Goal: Information Seeking & Learning: Learn about a topic

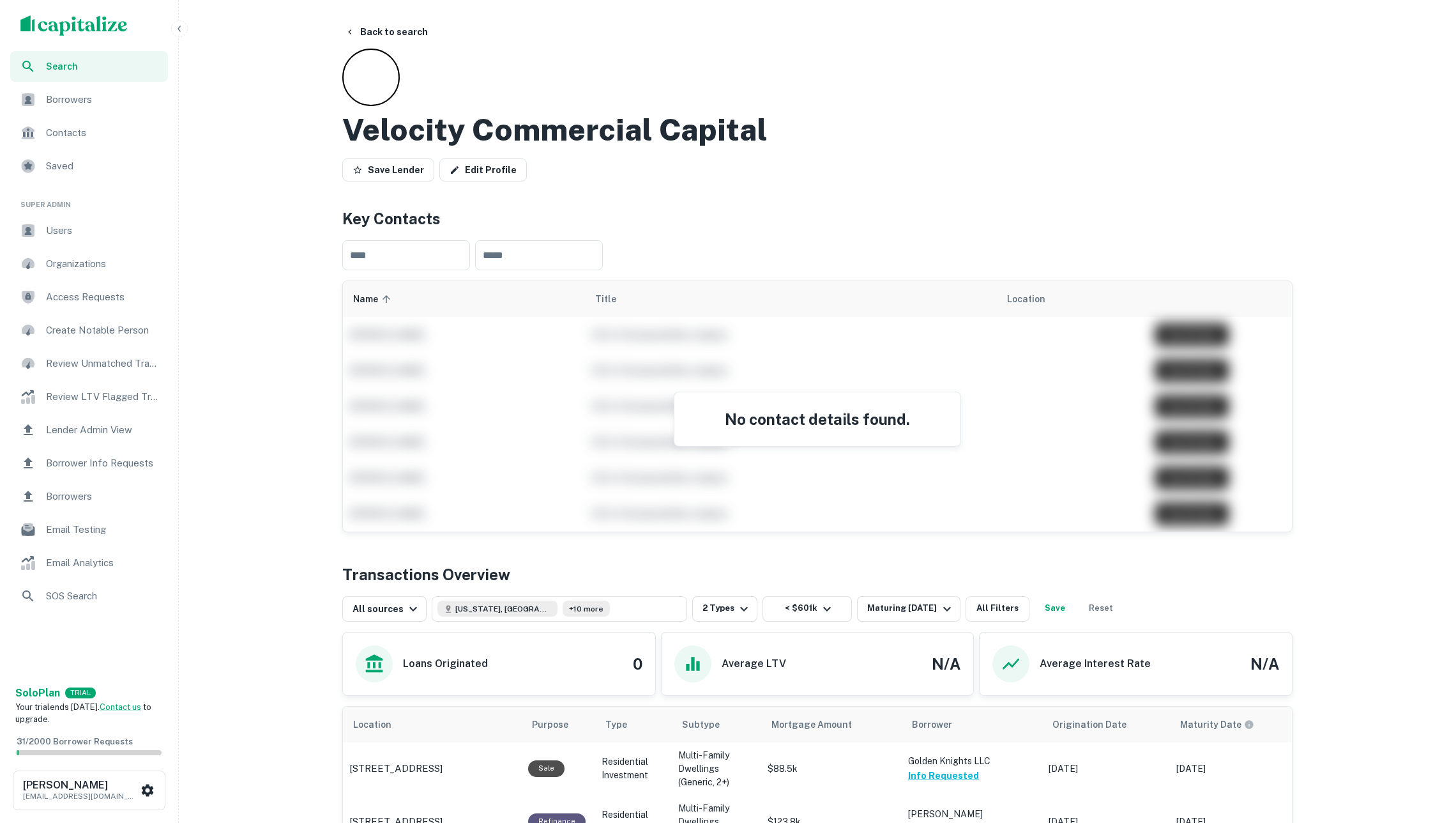
click at [710, 61] on div "Velocity Commercial Capital Save Lender Edit Profile" at bounding box center [818, 118] width 950 height 138
click at [386, 33] on button "Back to search" at bounding box center [386, 32] width 93 height 23
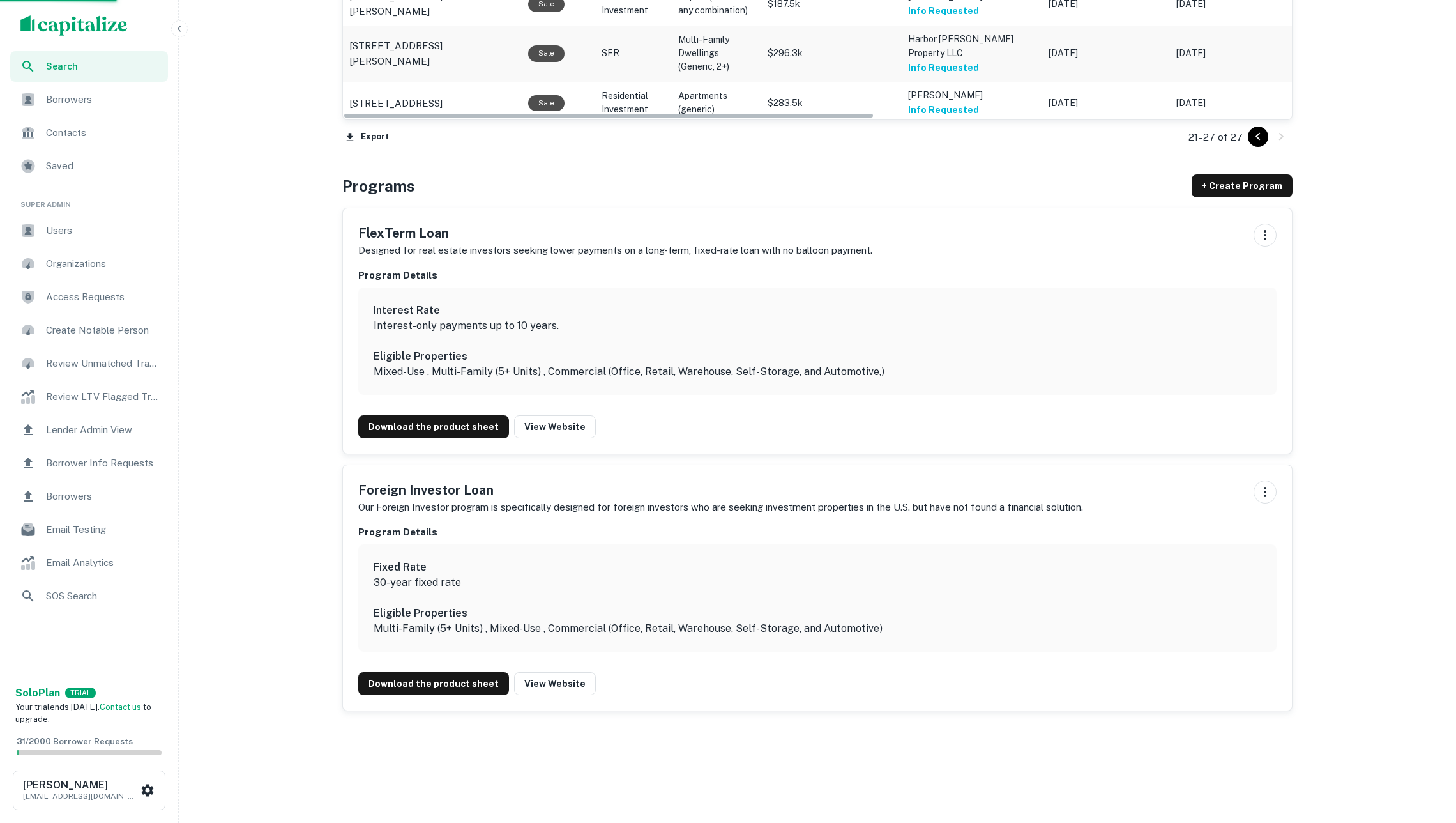
scroll to position [880, 0]
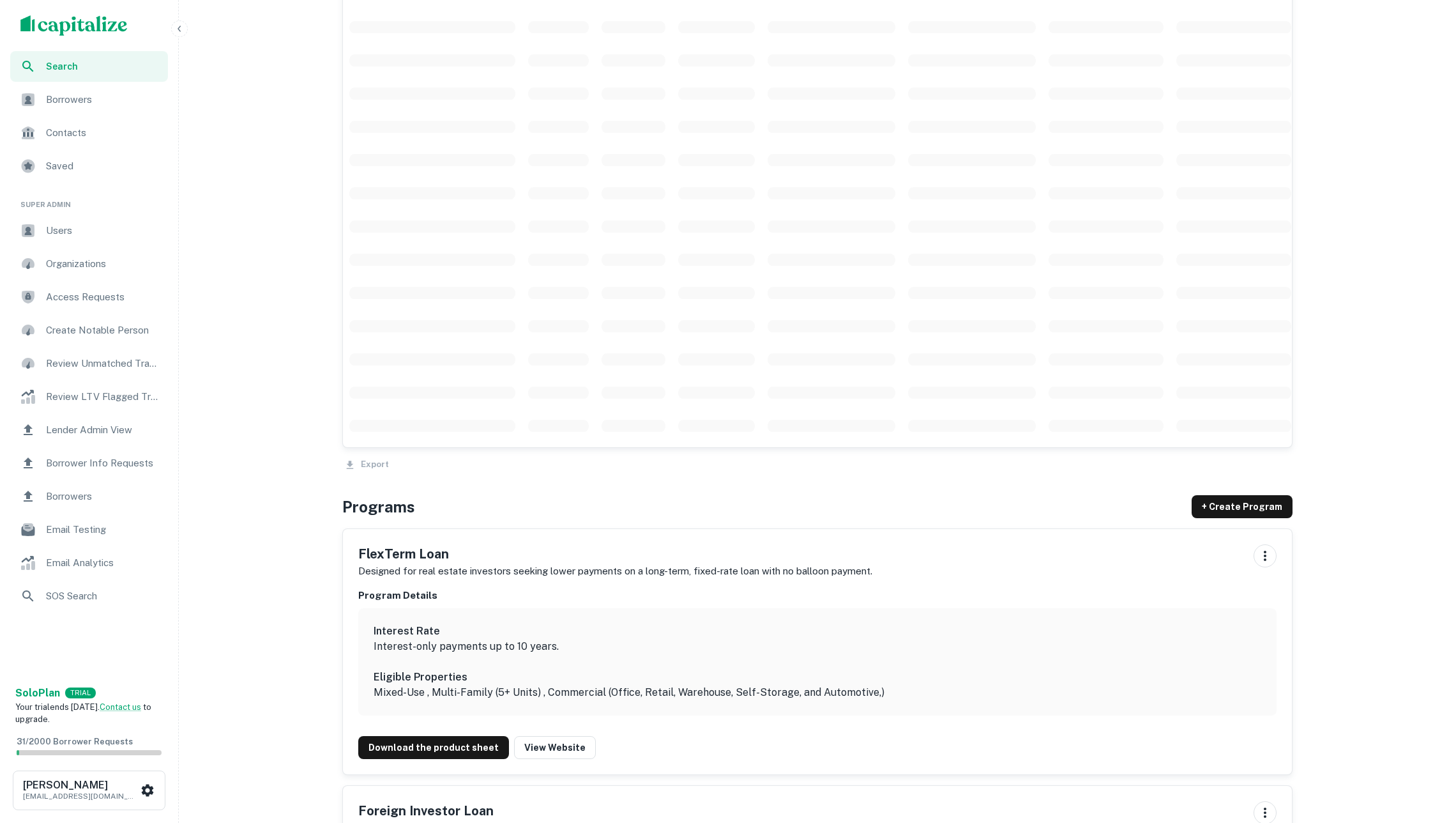
click at [88, 25] on img "scrollable content" at bounding box center [74, 25] width 107 height 20
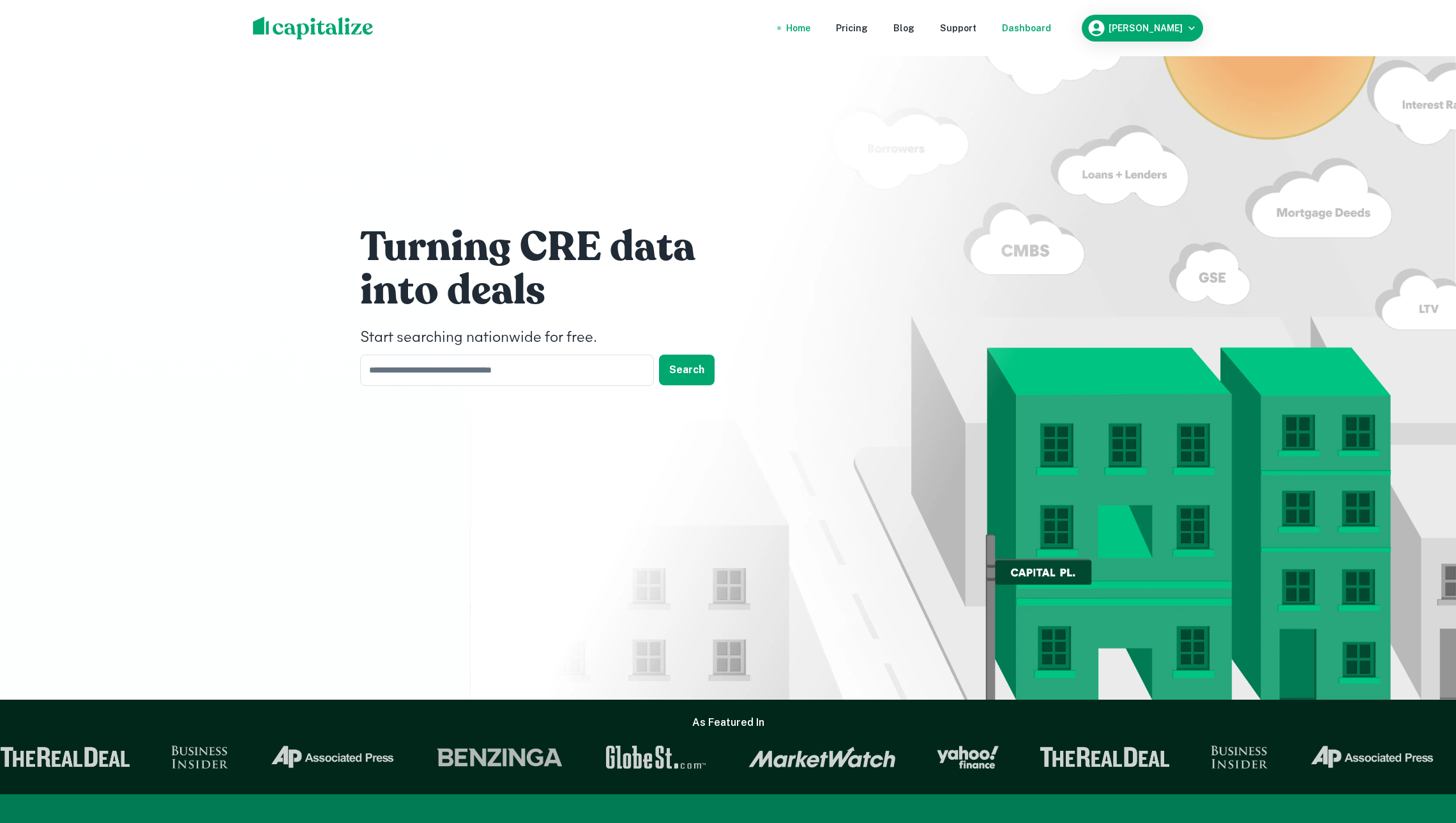
click at [1023, 32] on div "Dashboard" at bounding box center [1026, 28] width 49 height 14
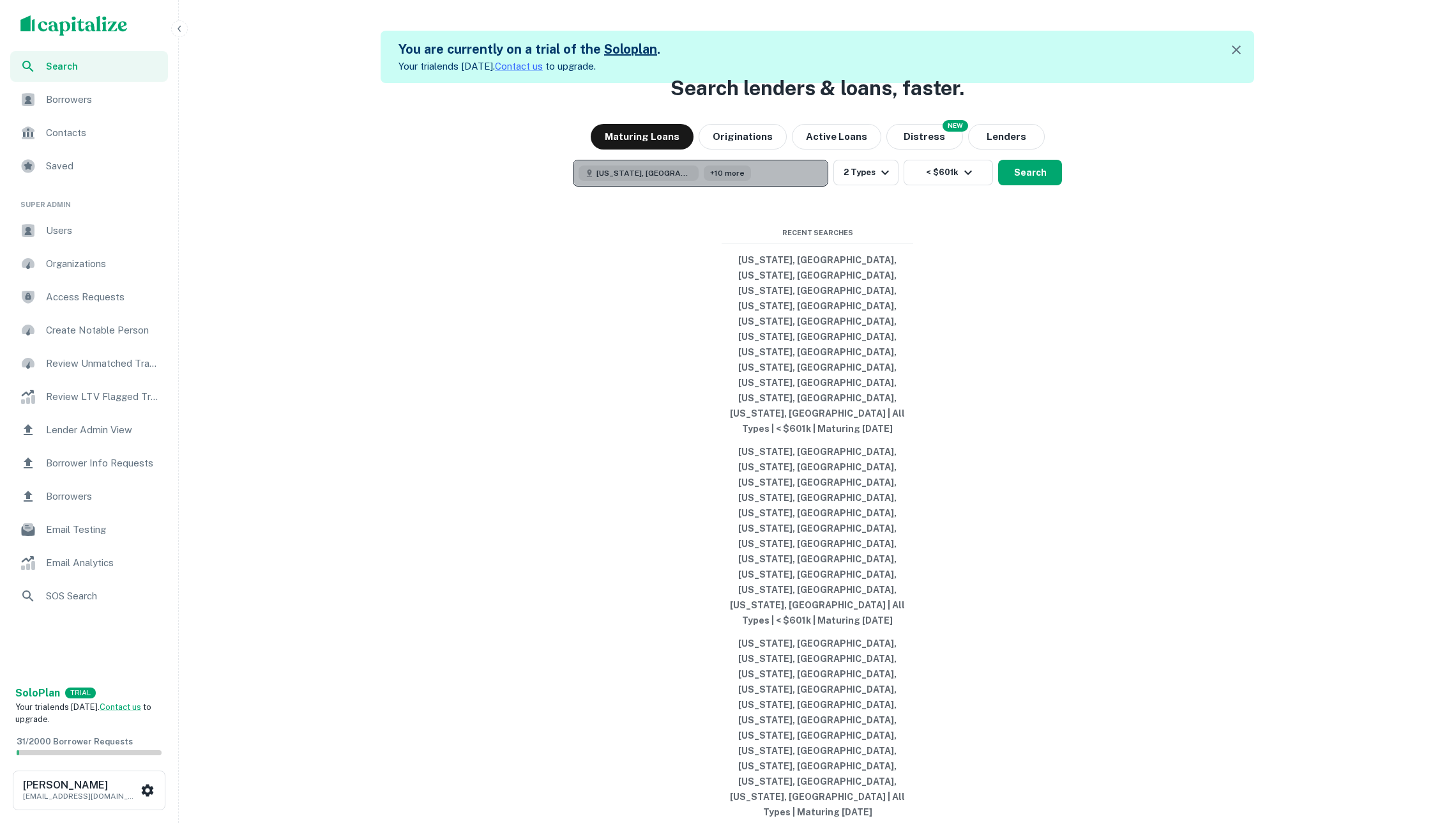
click at [710, 179] on span "+10 more" at bounding box center [727, 173] width 34 height 11
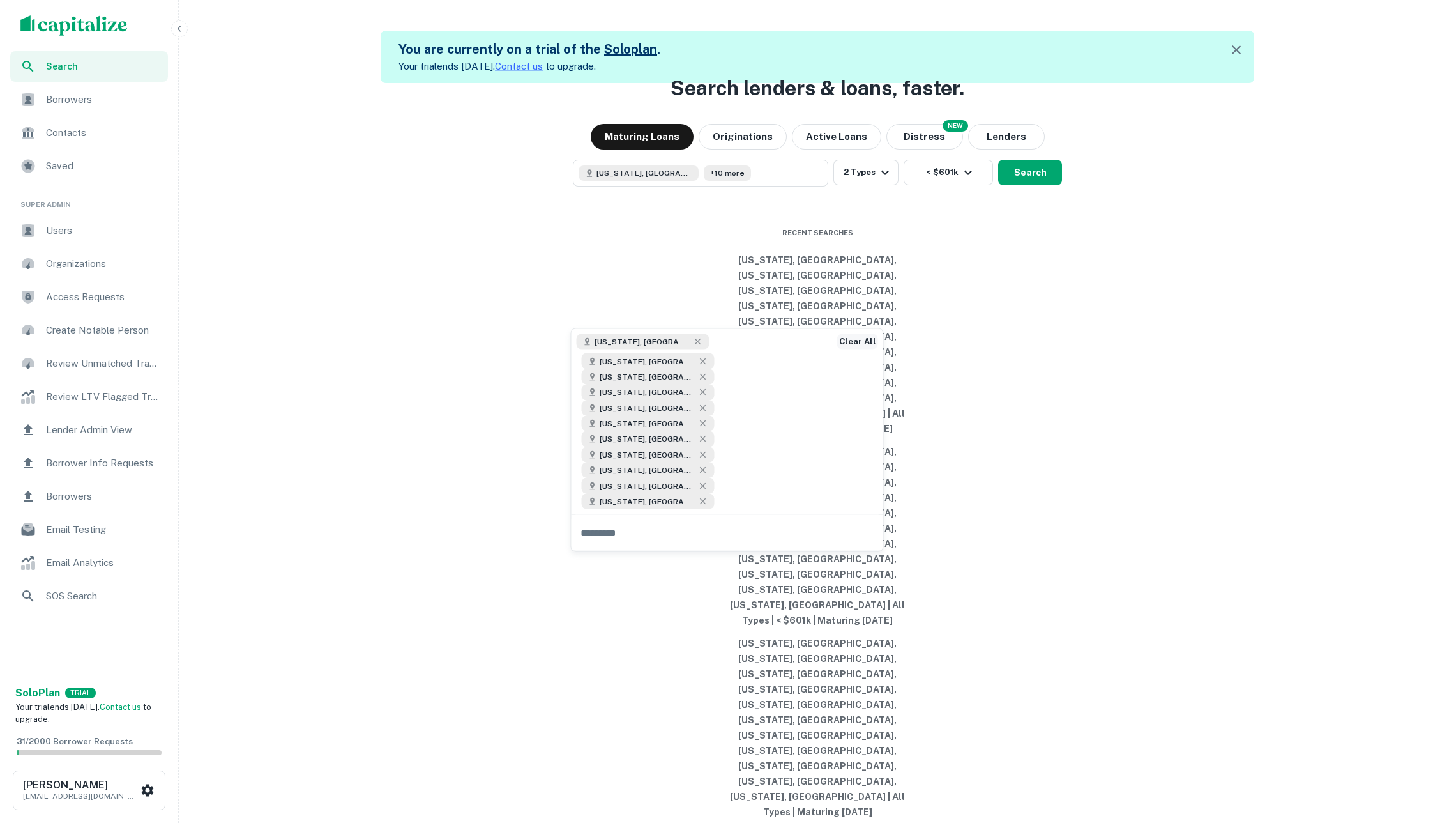
click at [874, 338] on button "Clear All" at bounding box center [858, 341] width 41 height 15
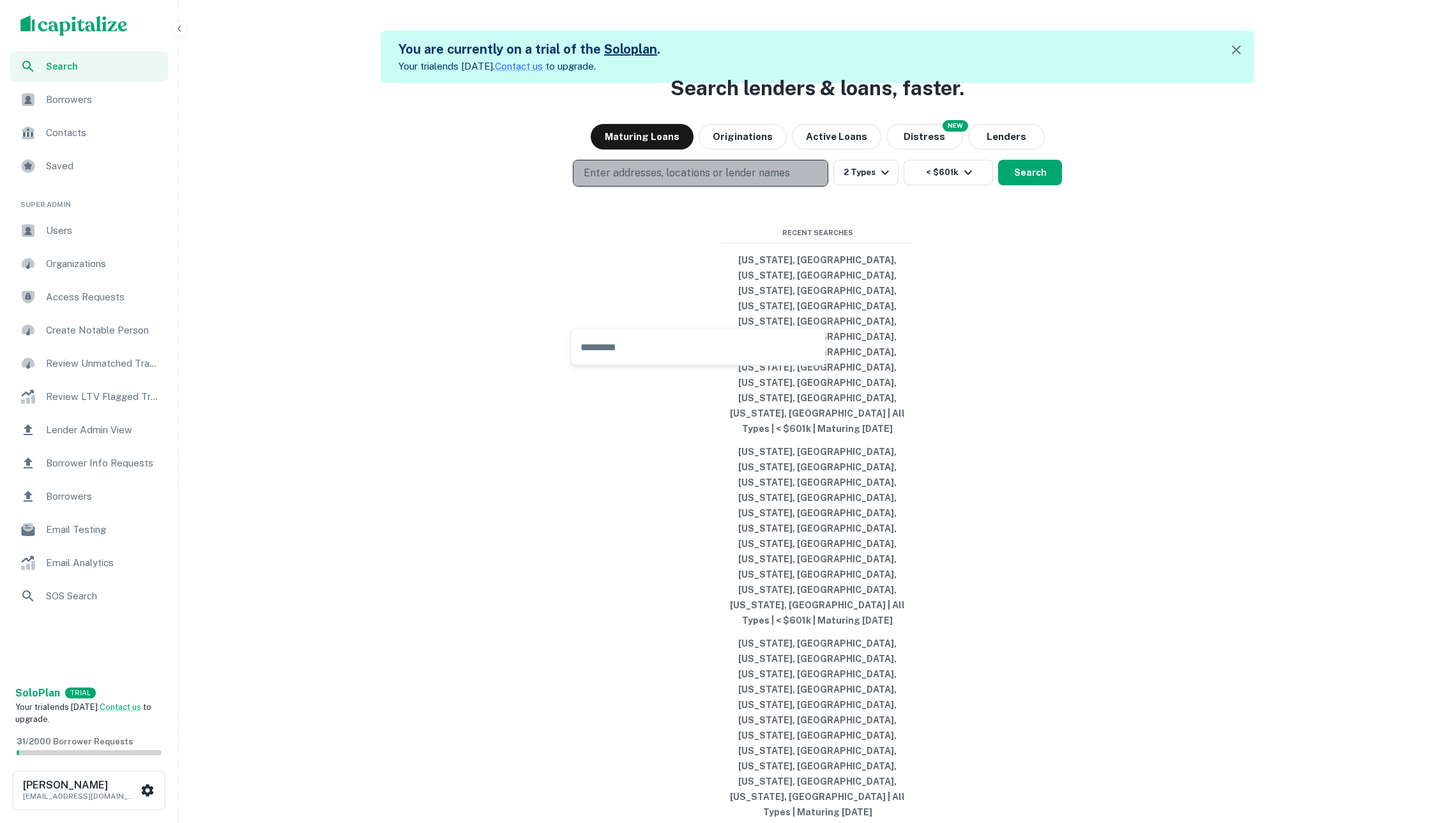
click at [787, 186] on button "Enter addresses, locations or lender names" at bounding box center [700, 173] width 255 height 27
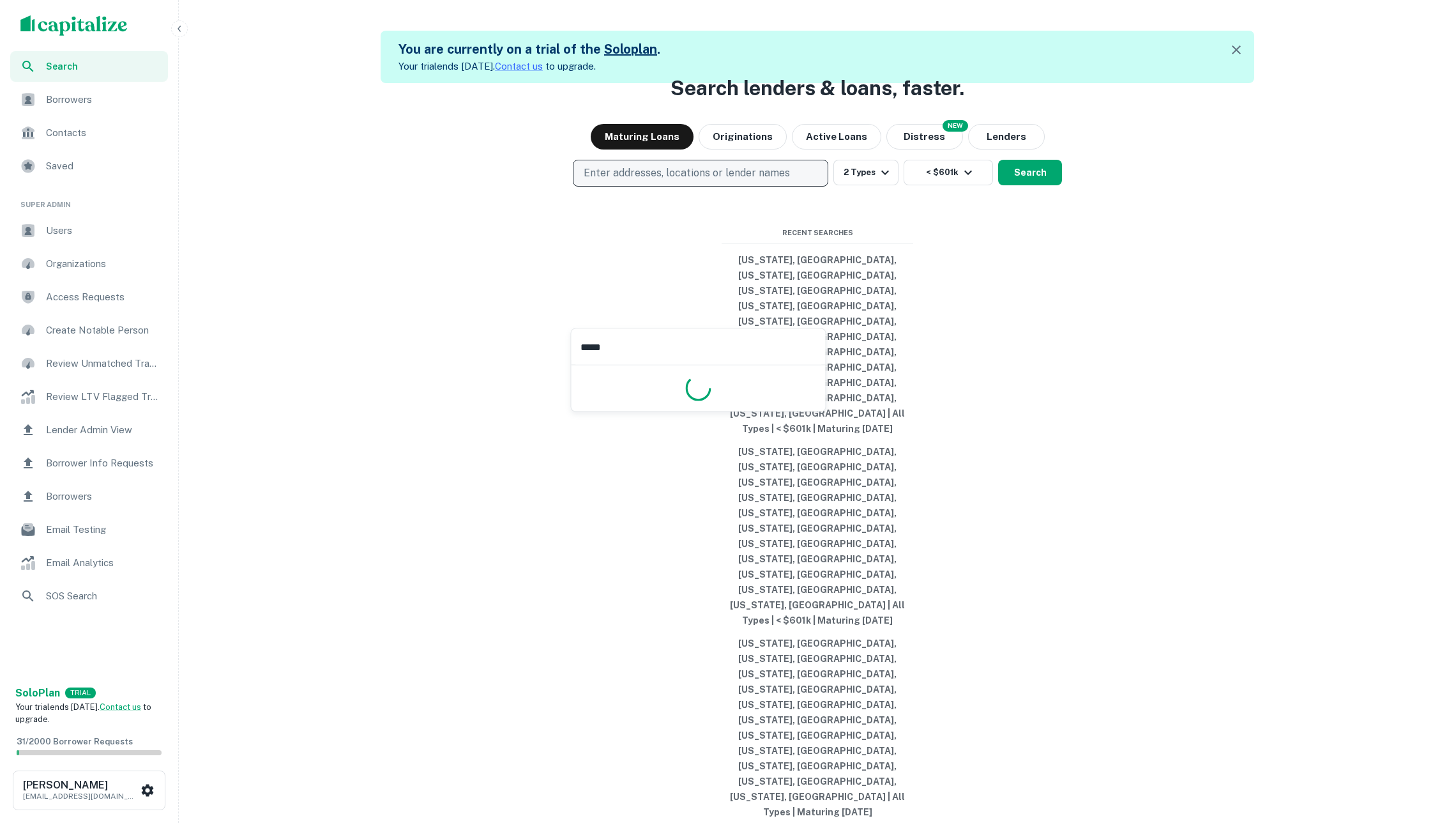
type input "******"
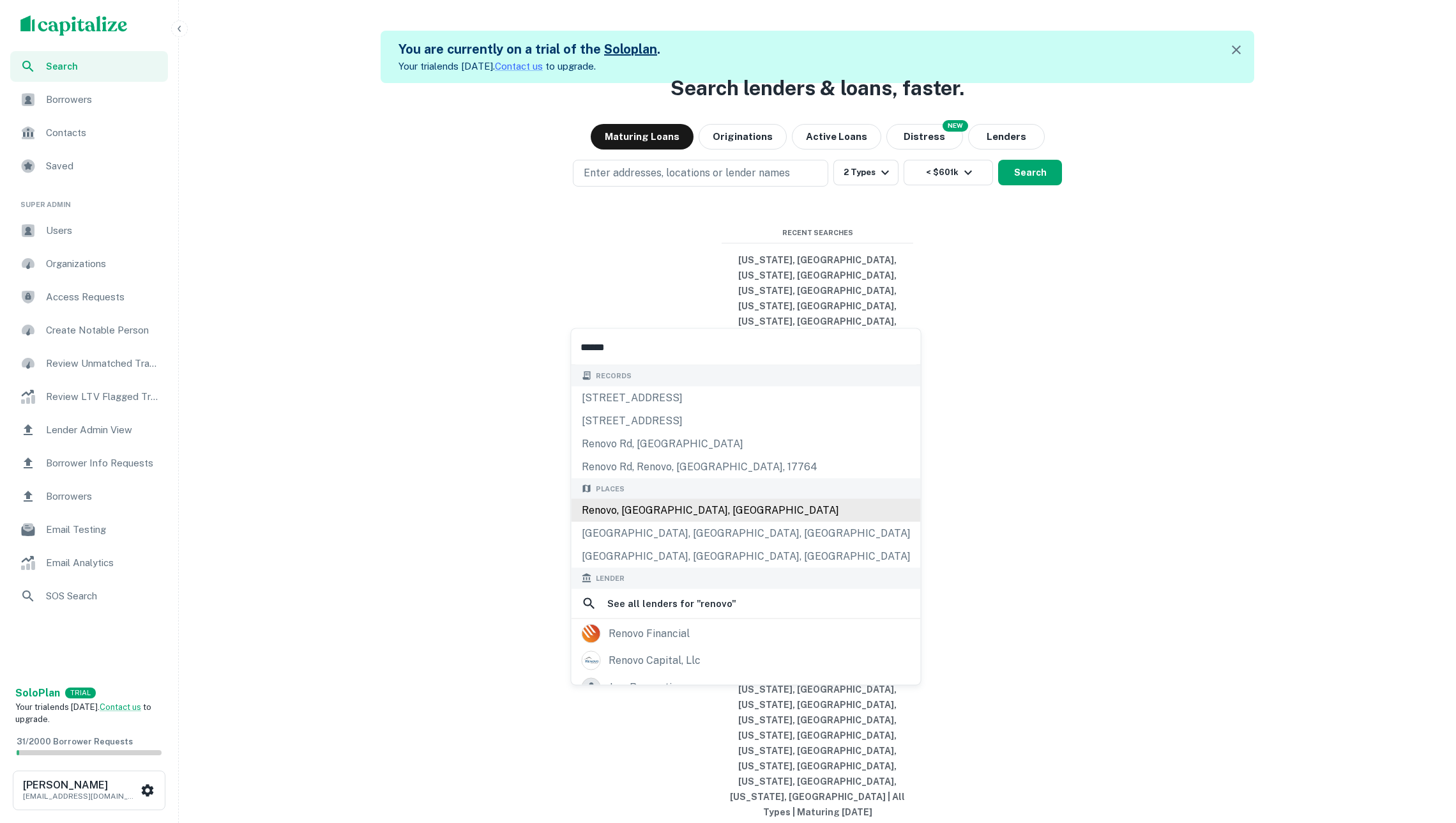
click at [787, 515] on div "Renovo, PA, USA" at bounding box center [746, 510] width 350 height 23
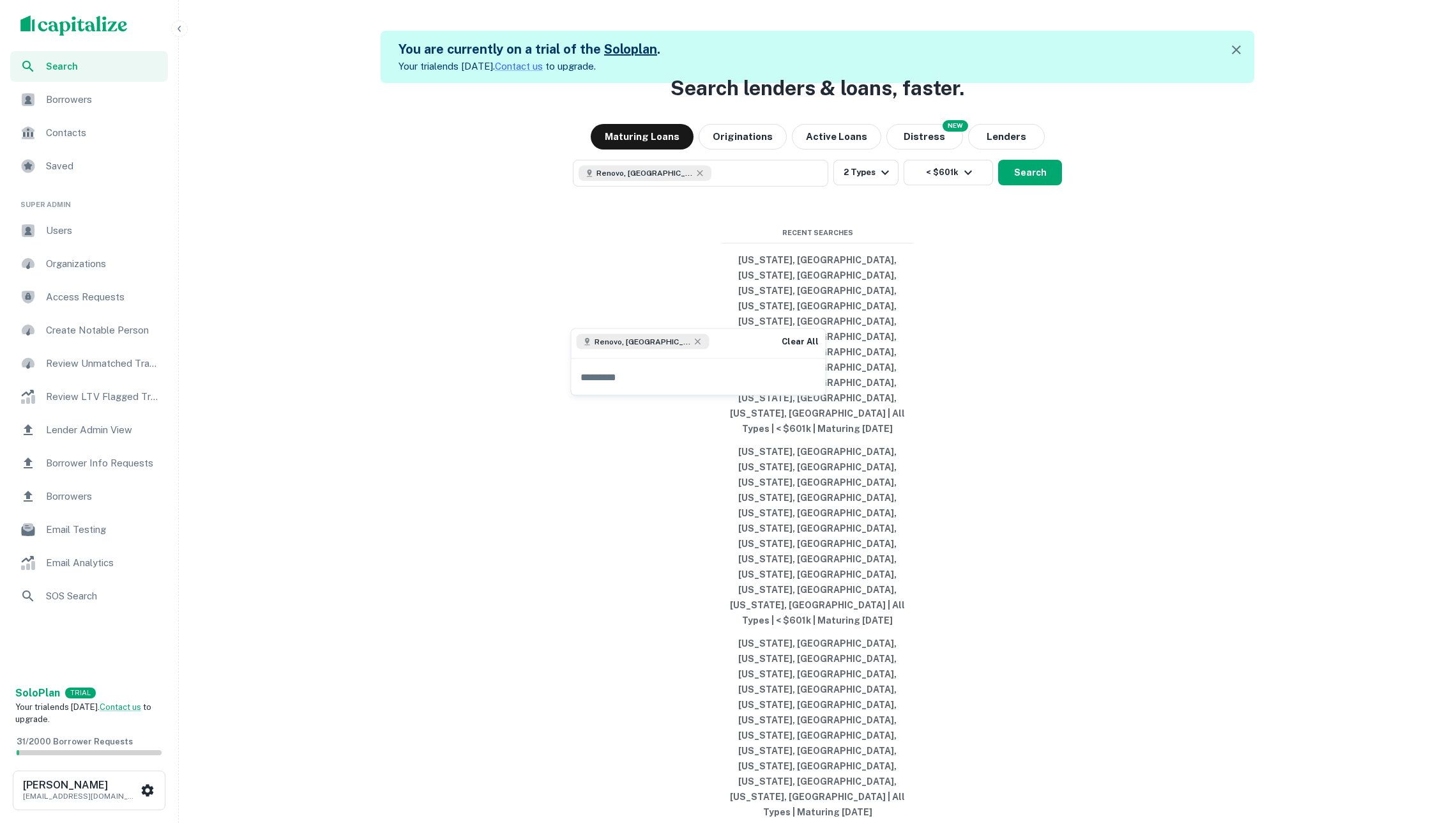
drag, startPoint x: 1095, startPoint y: 422, endPoint x: 1046, endPoint y: 360, distance: 79.0
click at [1096, 422] on div "Search lenders & loans, faster. Maturing Loans Originations Active Loans NEW Di…" at bounding box center [817, 494] width 1267 height 823
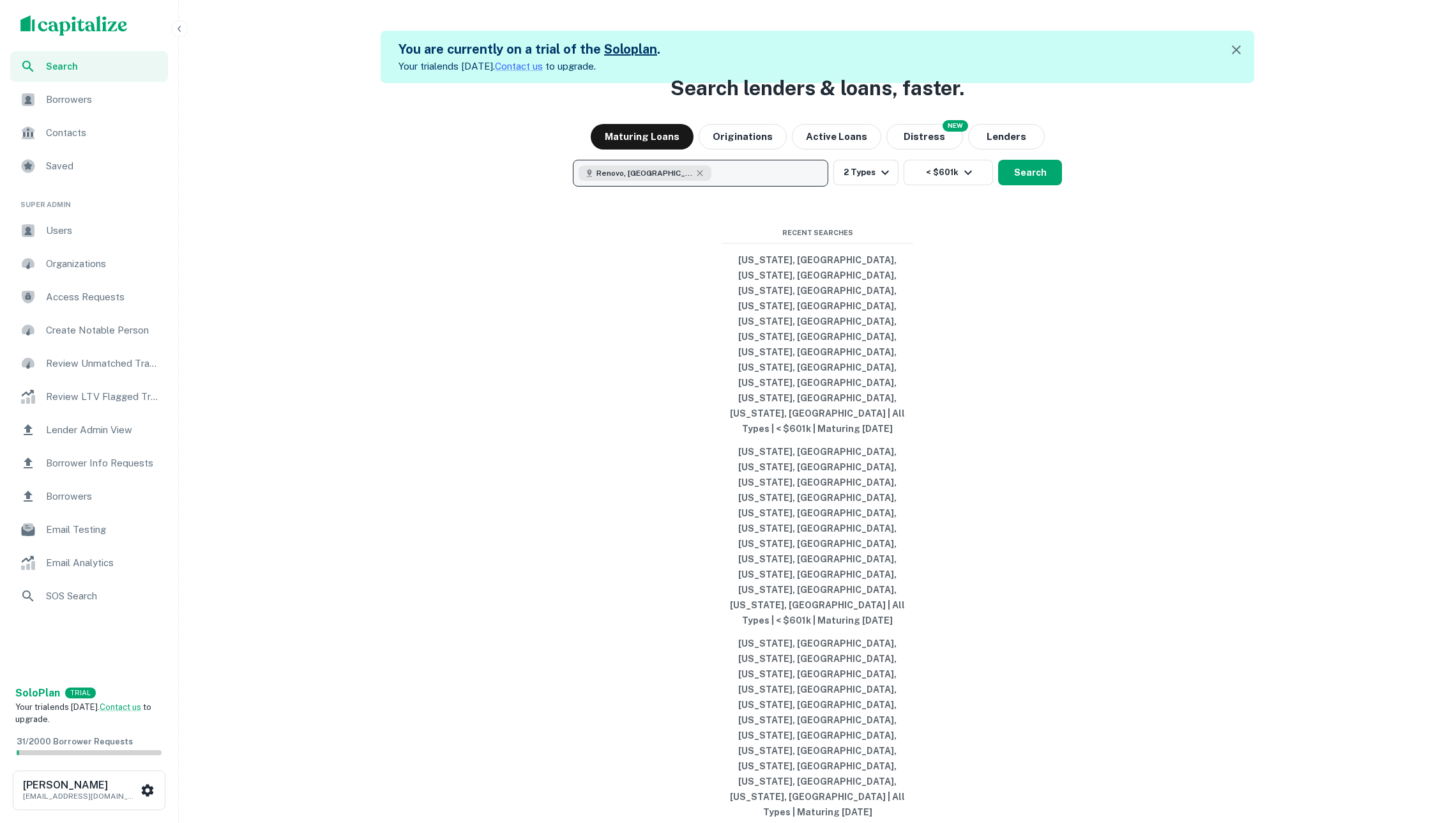
click at [732, 186] on button "Renovo, PA 17764, USA" at bounding box center [700, 173] width 255 height 27
click at [696, 176] on icon "button" at bounding box center [699, 173] width 6 height 6
click at [746, 181] on p "Enter addresses, locations or lender names" at bounding box center [687, 173] width 206 height 15
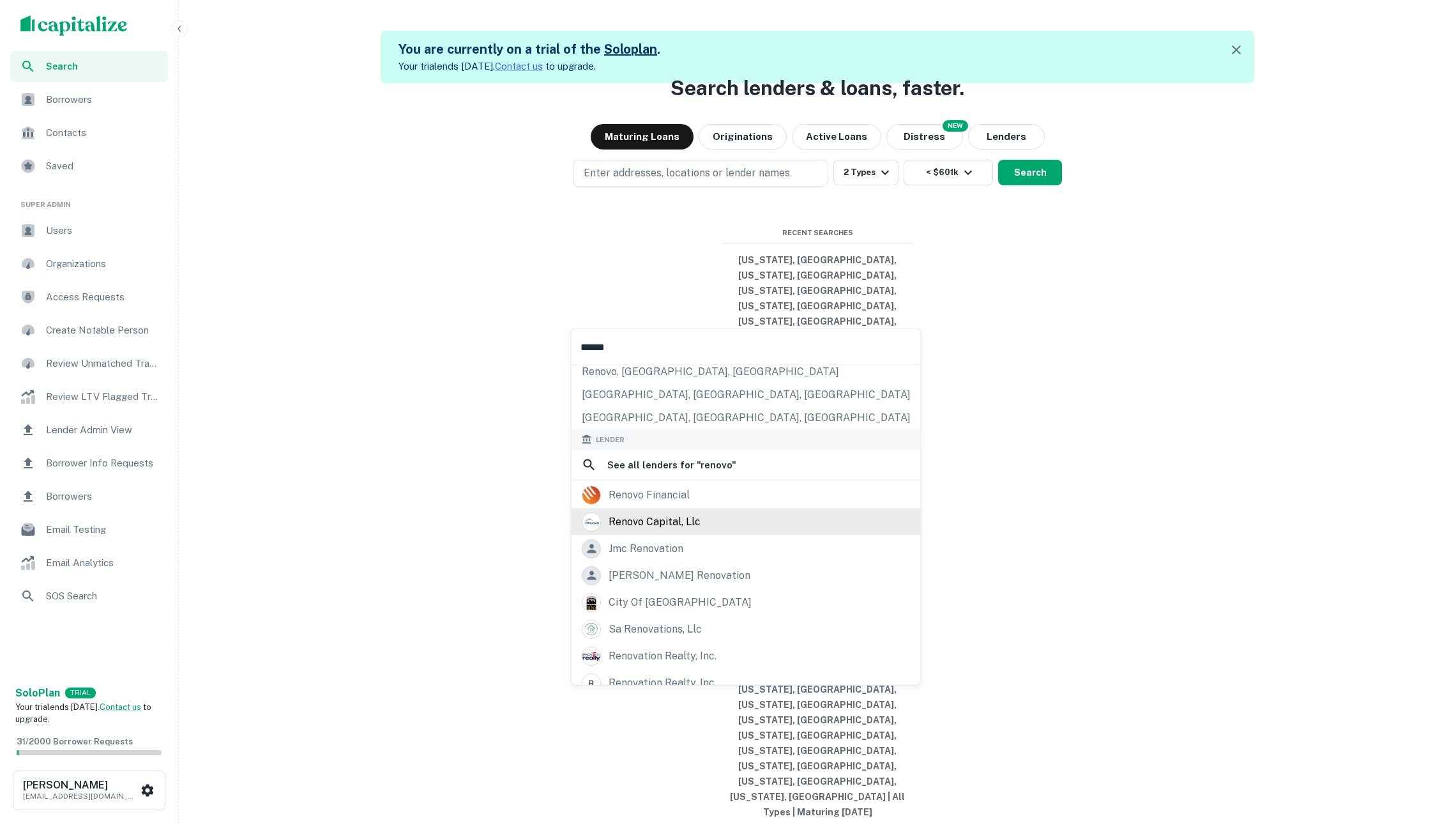
scroll to position [140, 0]
type input "******"
click at [751, 502] on div "renovo financial" at bounding box center [746, 492] width 329 height 19
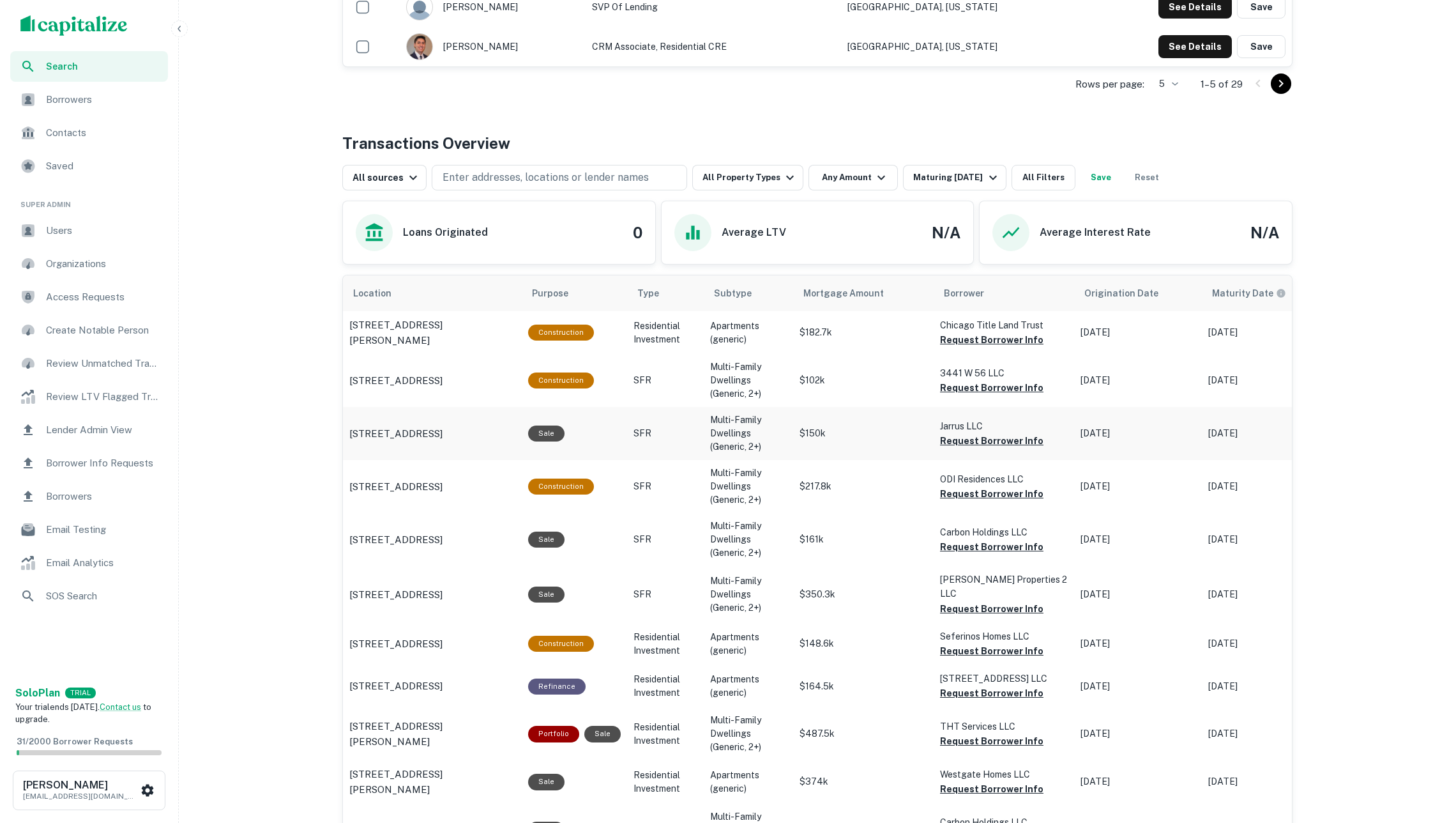
scroll to position [471, 0]
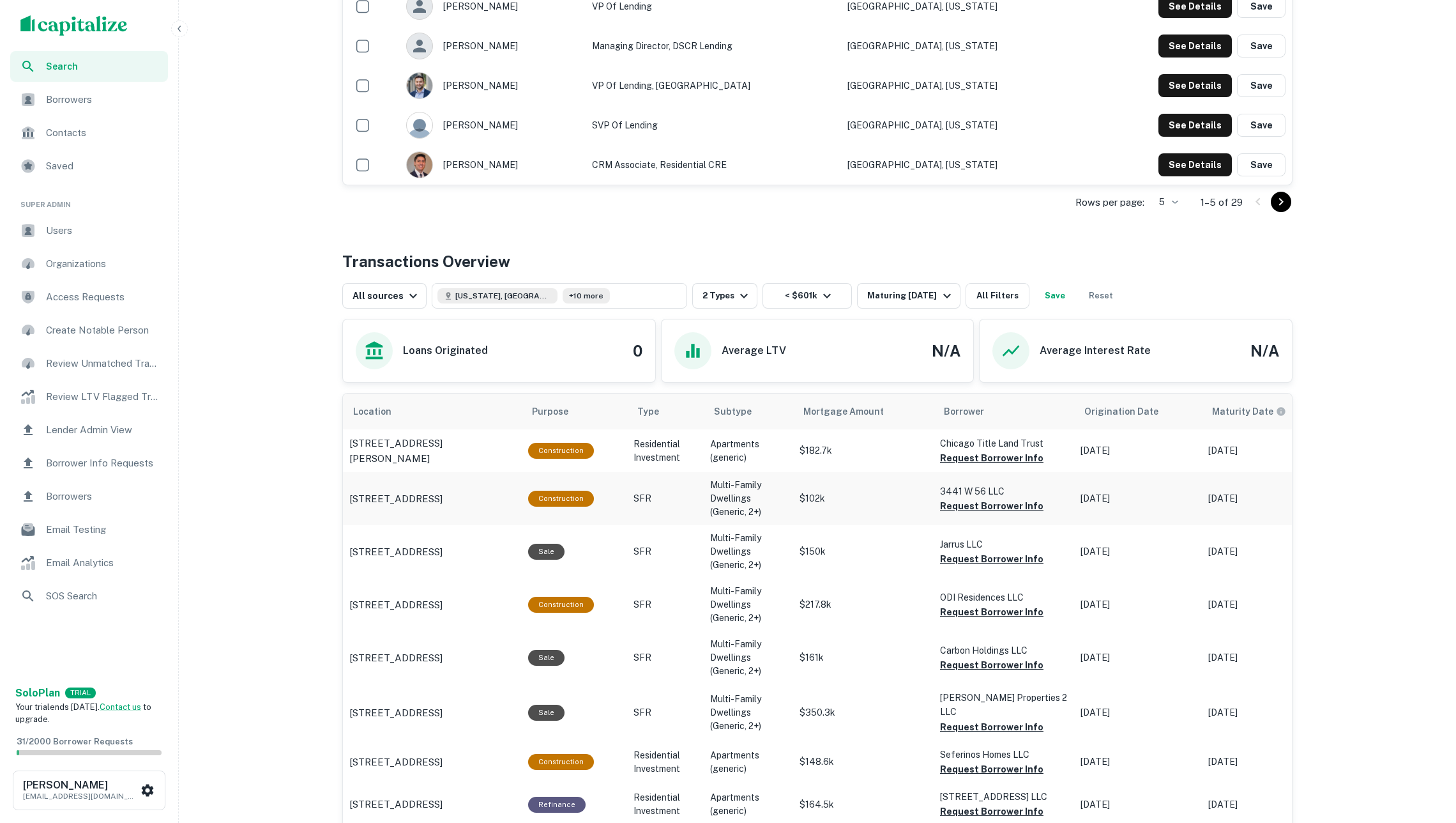
scroll to position [412, 0]
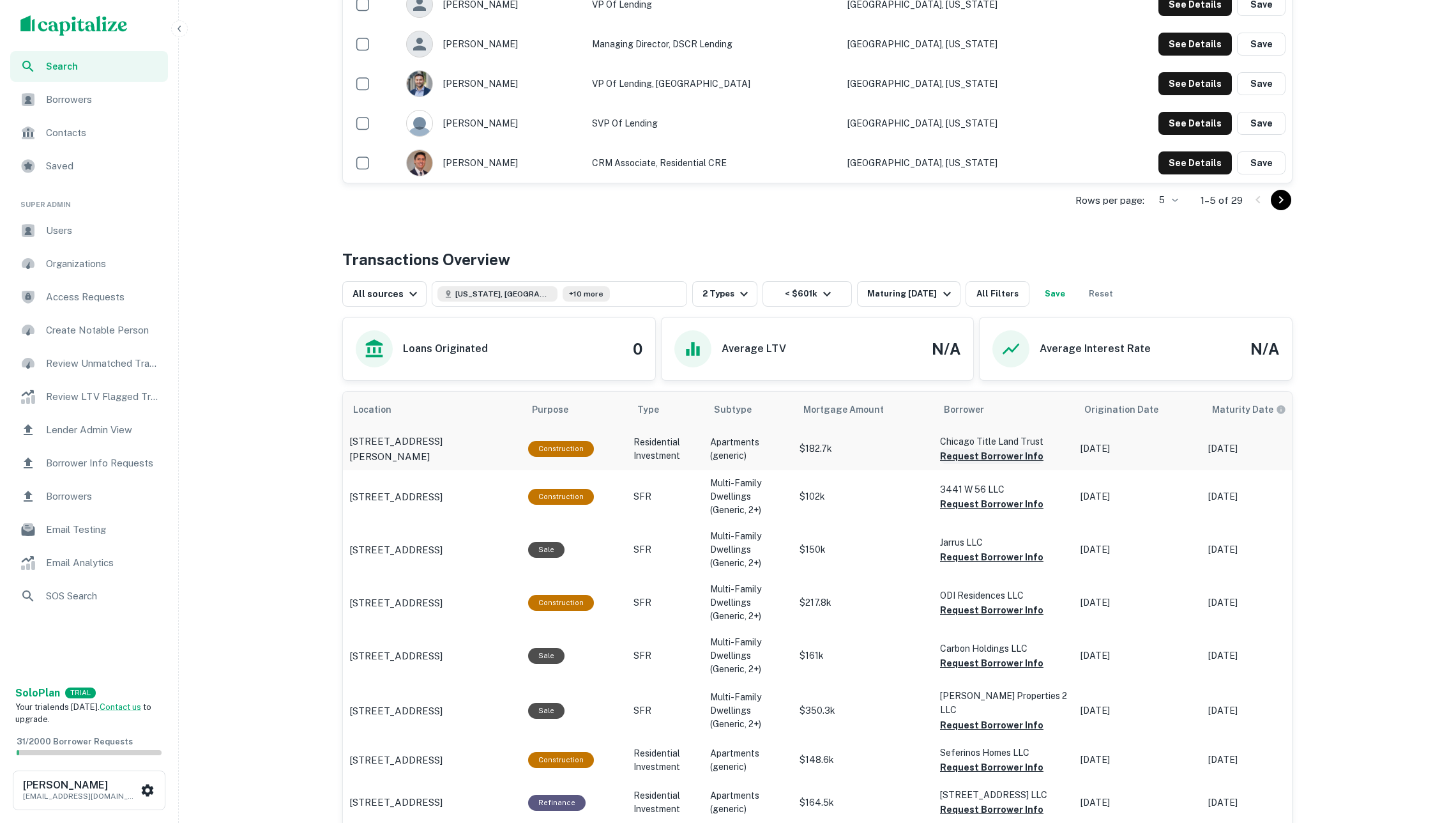
click at [961, 461] on button "Request Borrower Info" at bounding box center [991, 456] width 103 height 15
click at [981, 509] on button "Request Borrower Info" at bounding box center [991, 504] width 103 height 15
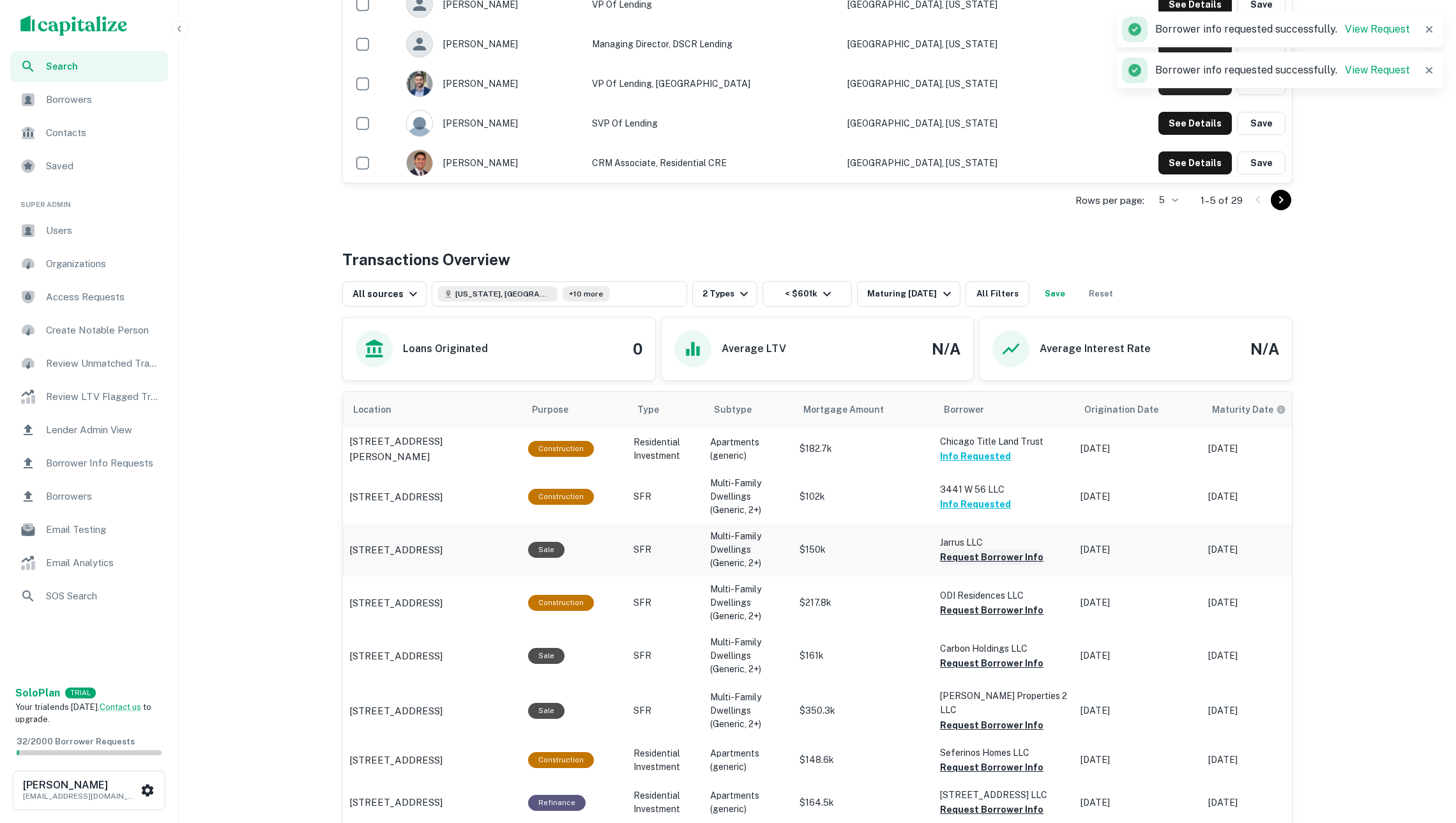
click at [1010, 560] on button "Request Borrower Info" at bounding box center [991, 556] width 103 height 15
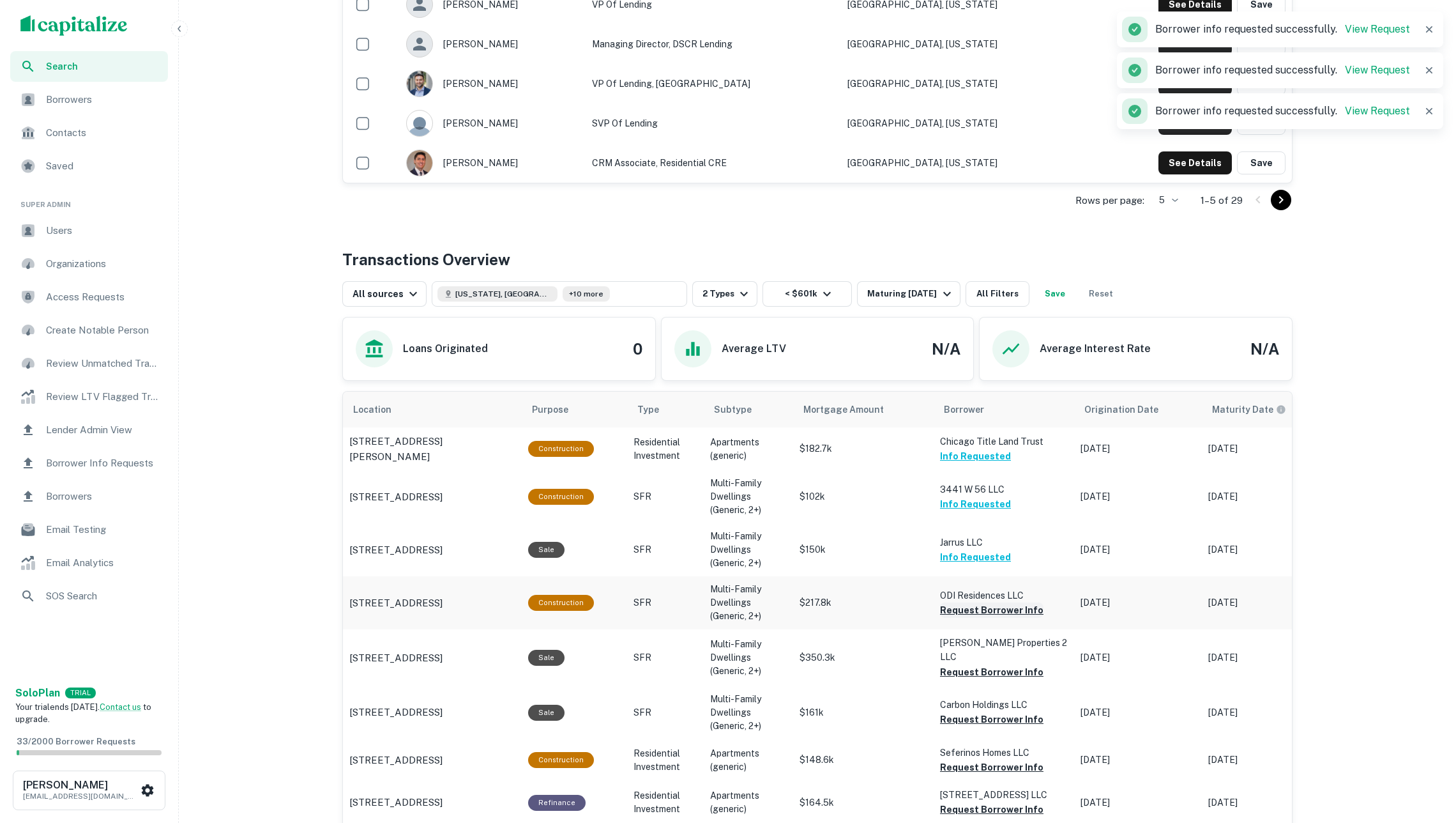
click at [1005, 607] on button "Request Borrower Info" at bounding box center [991, 610] width 103 height 15
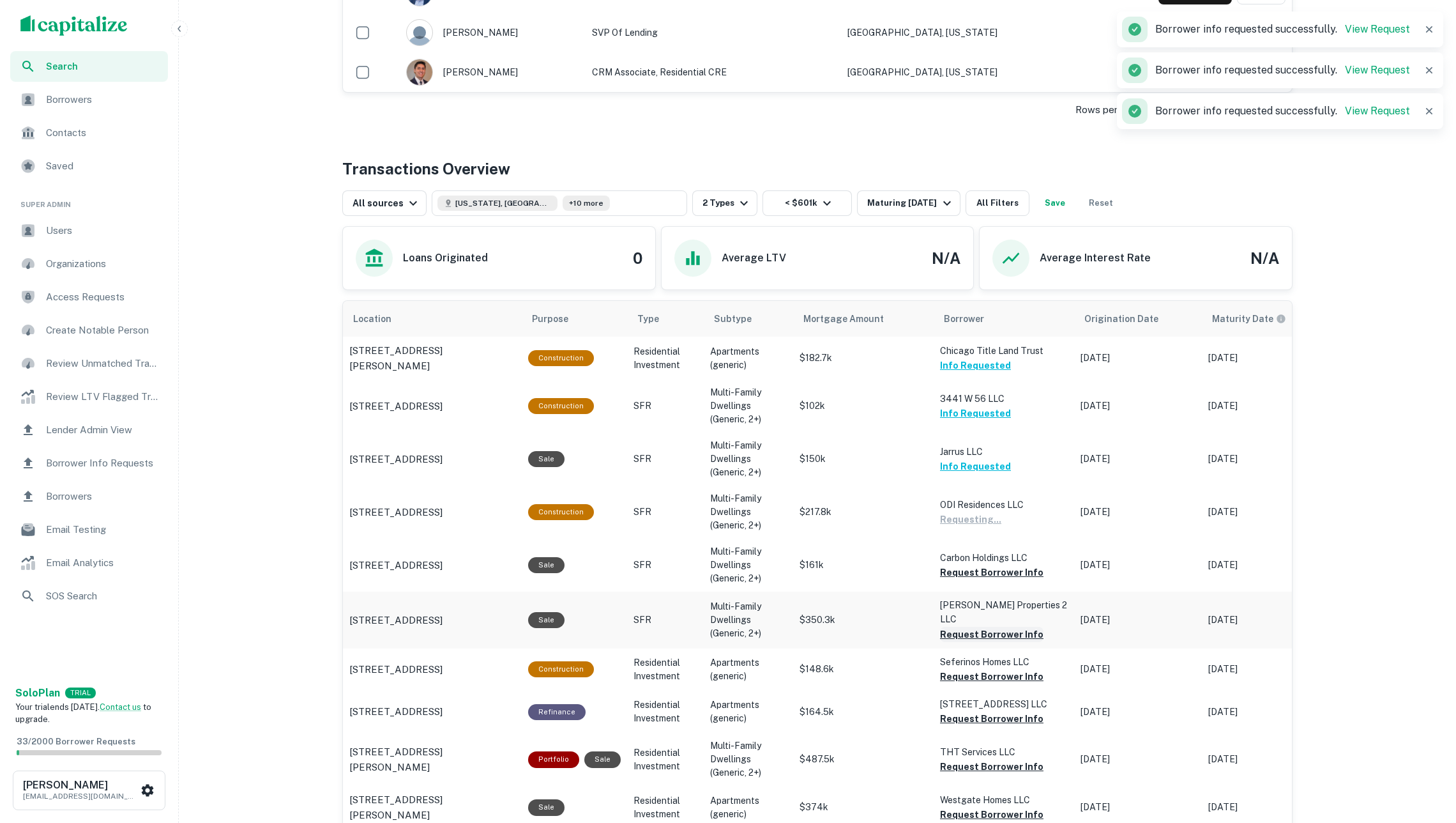
scroll to position [503, 0]
click at [990, 564] on button "Request Borrower Info" at bounding box center [991, 571] width 103 height 15
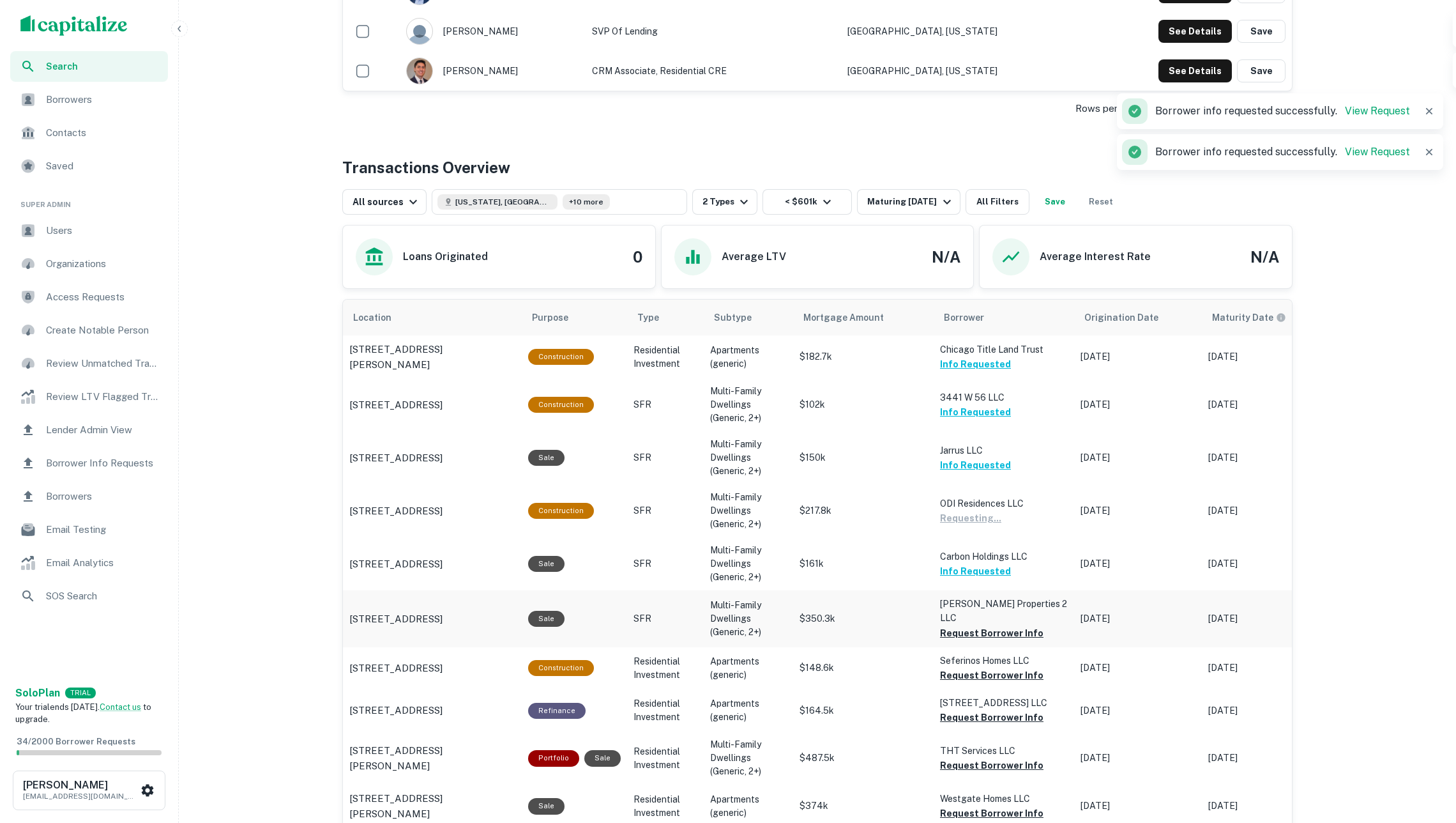
click at [995, 629] on td "Damaso Properties 2 LLC Request Borrower Info" at bounding box center [1003, 618] width 140 height 56
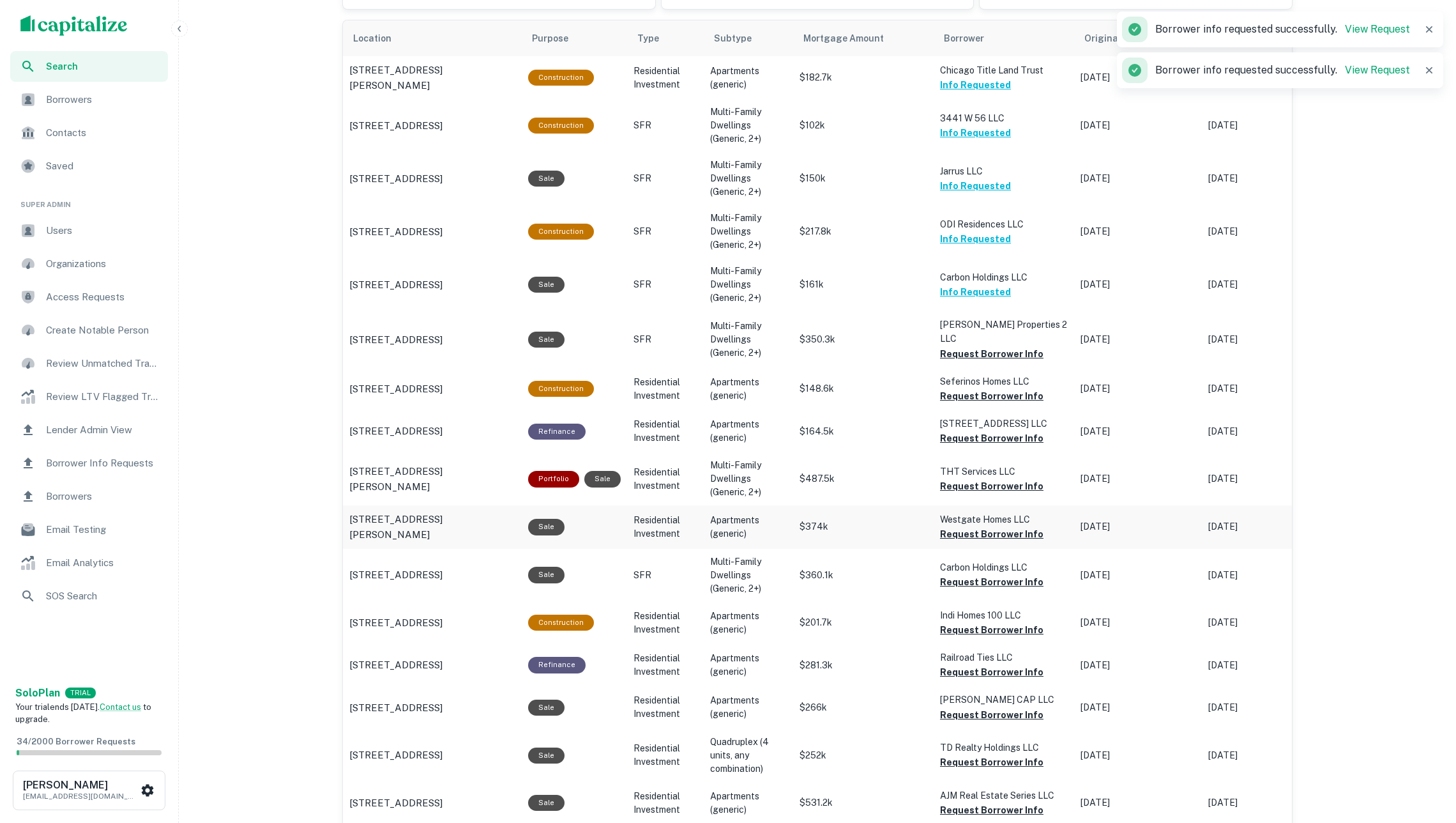
scroll to position [787, 0]
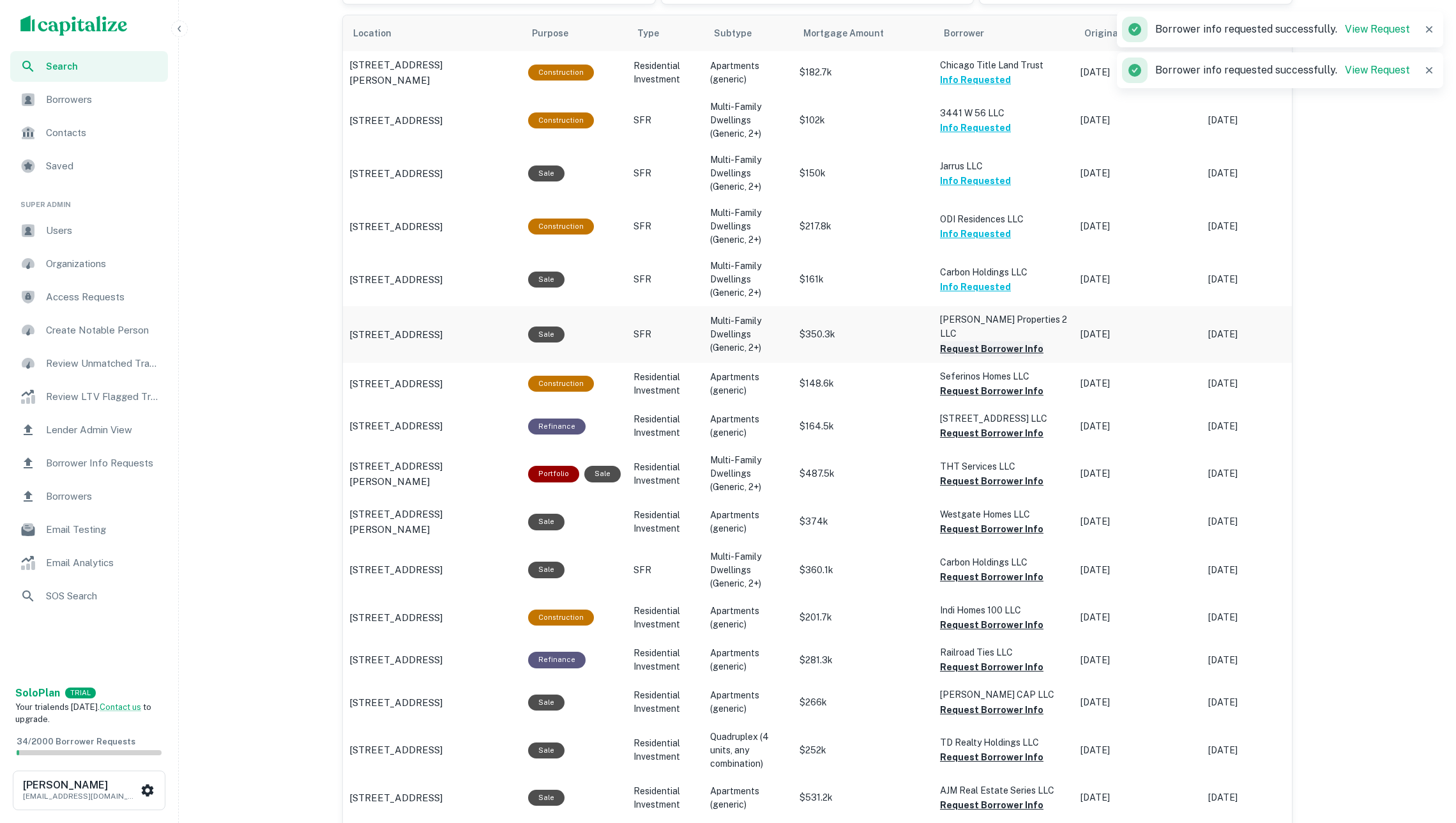
click at [983, 341] on button "Request Borrower Info" at bounding box center [991, 348] width 103 height 15
click at [964, 384] on button "Request Borrower Info" at bounding box center [991, 390] width 103 height 15
click at [972, 430] on button "Request Borrower Info" at bounding box center [991, 433] width 103 height 15
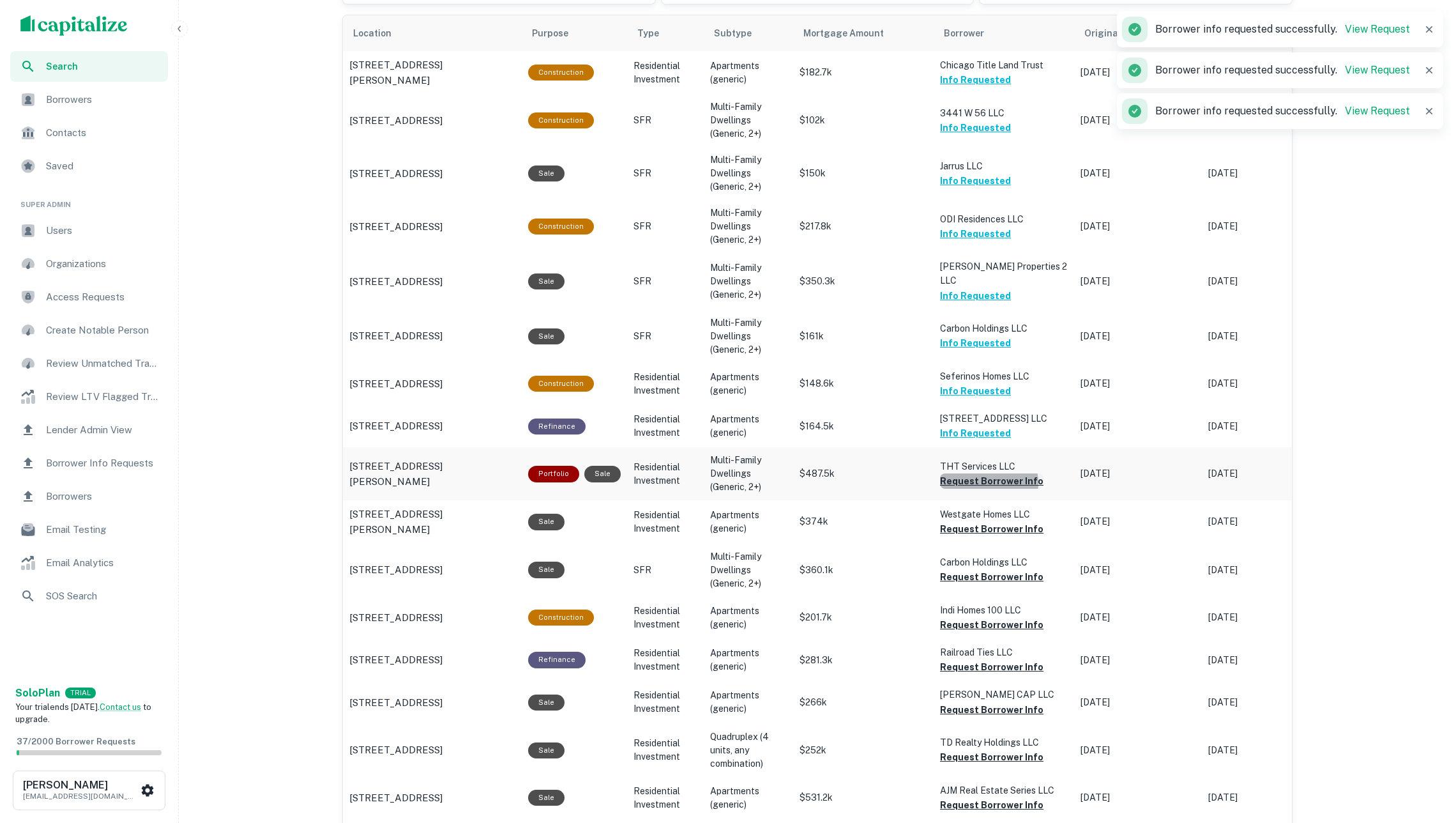
click at [989, 473] on button "Request Borrower Info" at bounding box center [991, 481] width 103 height 15
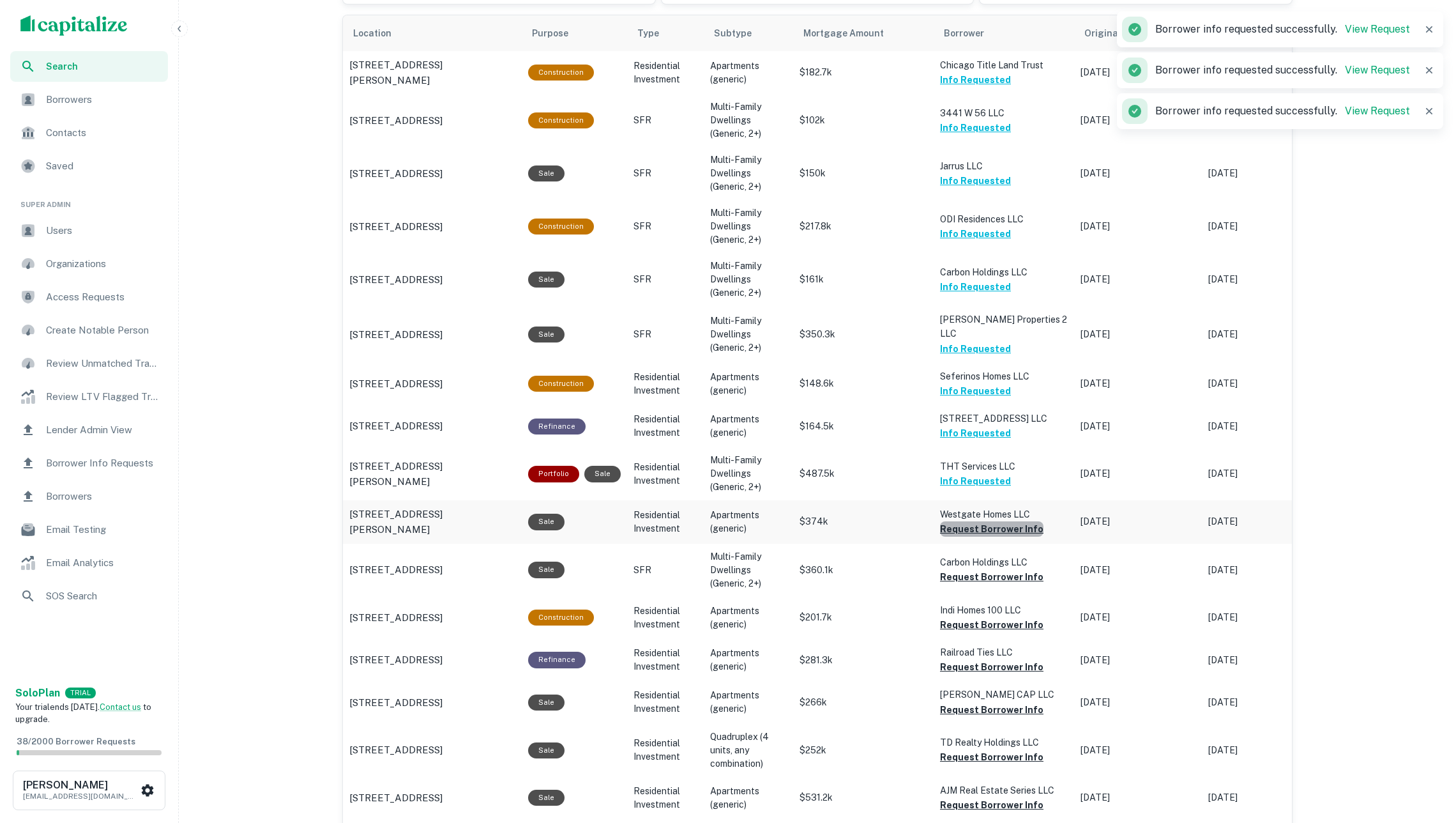
click at [1010, 521] on button "Request Borrower Info" at bounding box center [991, 529] width 103 height 15
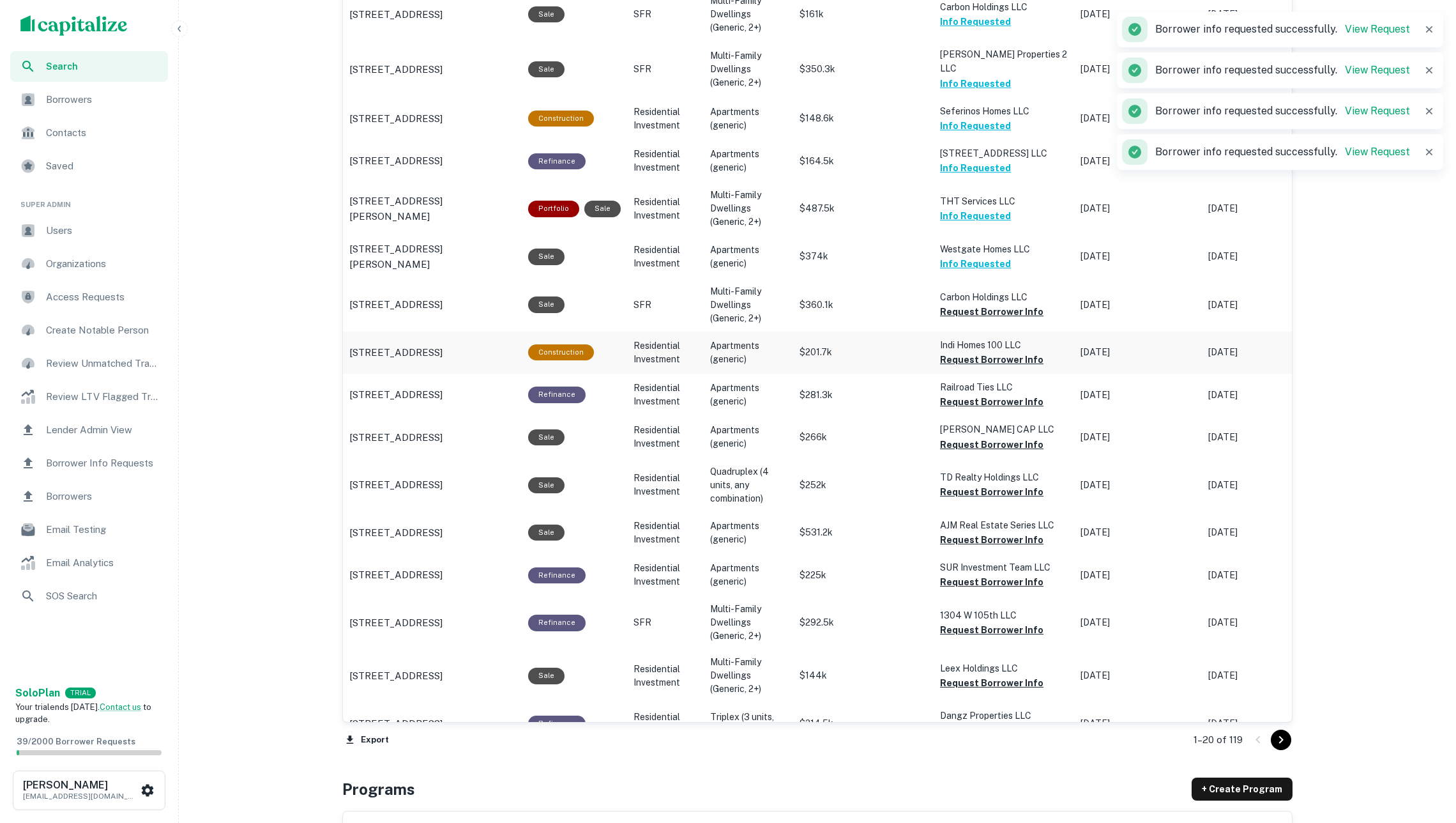
scroll to position [1059, 0]
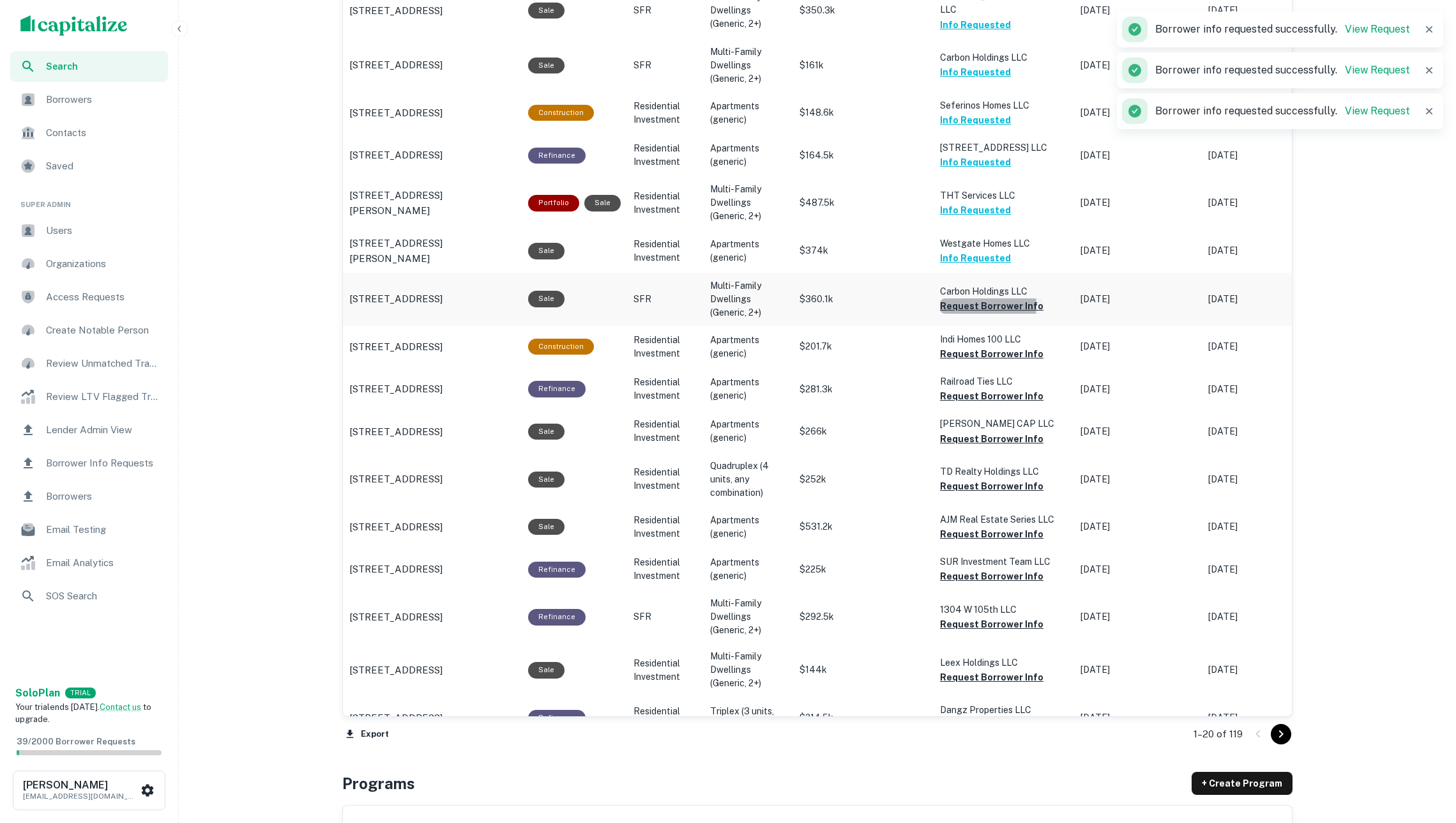
click at [976, 298] on button "Request Borrower Info" at bounding box center [991, 305] width 103 height 15
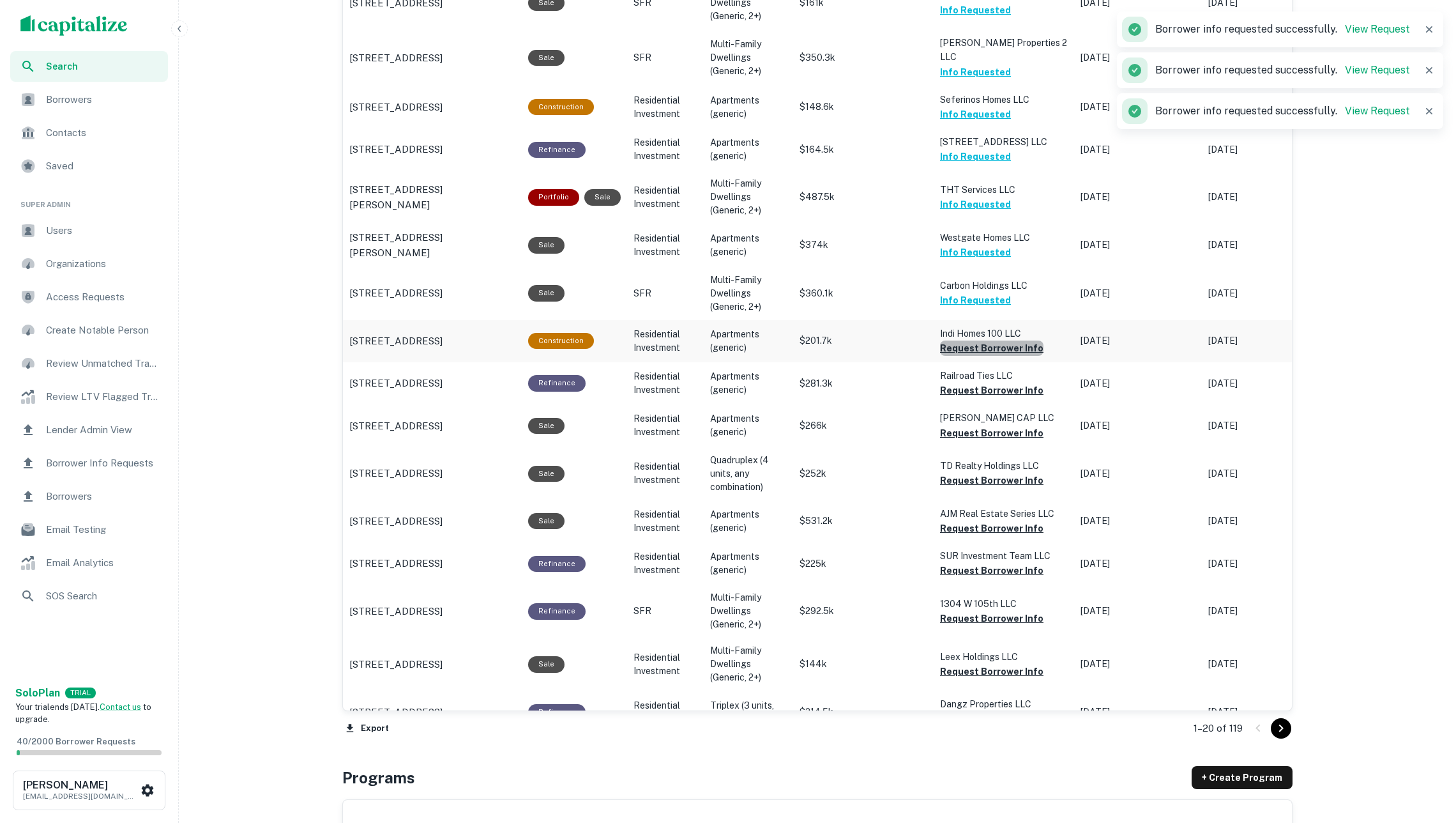
click at [1015, 340] on button "Request Borrower Info" at bounding box center [991, 348] width 103 height 15
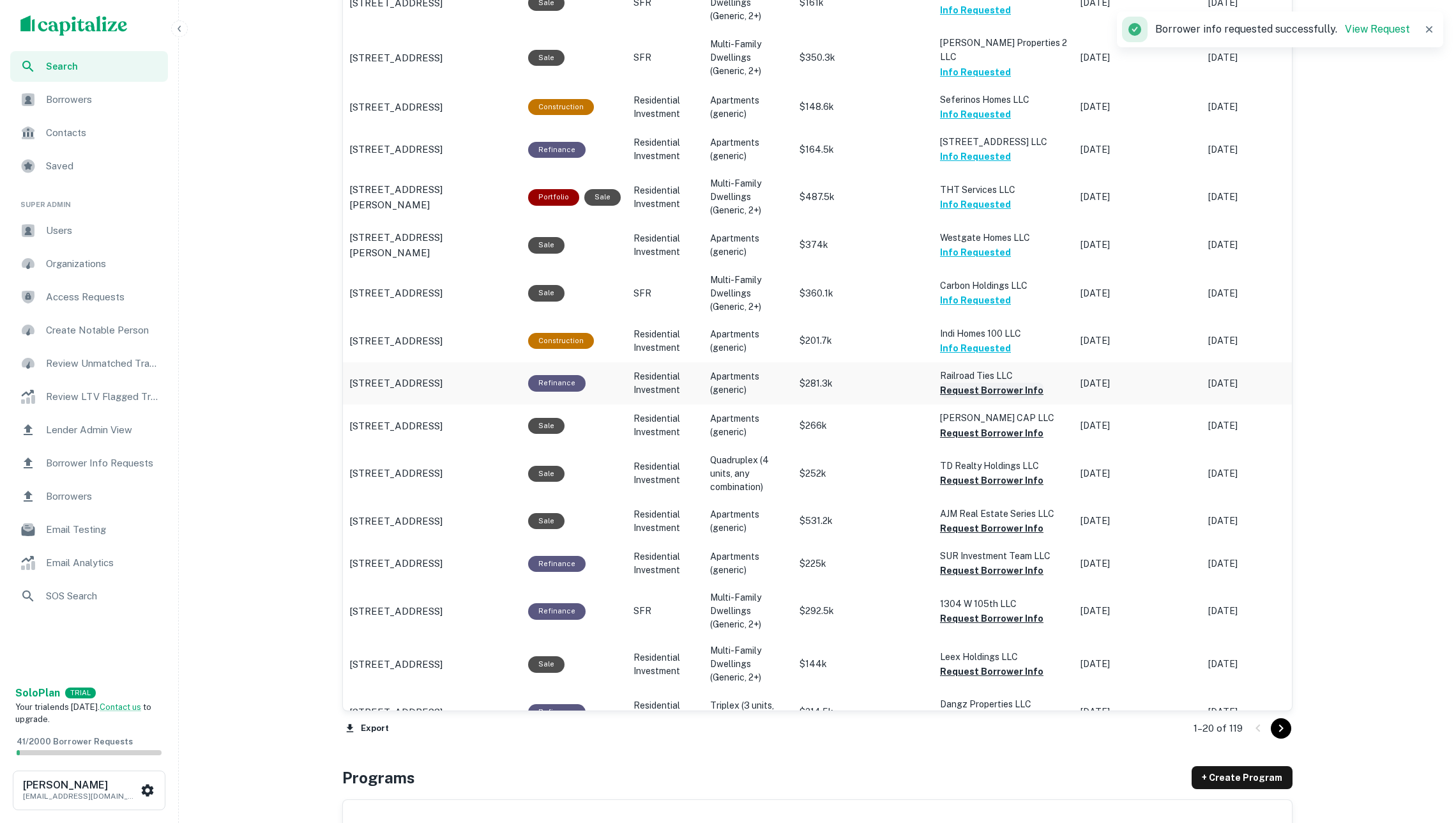
click at [1010, 383] on button "Request Borrower Info" at bounding box center [991, 390] width 103 height 15
click at [1010, 425] on button "Request Borrower Info" at bounding box center [991, 433] width 103 height 15
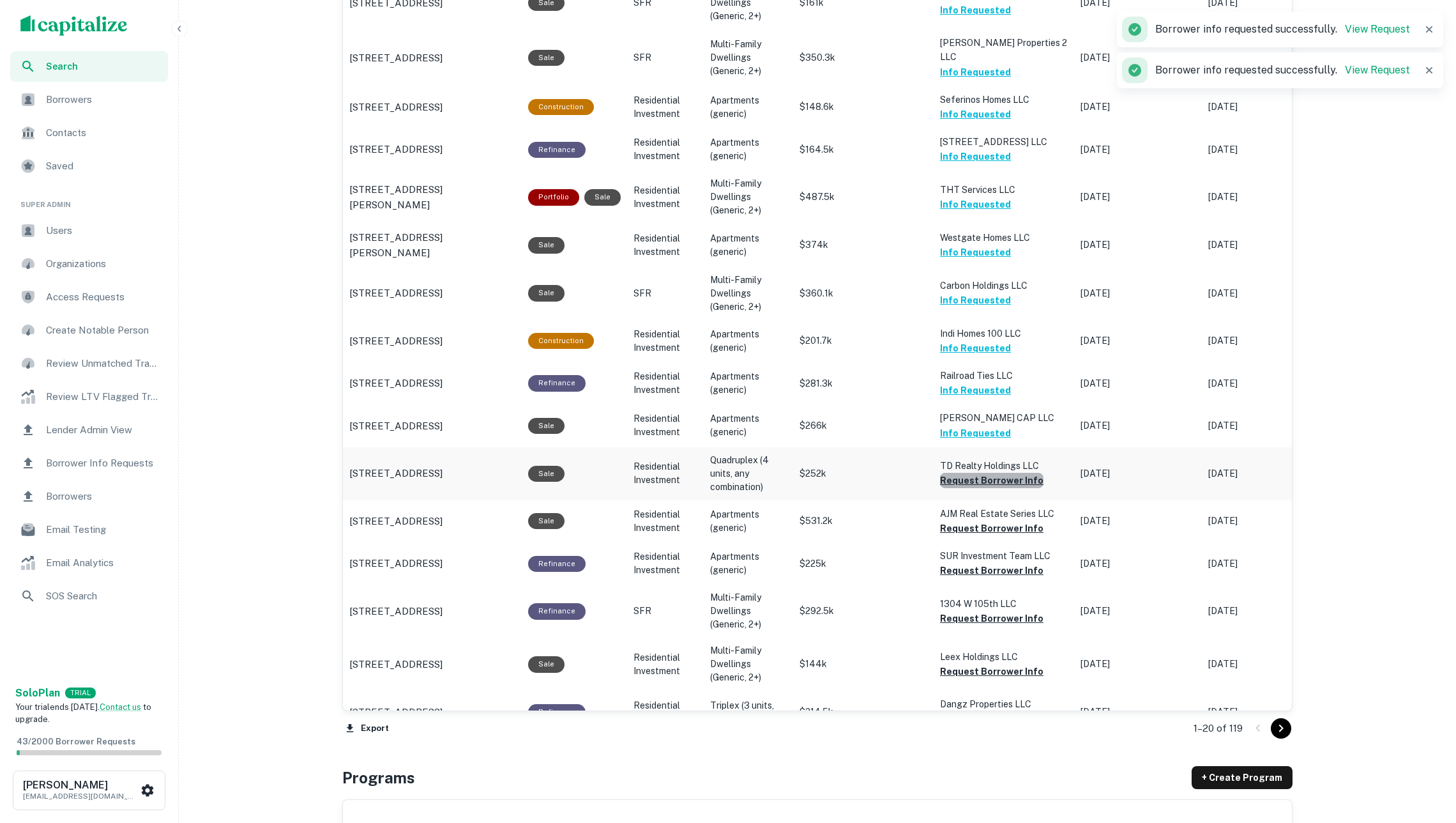
click at [1013, 473] on button "Request Borrower Info" at bounding box center [991, 480] width 103 height 15
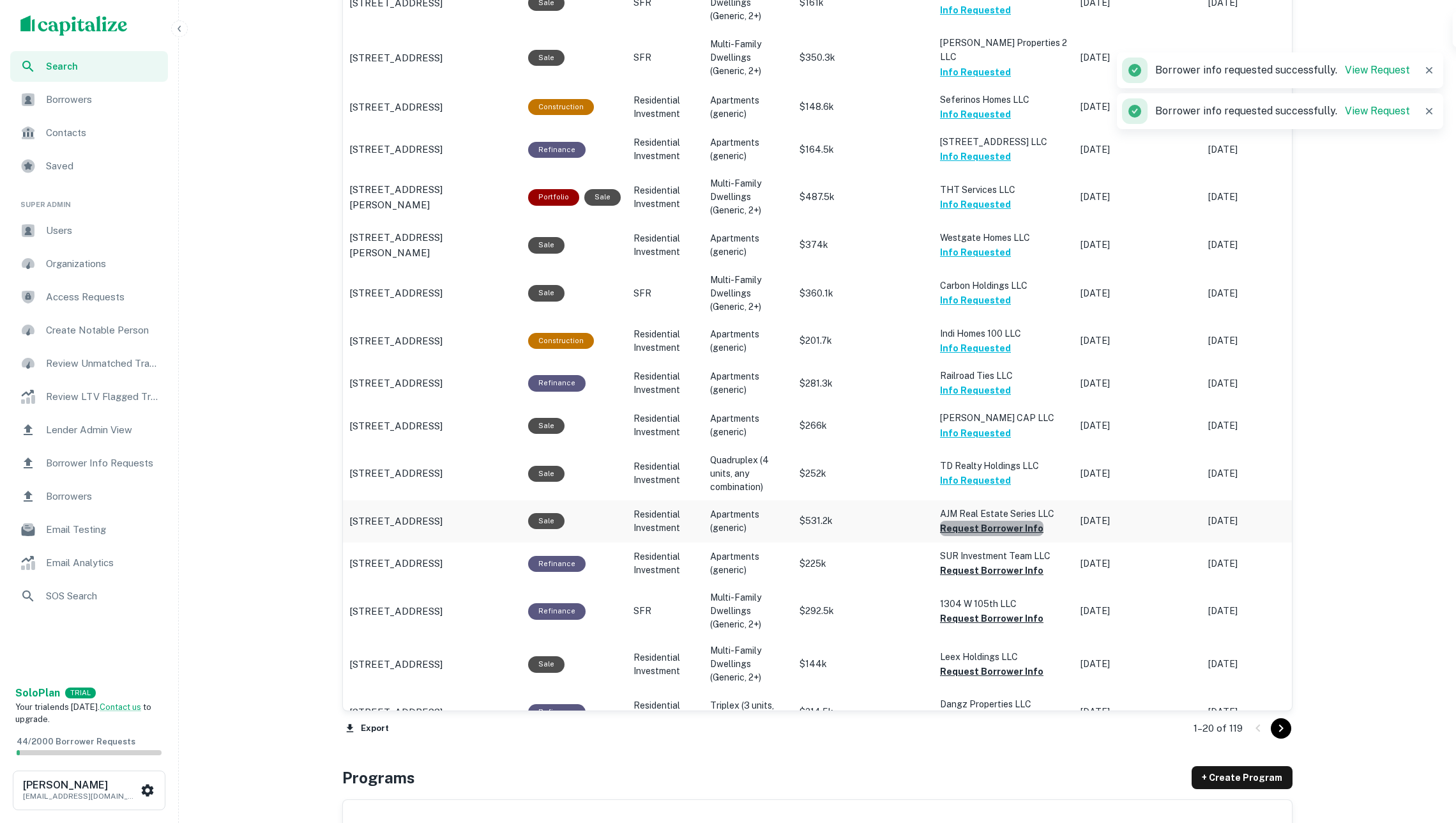
click at [1013, 521] on button "Request Borrower Info" at bounding box center [991, 528] width 103 height 15
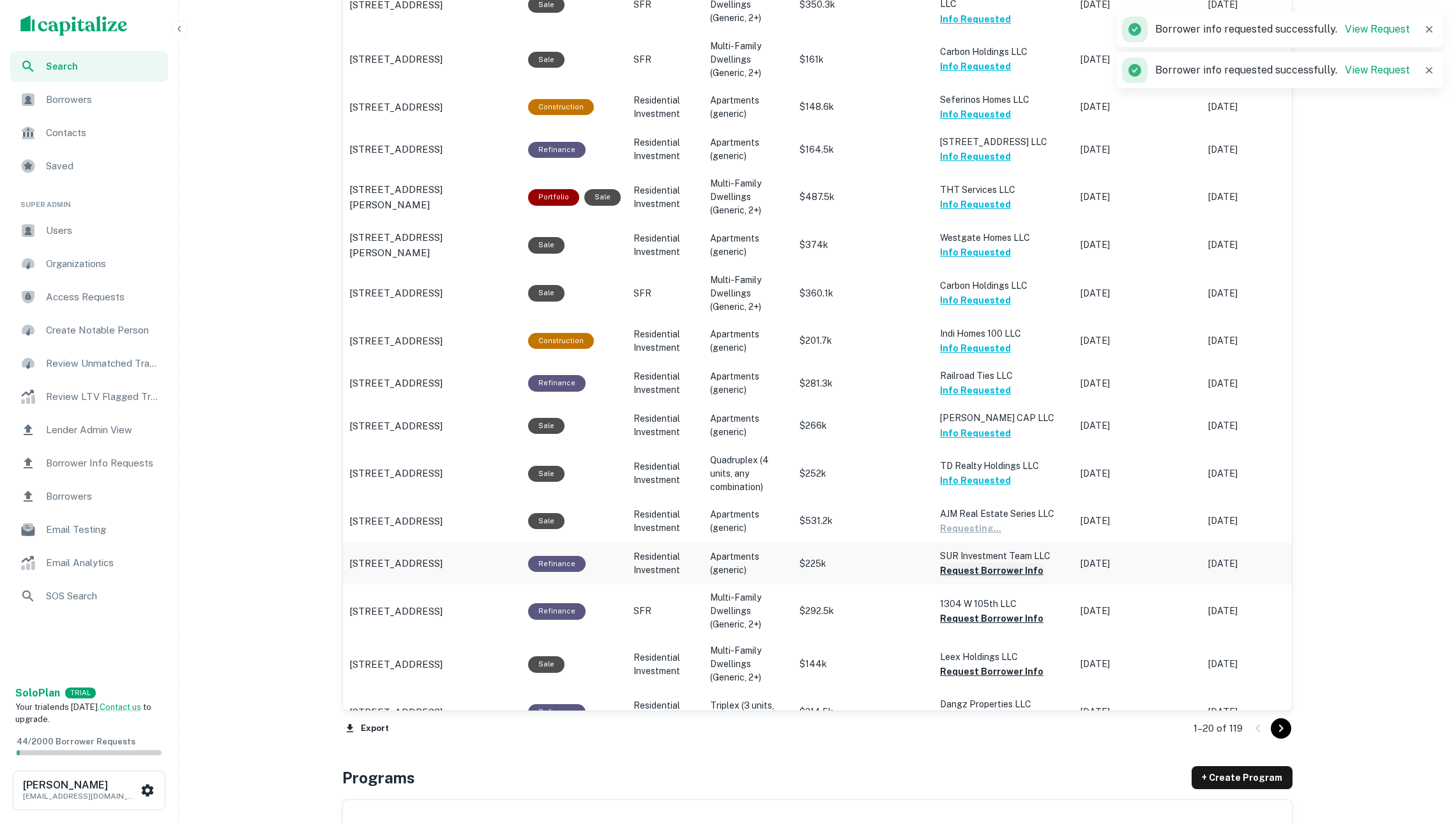
click at [1012, 563] on button "Request Borrower Info" at bounding box center [991, 570] width 103 height 15
click at [1006, 610] on button "Request Borrower Info" at bounding box center [991, 618] width 103 height 15
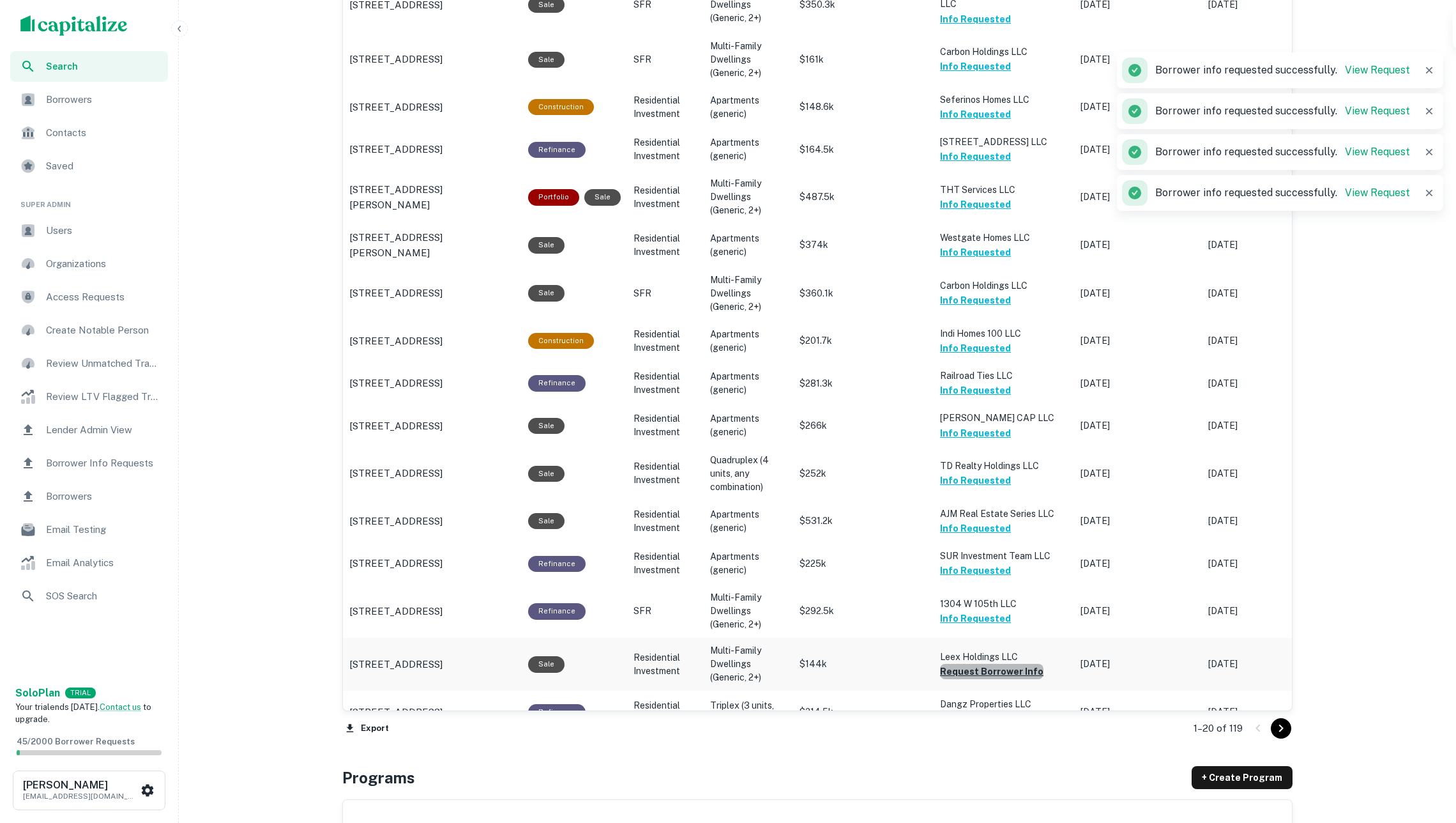
drag, startPoint x: 1014, startPoint y: 648, endPoint x: 1008, endPoint y: 645, distance: 6.7
click at [1014, 664] on button "Request Borrower Info" at bounding box center [991, 671] width 103 height 15
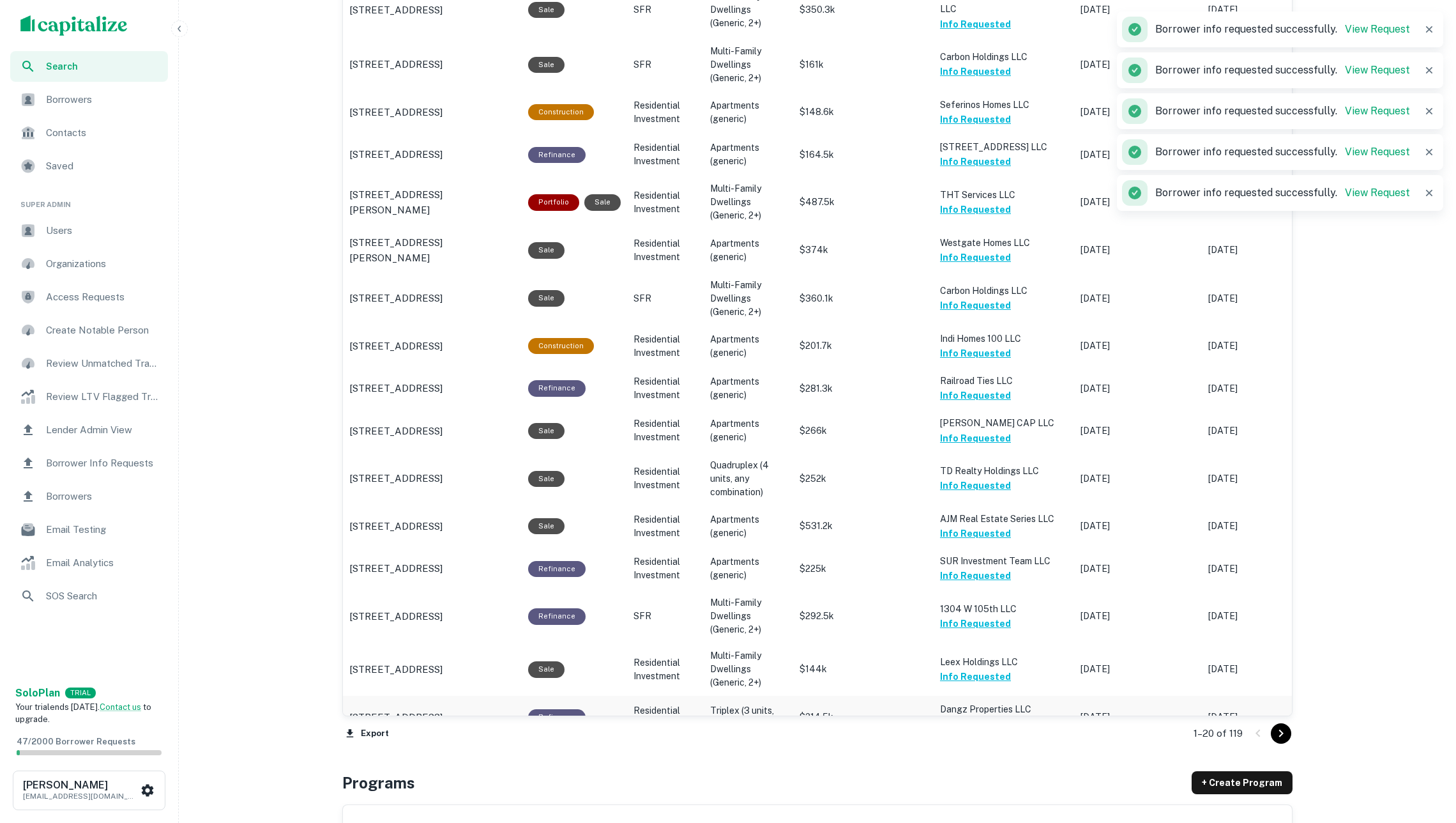
click at [1016, 717] on button "Request Borrower Info" at bounding box center [991, 724] width 103 height 15
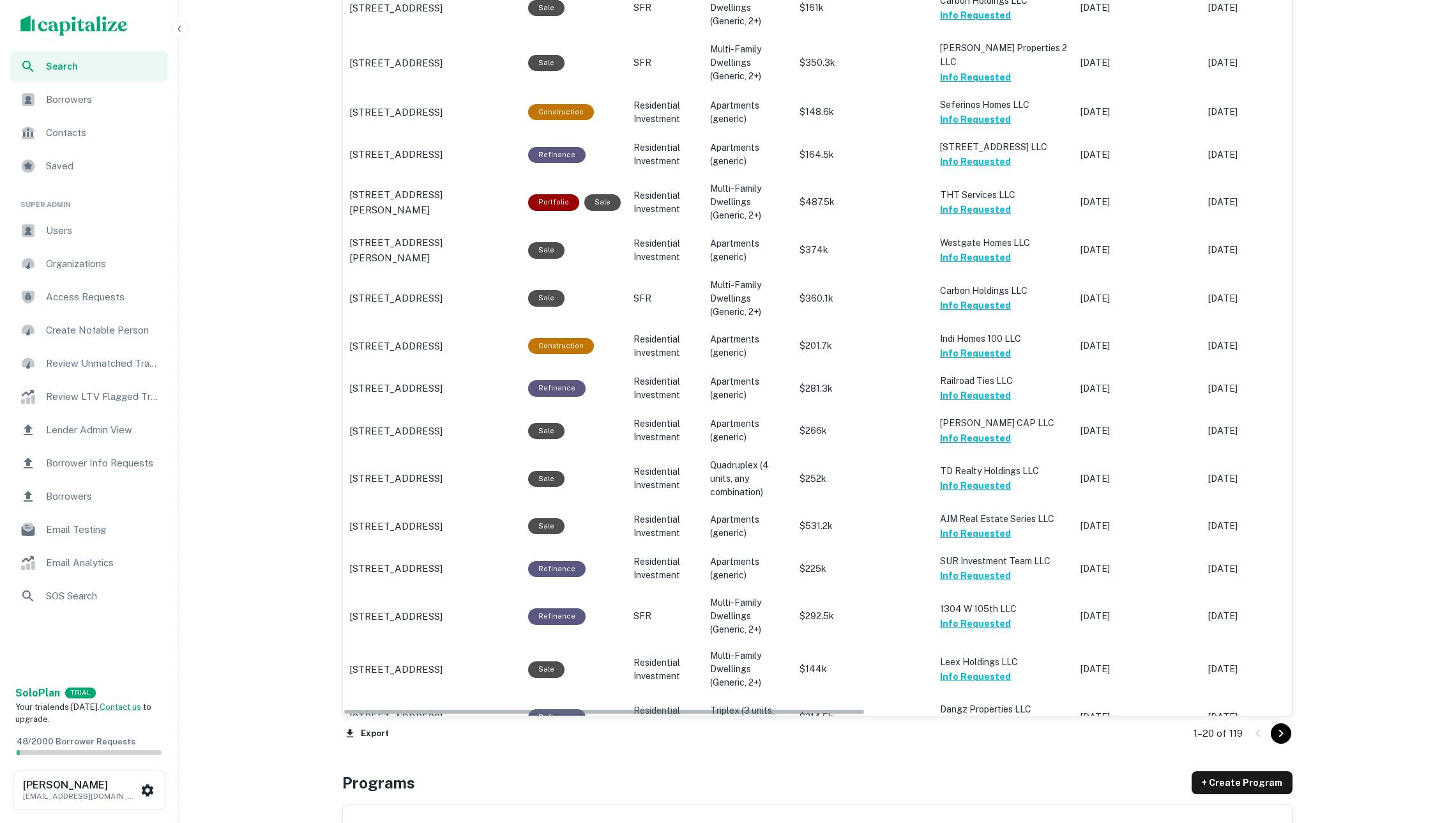
click at [1278, 726] on icon "Go to next page" at bounding box center [1280, 733] width 15 height 15
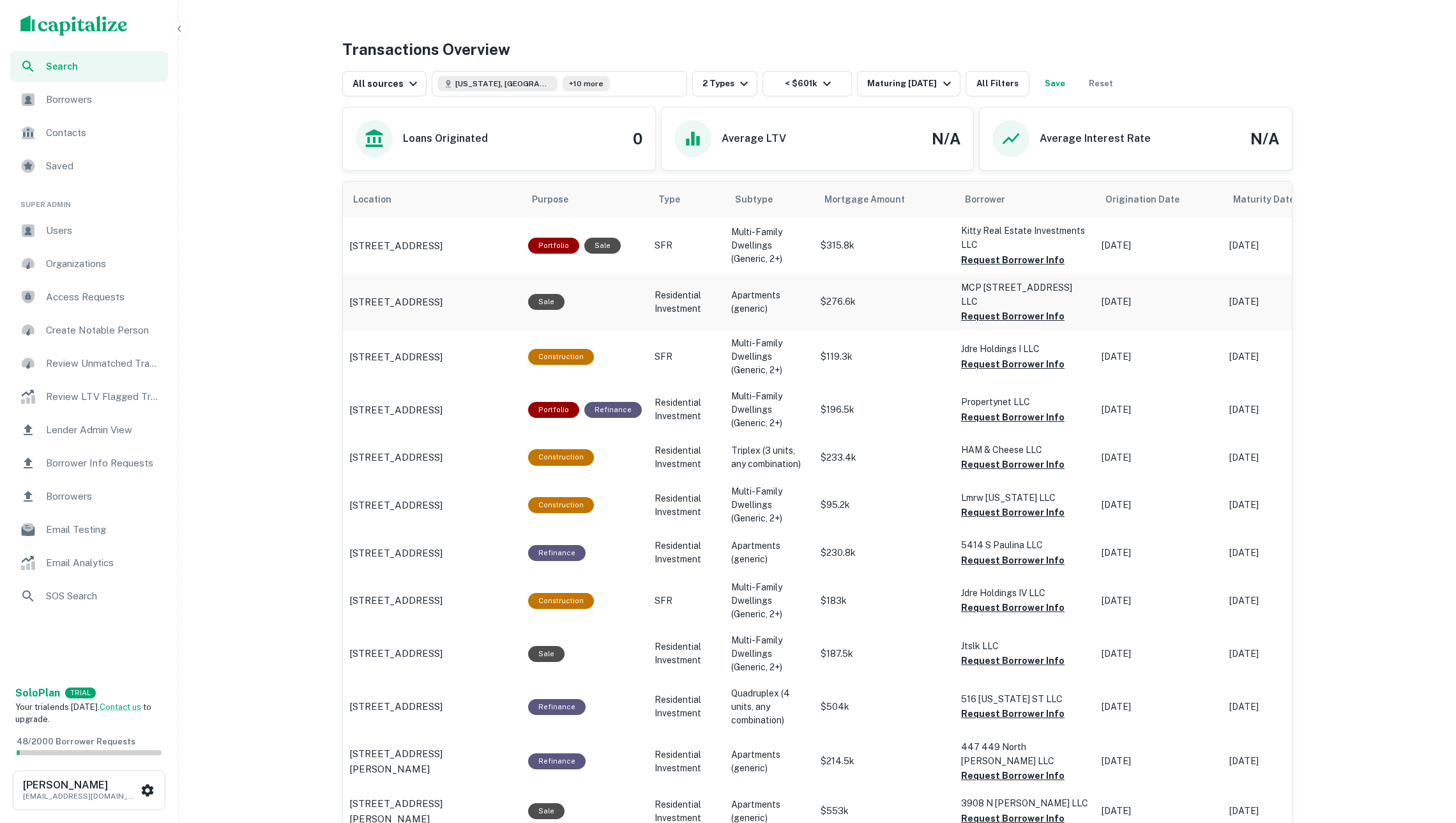
scroll to position [637, 0]
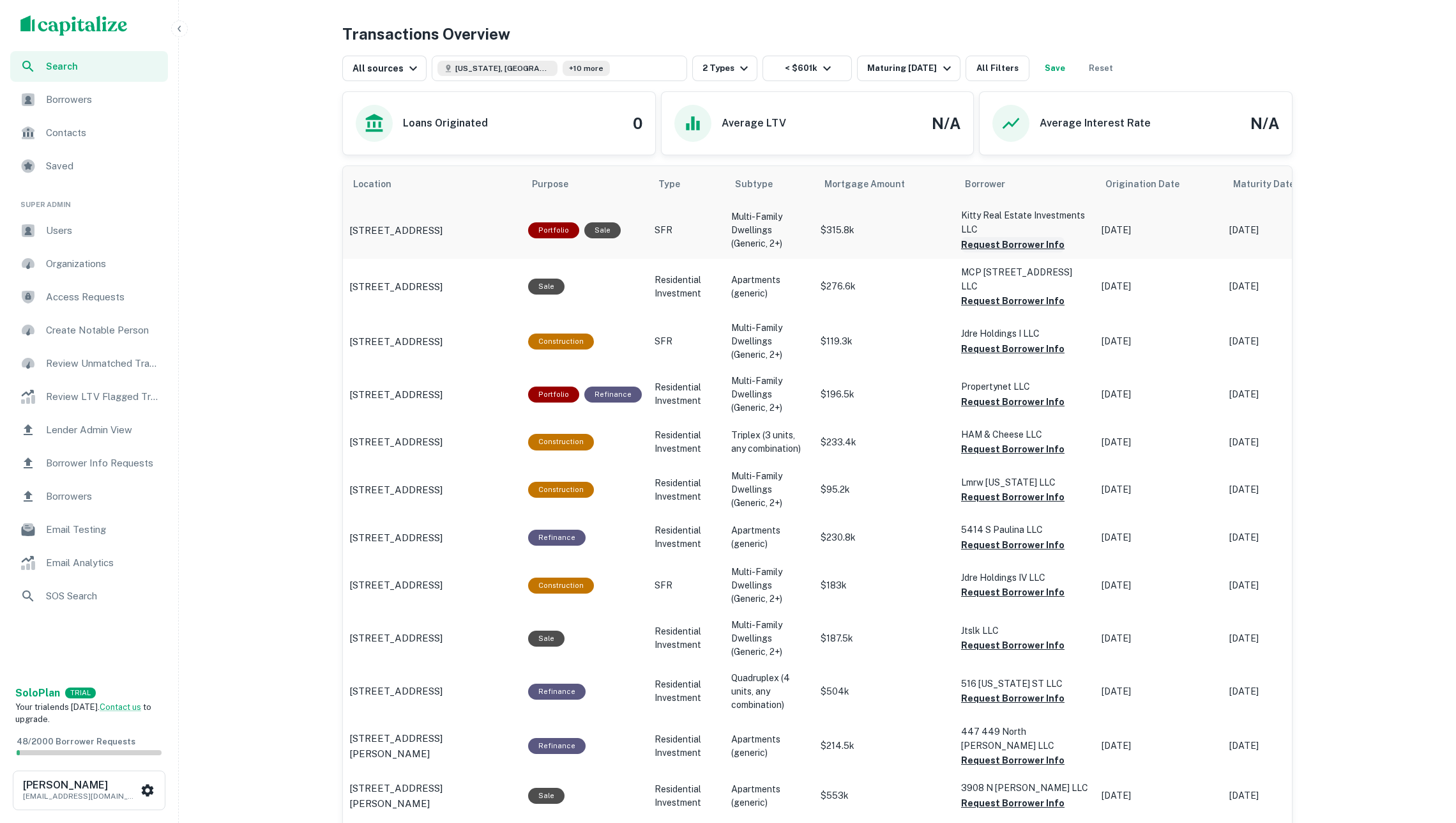
click at [993, 250] on button "Request Borrower Info" at bounding box center [1012, 244] width 103 height 15
click at [1012, 309] on button "Request Borrower Info" at bounding box center [1012, 300] width 103 height 15
click at [1010, 359] on td "Jdre Holdings I LLC Request Borrower Info" at bounding box center [1024, 341] width 140 height 53
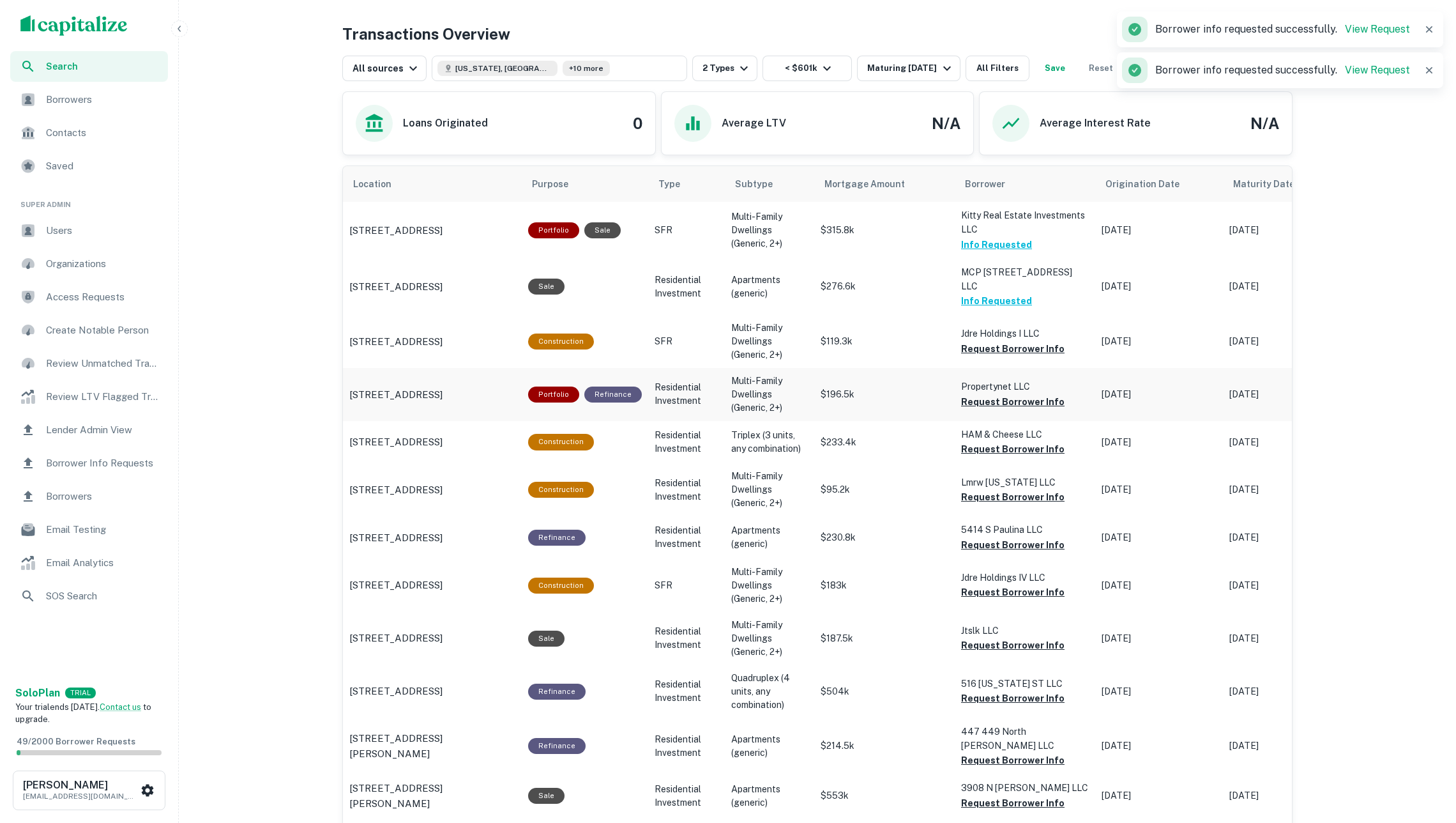
click at [1010, 402] on button "Request Borrower Info" at bounding box center [1012, 402] width 103 height 15
drag, startPoint x: 989, startPoint y: 445, endPoint x: 974, endPoint y: 444, distance: 15.0
click at [989, 446] on button "Request Borrower Info" at bounding box center [1012, 448] width 103 height 15
click at [120, 24] on img "scrollable content" at bounding box center [74, 25] width 107 height 20
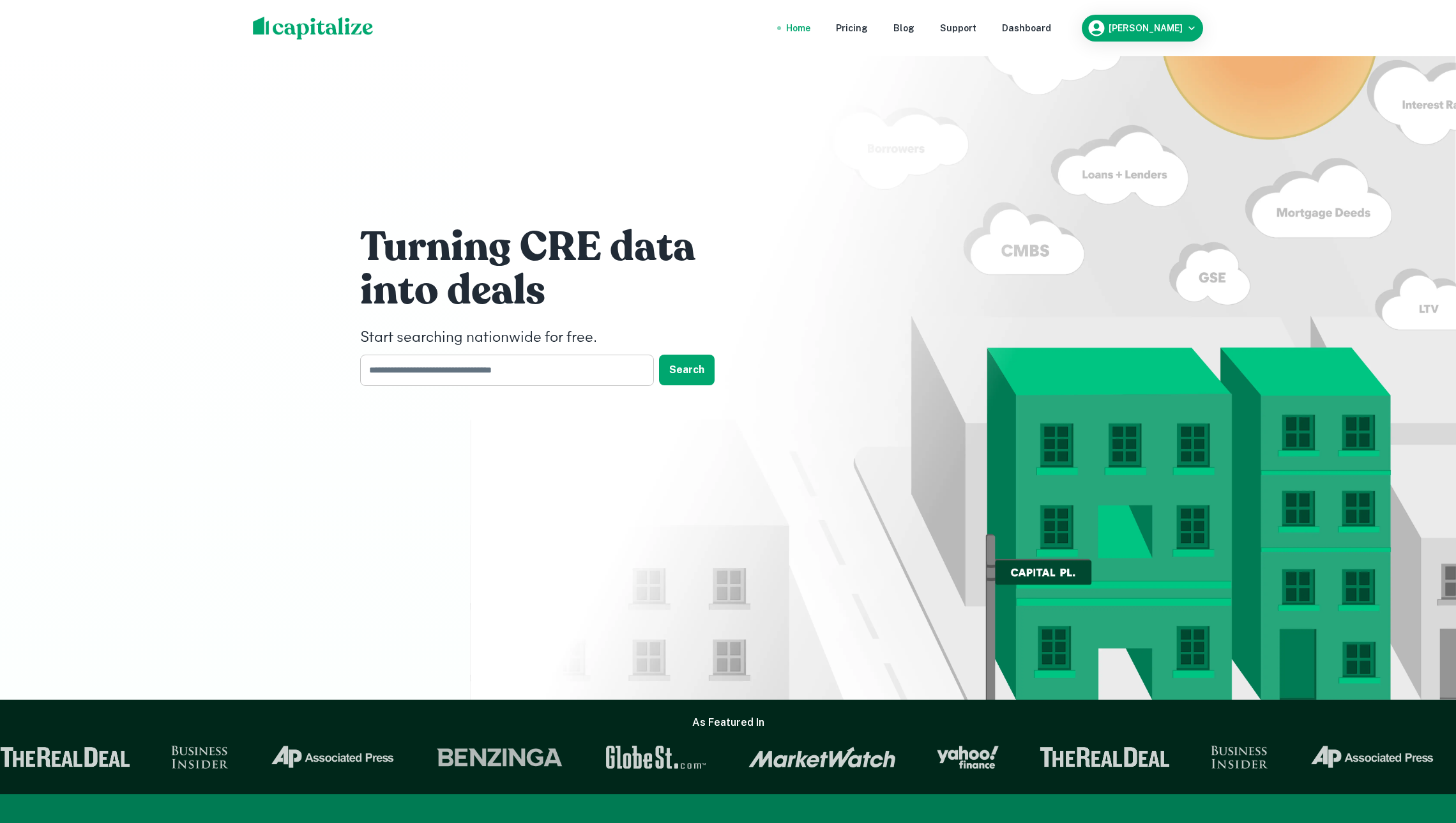
click at [519, 369] on input "text" at bounding box center [502, 370] width 285 height 32
paste input "******"
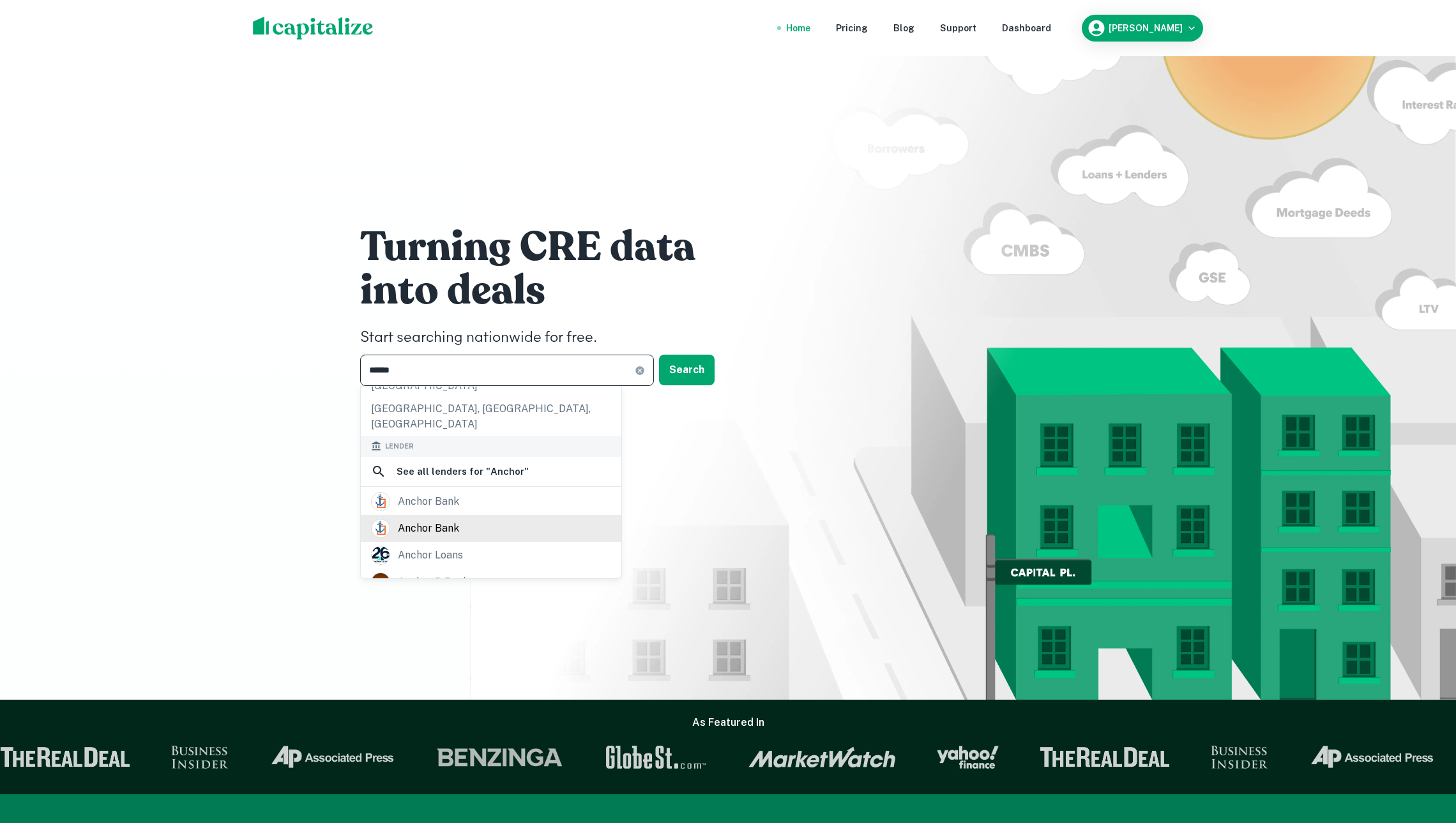
scroll to position [286, 0]
type input "******"
click at [513, 535] on div "anchor loans" at bounding box center [491, 544] width 240 height 19
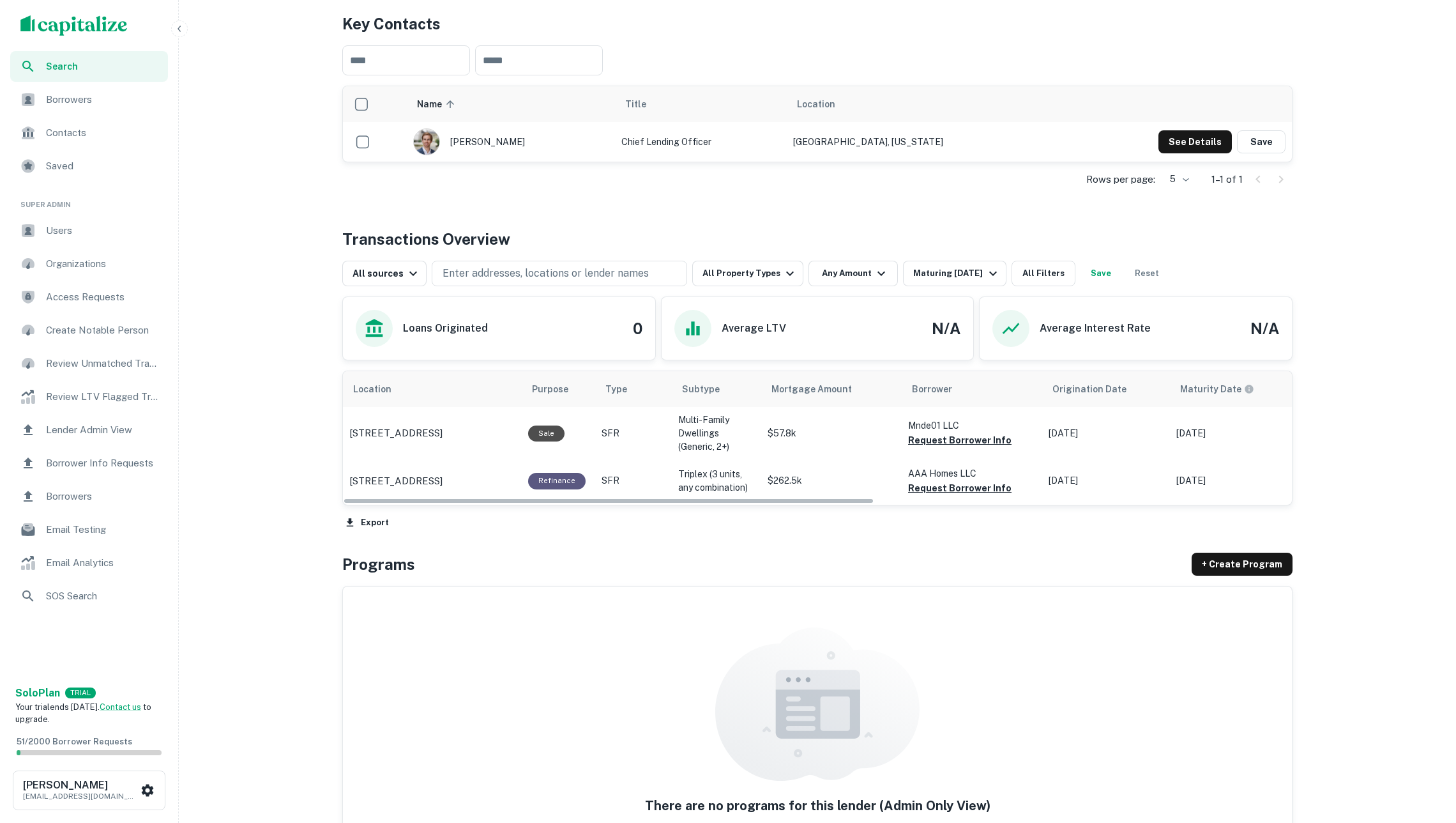
scroll to position [244, 0]
click at [949, 262] on button "Maturing [DATE]" at bounding box center [954, 275] width 103 height 26
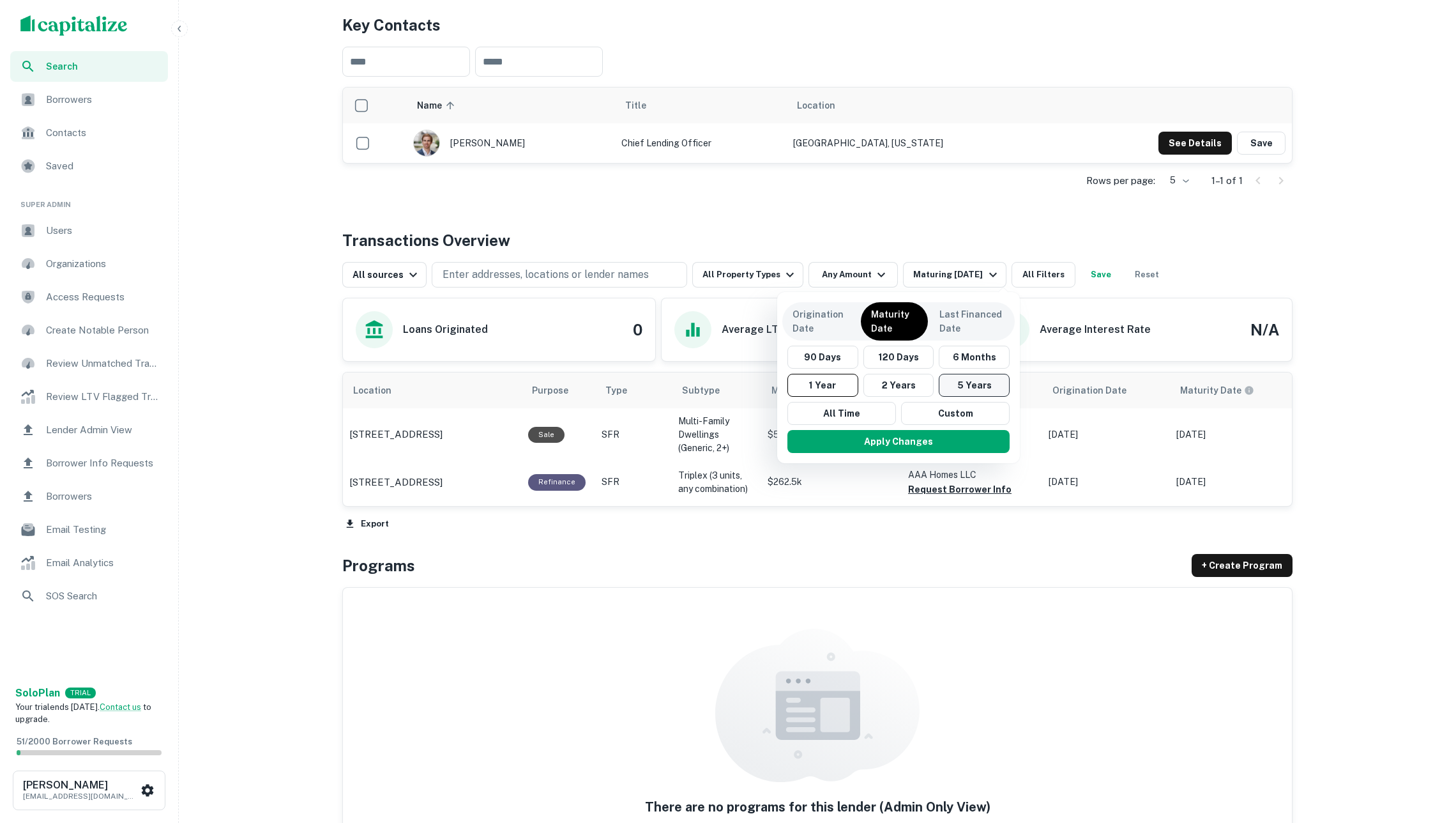
click at [971, 392] on button "5 Years" at bounding box center [974, 385] width 71 height 23
click at [948, 450] on button "Apply Changes" at bounding box center [905, 441] width 222 height 23
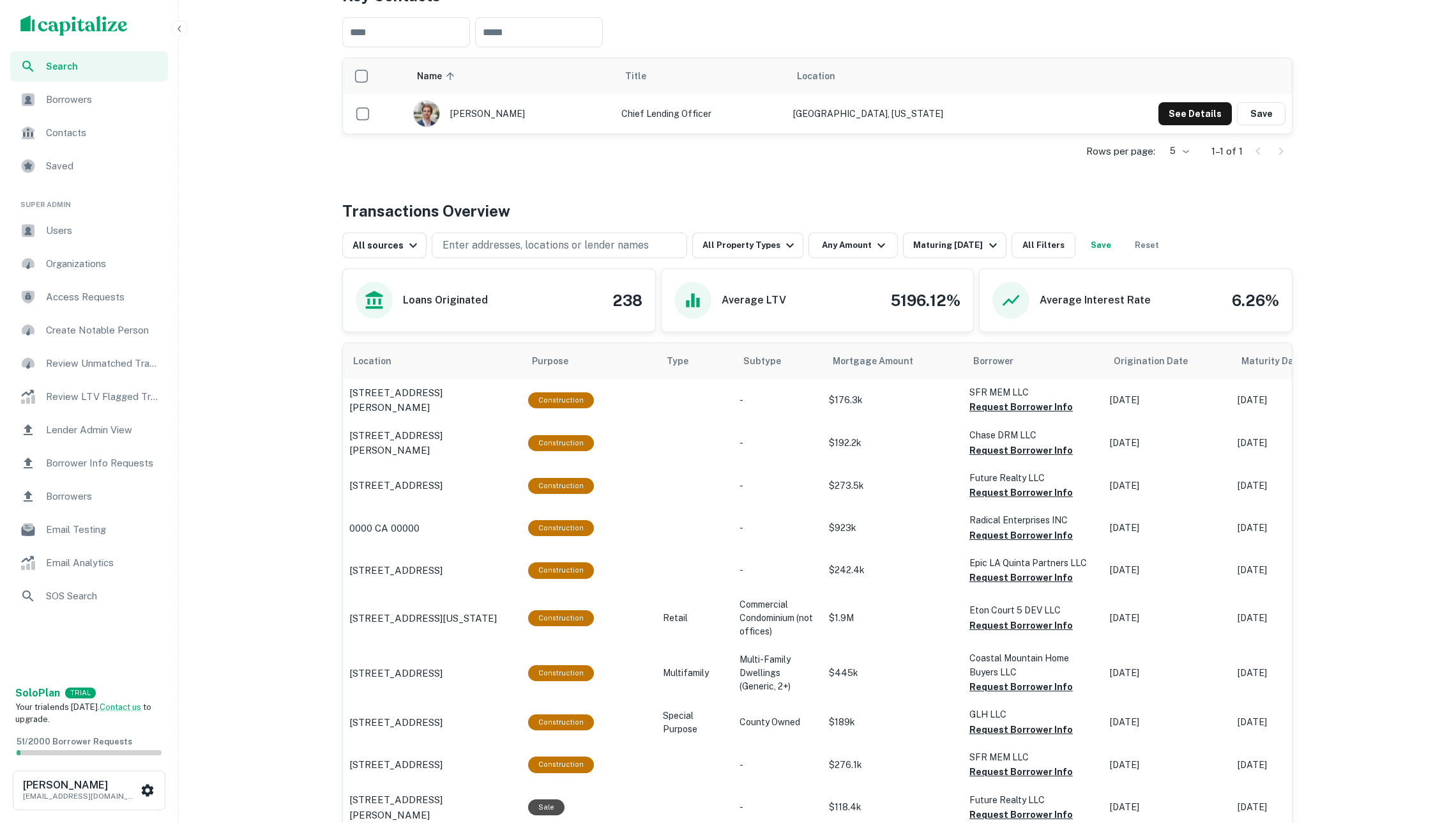
scroll to position [271, 0]
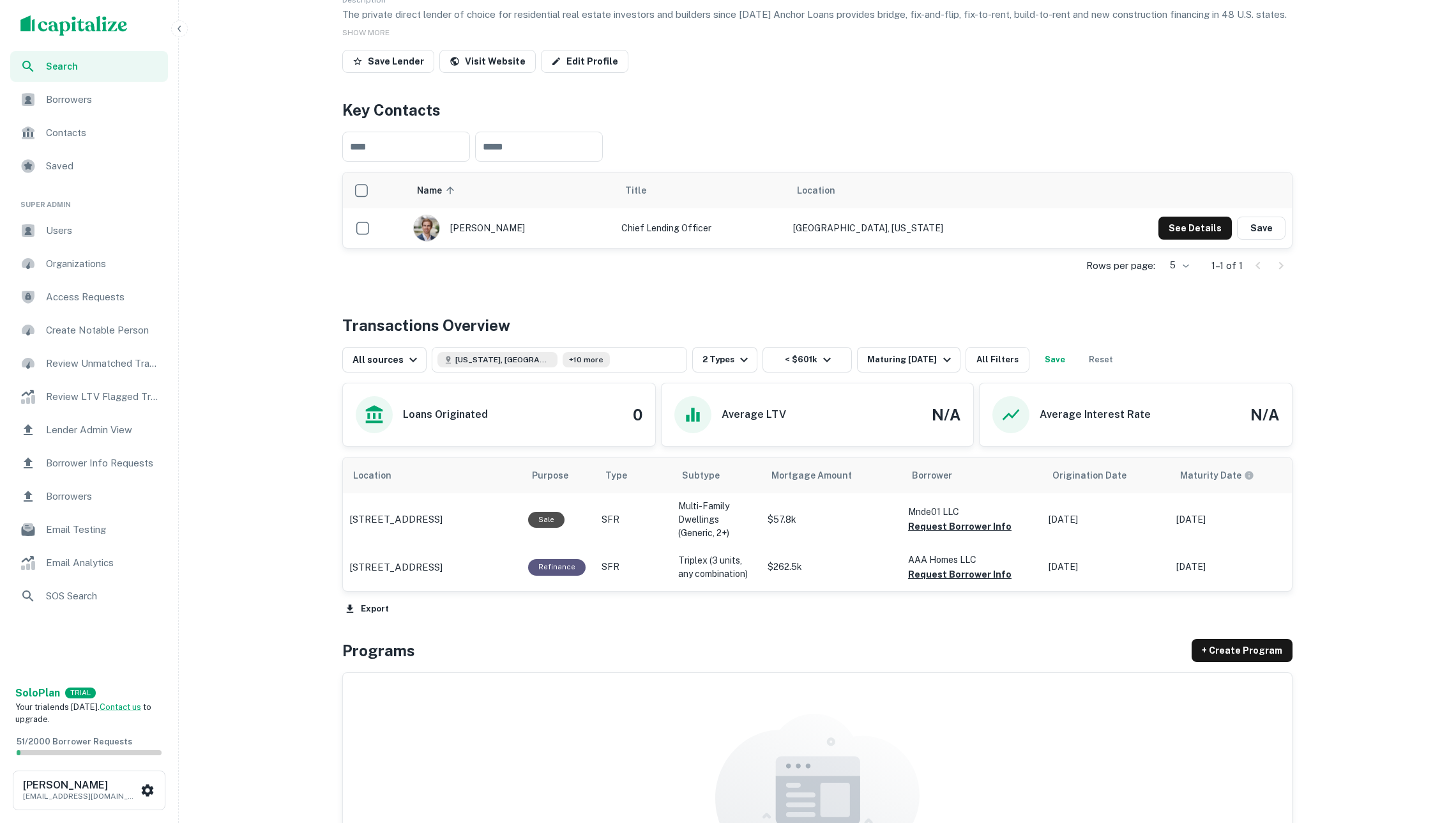
scroll to position [186, 0]
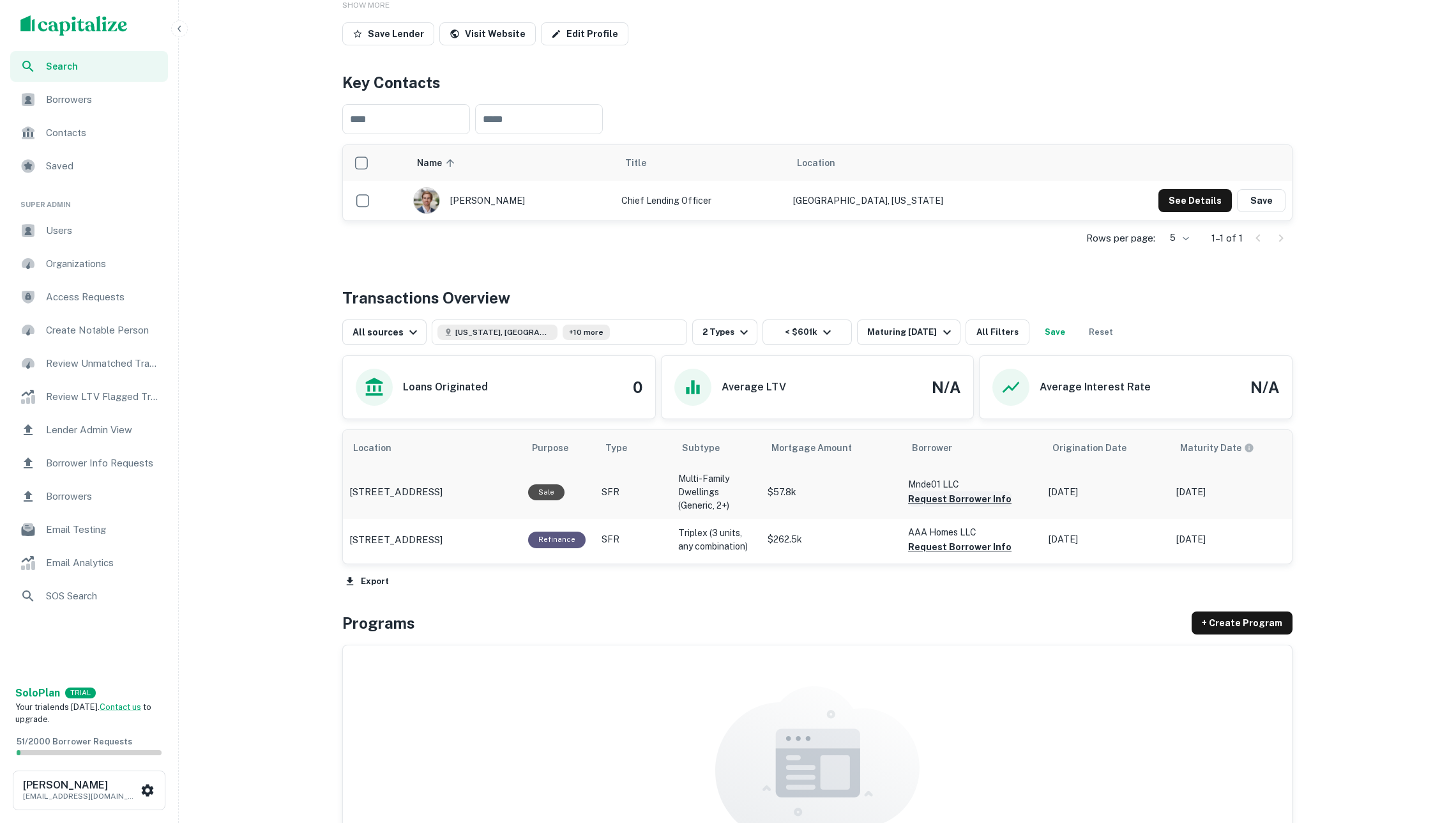
click at [933, 503] on button "Request Borrower Info" at bounding box center [960, 498] width 103 height 15
click at [956, 553] on button "Request Borrower Info" at bounding box center [960, 546] width 103 height 15
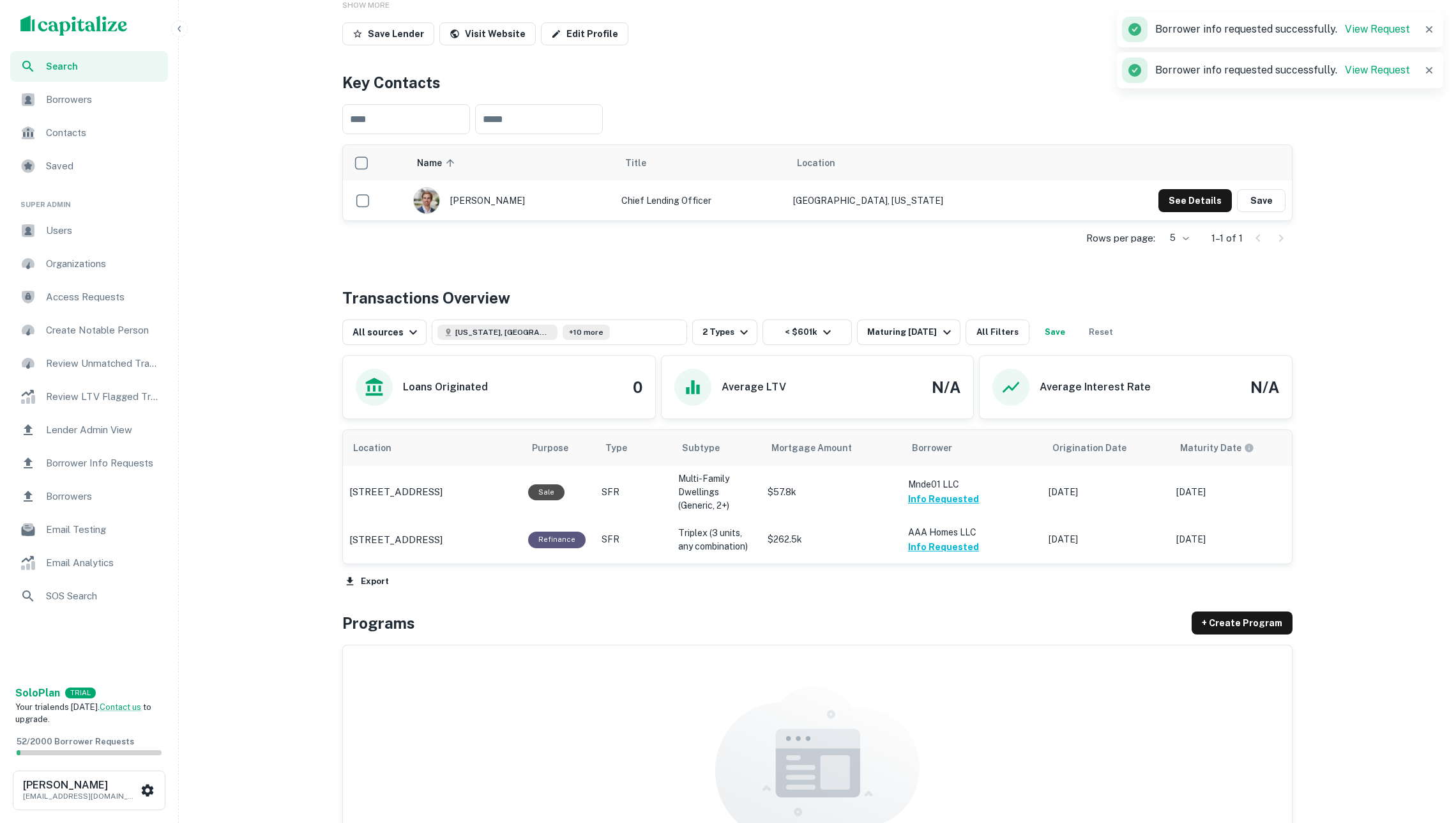
click at [77, 29] on img "scrollable content" at bounding box center [74, 25] width 107 height 20
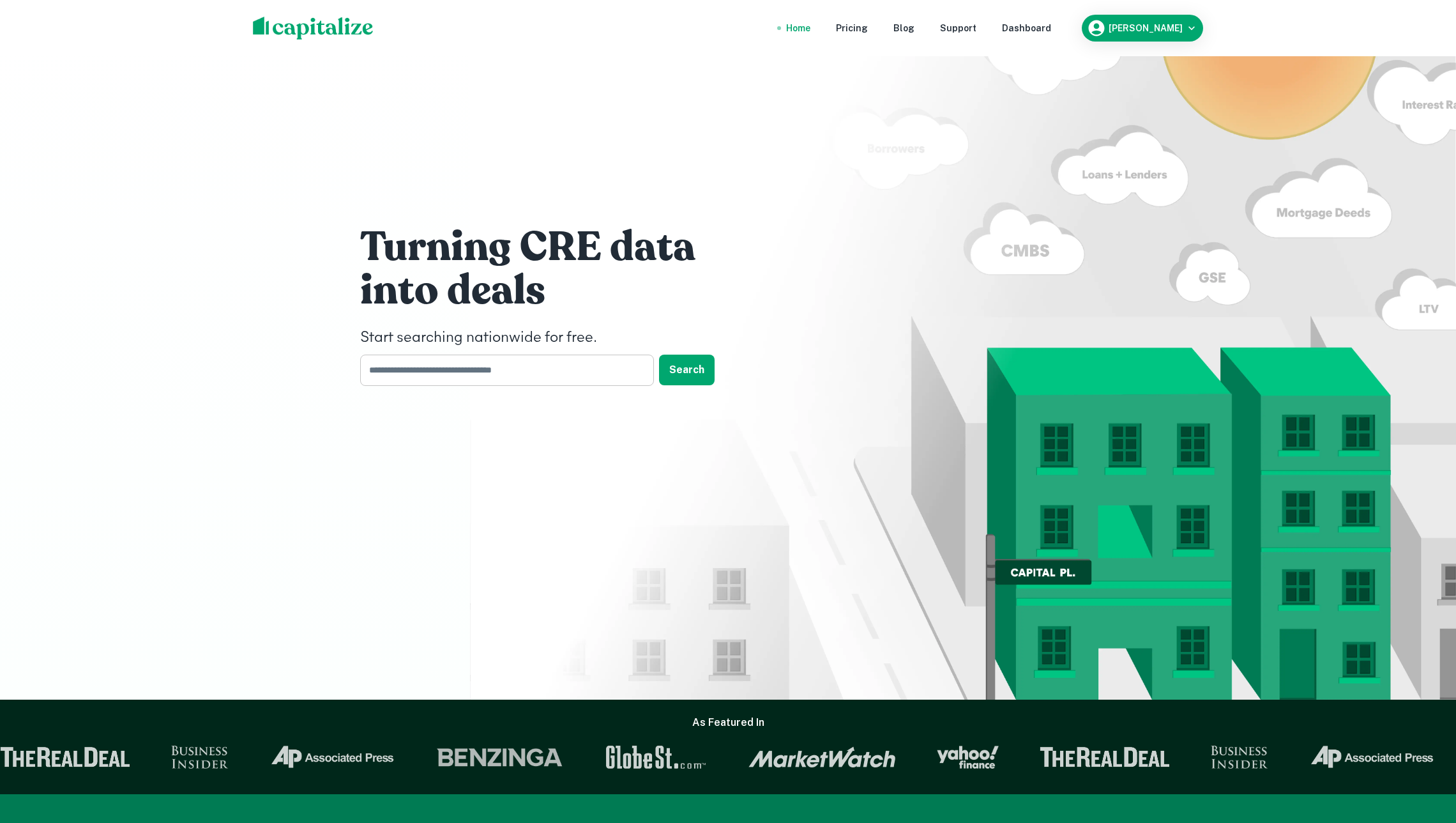
click at [492, 373] on input "text" at bounding box center [502, 370] width 285 height 32
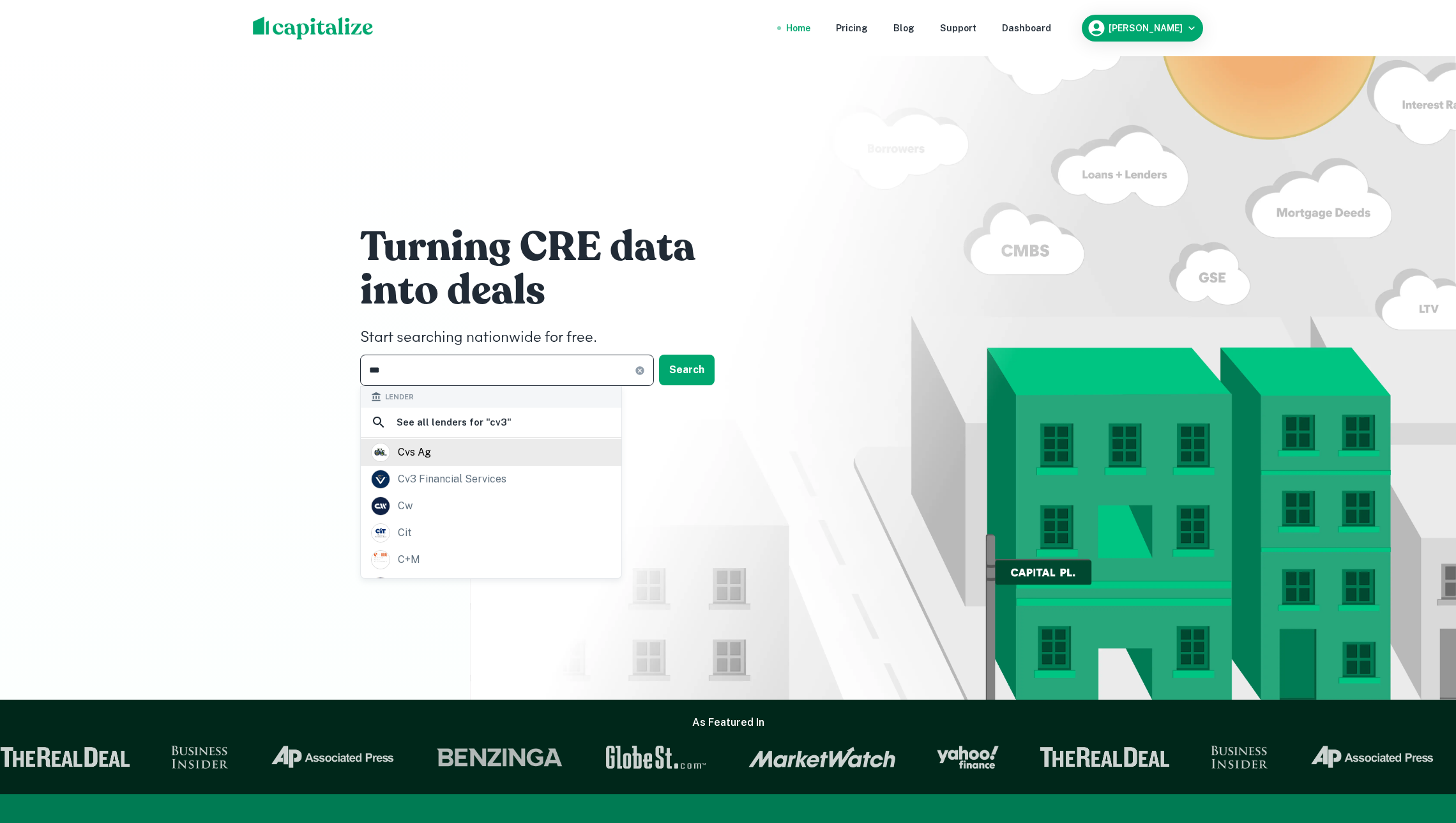
scroll to position [59, 0]
type input "***"
click at [488, 430] on div "cv3 financial services" at bounding box center [452, 420] width 109 height 19
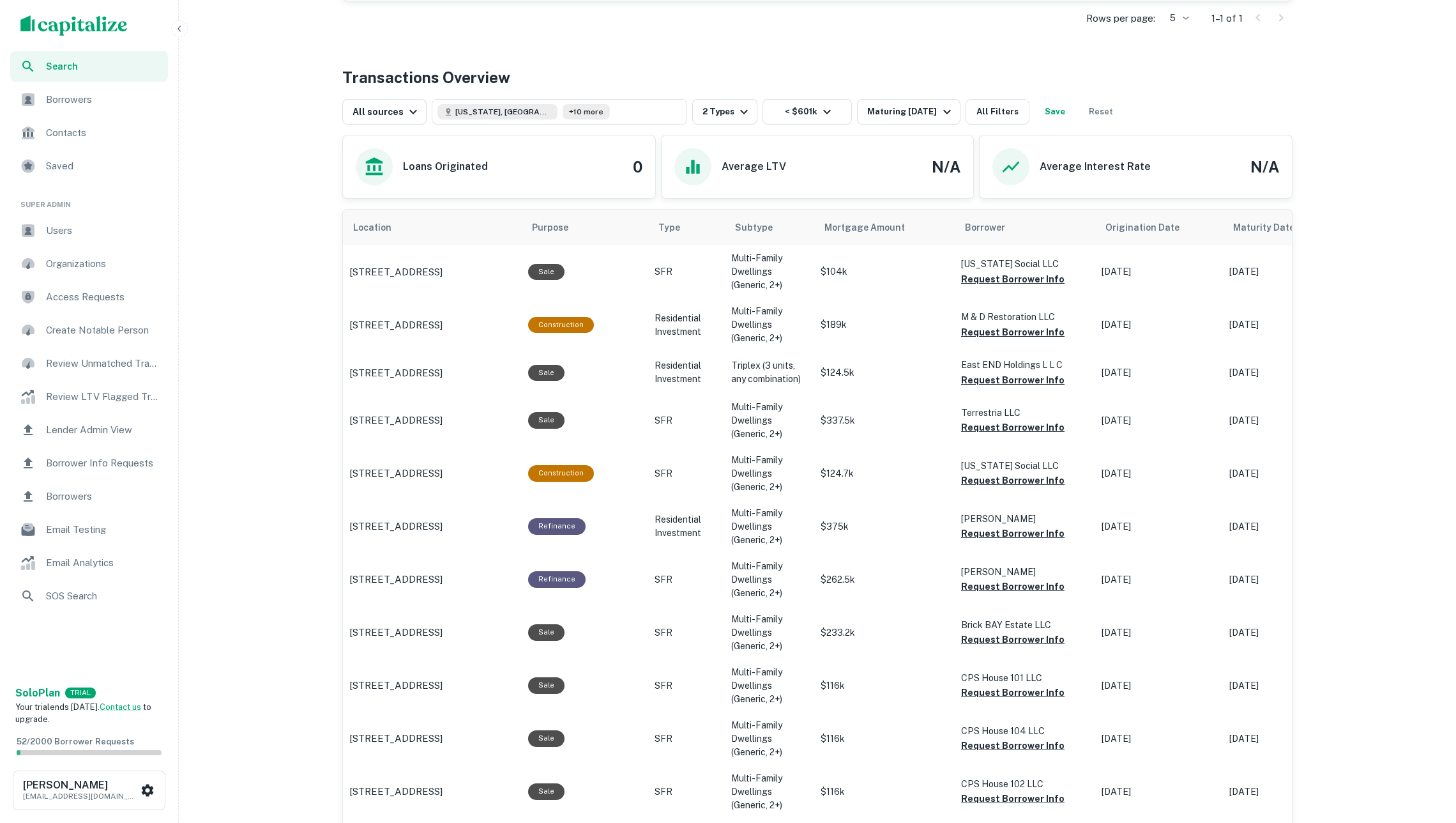
scroll to position [388, 0]
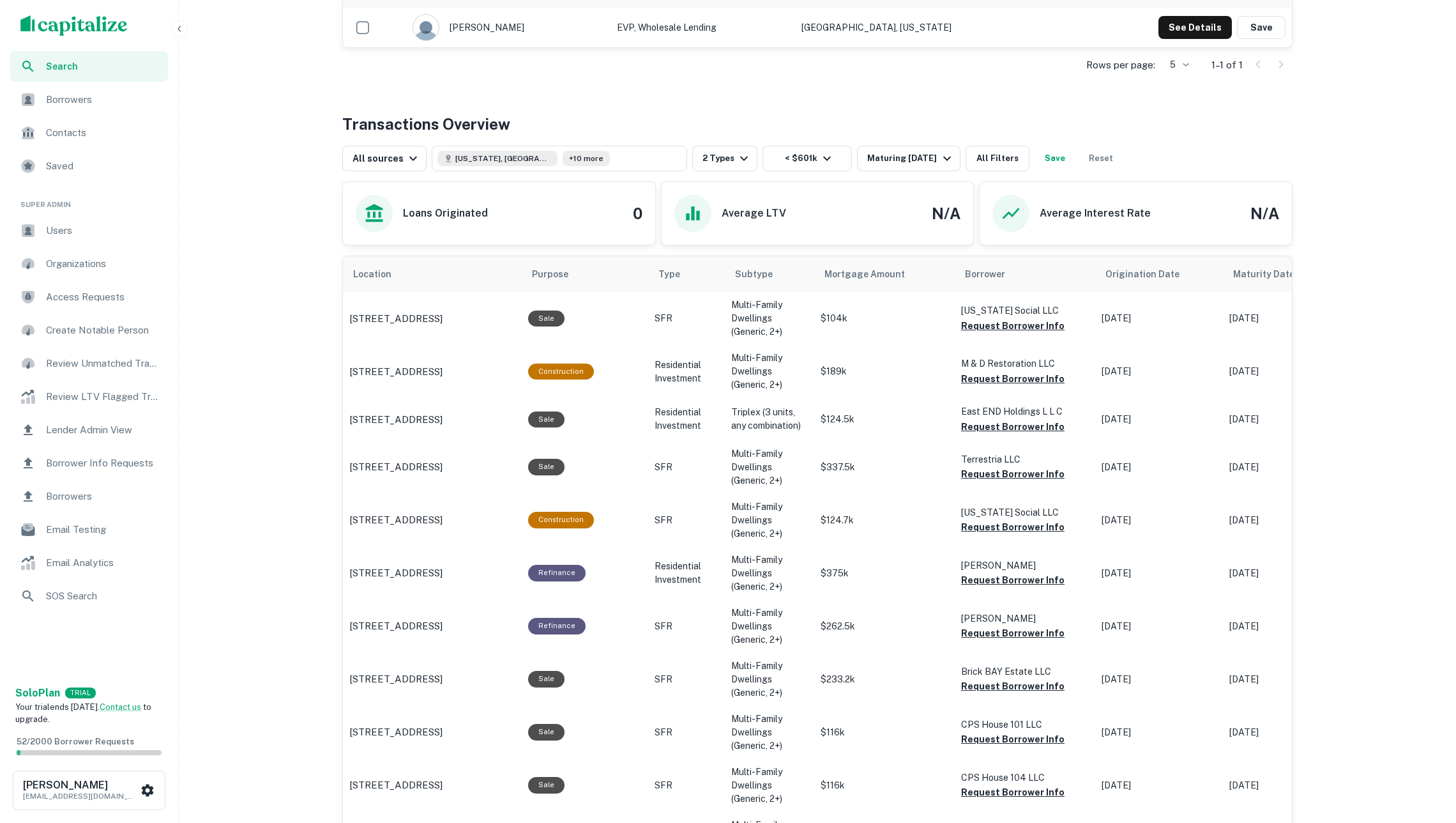
click at [83, 68] on span "Search" at bounding box center [103, 66] width 115 height 14
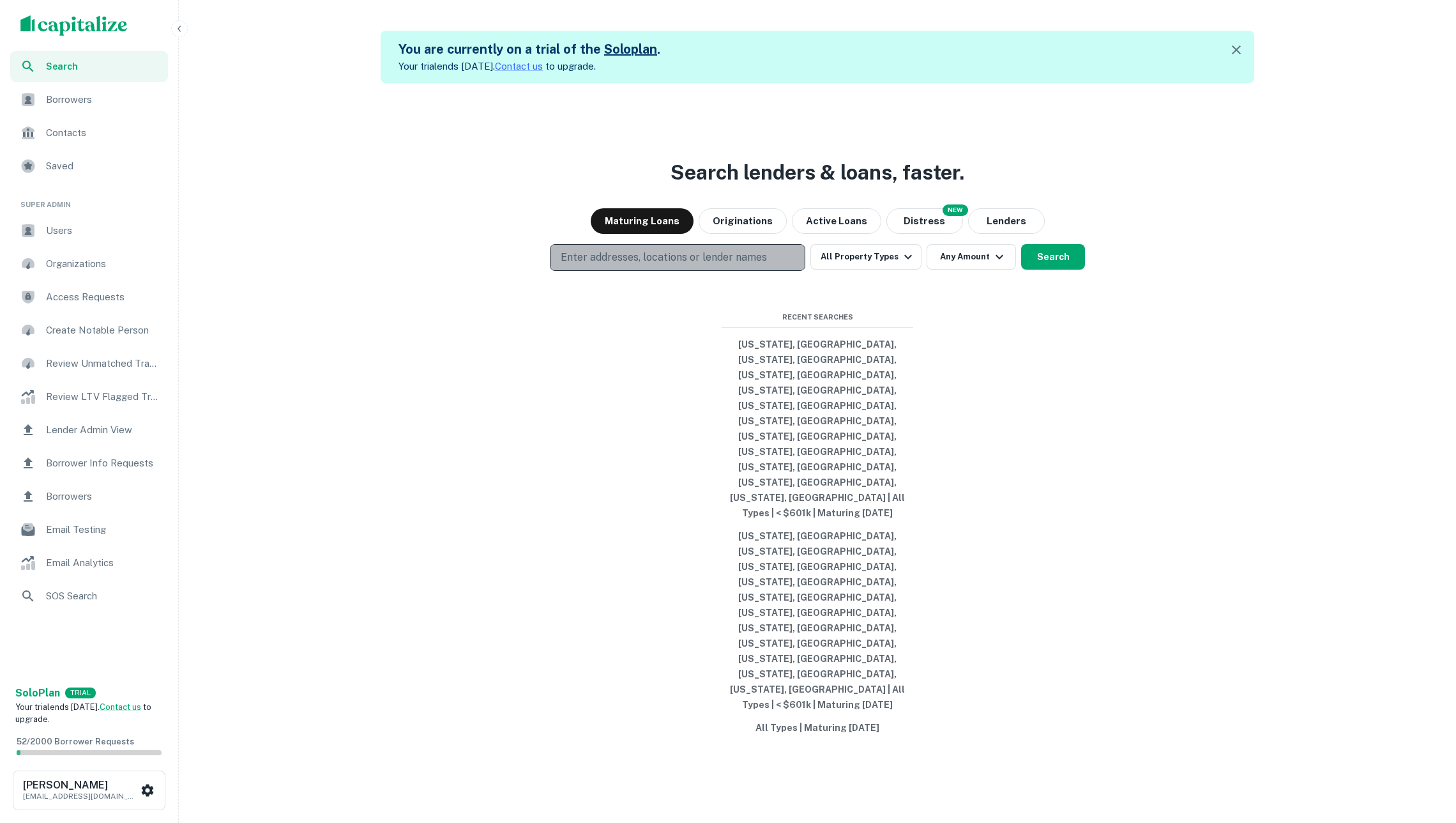
click at [640, 265] on p "Enter addresses, locations or lender names" at bounding box center [663, 257] width 206 height 15
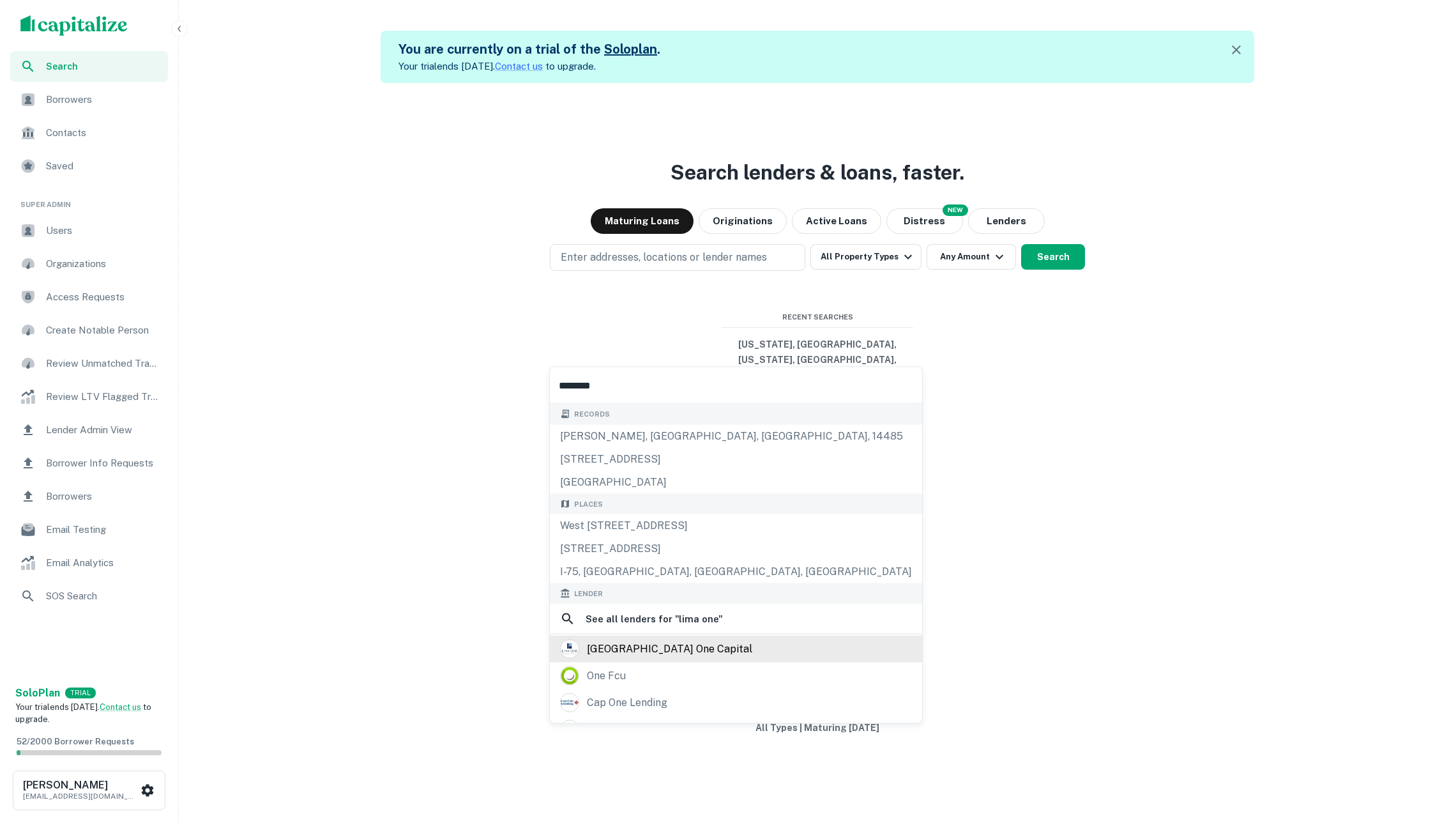
type input "********"
click at [709, 656] on div "[GEOGRAPHIC_DATA] one capital" at bounding box center [736, 648] width 352 height 19
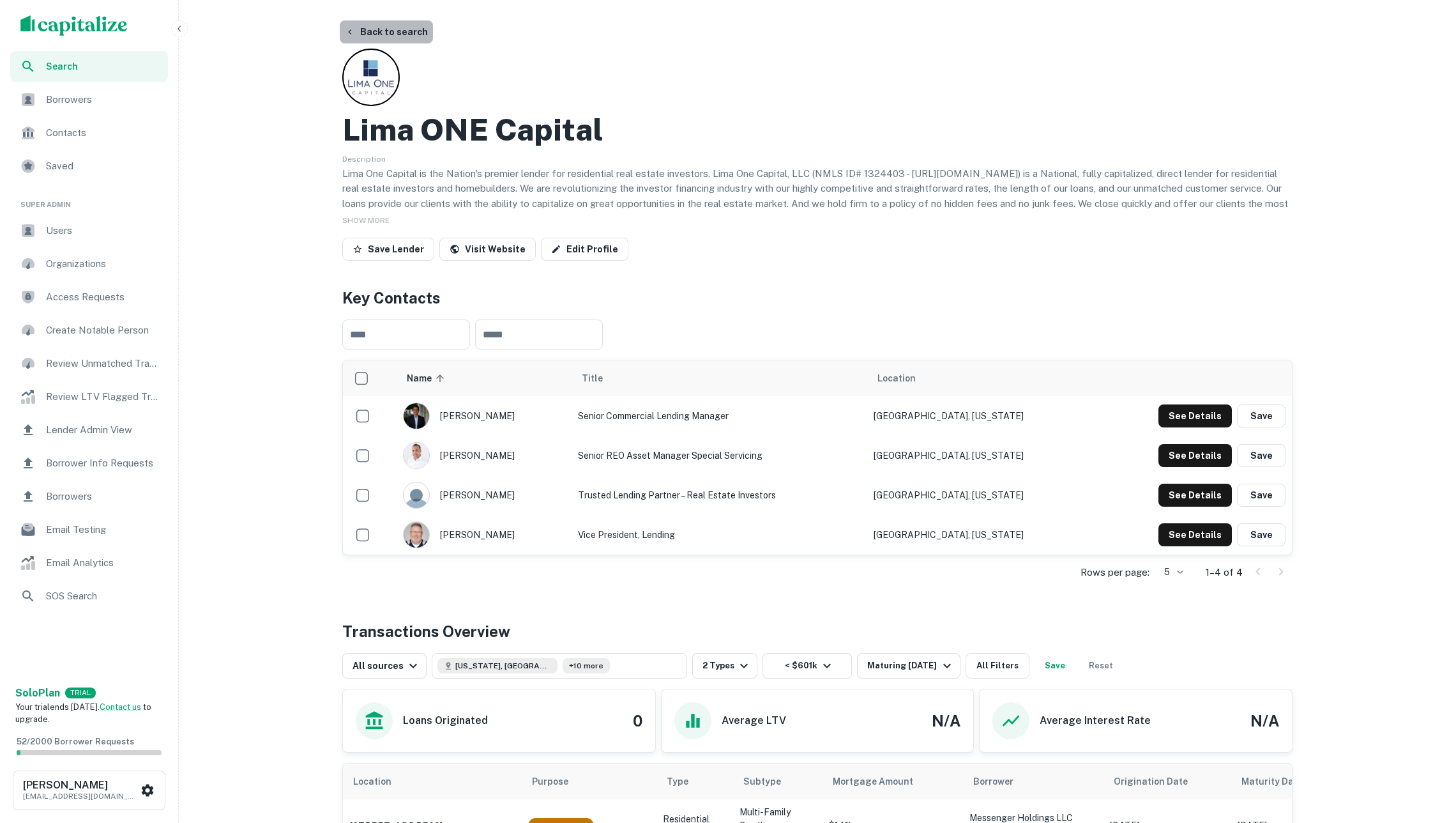
click at [364, 31] on button "Back to search" at bounding box center [386, 32] width 93 height 23
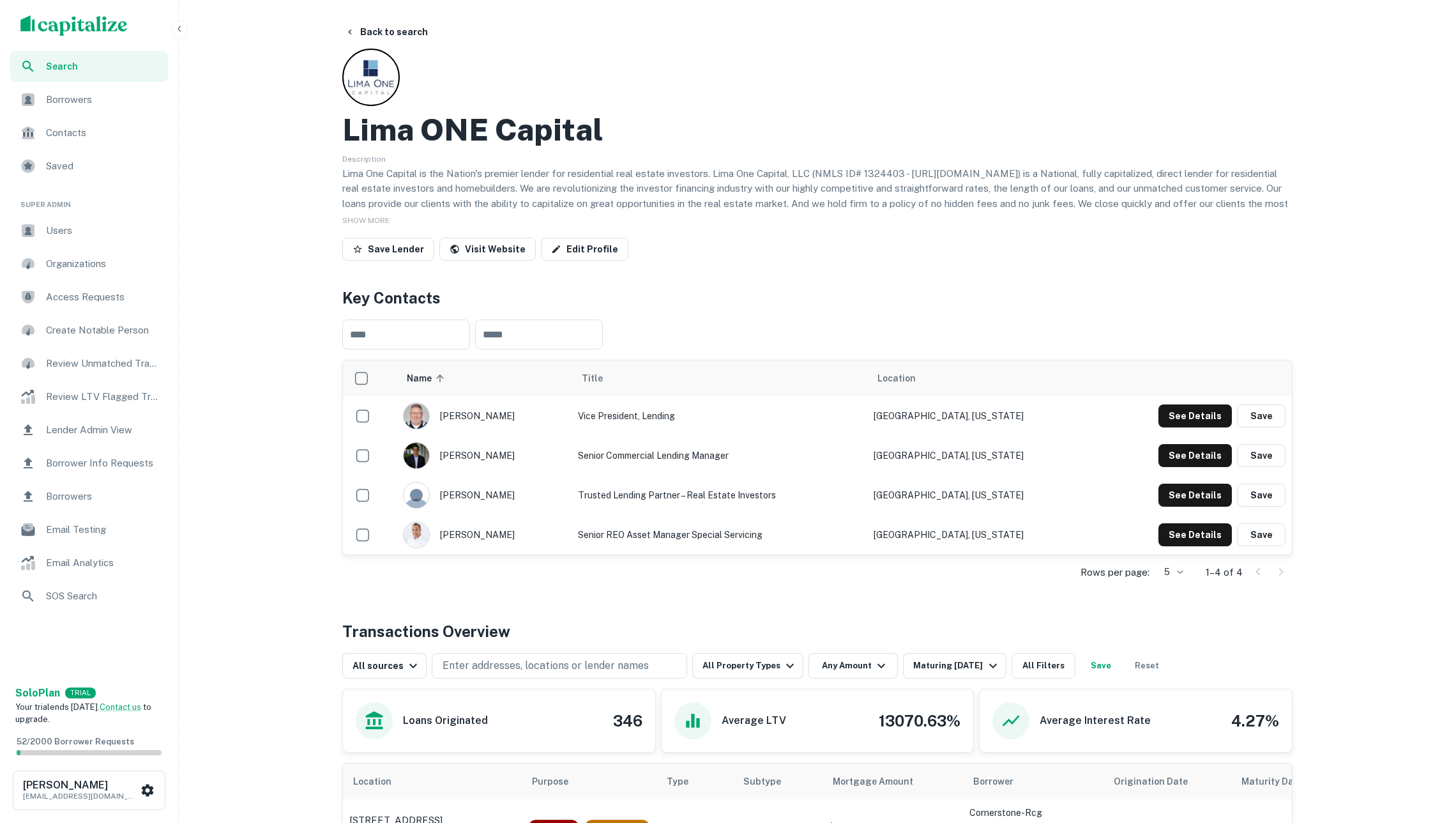
click at [88, 26] on img "scrollable content" at bounding box center [74, 25] width 107 height 20
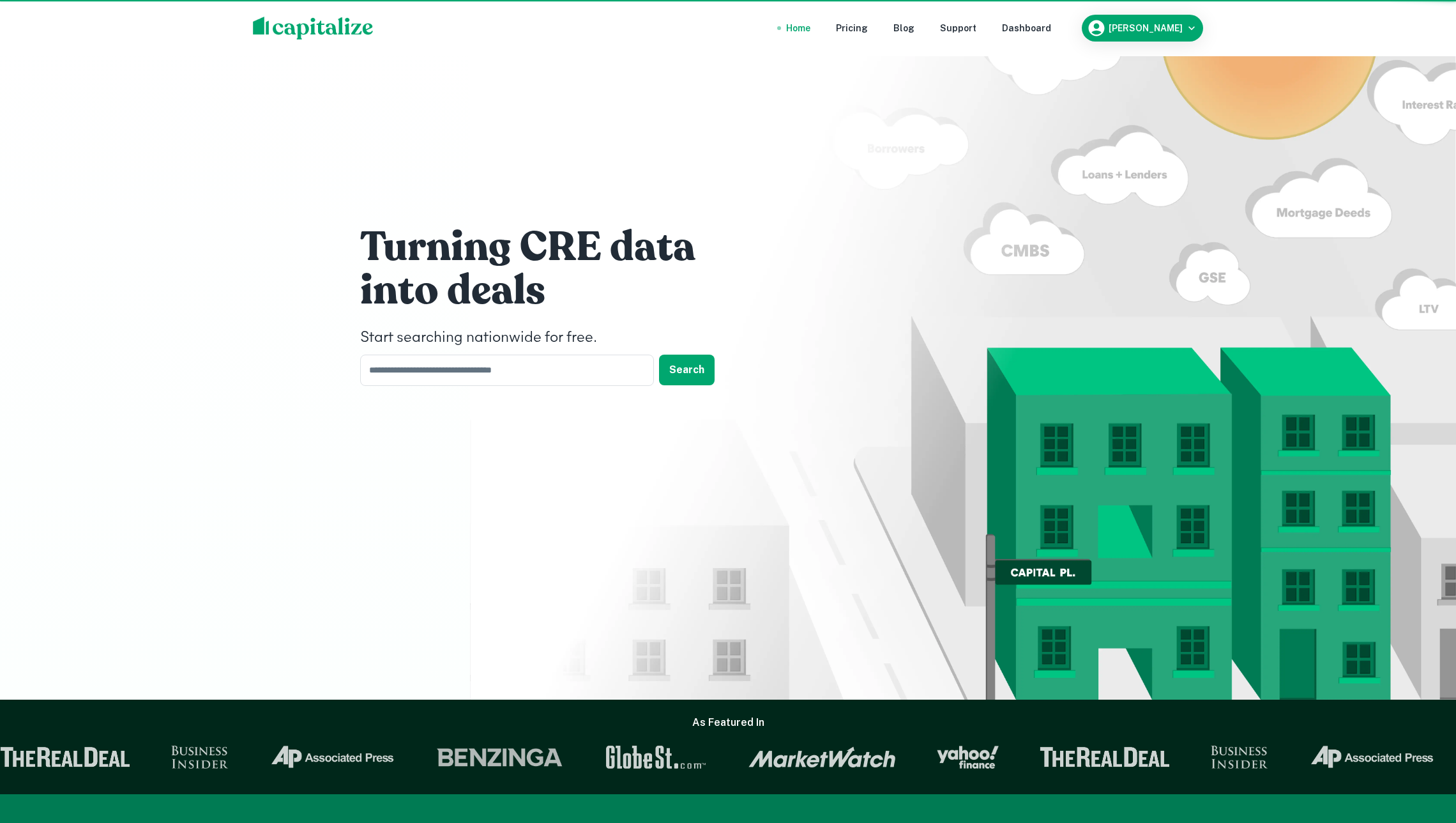
scroll to position [1, 0]
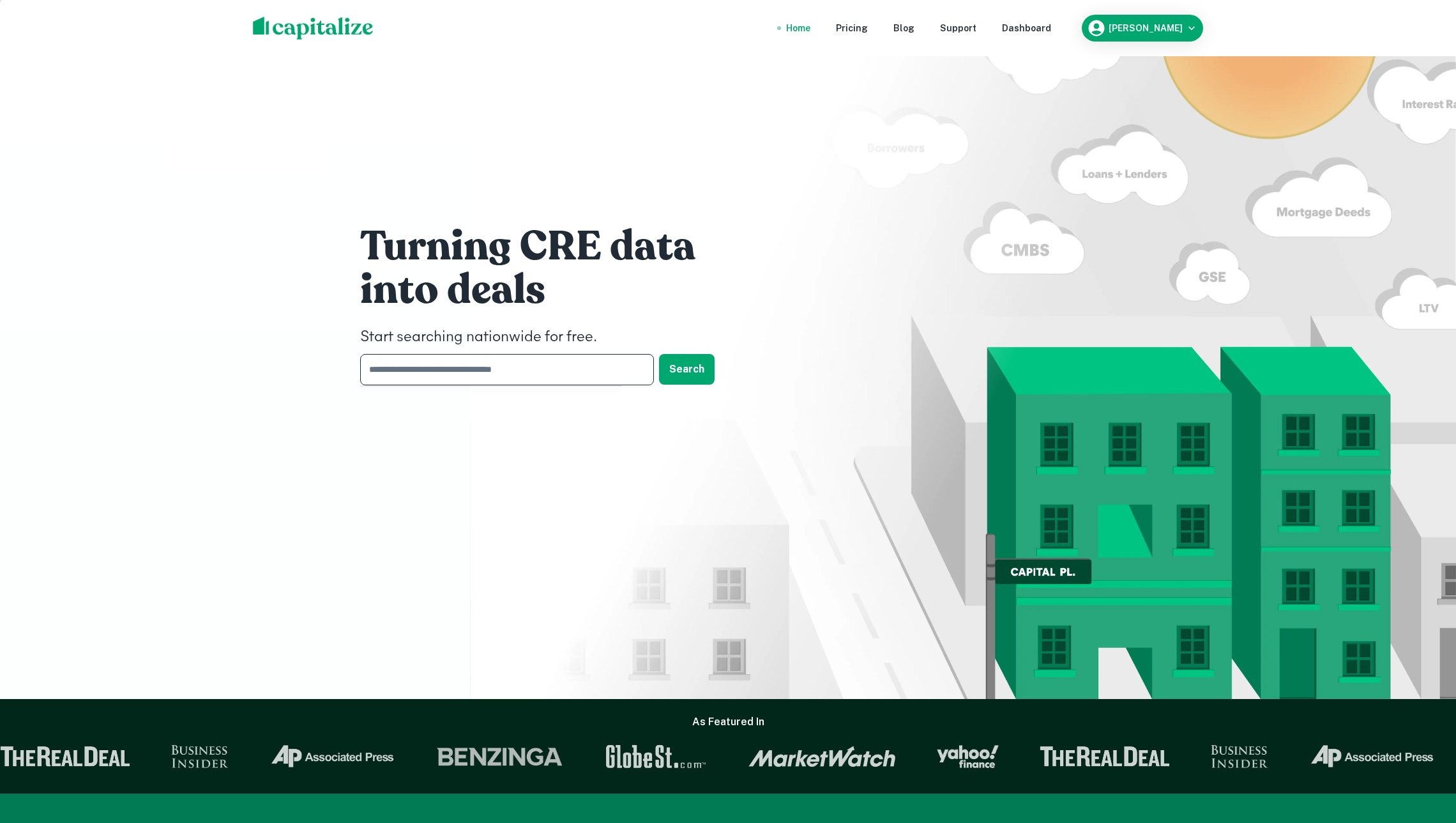
click at [524, 369] on input "text" at bounding box center [502, 369] width 285 height 32
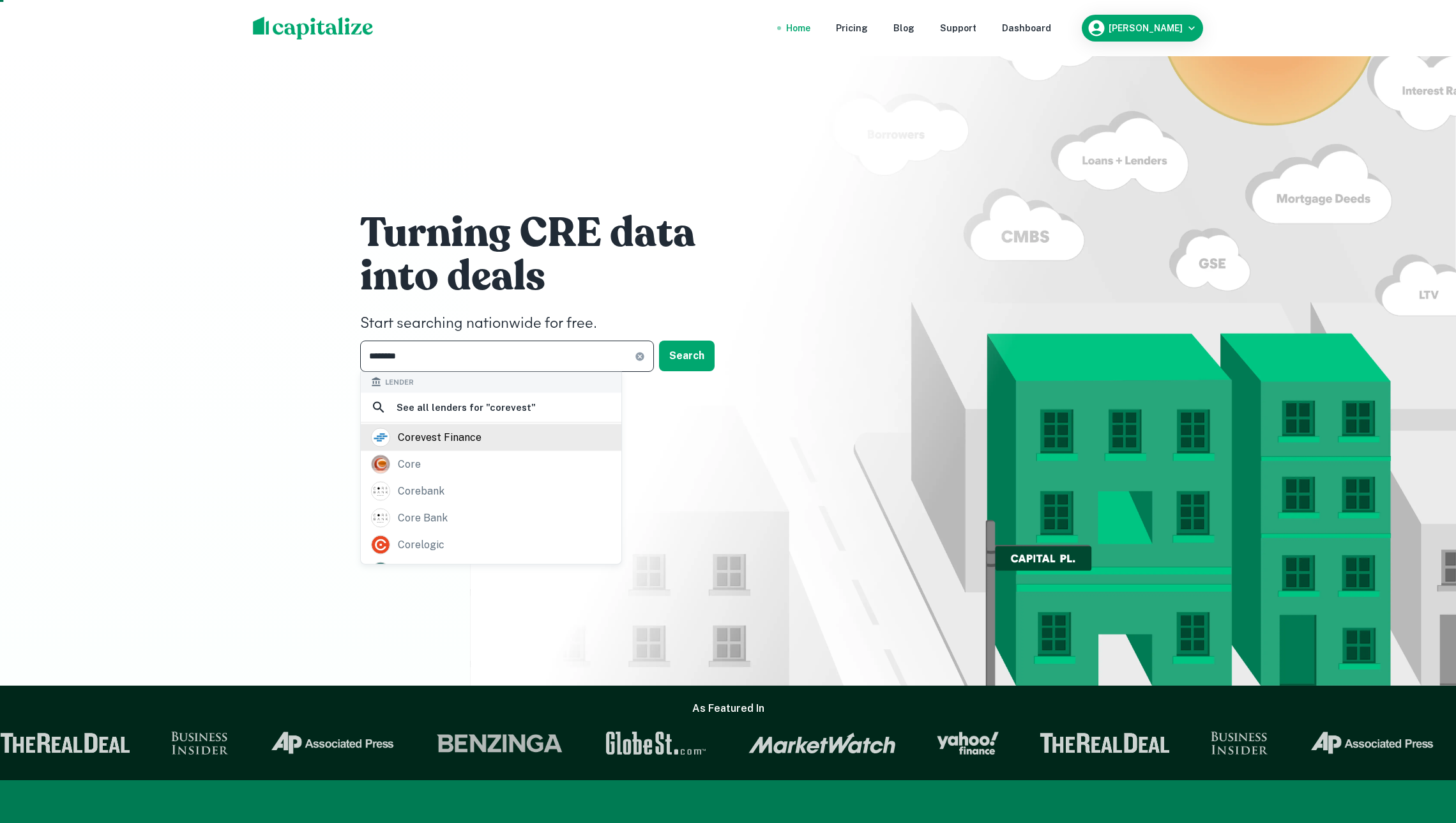
type input "********"
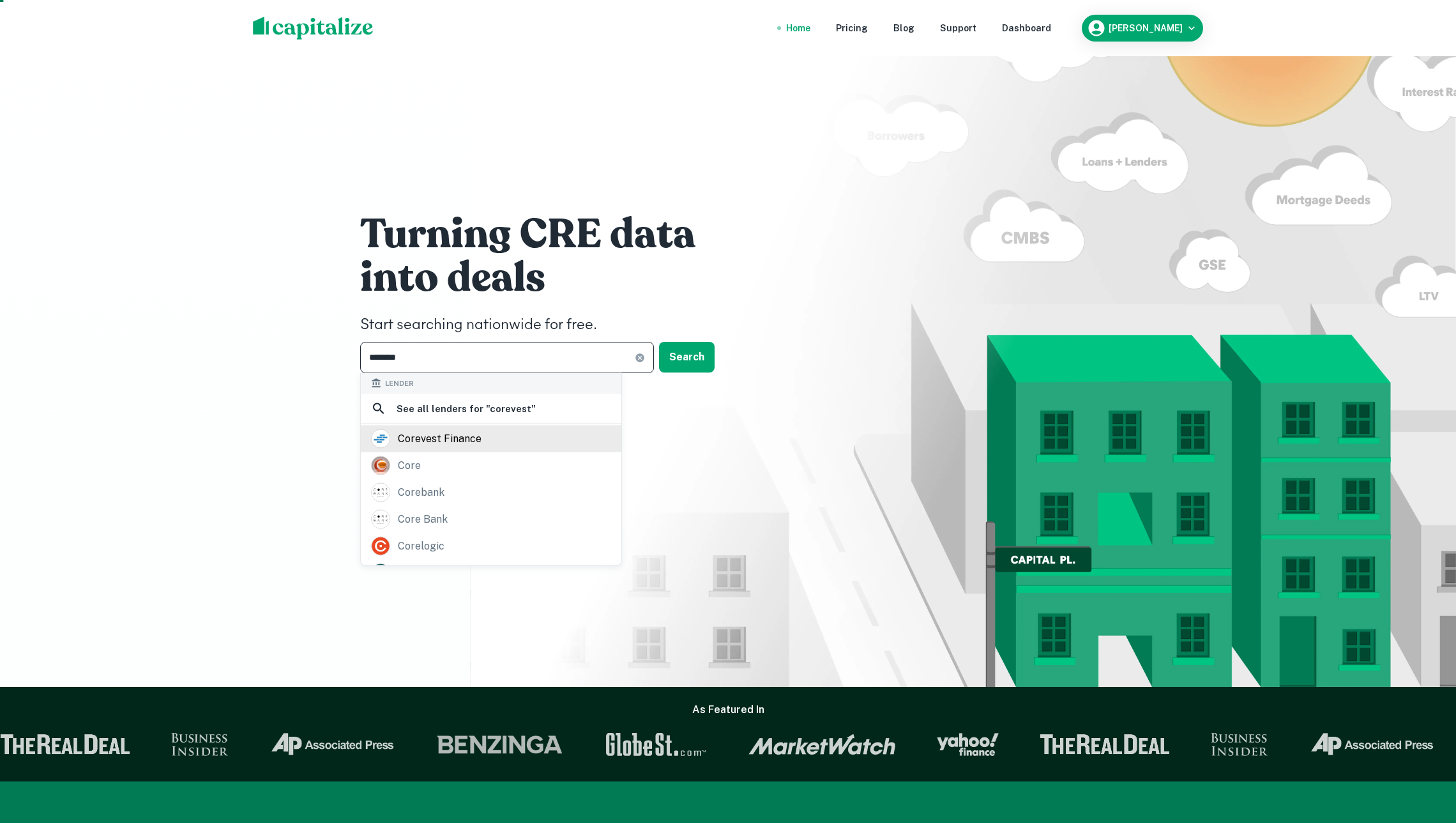
click at [510, 447] on div "corevest finance" at bounding box center [491, 438] width 240 height 19
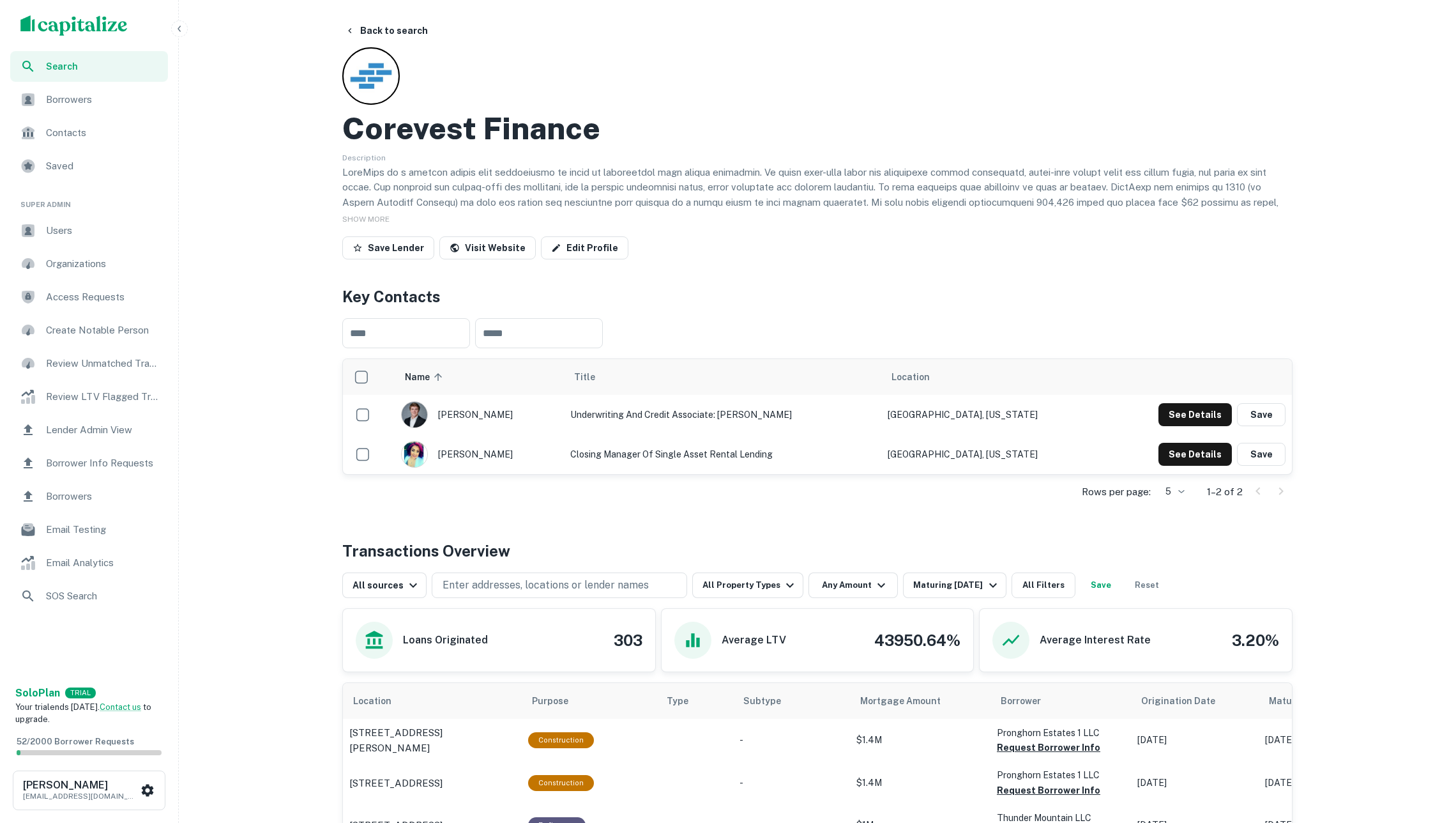
scroll to position [4, 0]
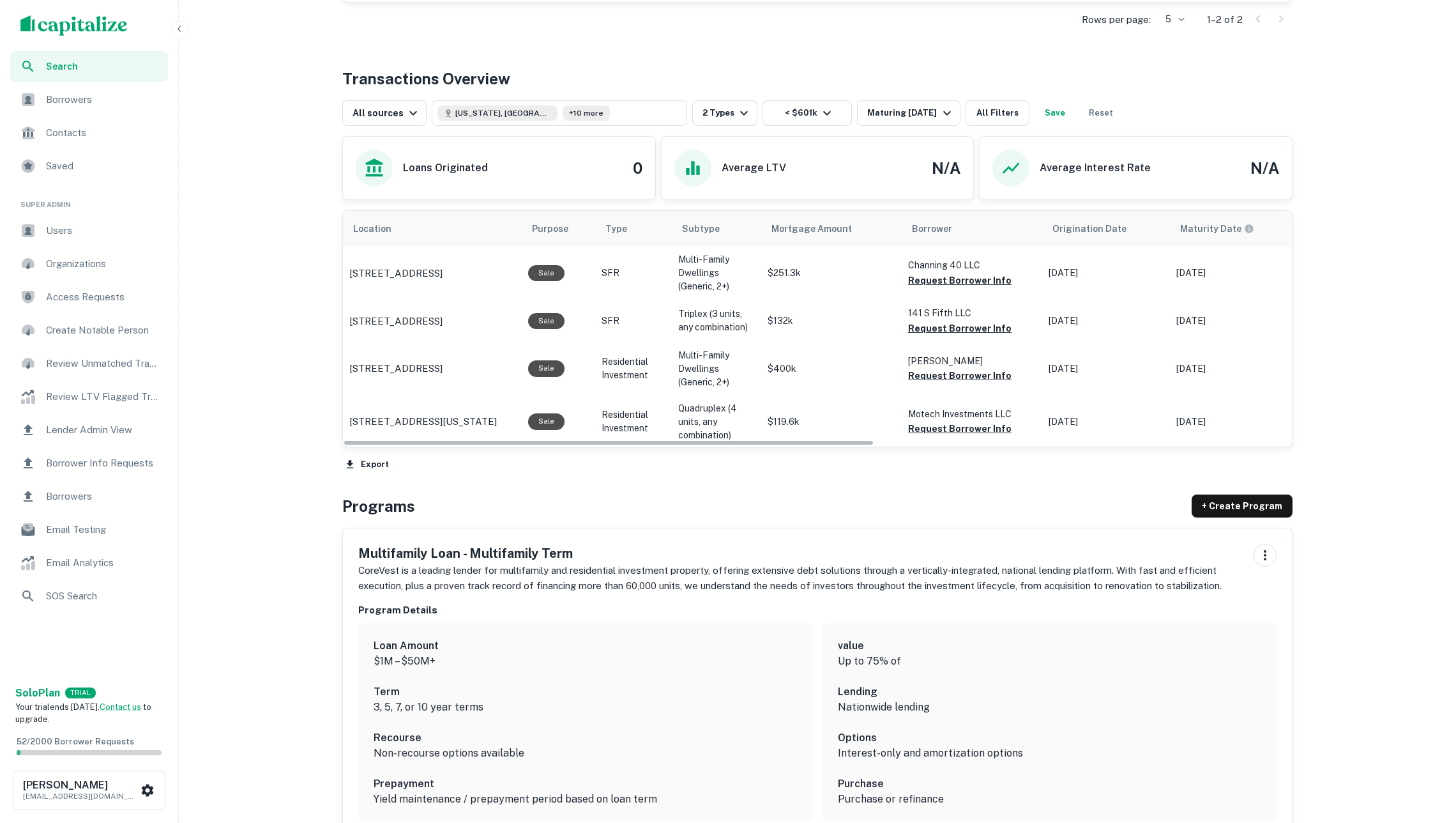
scroll to position [473, 0]
click at [941, 283] on button "Request Borrower Info" at bounding box center [960, 280] width 103 height 15
click at [941, 334] on button "Request Borrower Info" at bounding box center [960, 328] width 103 height 15
click at [949, 379] on button "Request Borrower Info" at bounding box center [960, 375] width 103 height 15
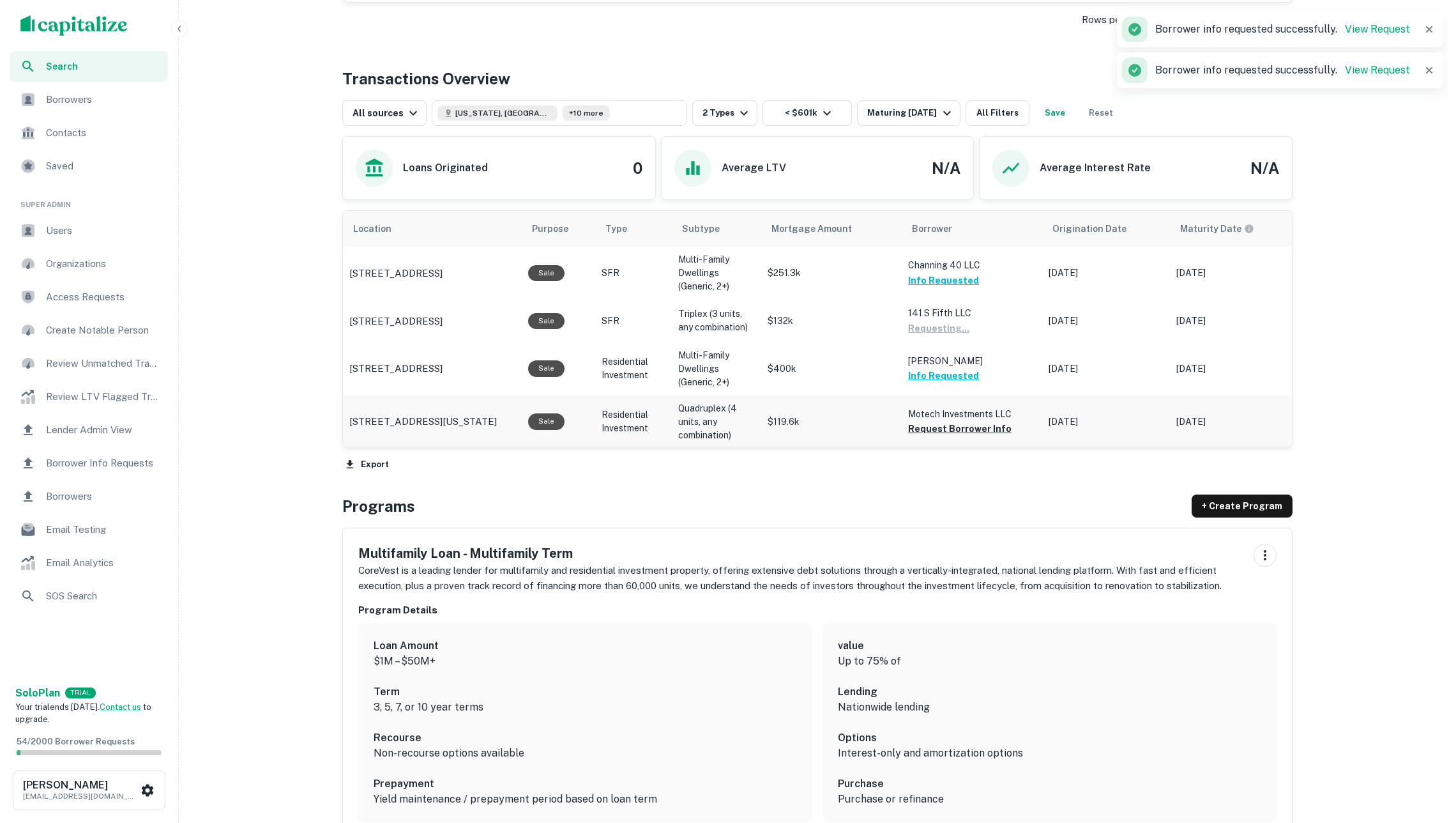
click at [958, 431] on button "Request Borrower Info" at bounding box center [960, 428] width 103 height 15
click at [65, 24] on img "scrollable content" at bounding box center [74, 25] width 107 height 20
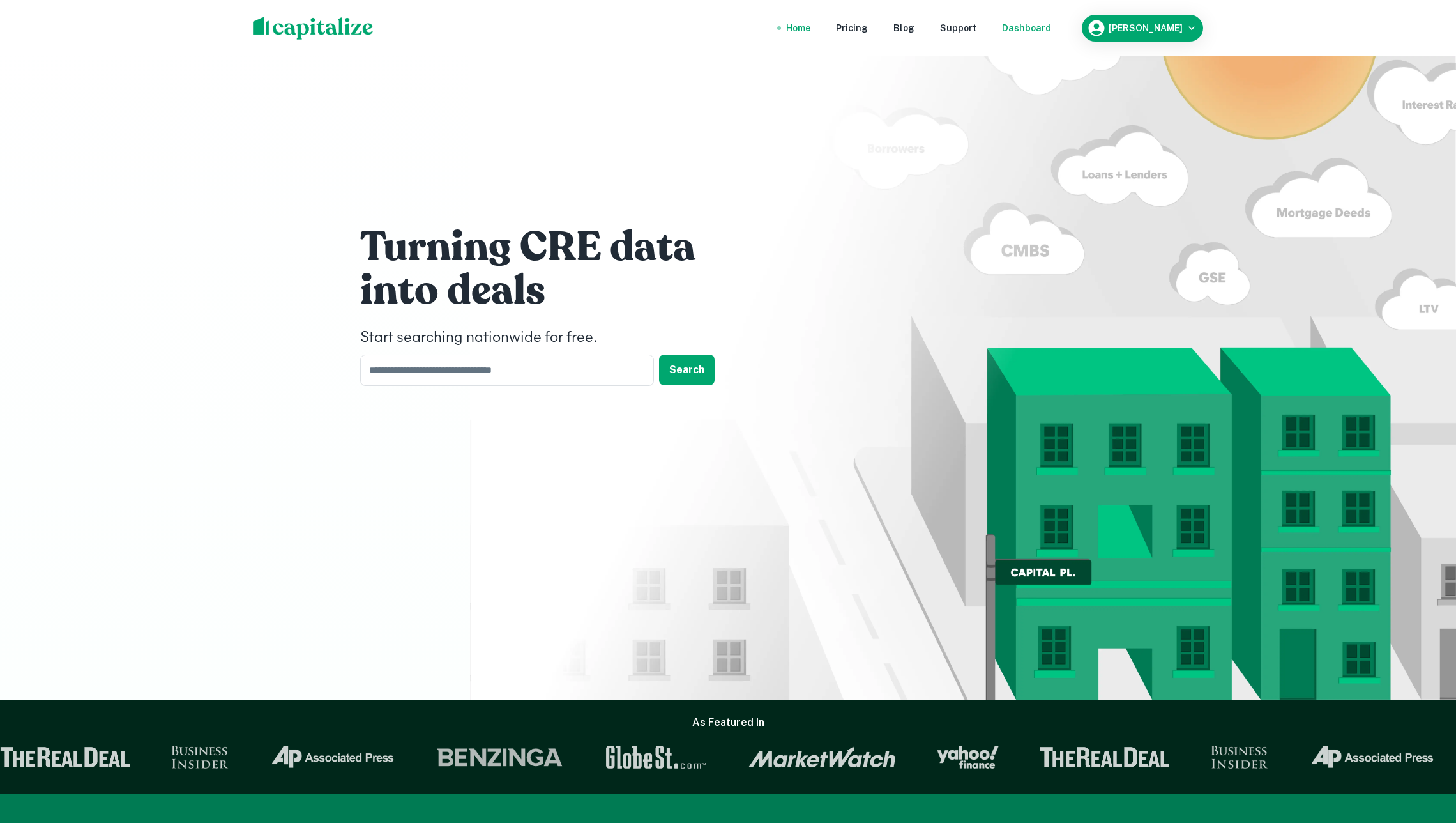
click at [1027, 28] on div "Dashboard" at bounding box center [1026, 28] width 49 height 14
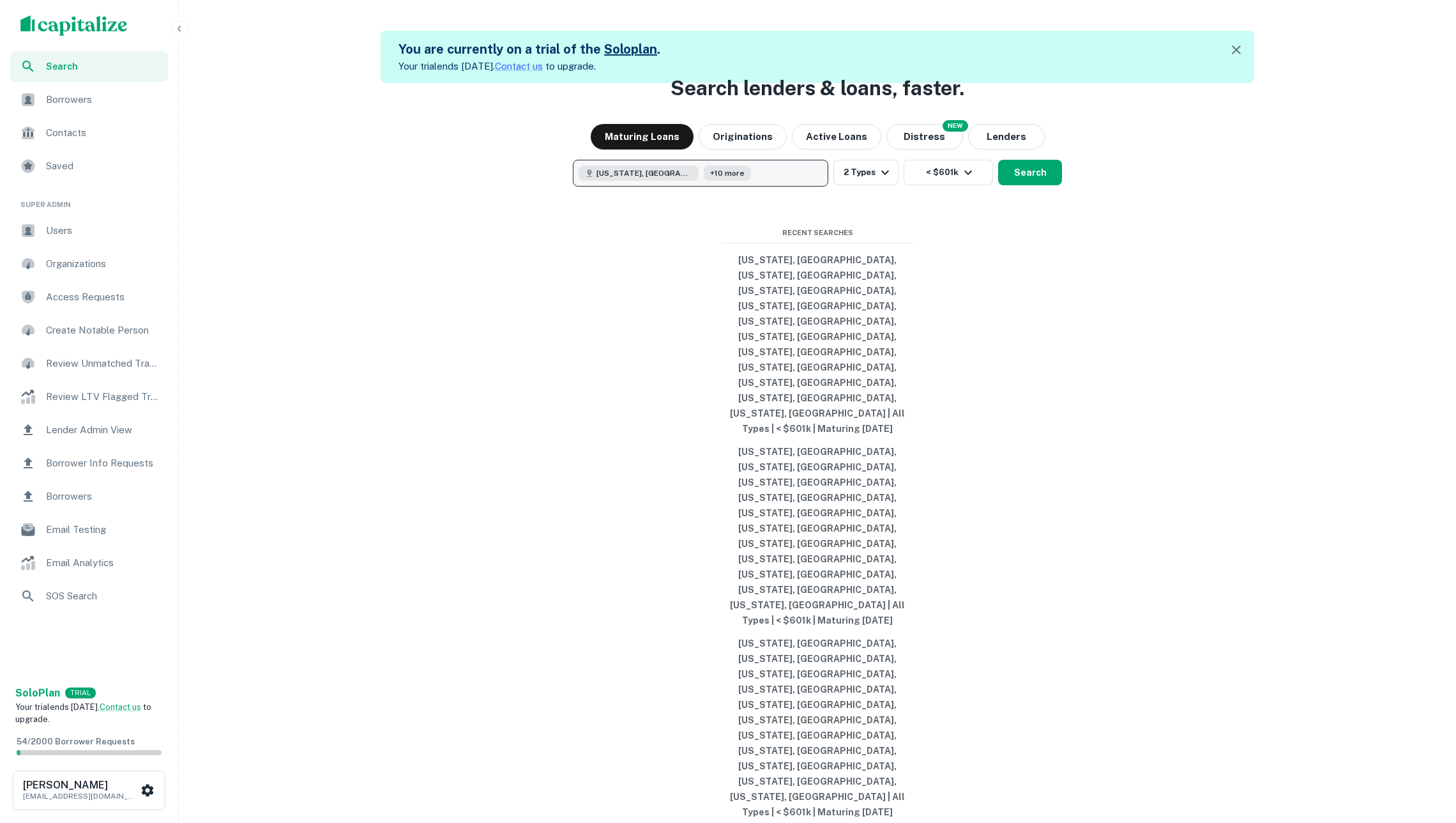
click at [752, 186] on button "[US_STATE], [GEOGRAPHIC_DATA] +10 more" at bounding box center [700, 173] width 255 height 27
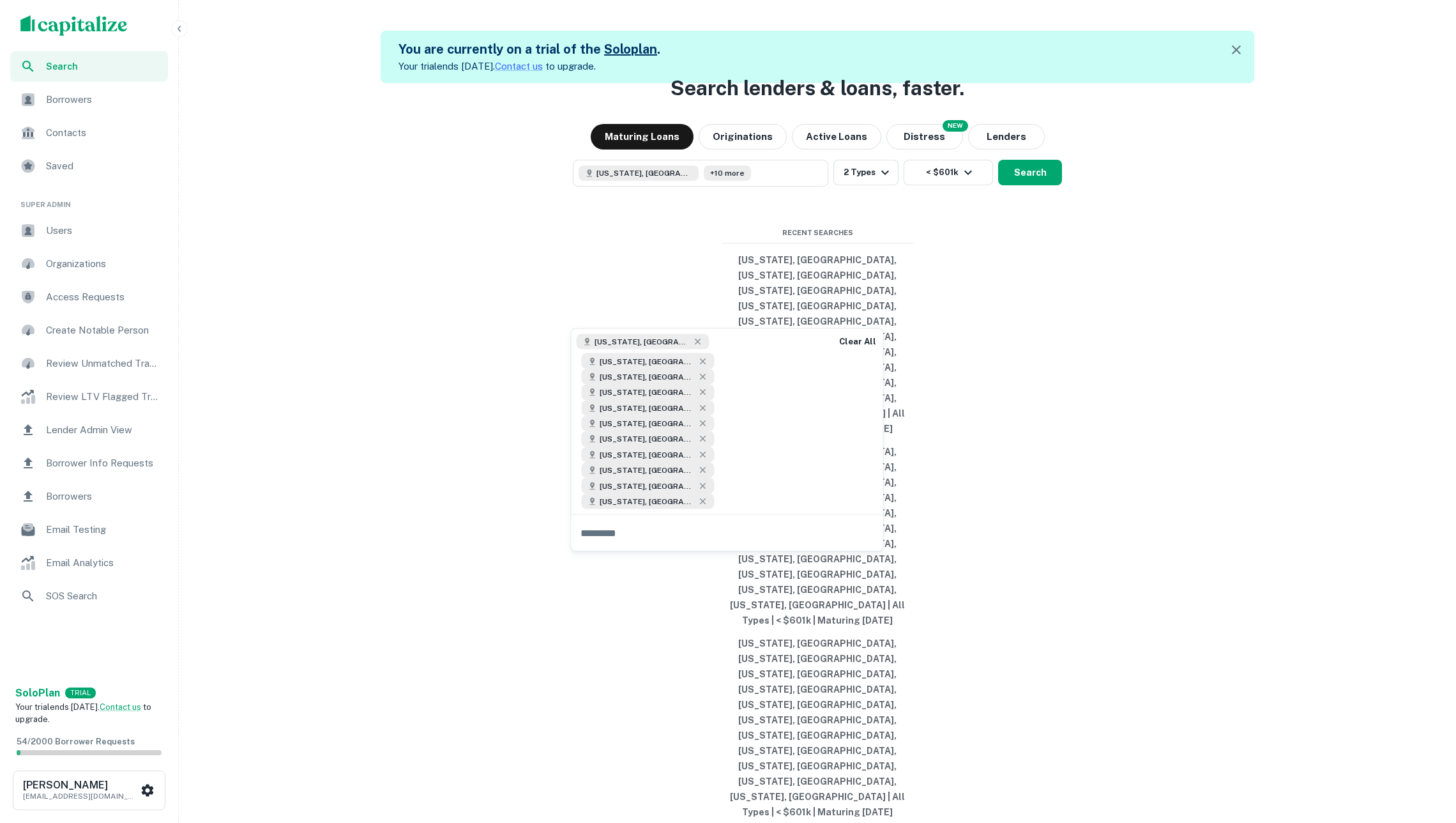
drag, startPoint x: 865, startPoint y: 340, endPoint x: 823, endPoint y: 337, distance: 42.1
click at [864, 340] on button "Clear All" at bounding box center [858, 341] width 41 height 15
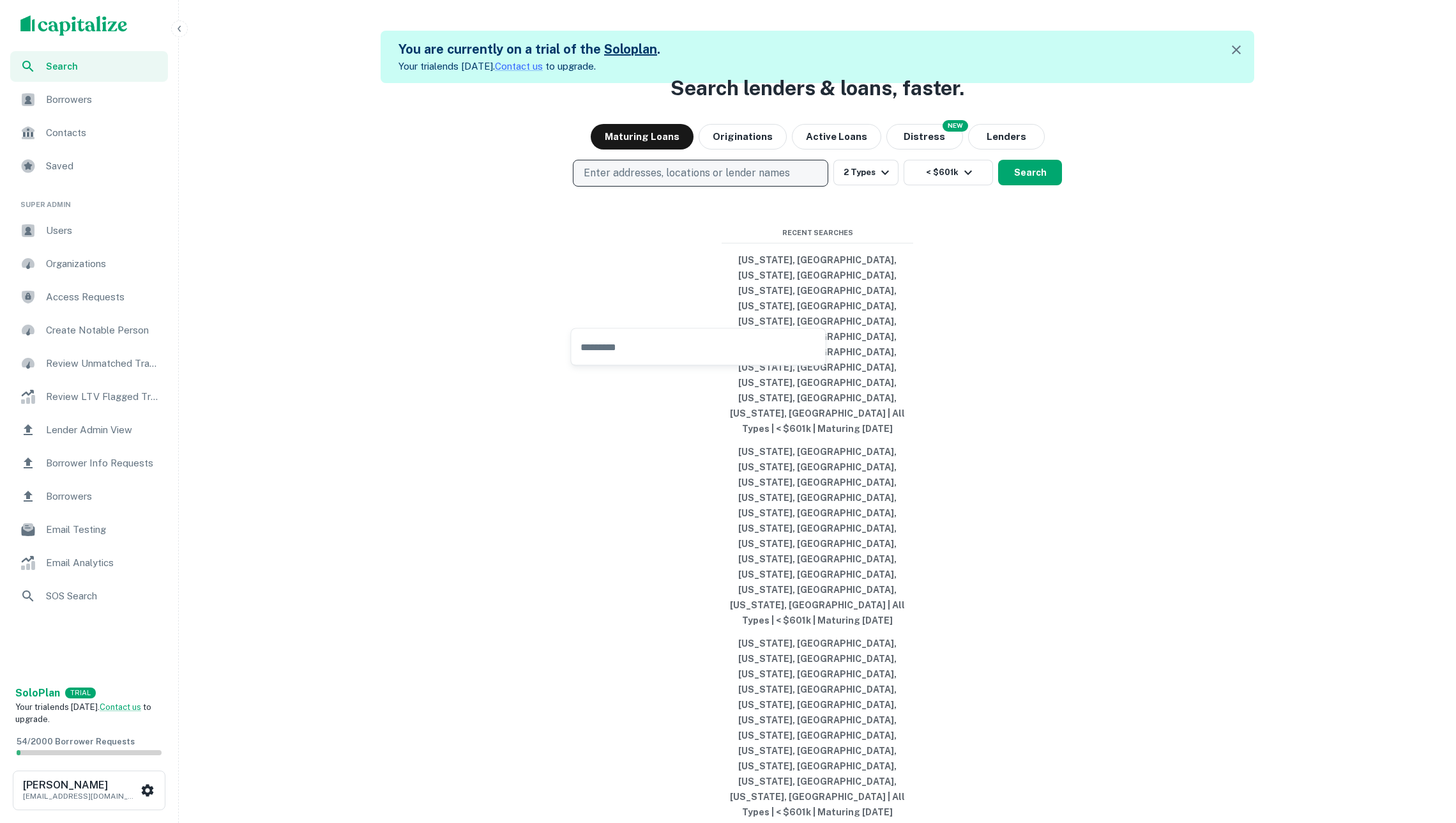
click at [771, 181] on p "Enter addresses, locations or lender names" at bounding box center [687, 173] width 206 height 15
click at [772, 181] on p "Enter addresses, locations or lender names" at bounding box center [687, 173] width 206 height 15
type input "***"
click at [657, 181] on p "Enter addresses, locations or lender names" at bounding box center [687, 173] width 206 height 15
click at [654, 181] on p "Enter addresses, locations or lender names" at bounding box center [687, 173] width 206 height 15
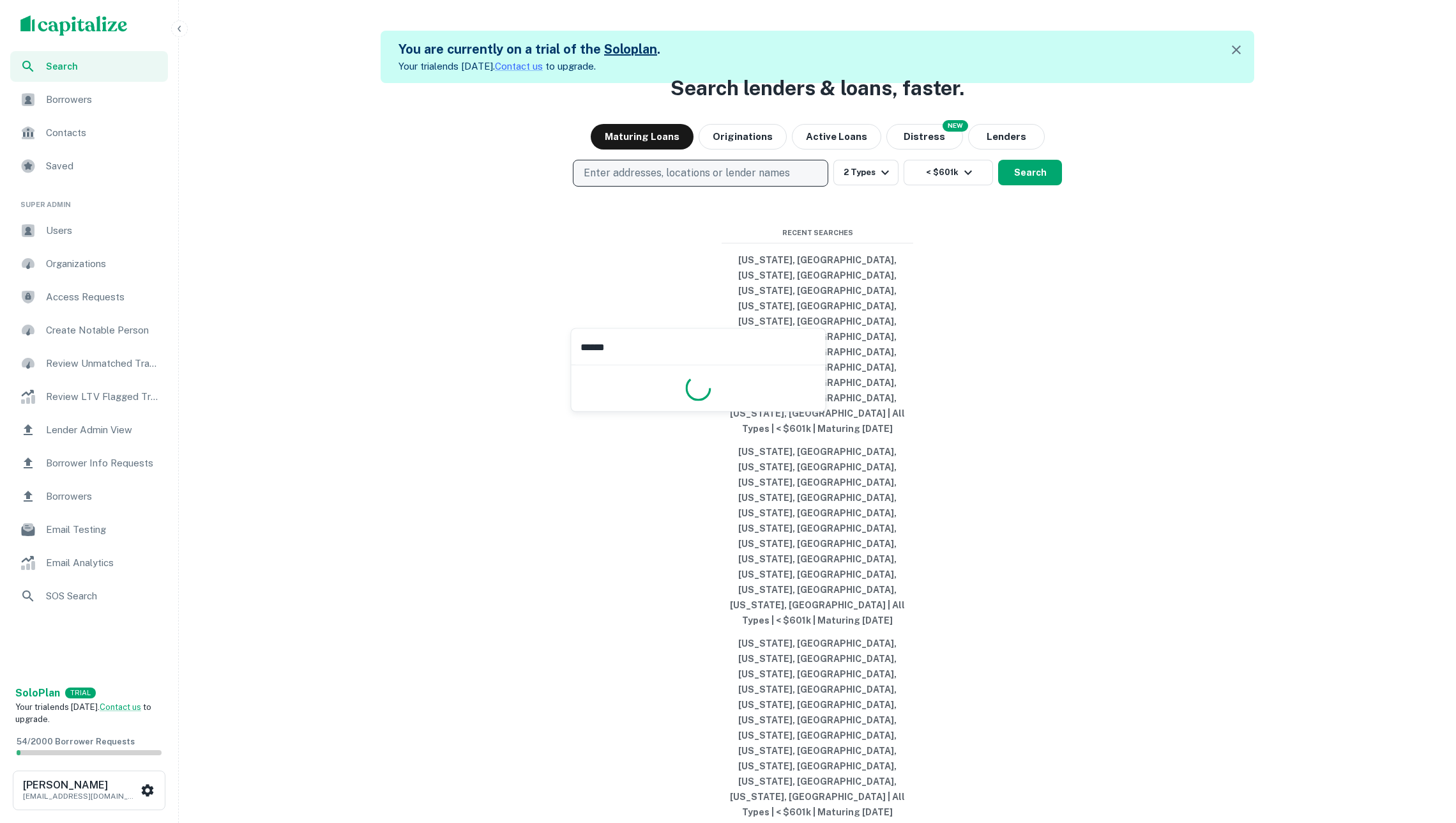
type input "*******"
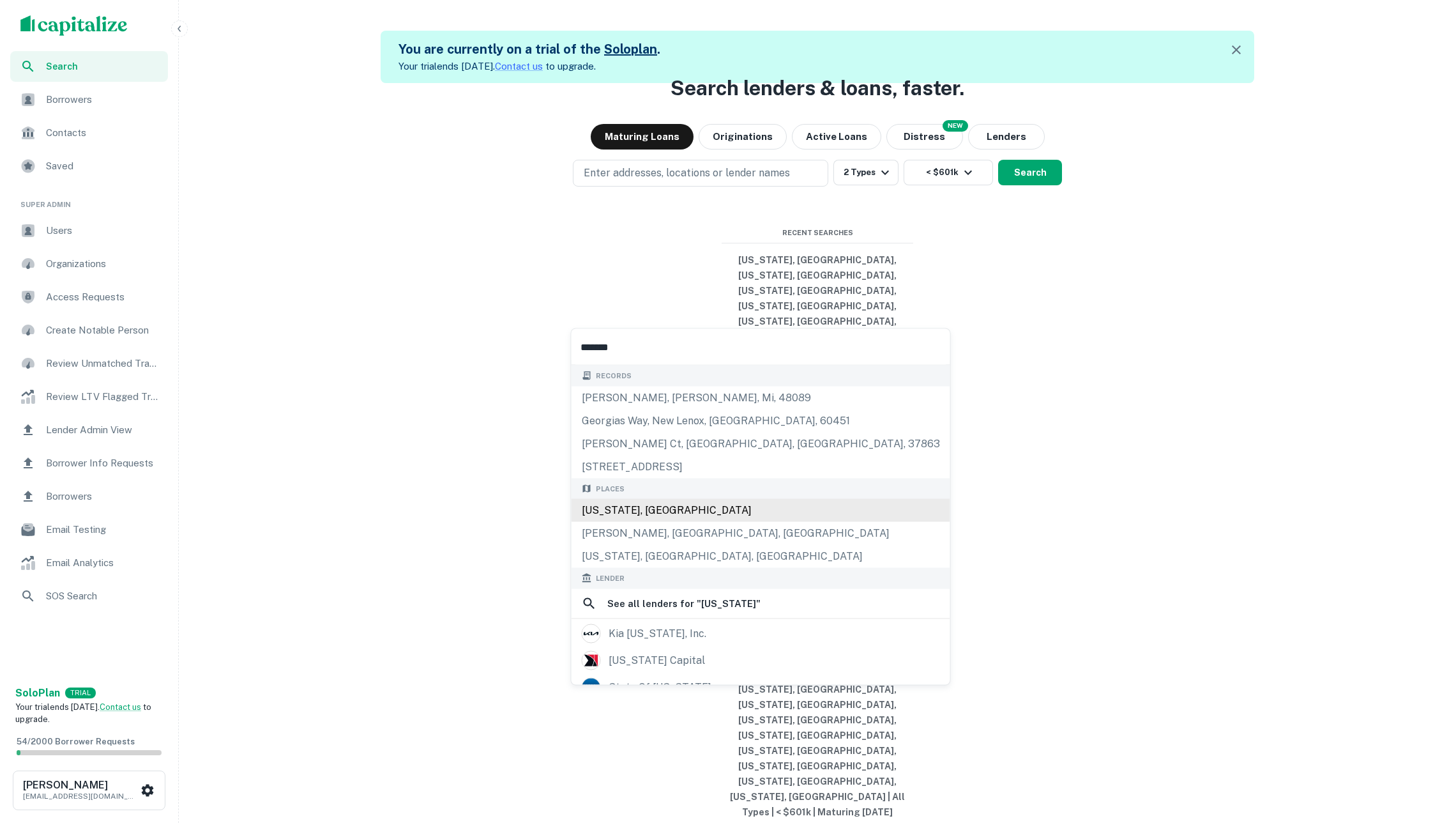
click at [663, 514] on div "[US_STATE], [GEOGRAPHIC_DATA]" at bounding box center [760, 510] width 378 height 23
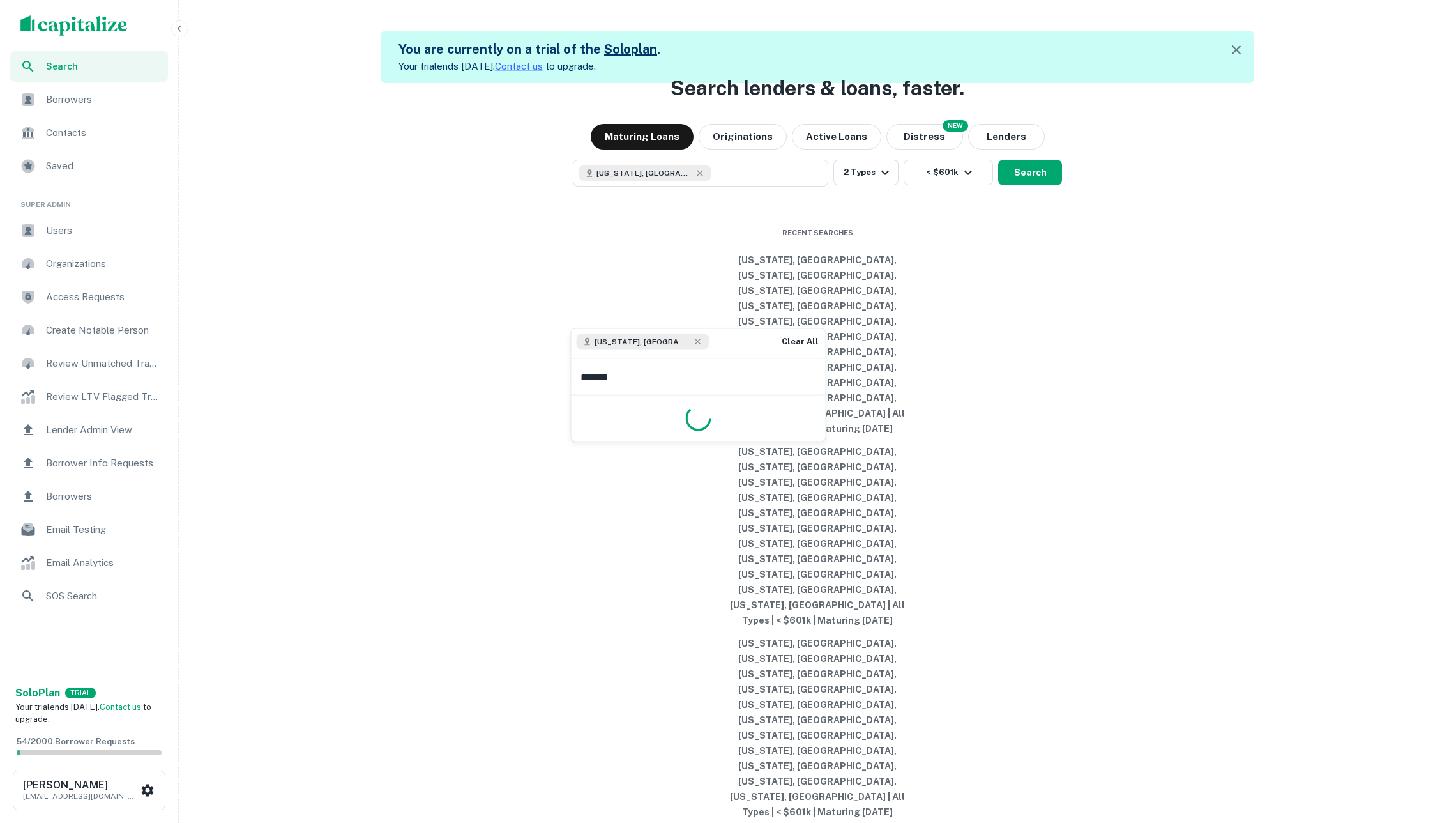
type input "********"
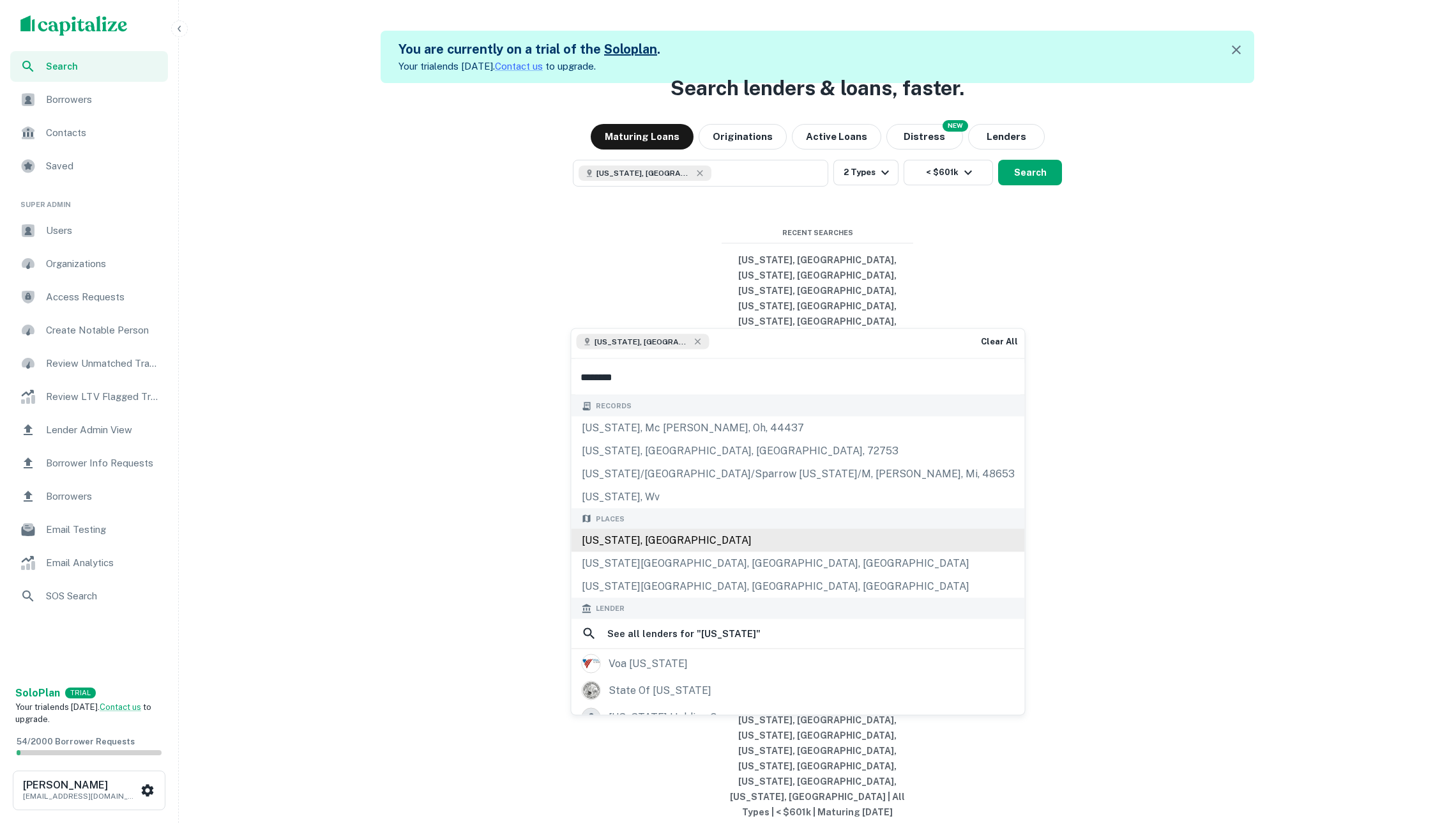
click at [650, 543] on div "[US_STATE], [GEOGRAPHIC_DATA]" at bounding box center [798, 540] width 454 height 23
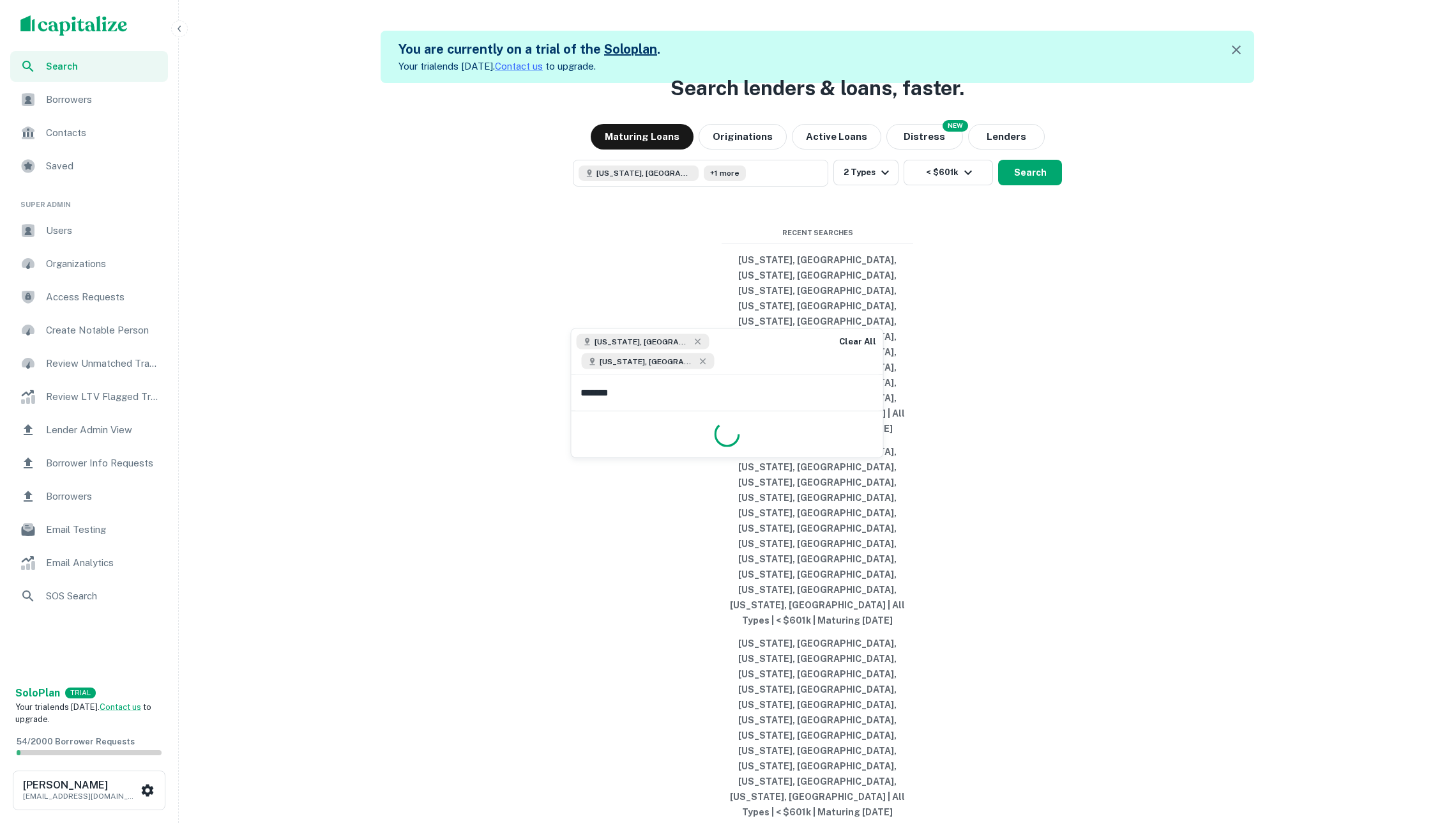
type input "********"
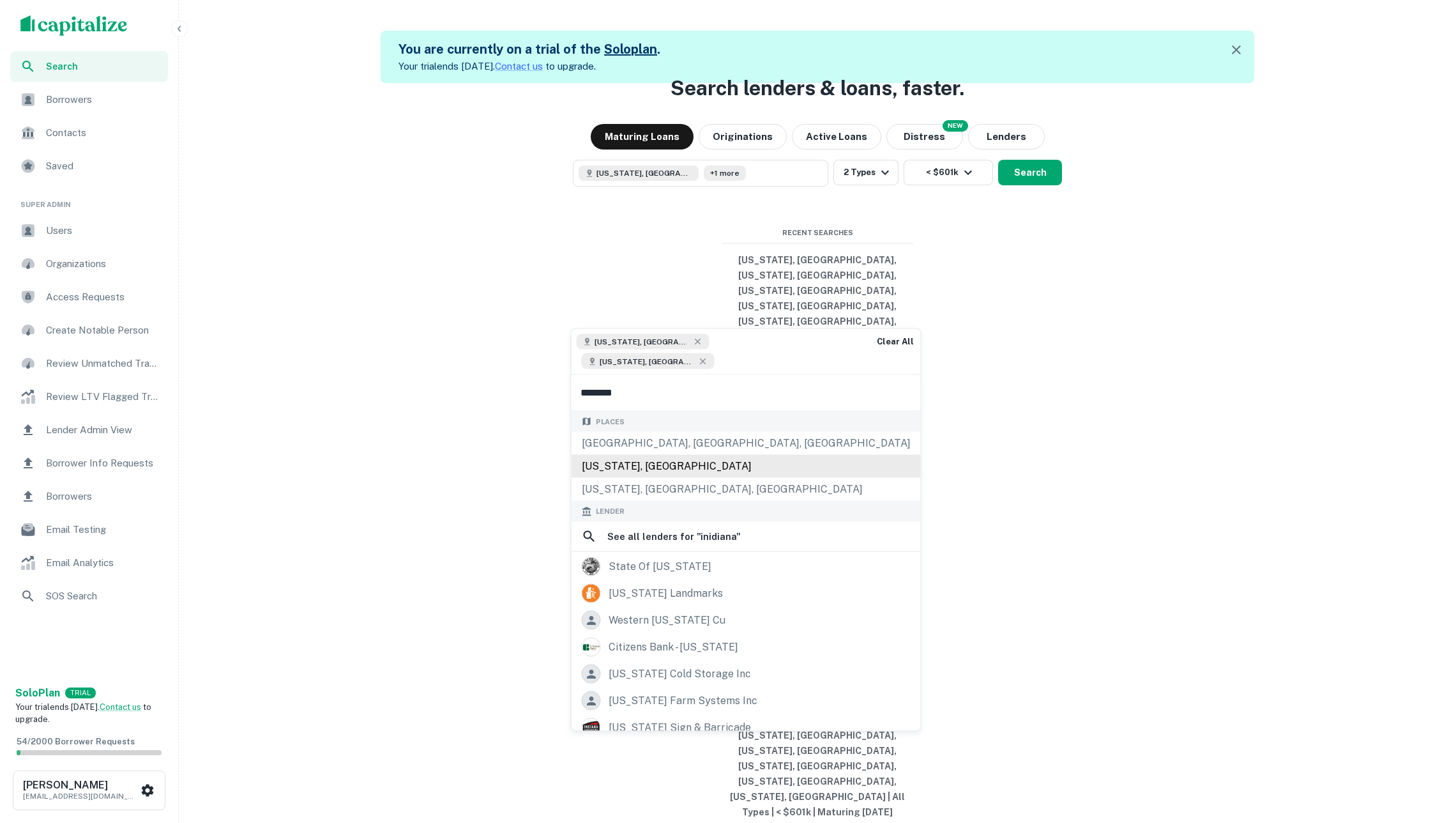
click at [648, 456] on div "Places [GEOGRAPHIC_DATA], [GEOGRAPHIC_DATA], [GEOGRAPHIC_DATA] [US_STATE], [GEO…" at bounding box center [746, 456] width 350 height 90
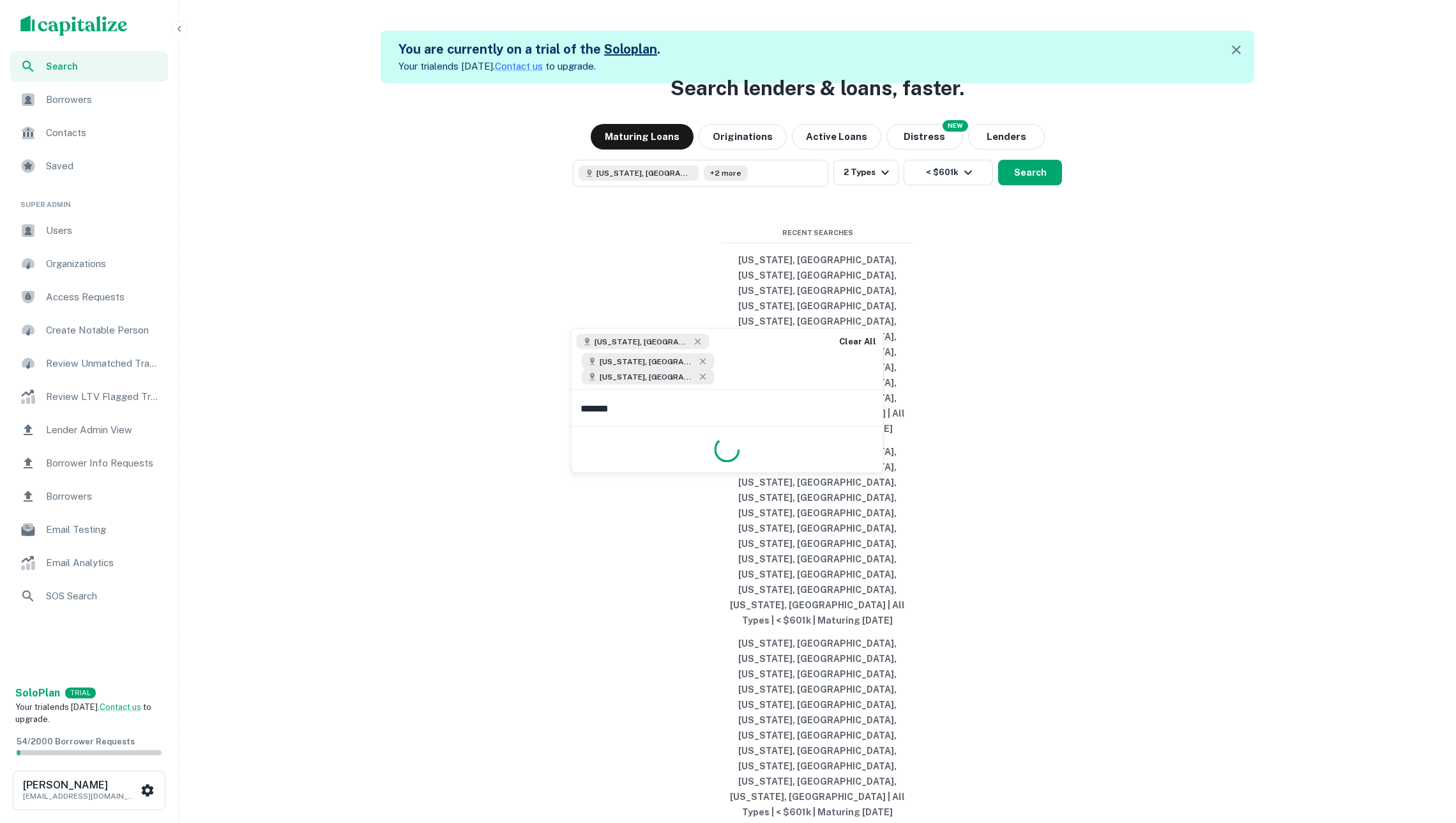
type input "********"
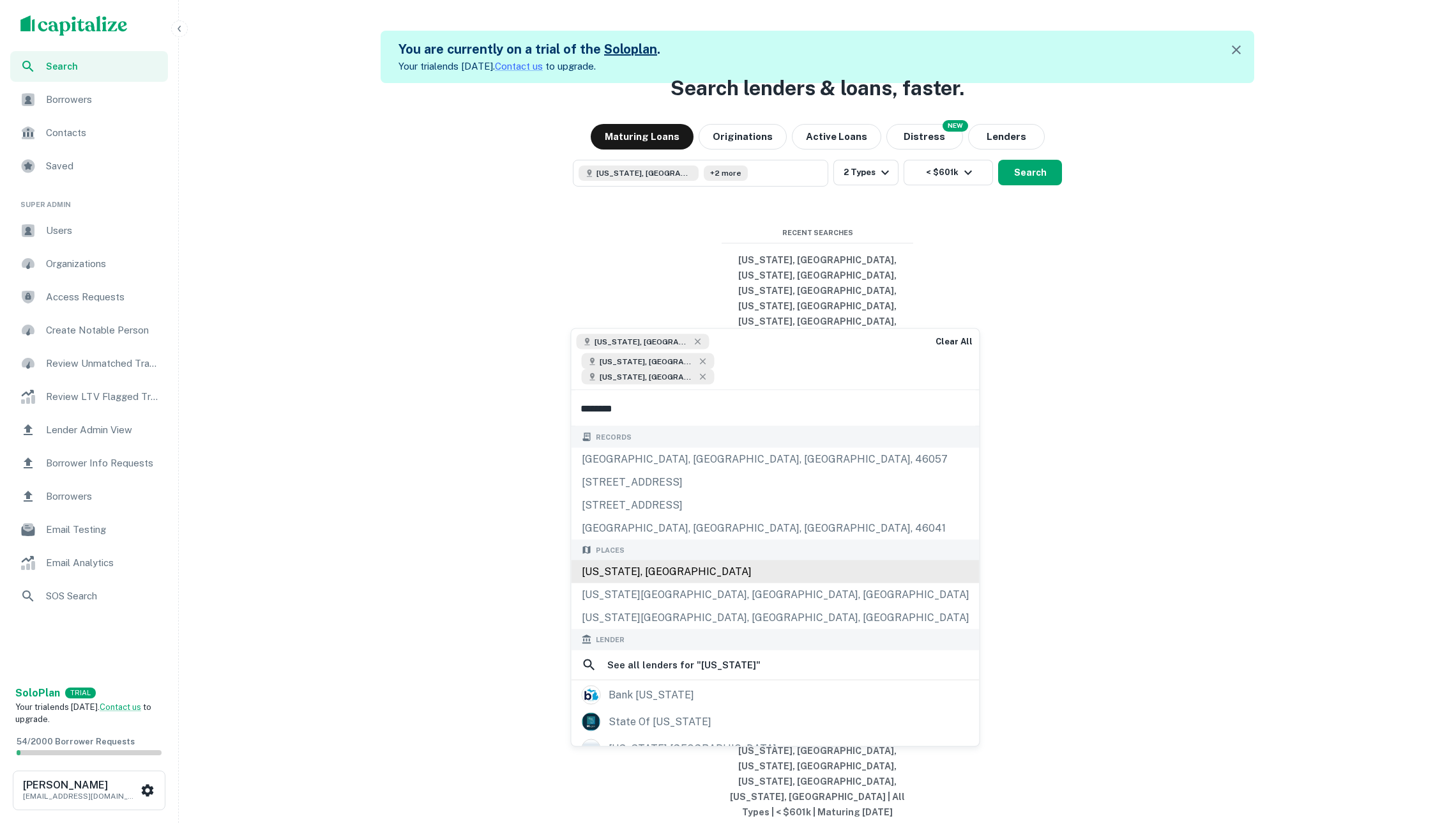
click at [664, 566] on div "[US_STATE], [GEOGRAPHIC_DATA]" at bounding box center [775, 571] width 408 height 23
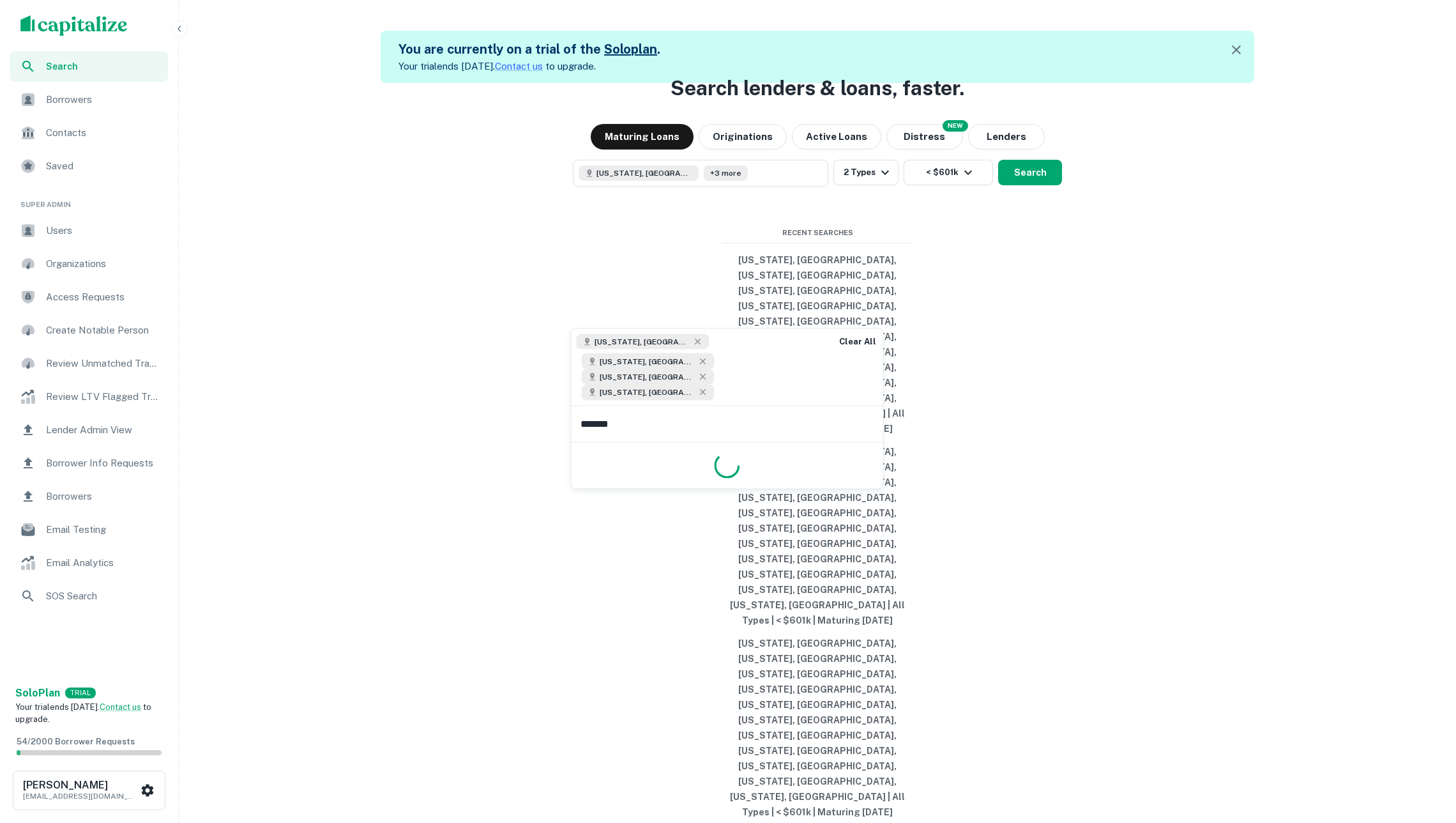
type input "********"
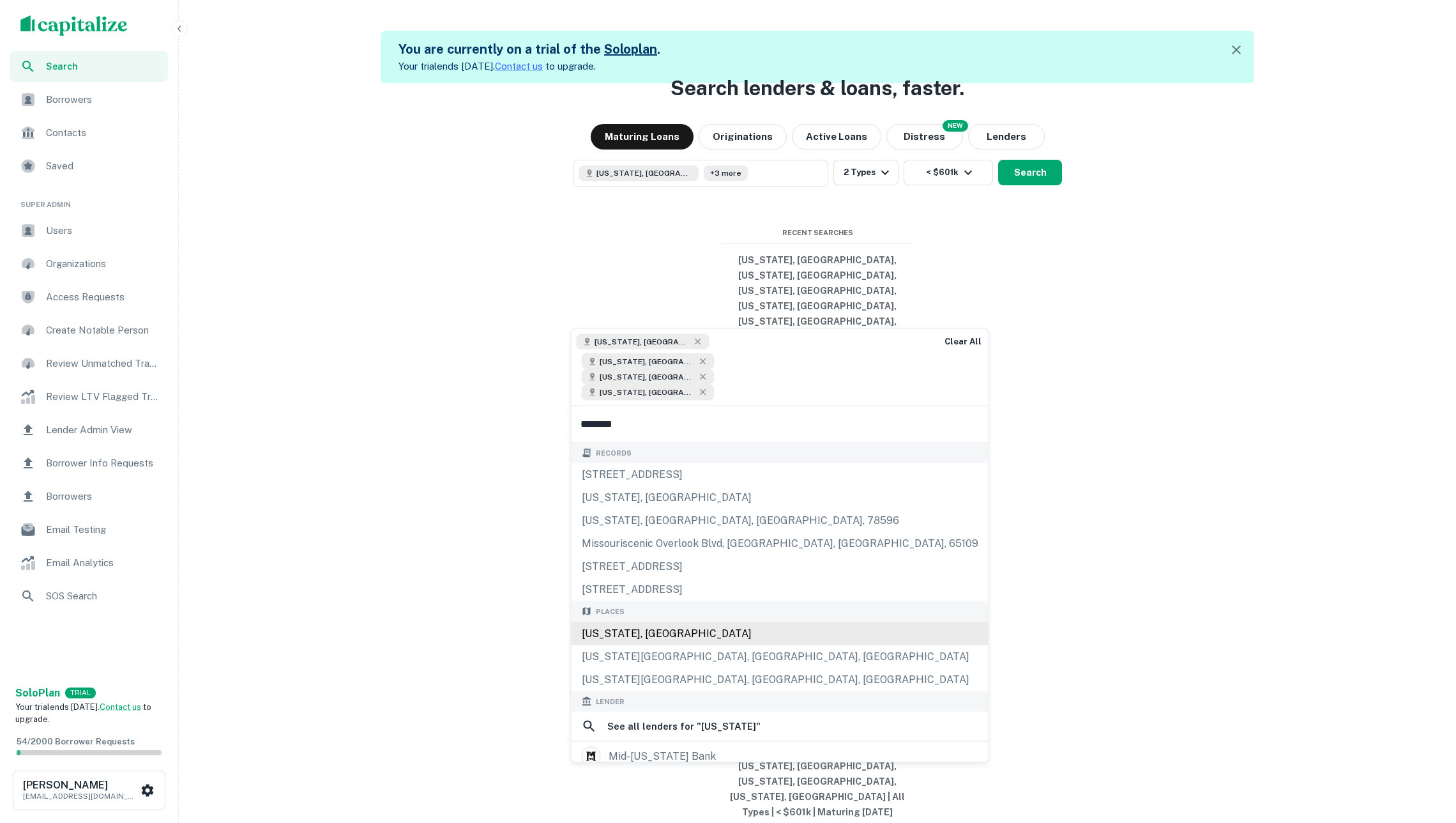
click at [678, 622] on div "[US_STATE], [GEOGRAPHIC_DATA]" at bounding box center [780, 633] width 417 height 23
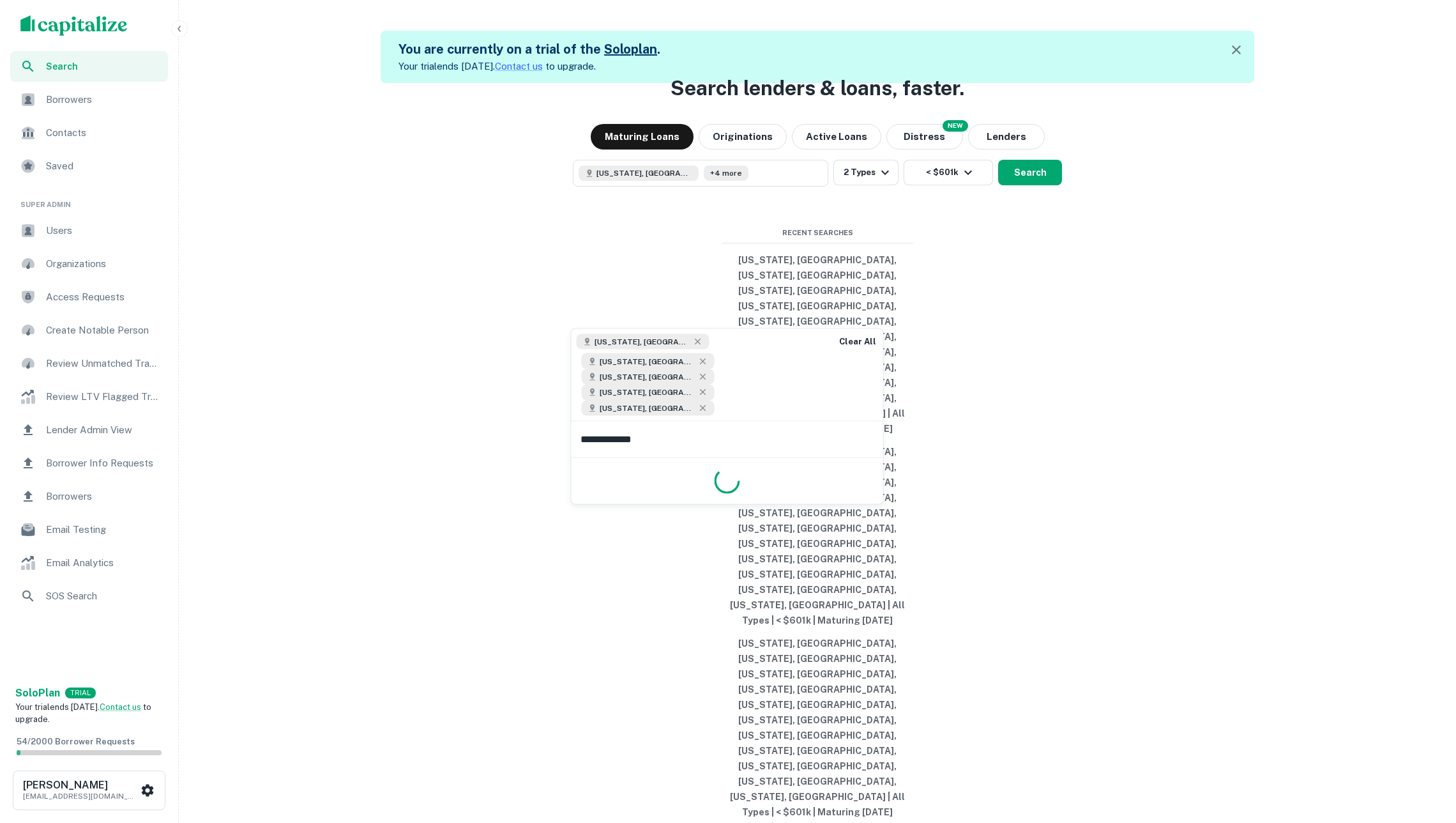
type input "**********"
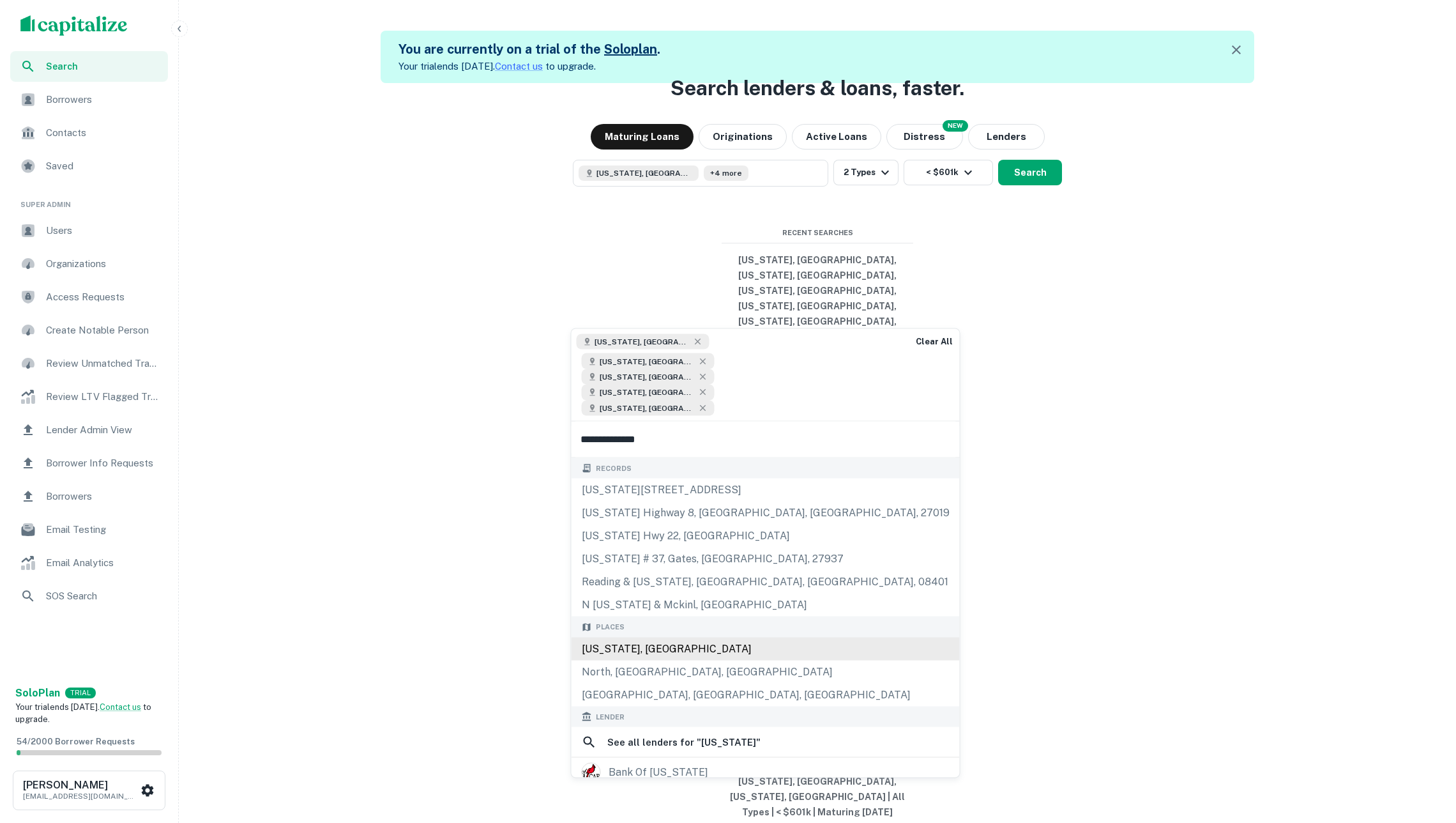
click at [683, 637] on div "[US_STATE], [GEOGRAPHIC_DATA]" at bounding box center [766, 648] width 388 height 23
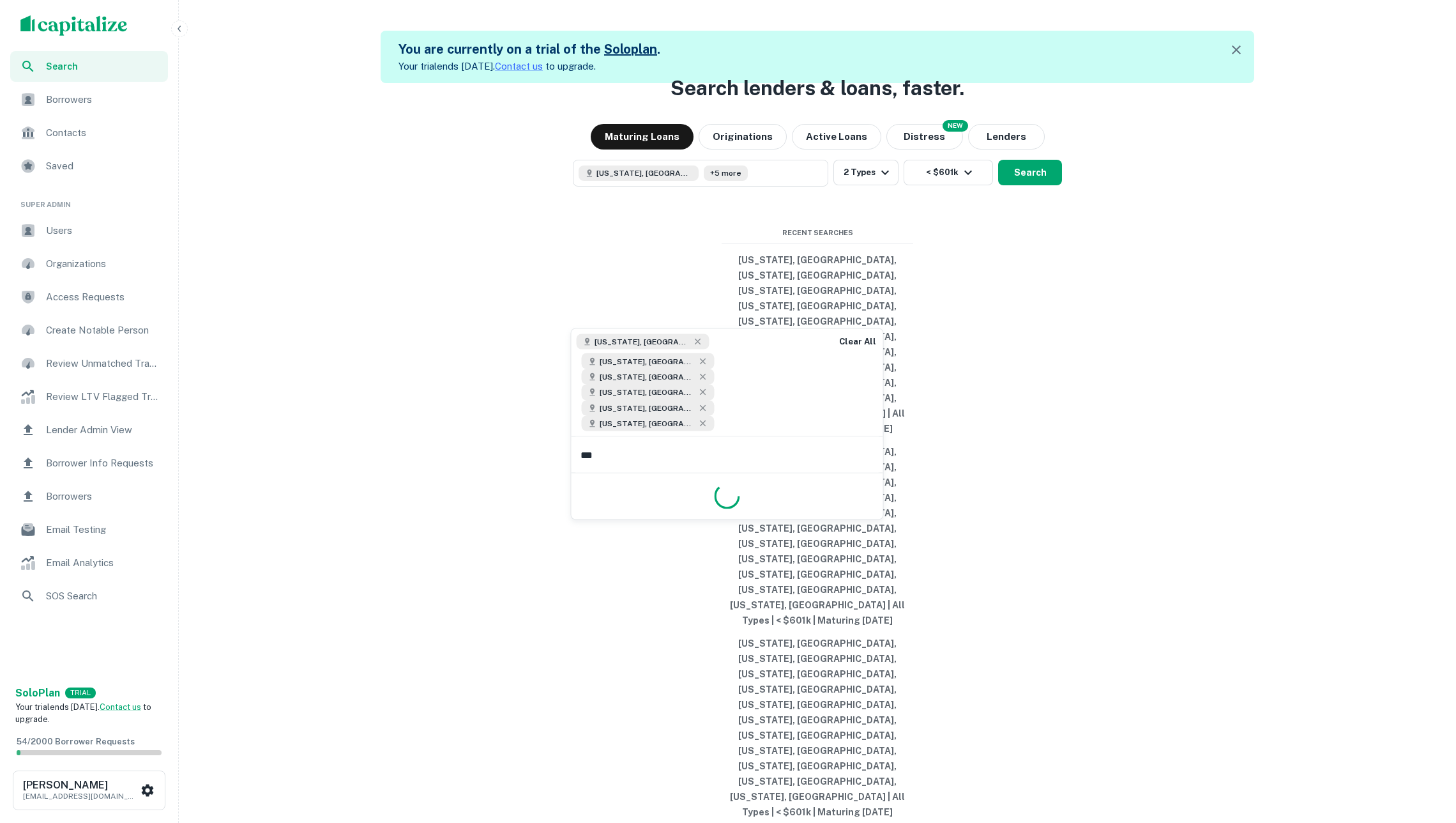
type input "****"
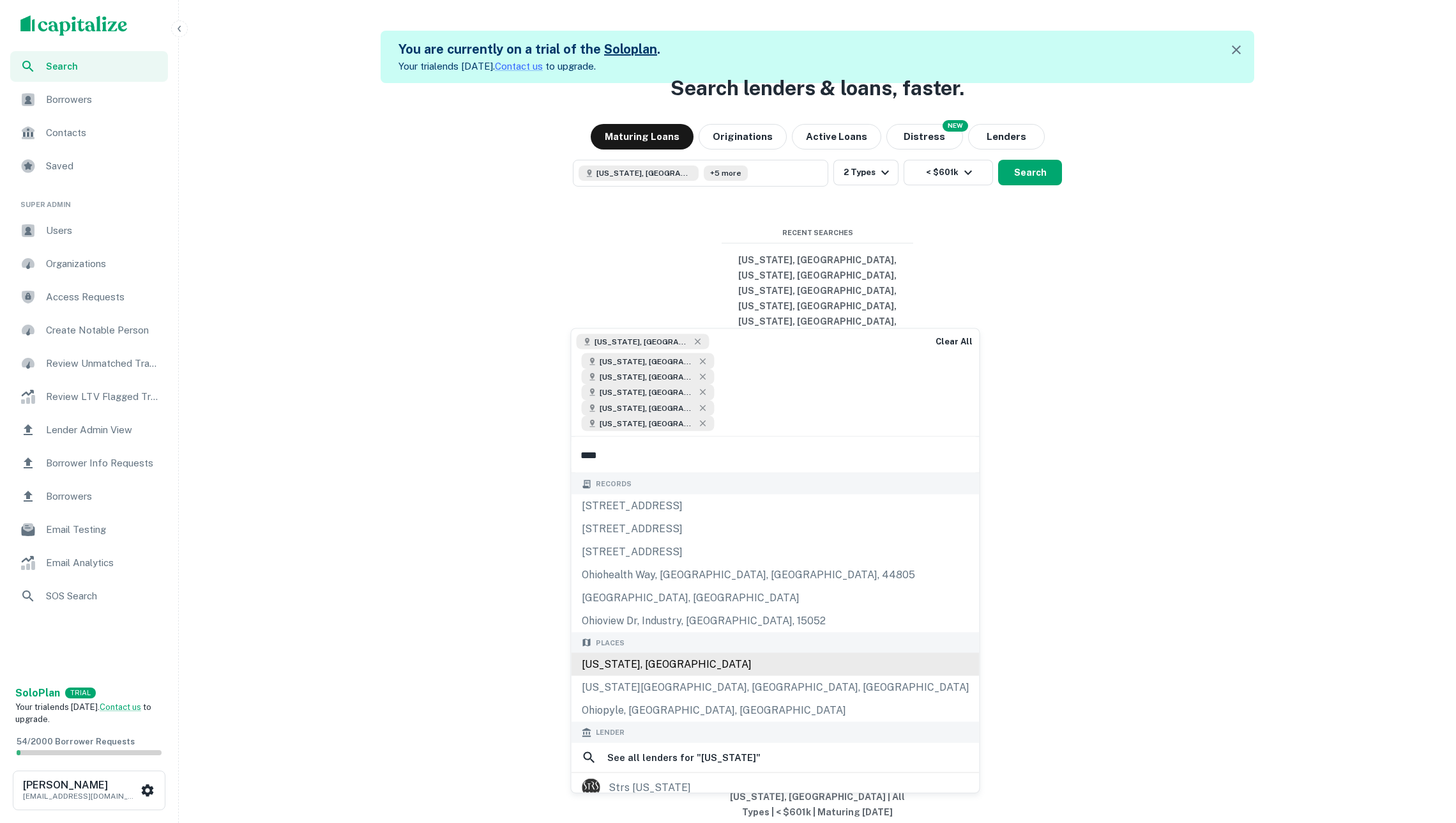
click at [682, 652] on div "[US_STATE], [GEOGRAPHIC_DATA]" at bounding box center [775, 664] width 408 height 23
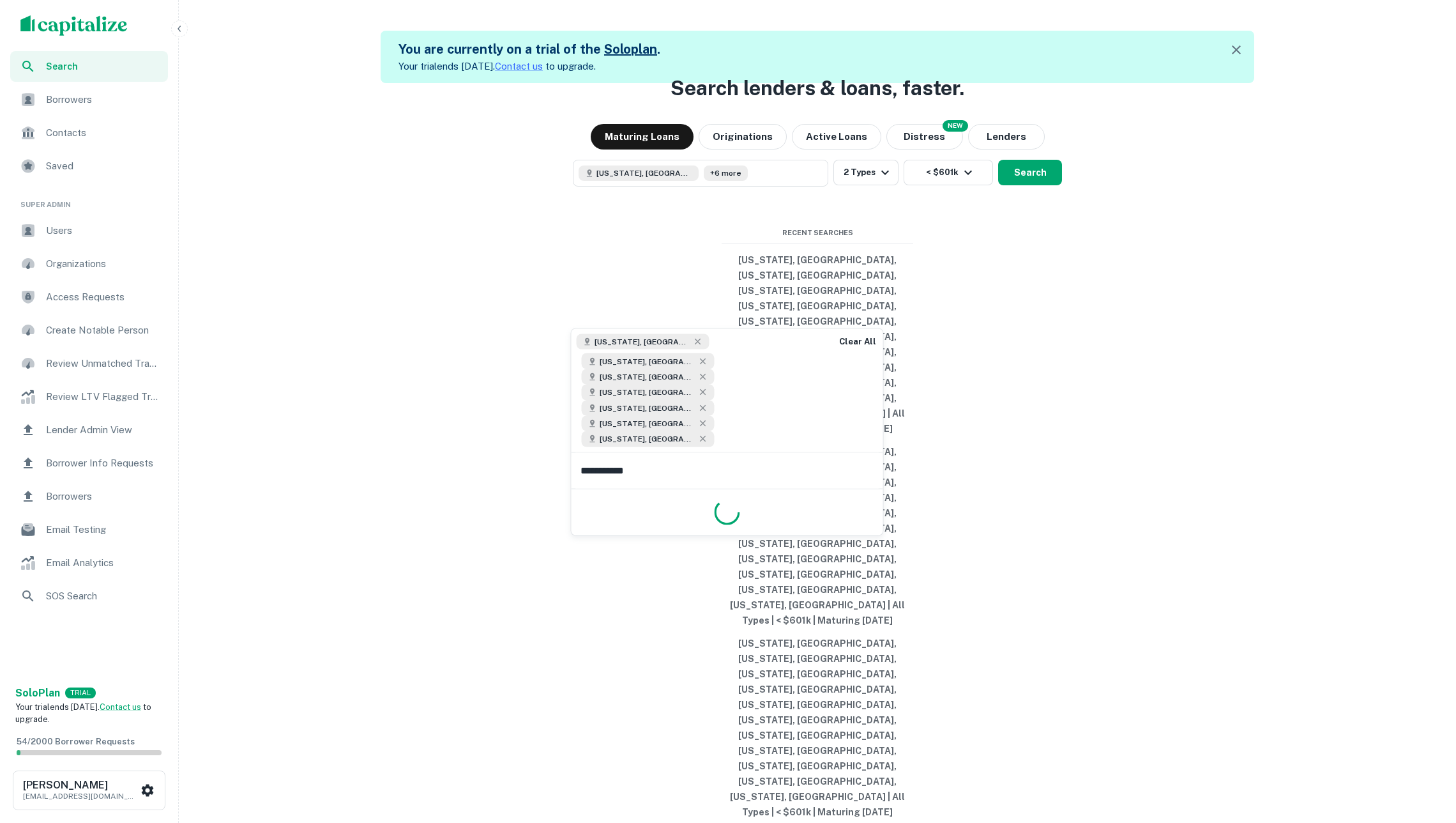
type input "**********"
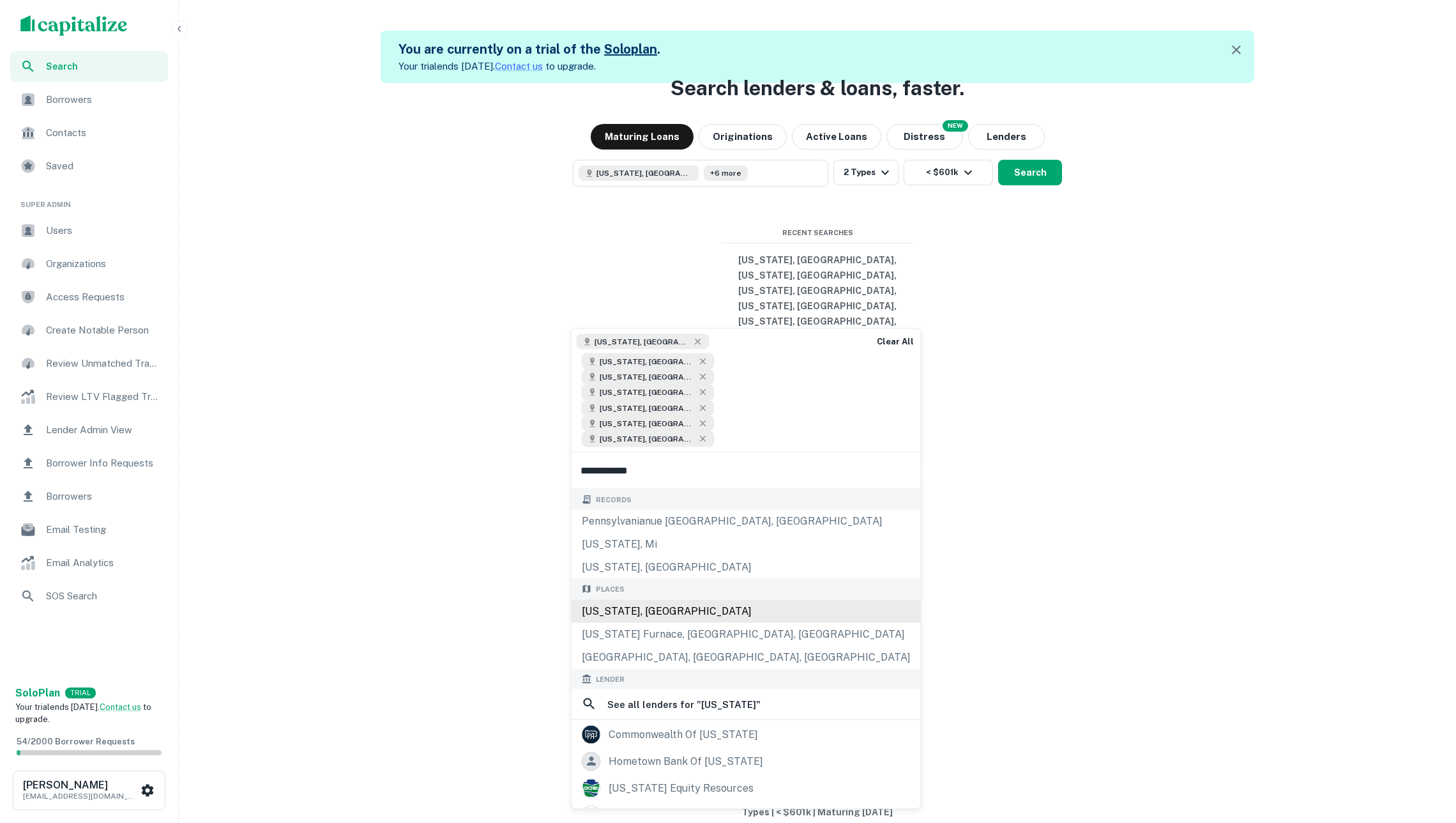
click at [660, 599] on div "[US_STATE], [GEOGRAPHIC_DATA]" at bounding box center [746, 610] width 350 height 23
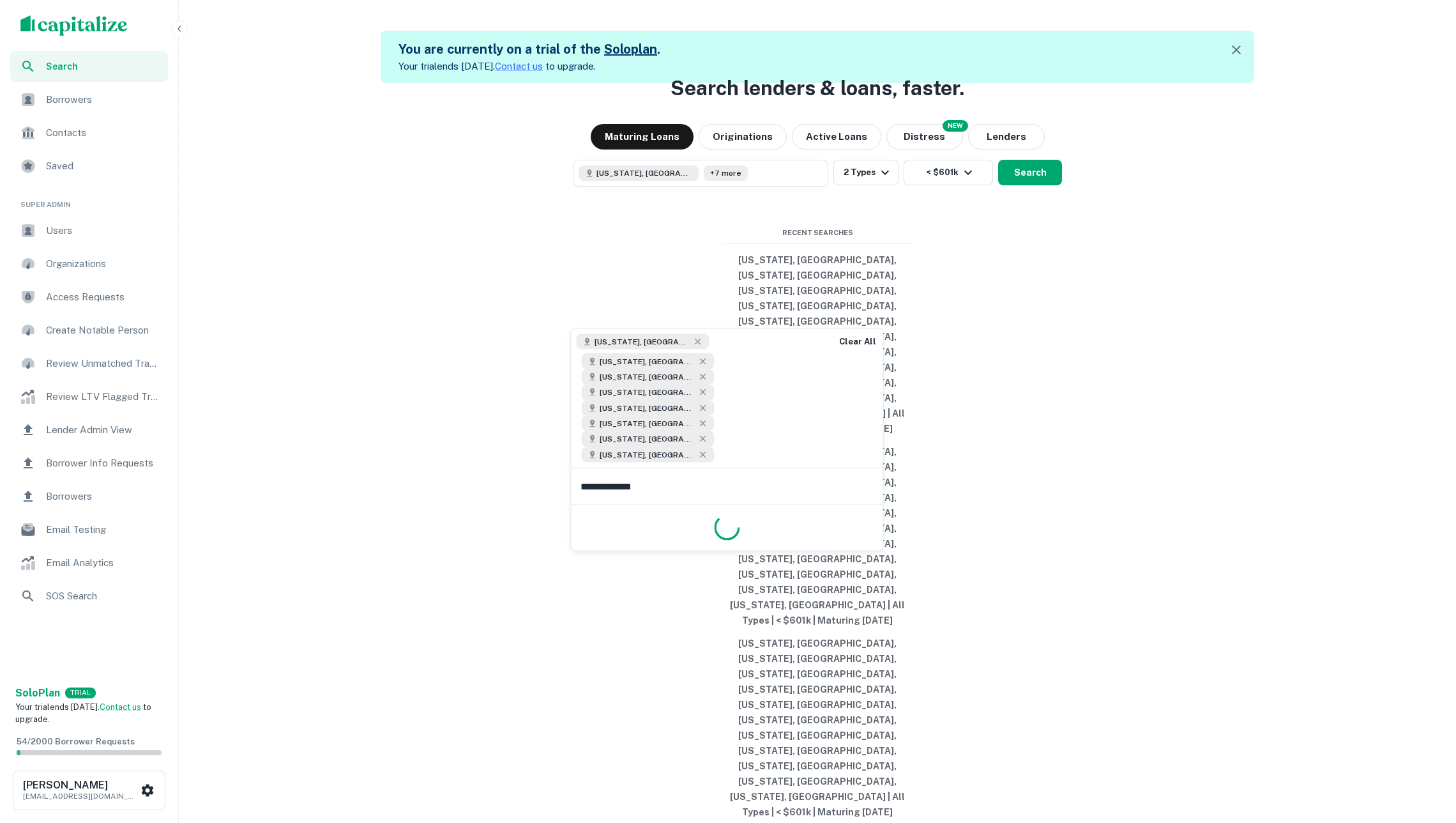
type input "**********"
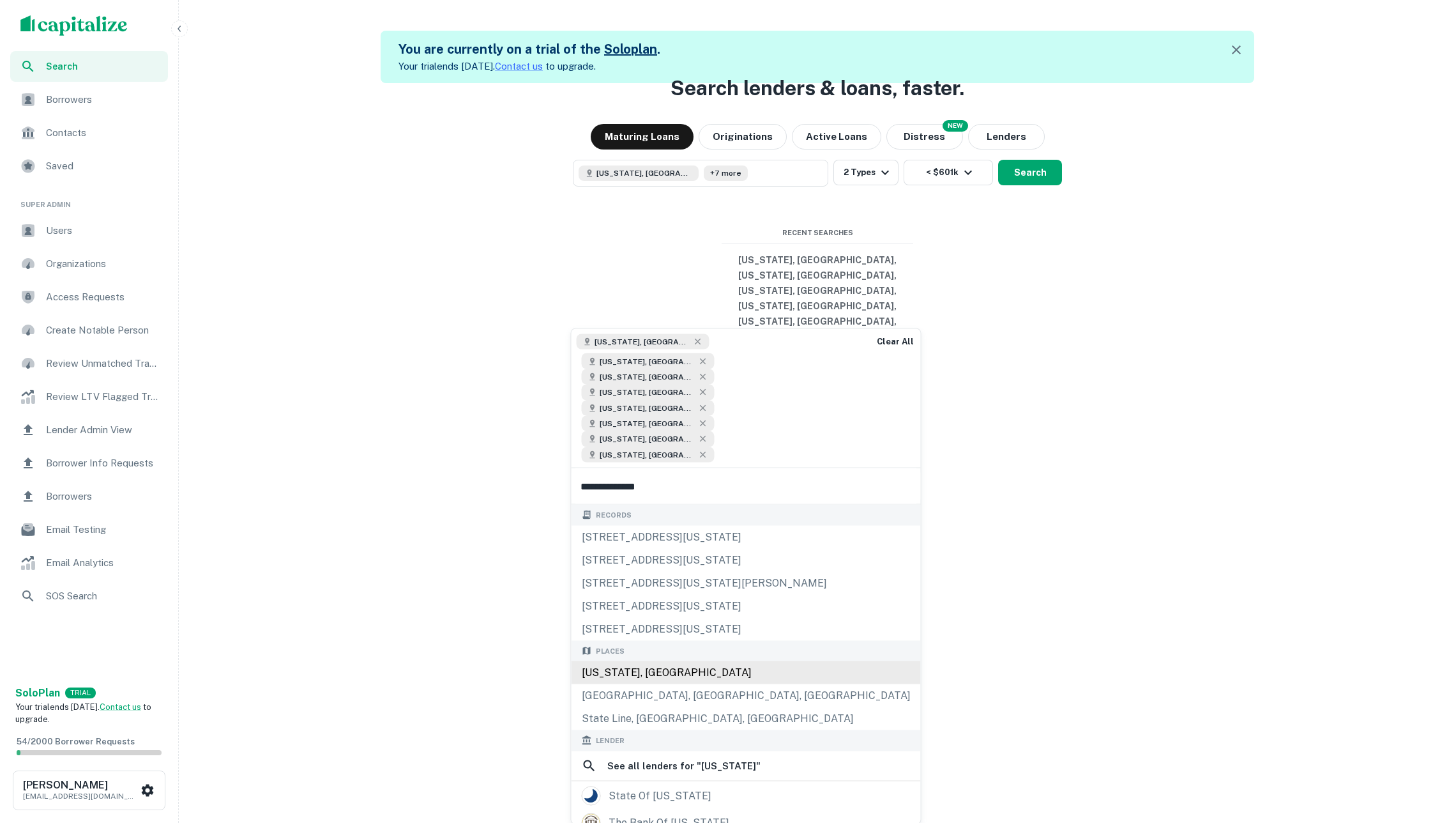
click at [698, 661] on div "[US_STATE], [GEOGRAPHIC_DATA]" at bounding box center [746, 672] width 350 height 23
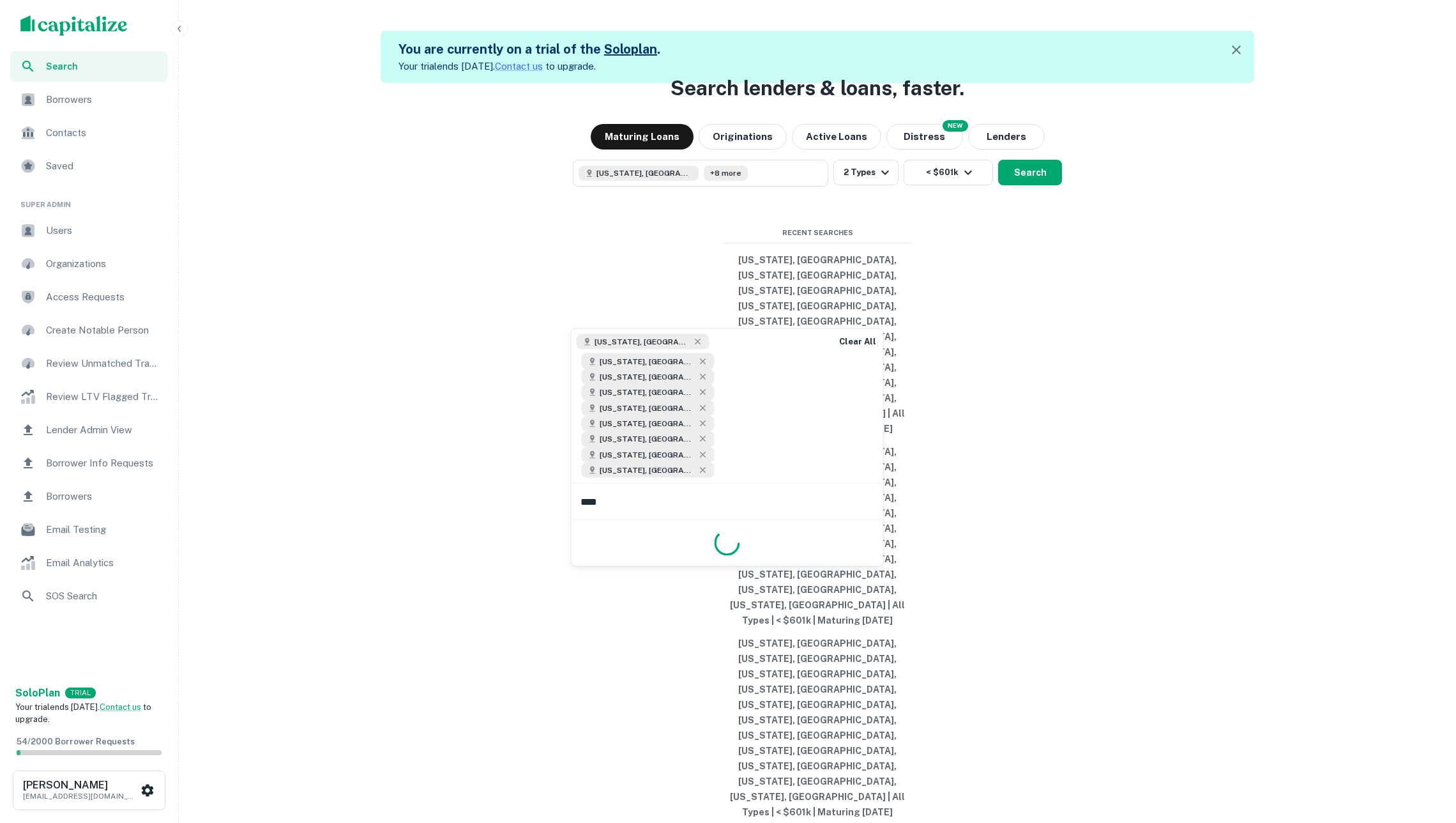
type input "*****"
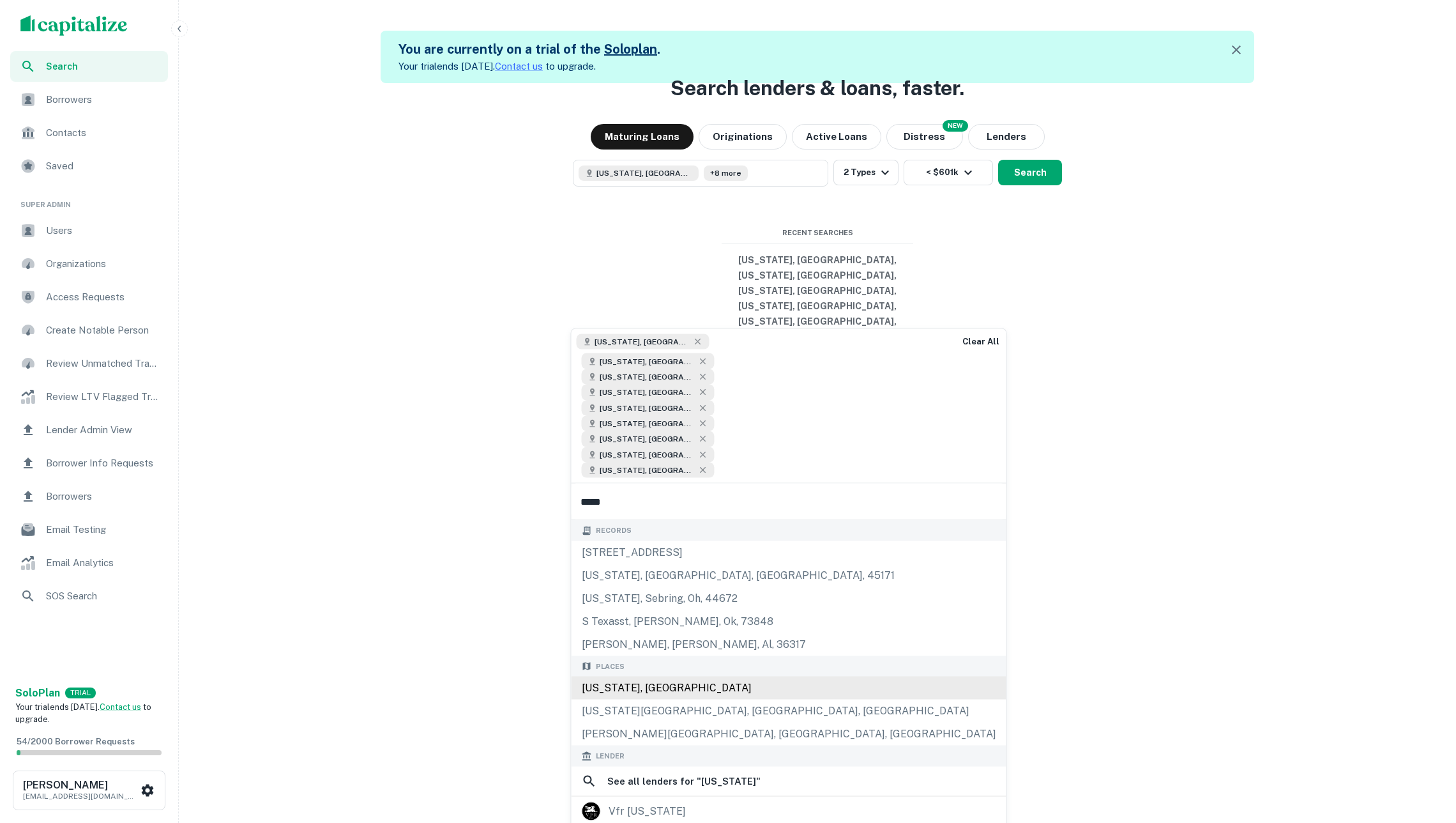
click at [673, 676] on div "[US_STATE], [GEOGRAPHIC_DATA]" at bounding box center [789, 687] width 435 height 23
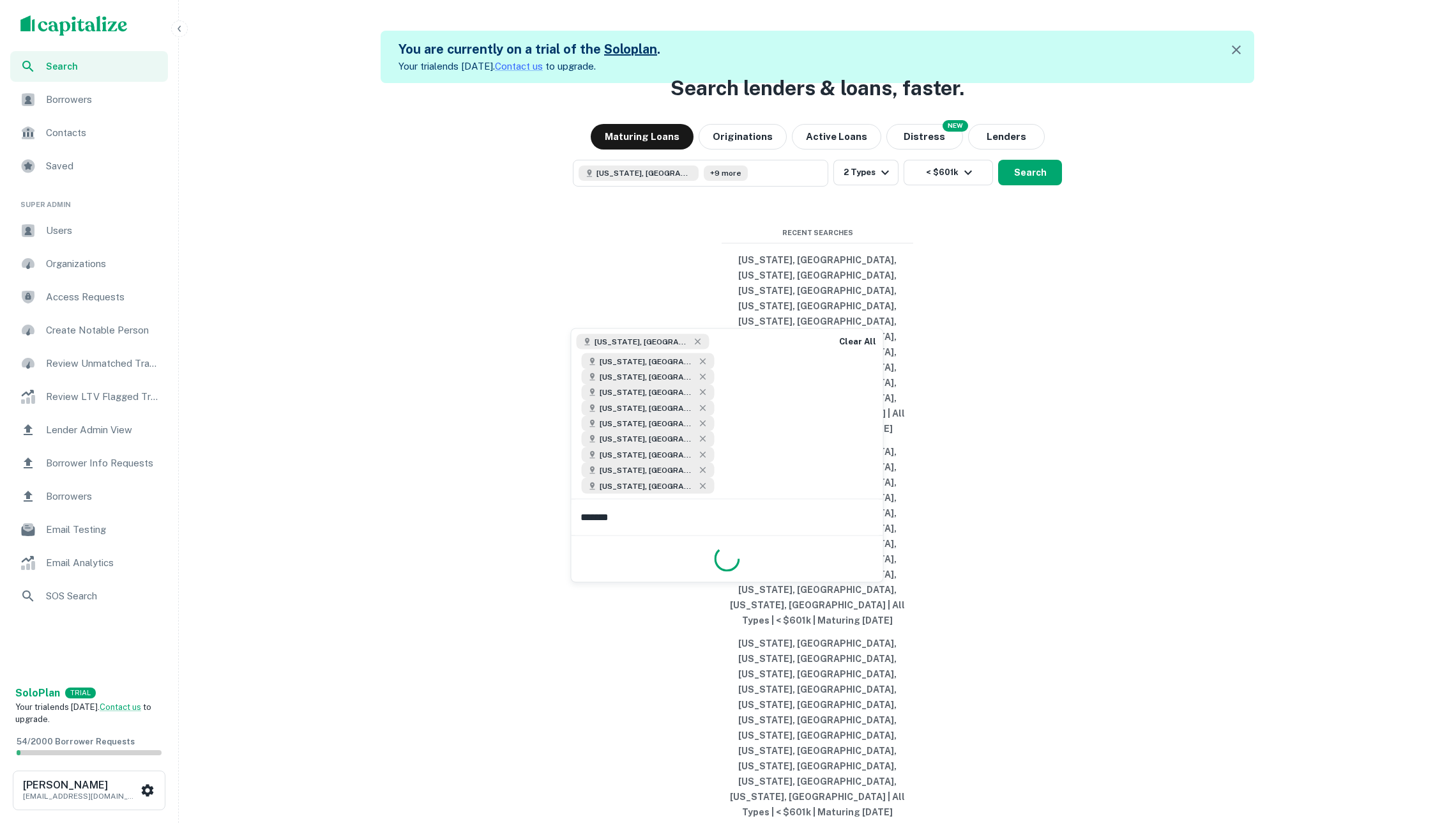
type input "********"
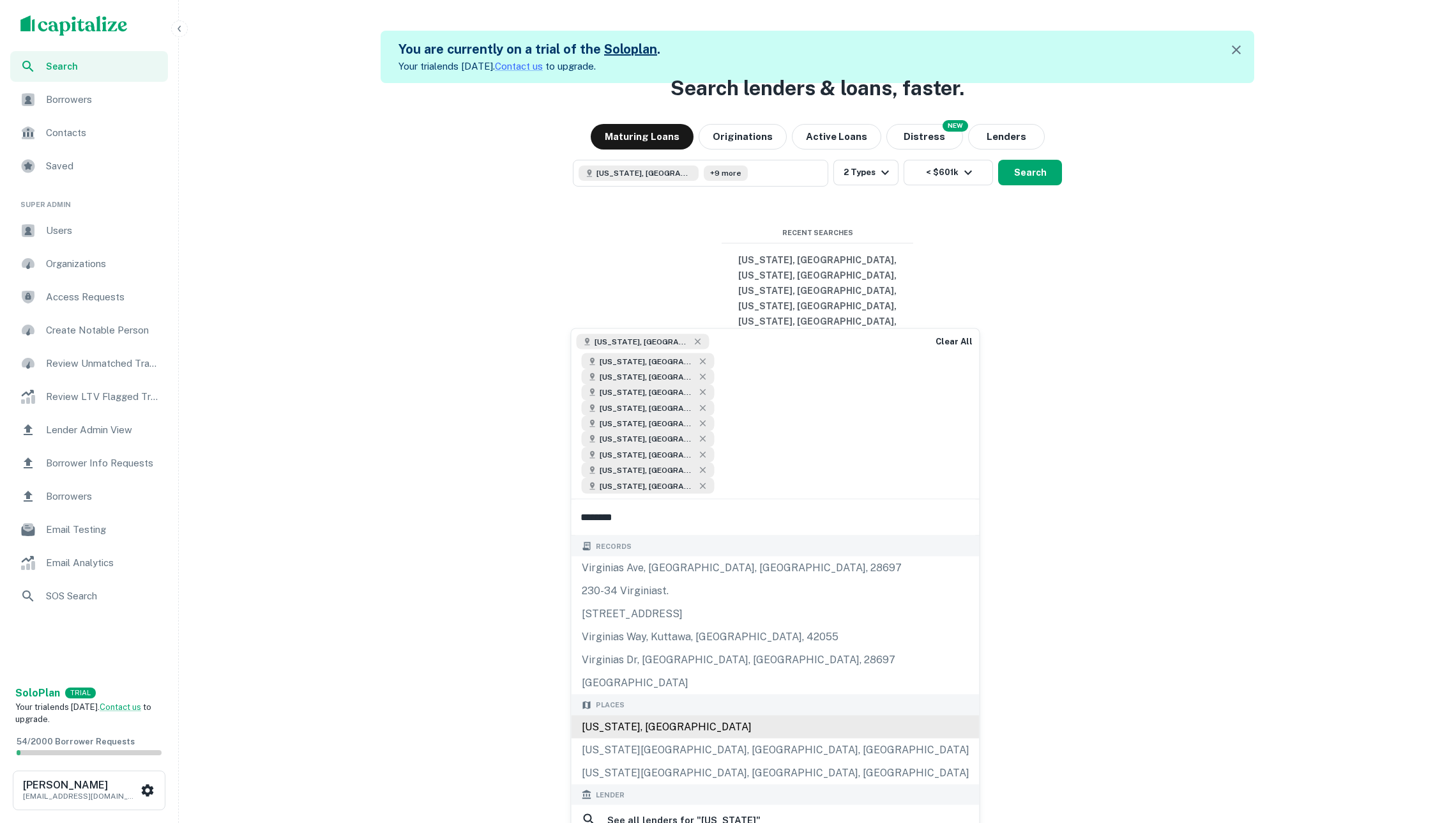
click at [690, 715] on div "[US_STATE], [GEOGRAPHIC_DATA]" at bounding box center [775, 726] width 408 height 23
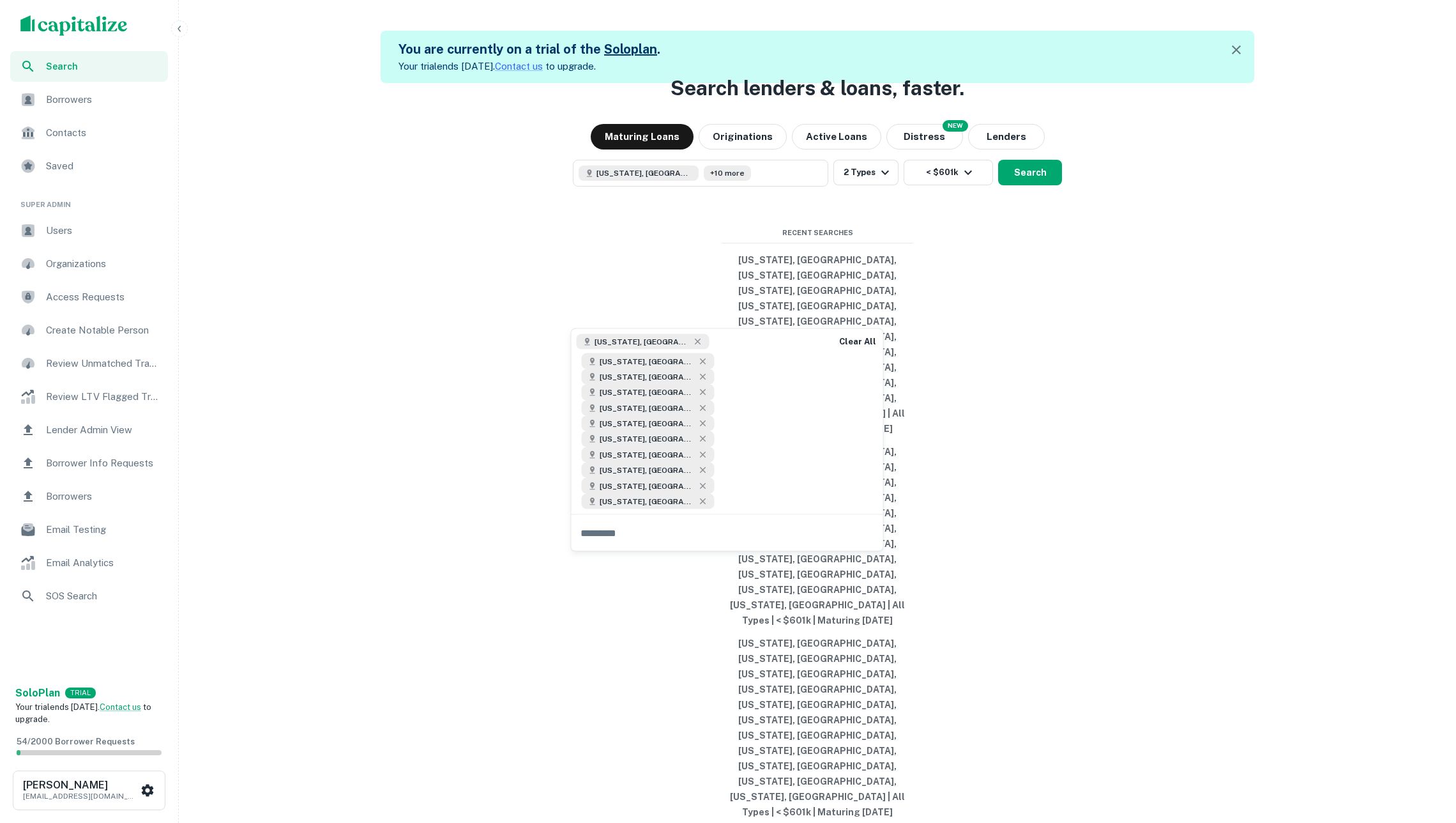
click at [1118, 436] on div "Search lenders & loans, faster. Maturing Loans Originations Active Loans NEW Di…" at bounding box center [817, 494] width 1267 height 823
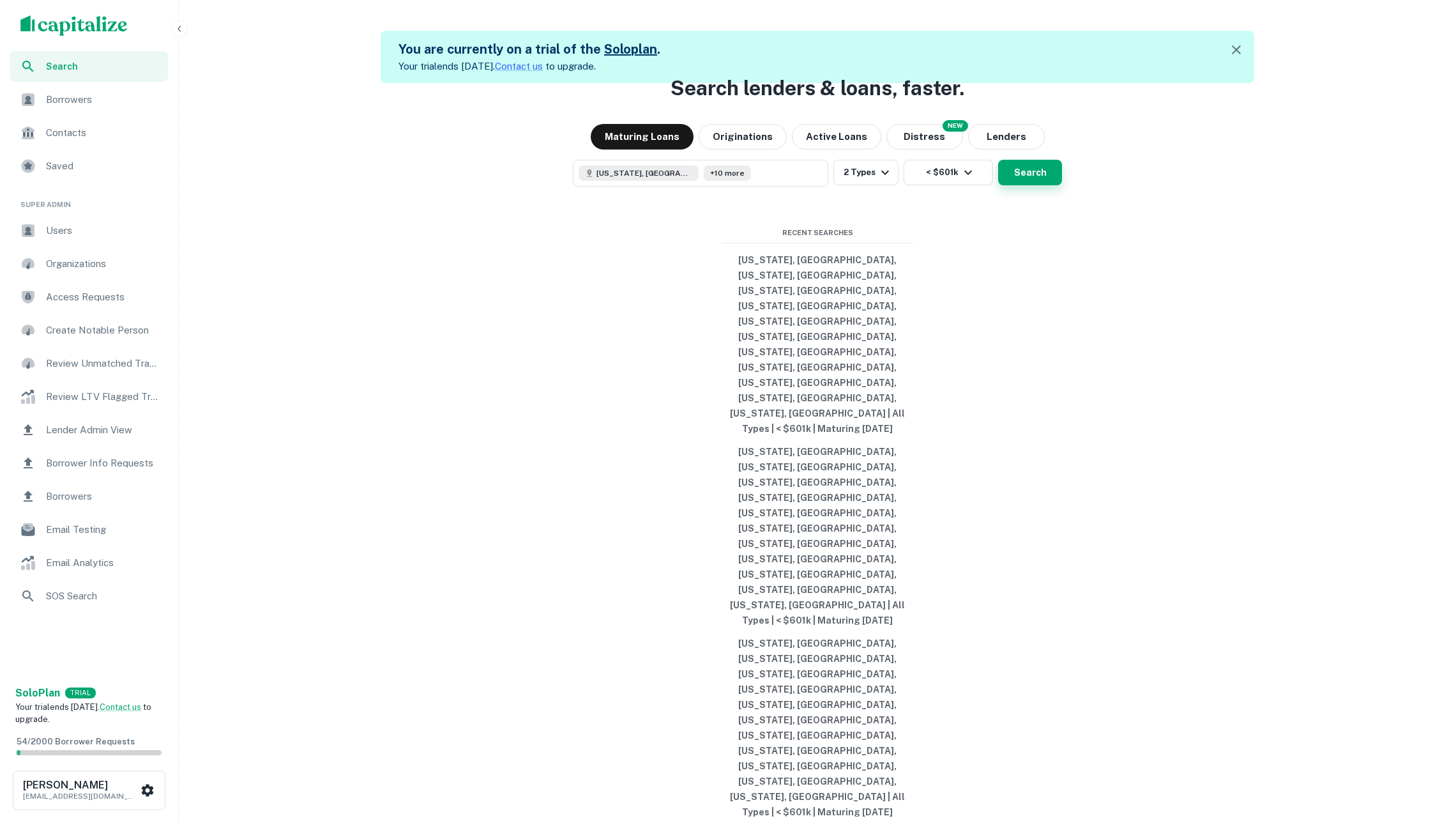
click at [1020, 185] on button "Search" at bounding box center [1029, 173] width 64 height 26
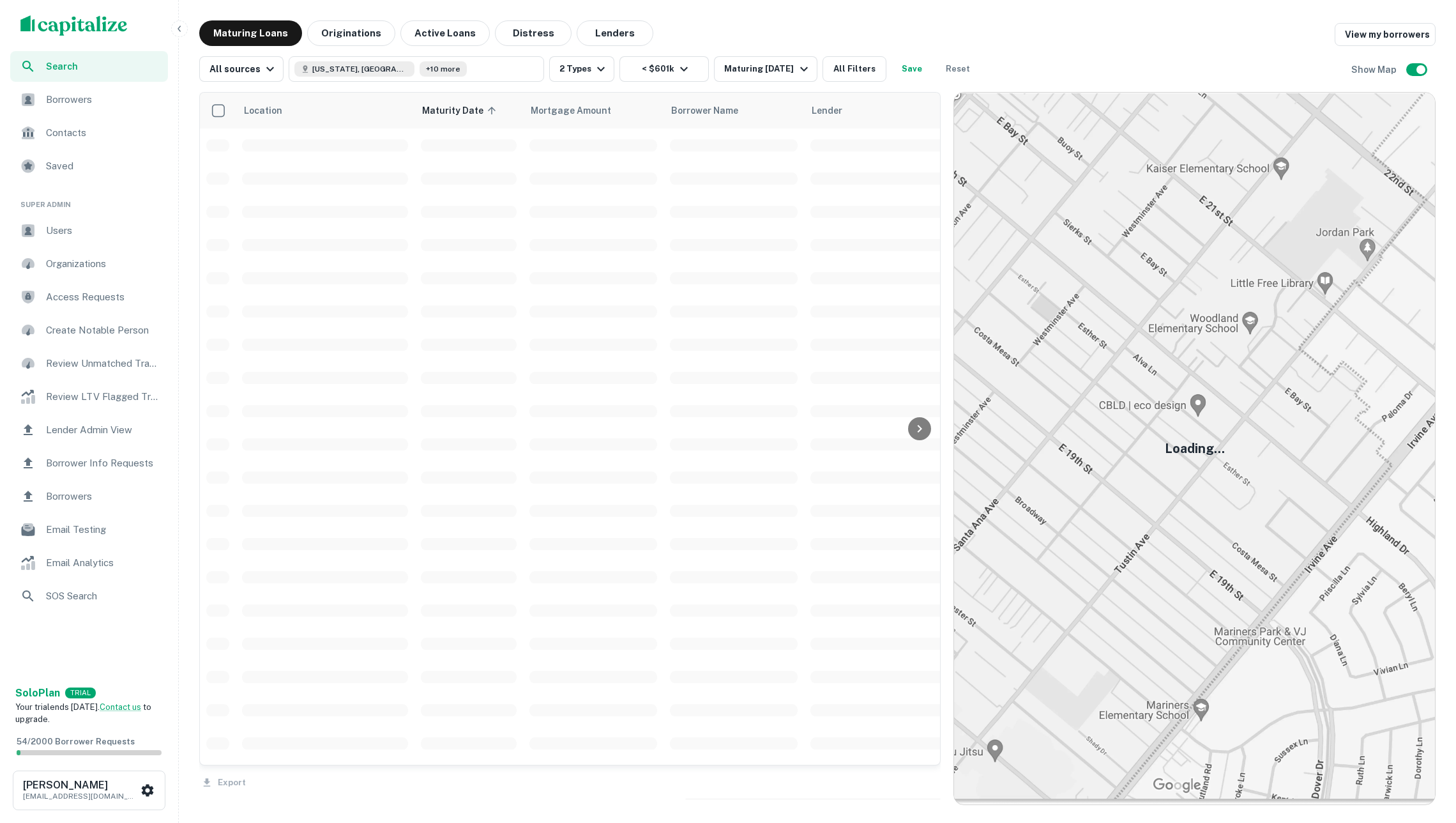
scroll to position [102, 0]
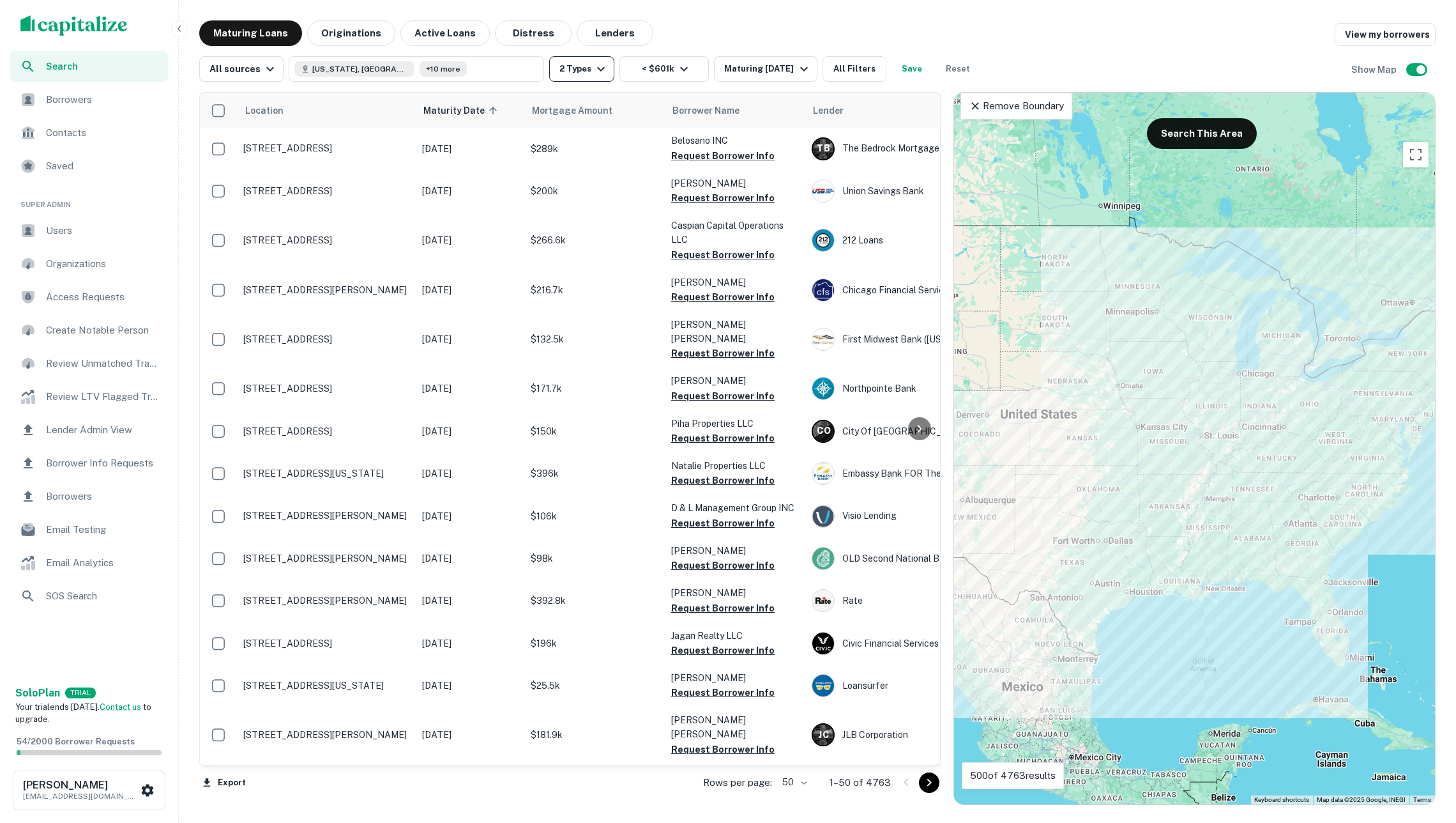
click at [605, 69] on icon "button" at bounding box center [601, 69] width 8 height 5
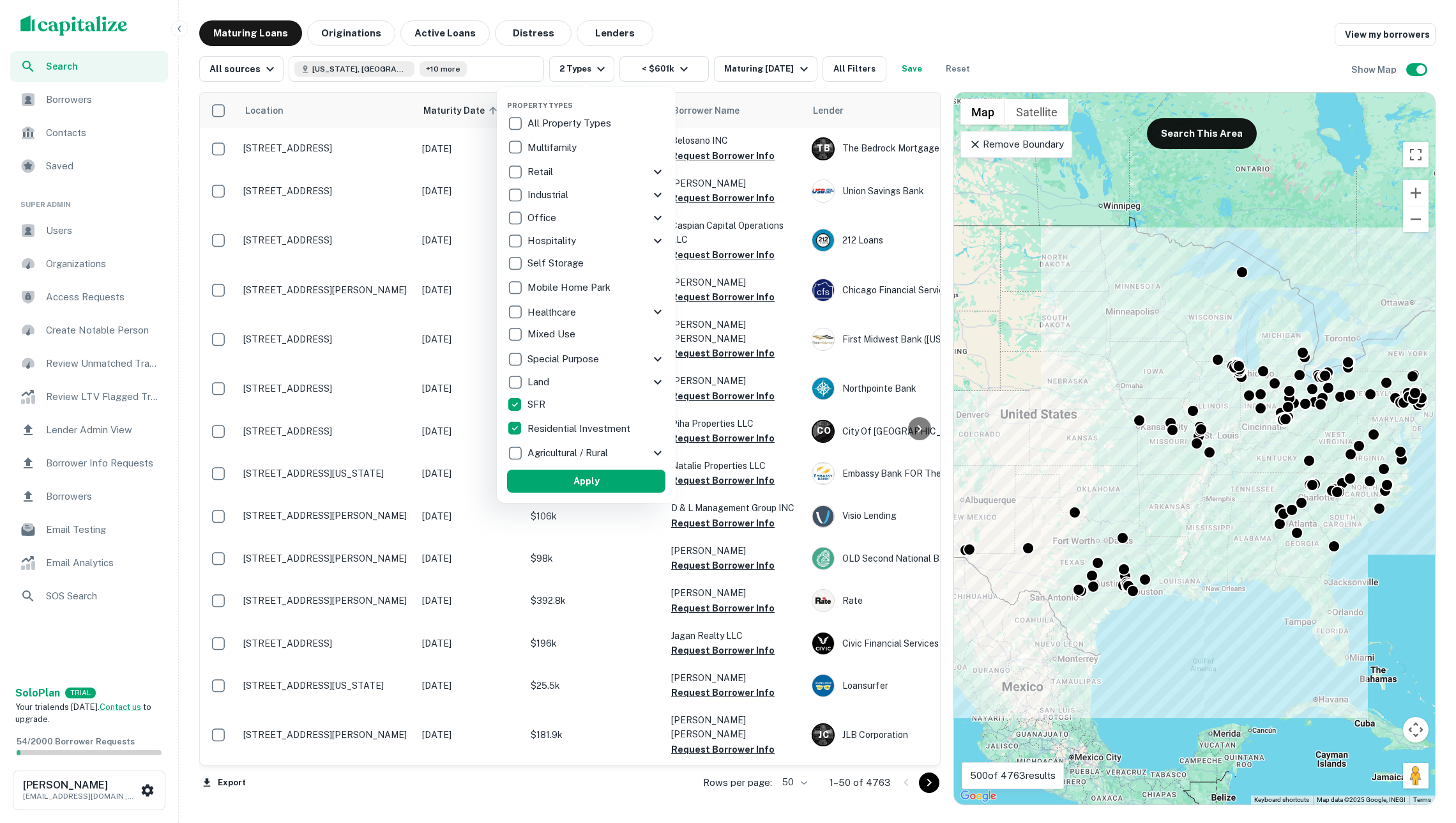
click at [680, 29] on div at bounding box center [728, 412] width 1456 height 823
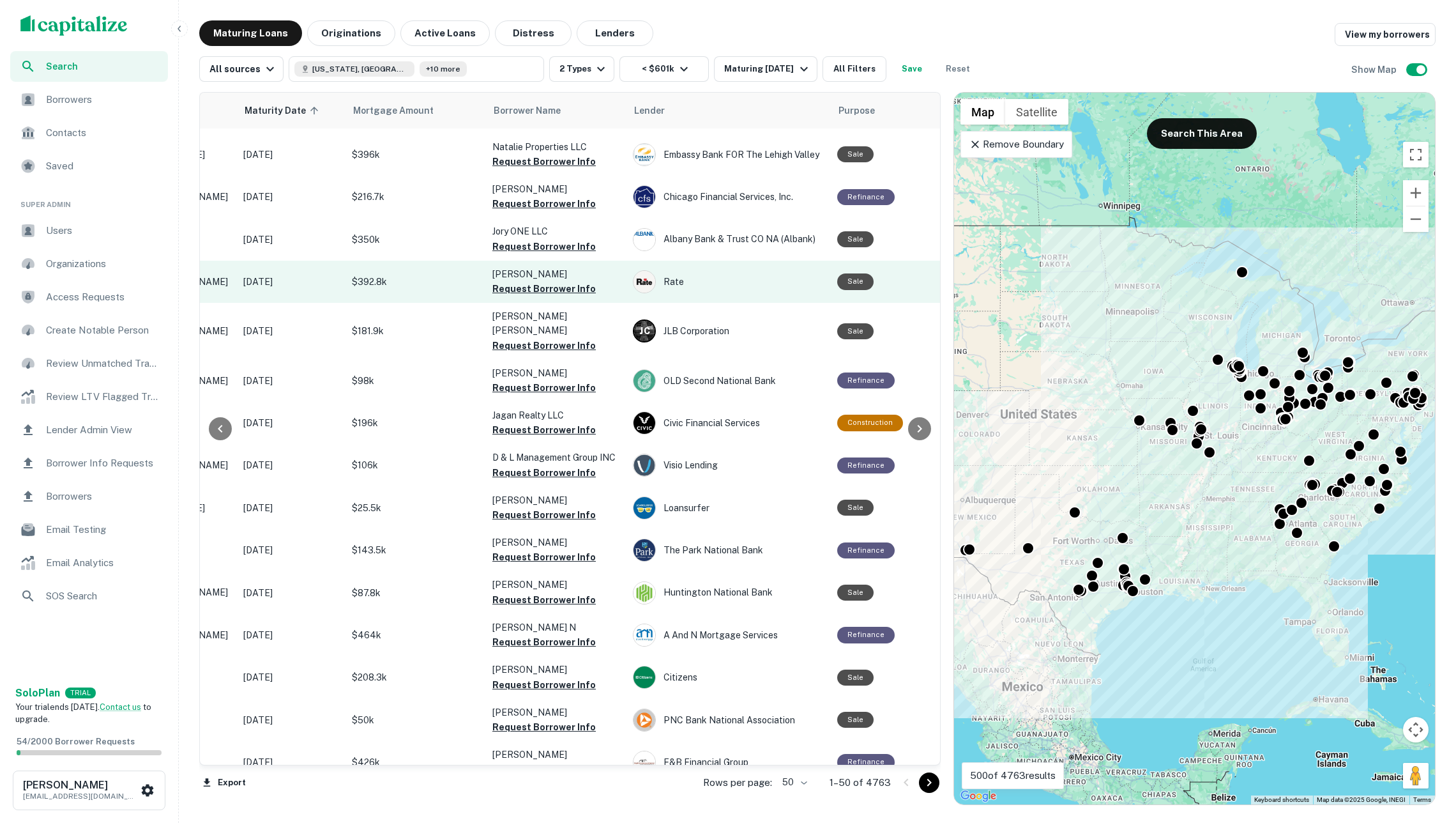
scroll to position [382, 179]
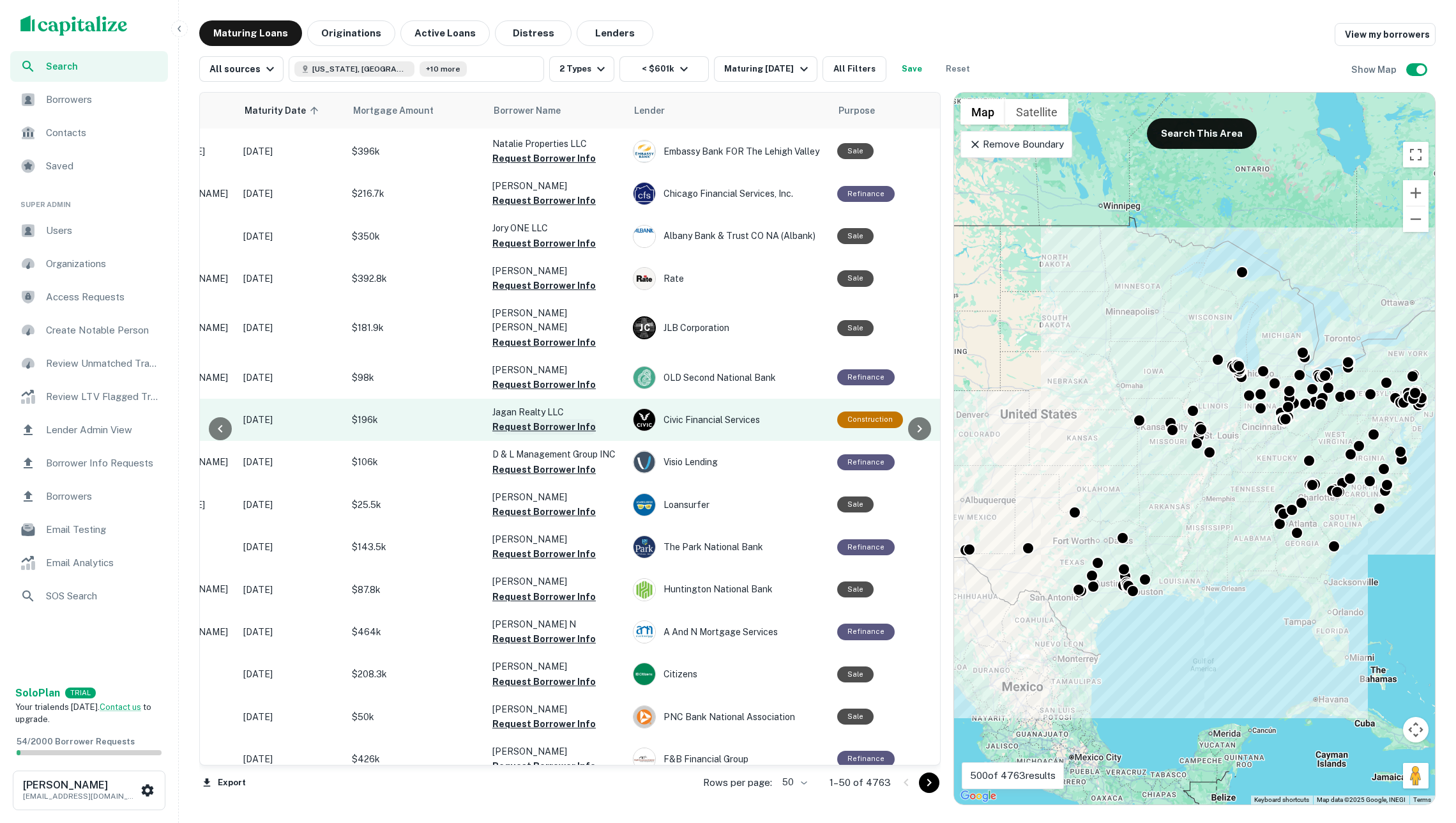
click at [562, 419] on button "Request Borrower Info" at bounding box center [544, 426] width 103 height 15
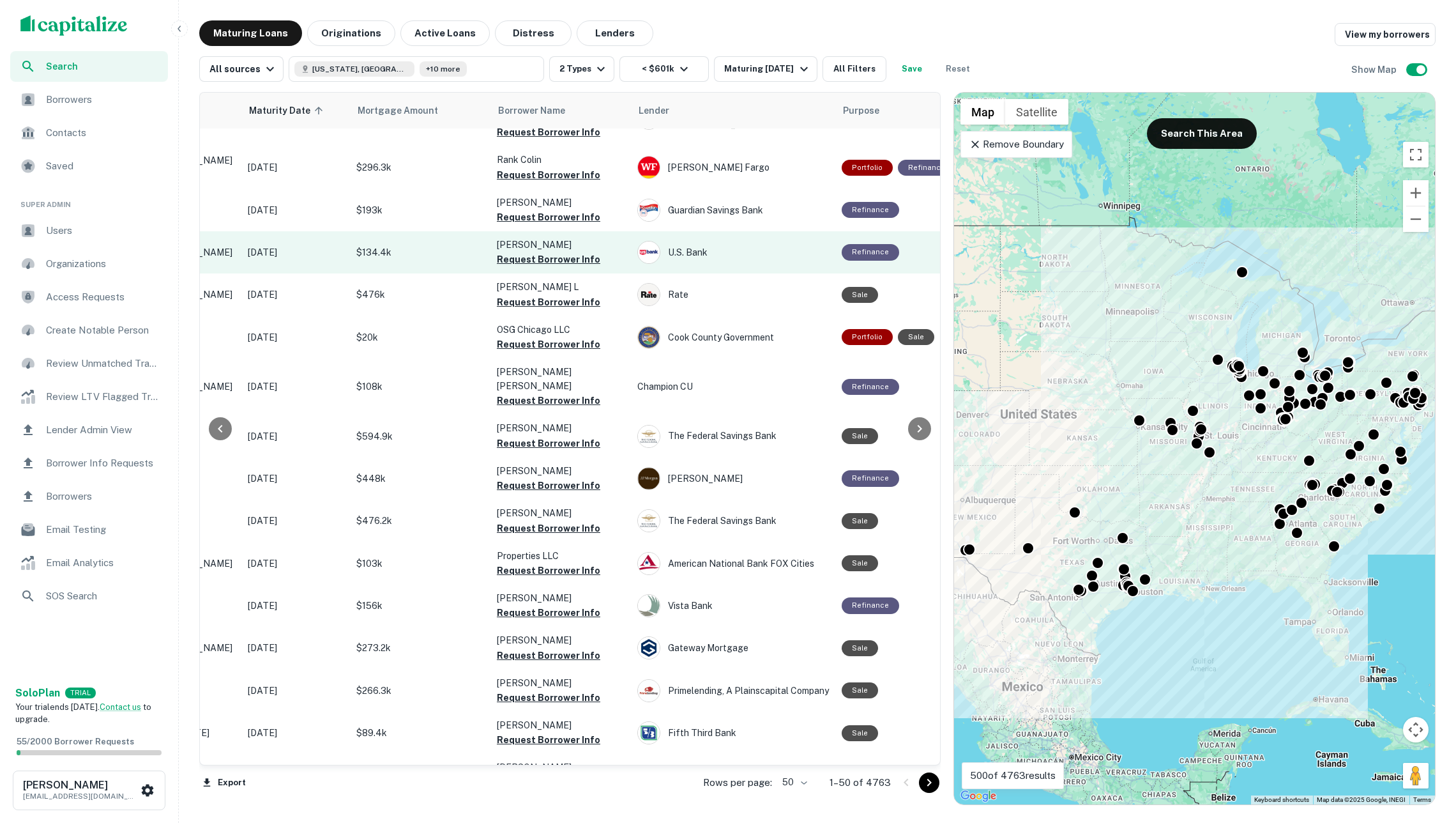
scroll to position [1243, 174]
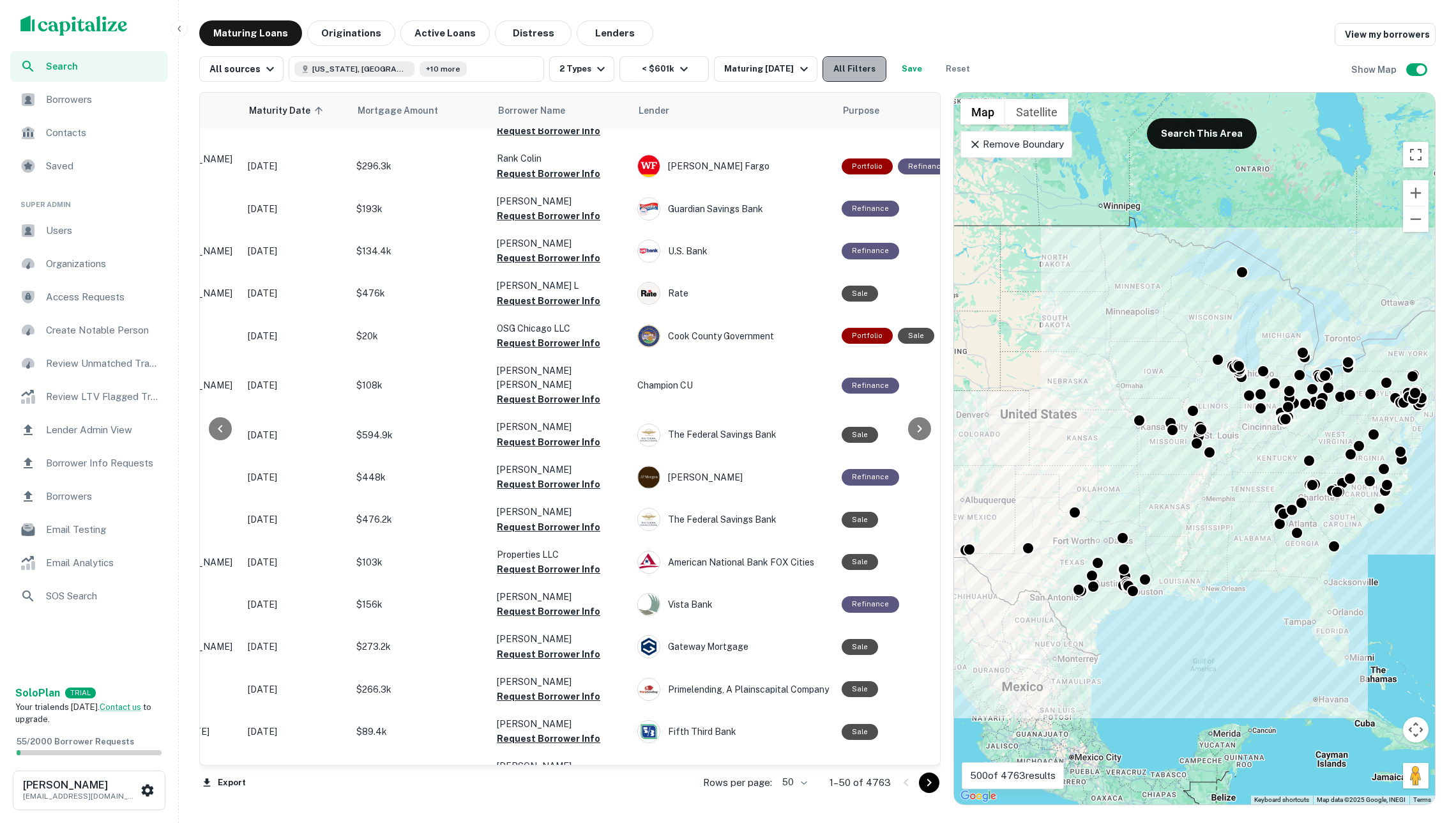
click at [866, 65] on button "All Filters" at bounding box center [854, 68] width 64 height 26
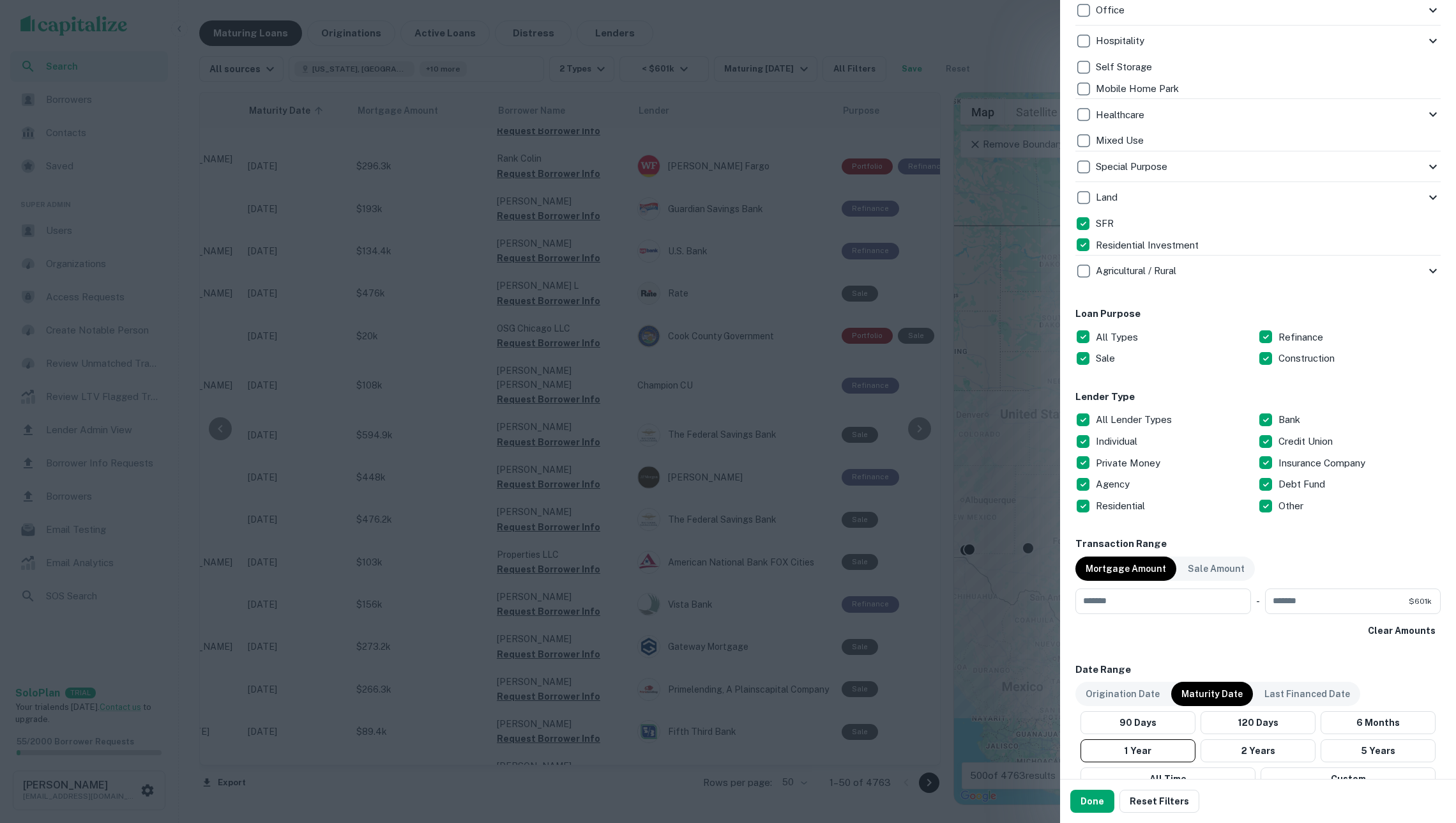
scroll to position [423, 0]
click at [1140, 417] on p "All Lender Types" at bounding box center [1135, 418] width 78 height 15
click at [1143, 455] on p "Private Money" at bounding box center [1130, 462] width 67 height 15
click at [1084, 801] on button "Done" at bounding box center [1092, 801] width 44 height 23
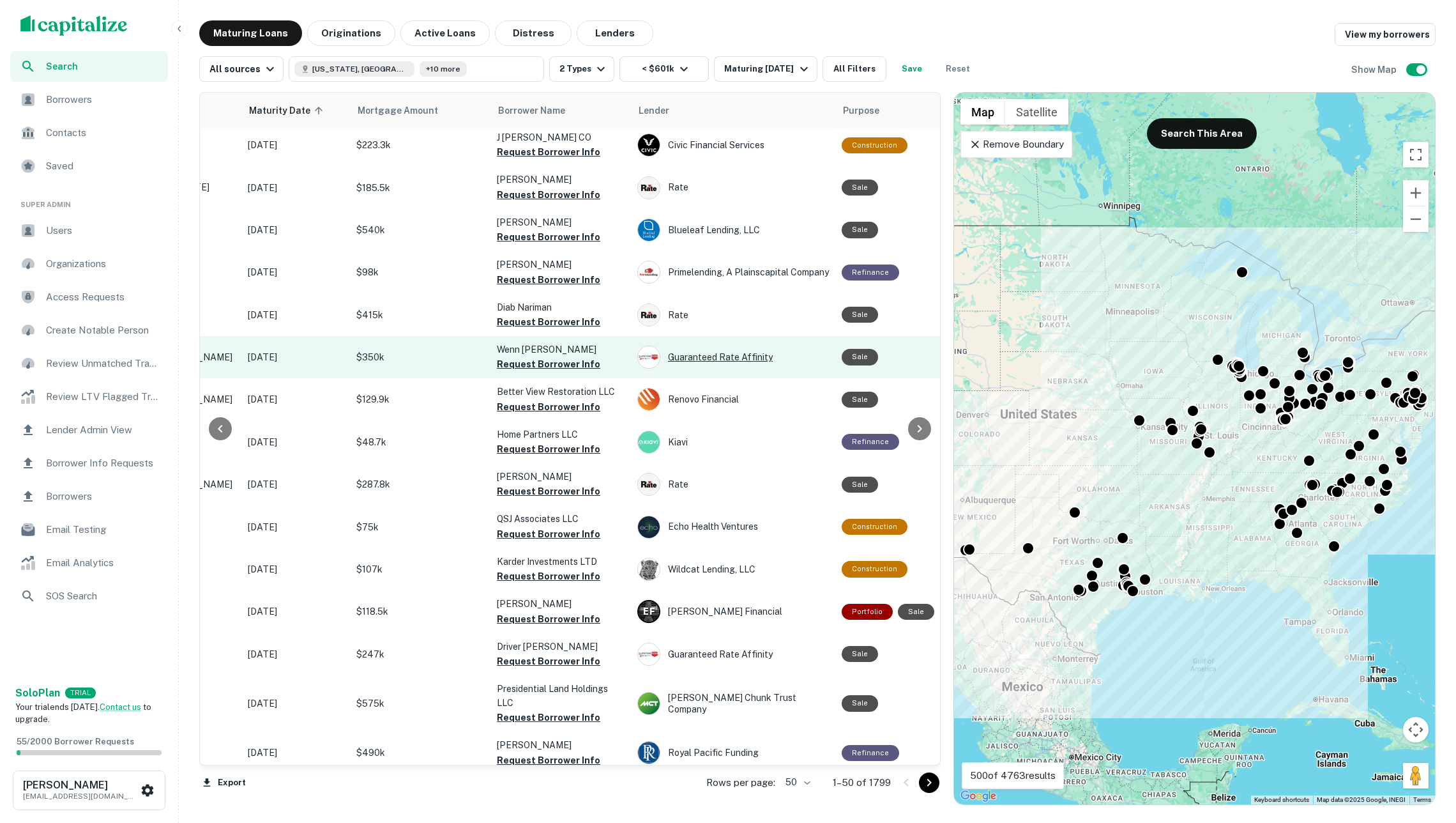
scroll to position [1243, 195]
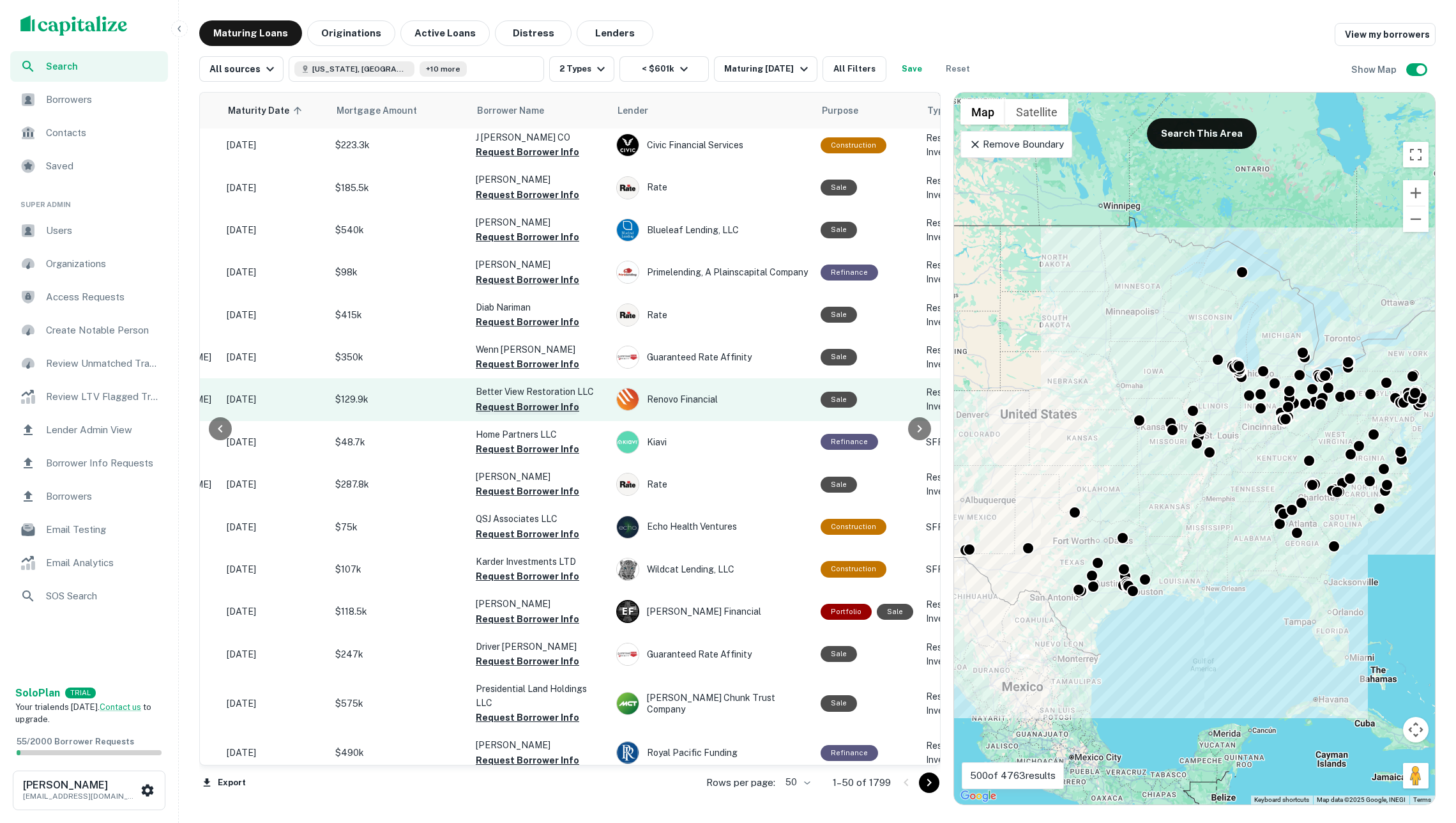
click at [540, 399] on button "Request Borrower Info" at bounding box center [527, 406] width 103 height 15
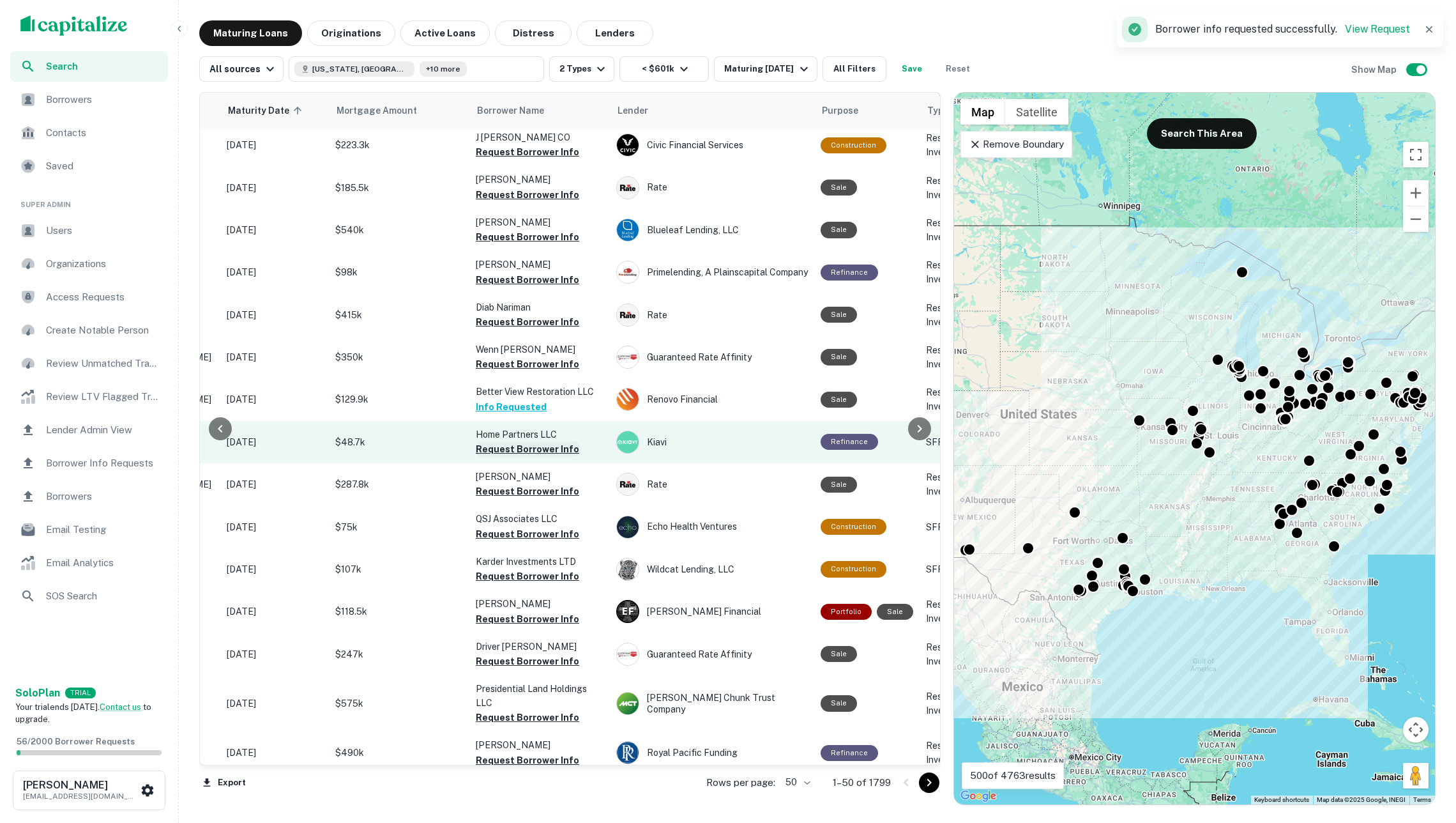
click at [533, 441] on button "Request Borrower Info" at bounding box center [527, 448] width 103 height 15
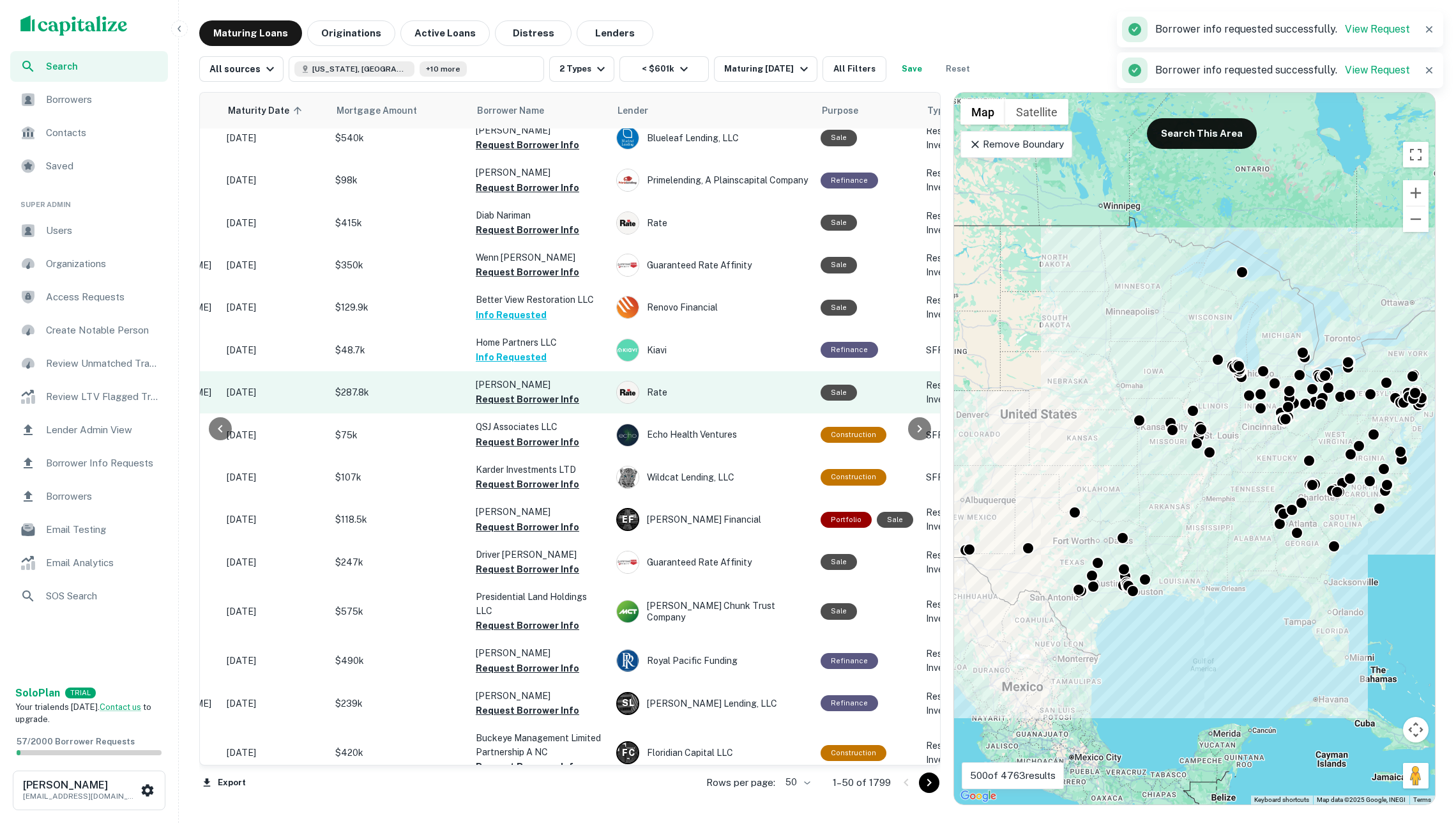
scroll to position [1391, 195]
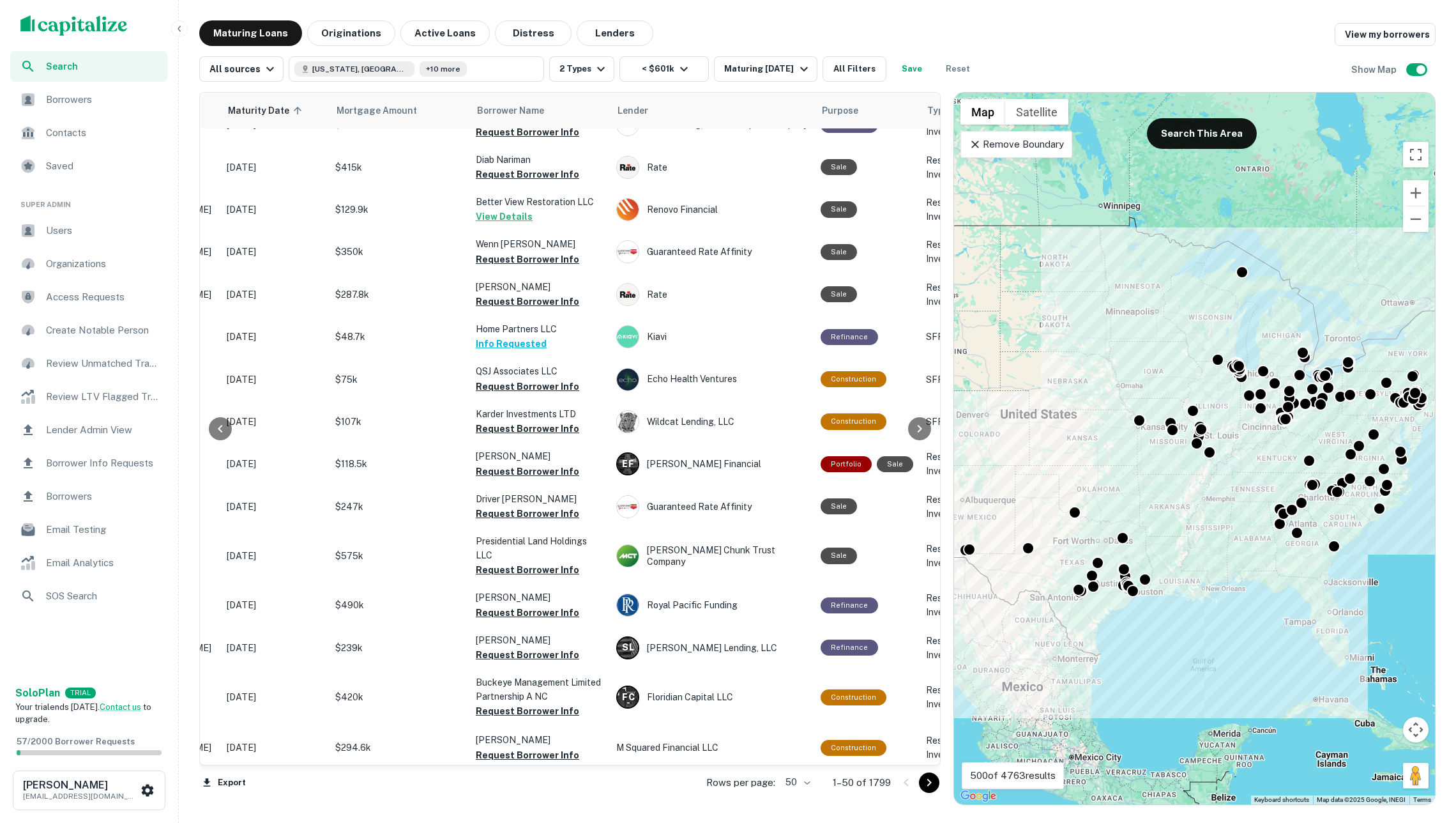
click at [922, 780] on icon "Go to next page" at bounding box center [929, 782] width 15 height 15
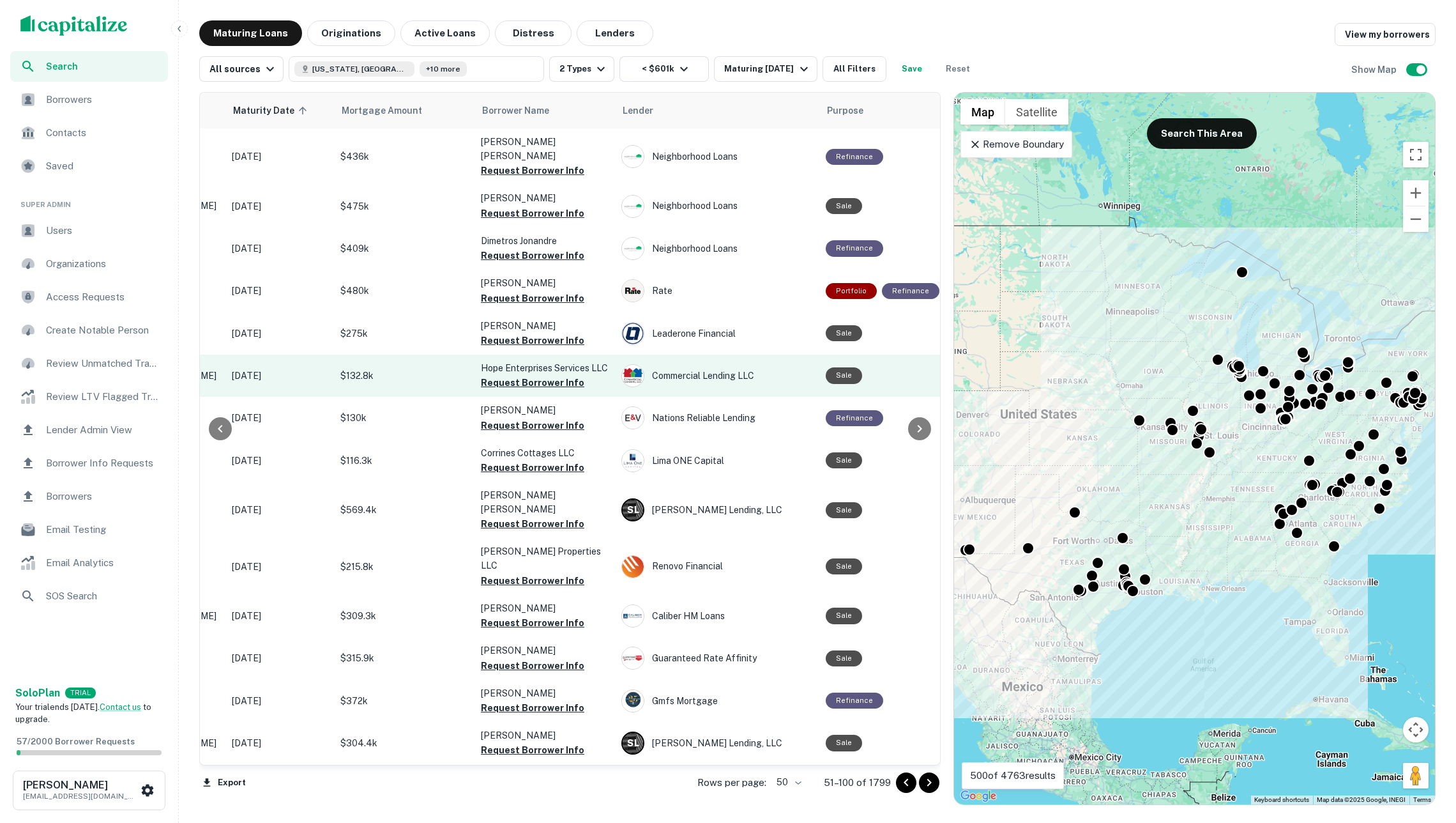
scroll to position [0, 190]
click at [535, 377] on button "Request Borrower Info" at bounding box center [533, 382] width 103 height 15
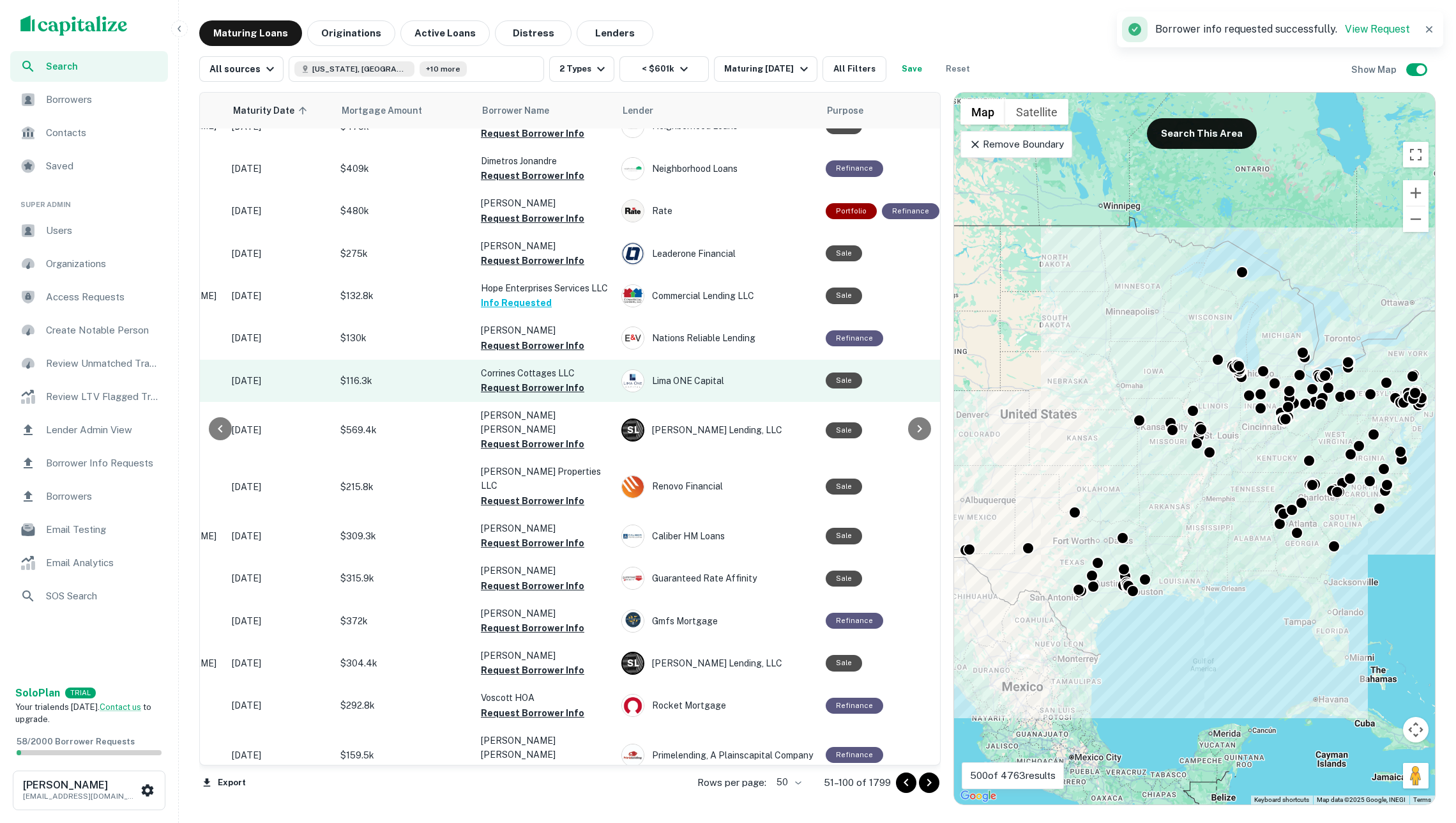
scroll to position [0, 0]
click at [529, 384] on button "Request Borrower Info" at bounding box center [533, 386] width 103 height 15
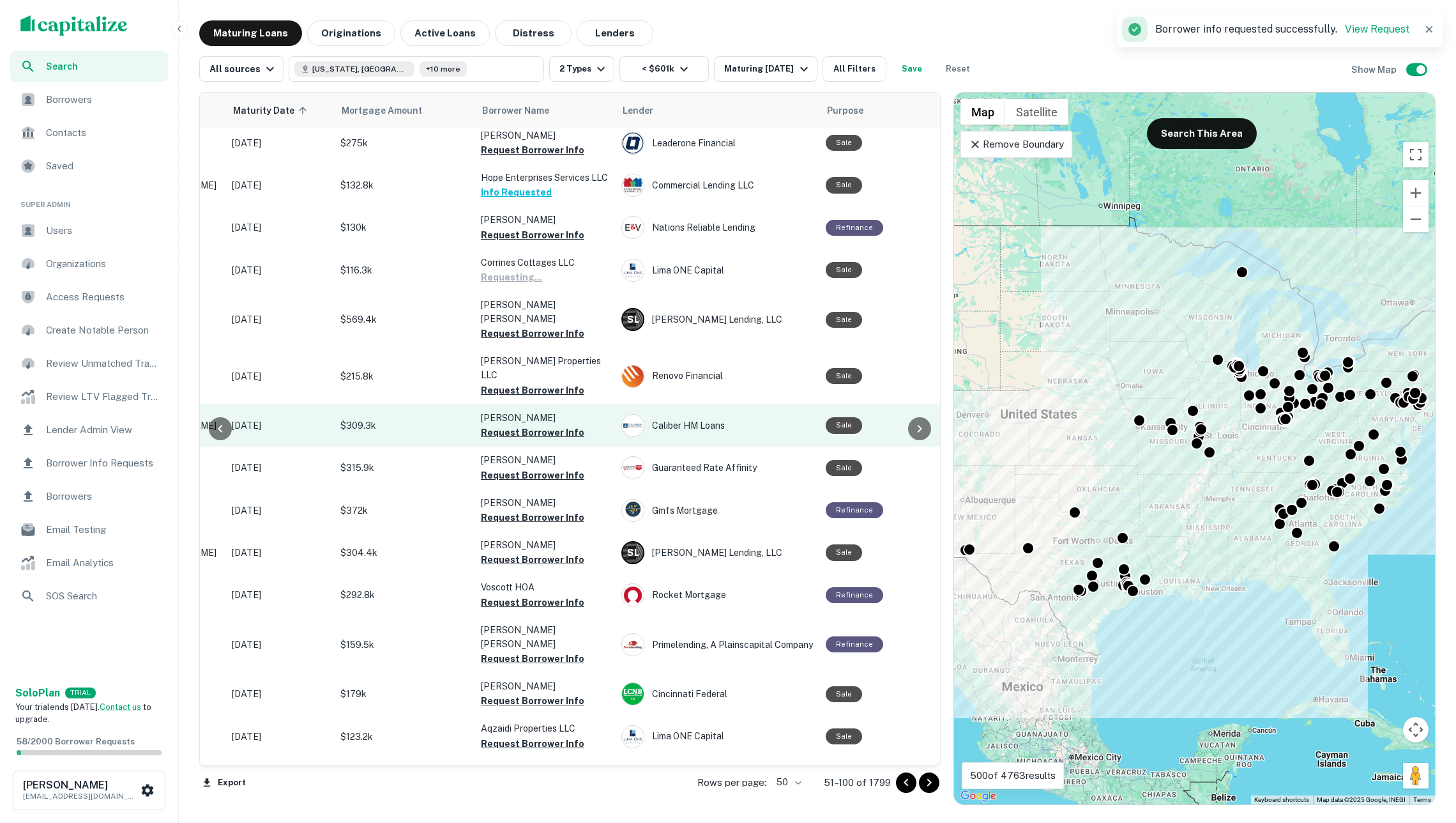
scroll to position [192, 190]
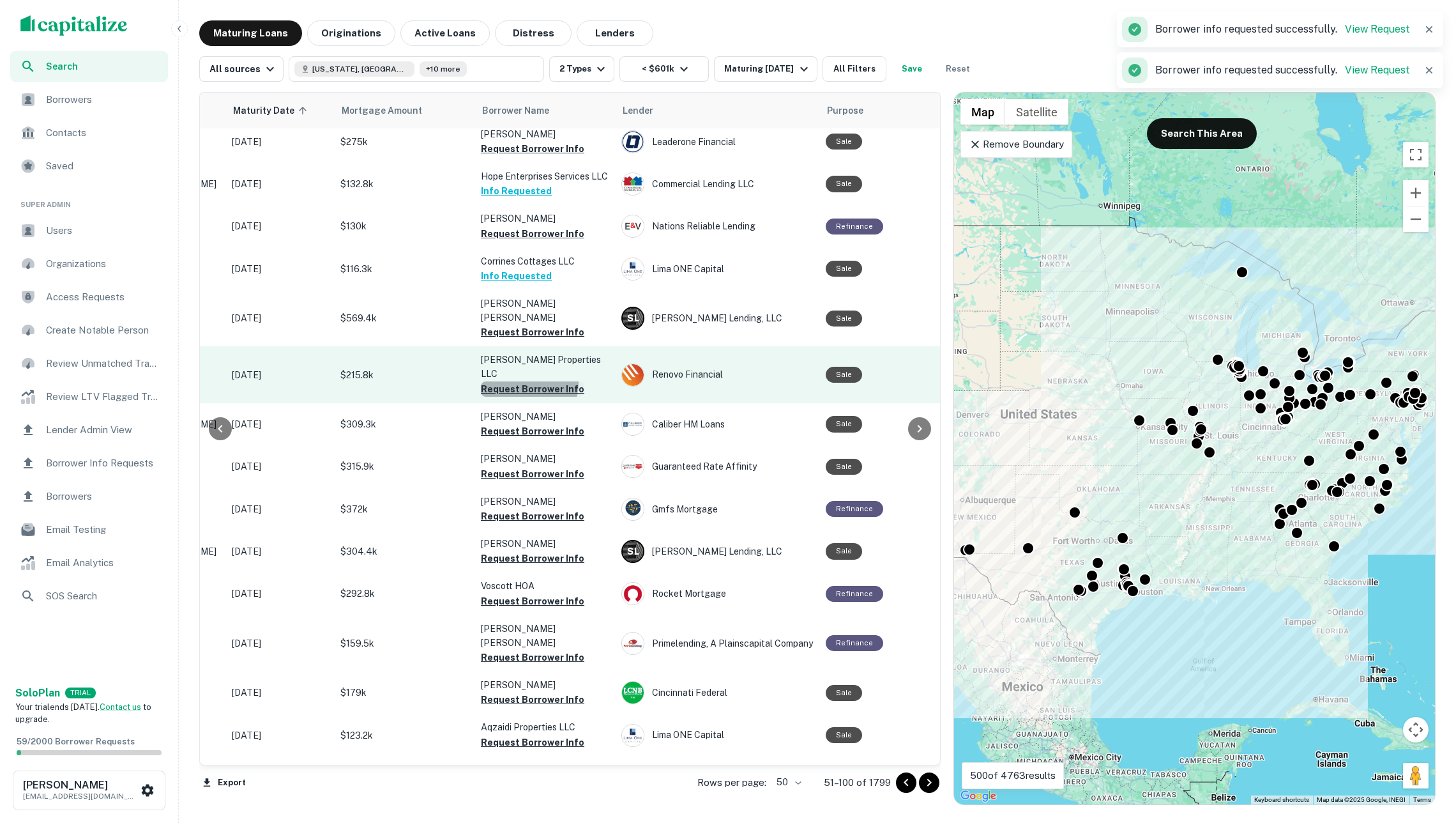
click at [524, 381] on button "Request Borrower Info" at bounding box center [533, 388] width 103 height 15
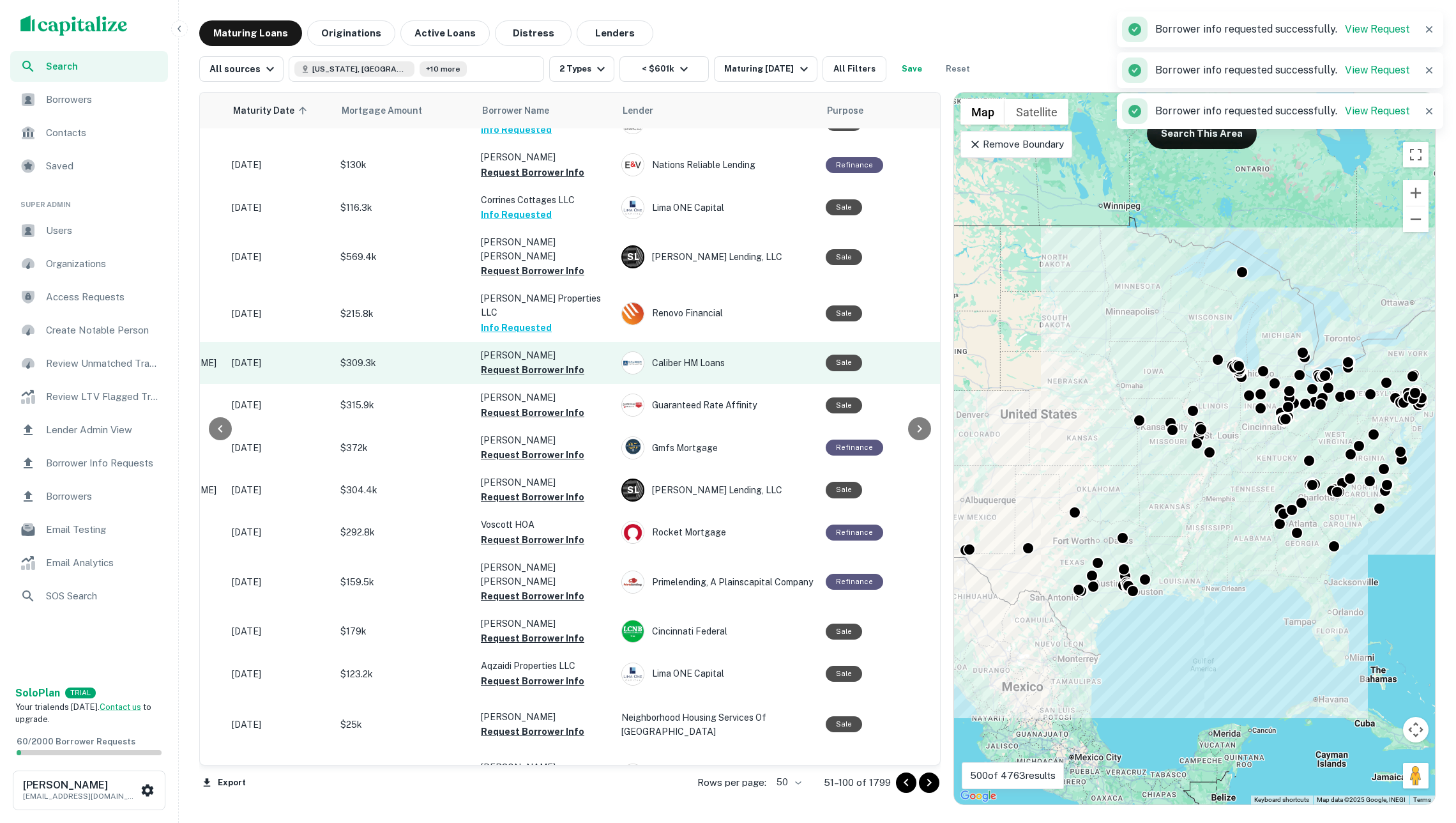
scroll to position [254, 190]
click at [521, 361] on button "Request Borrower Info" at bounding box center [533, 368] width 103 height 15
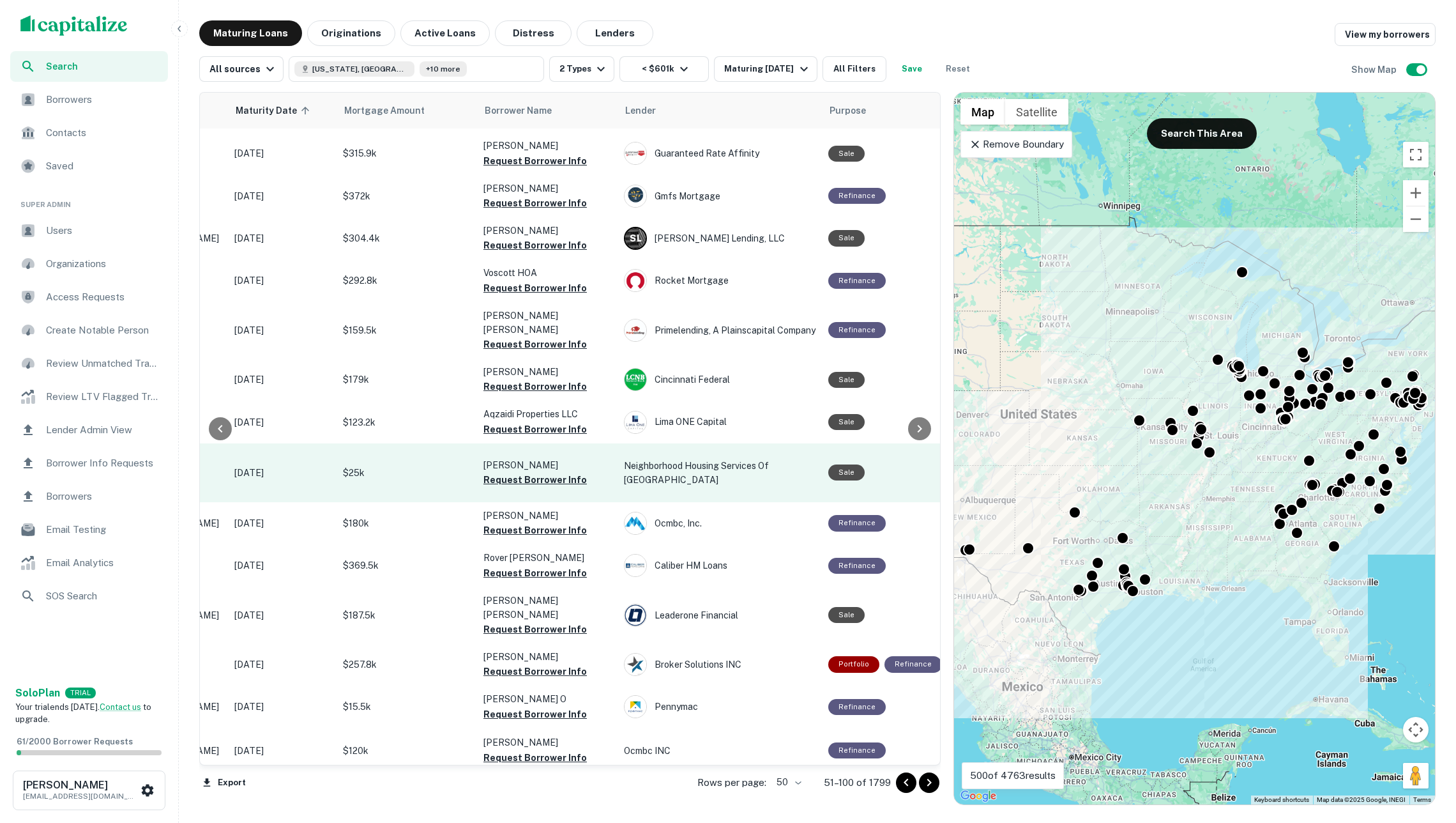
scroll to position [510, 188]
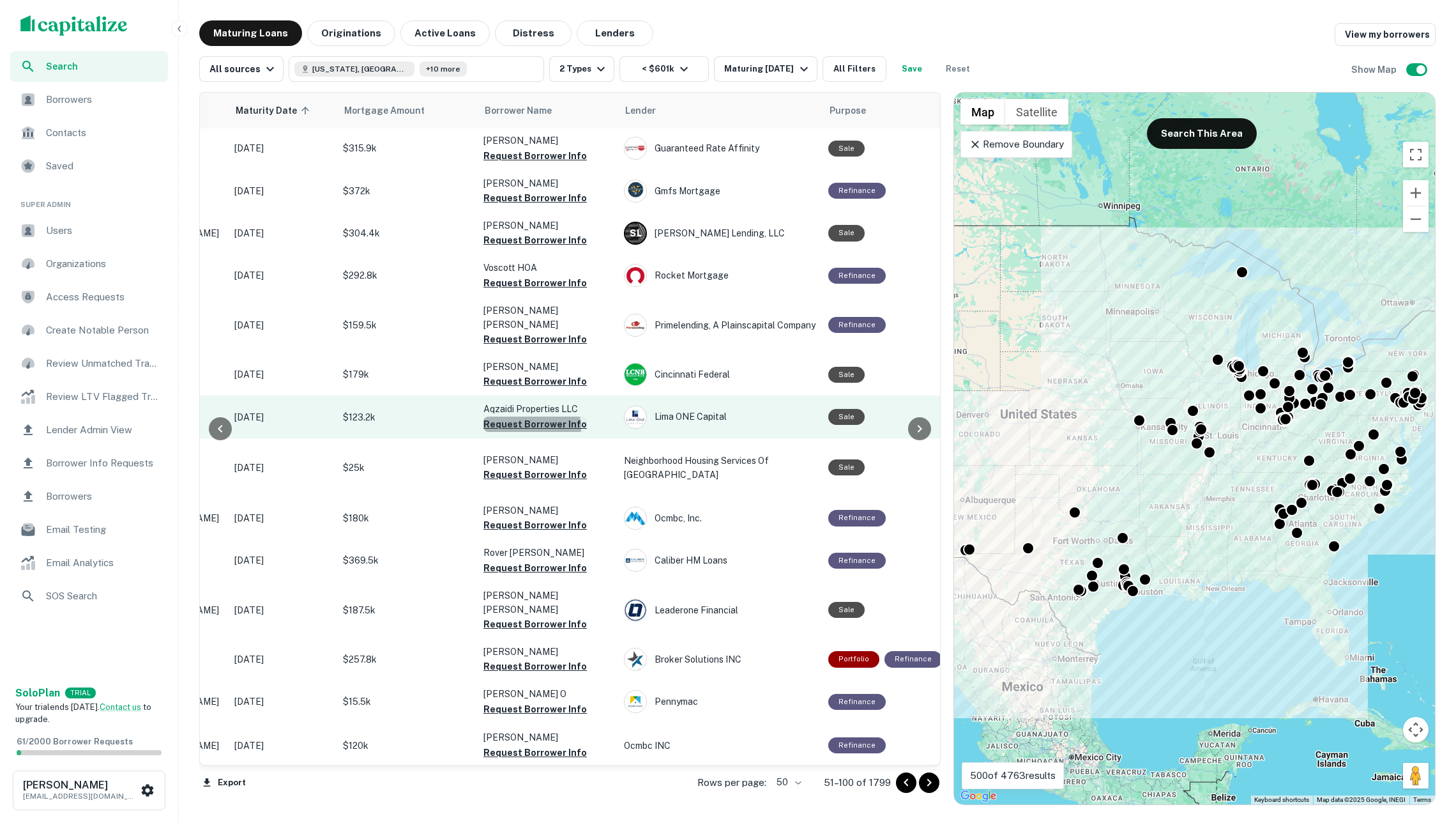
click at [531, 417] on button "Request Borrower Info" at bounding box center [534, 424] width 103 height 15
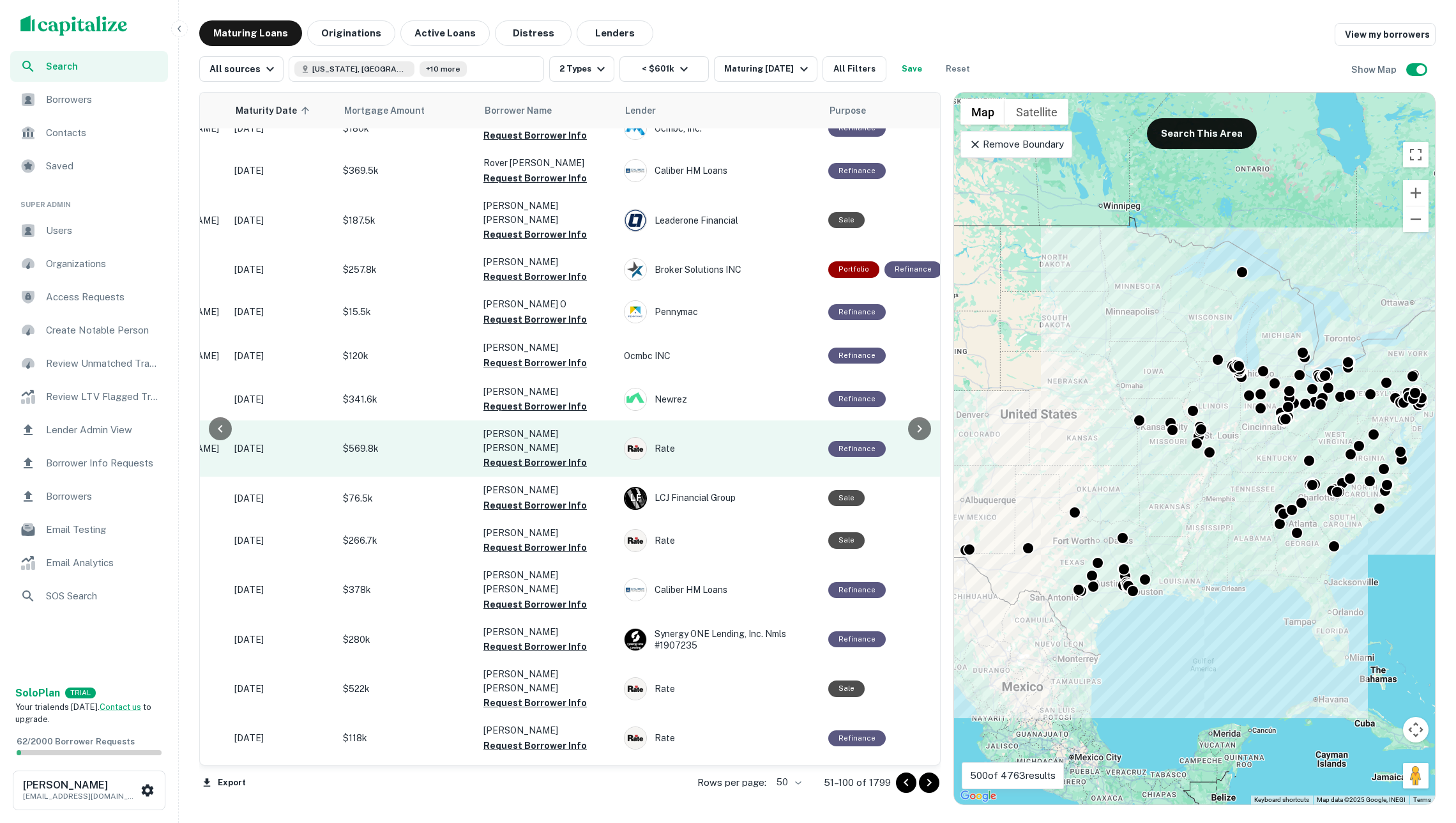
scroll to position [902, 188]
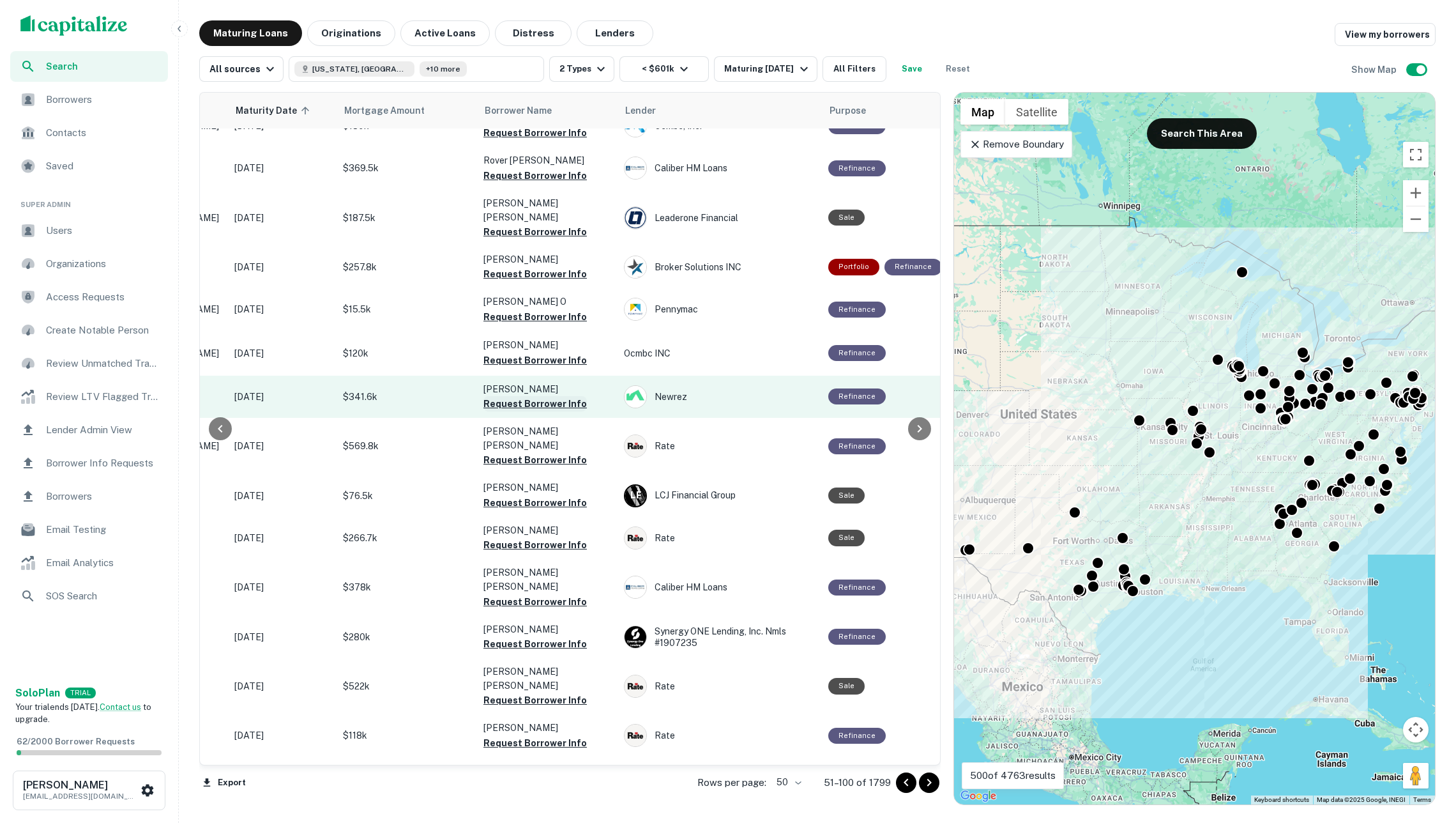
click at [517, 396] on button "Request Borrower Info" at bounding box center [534, 403] width 103 height 15
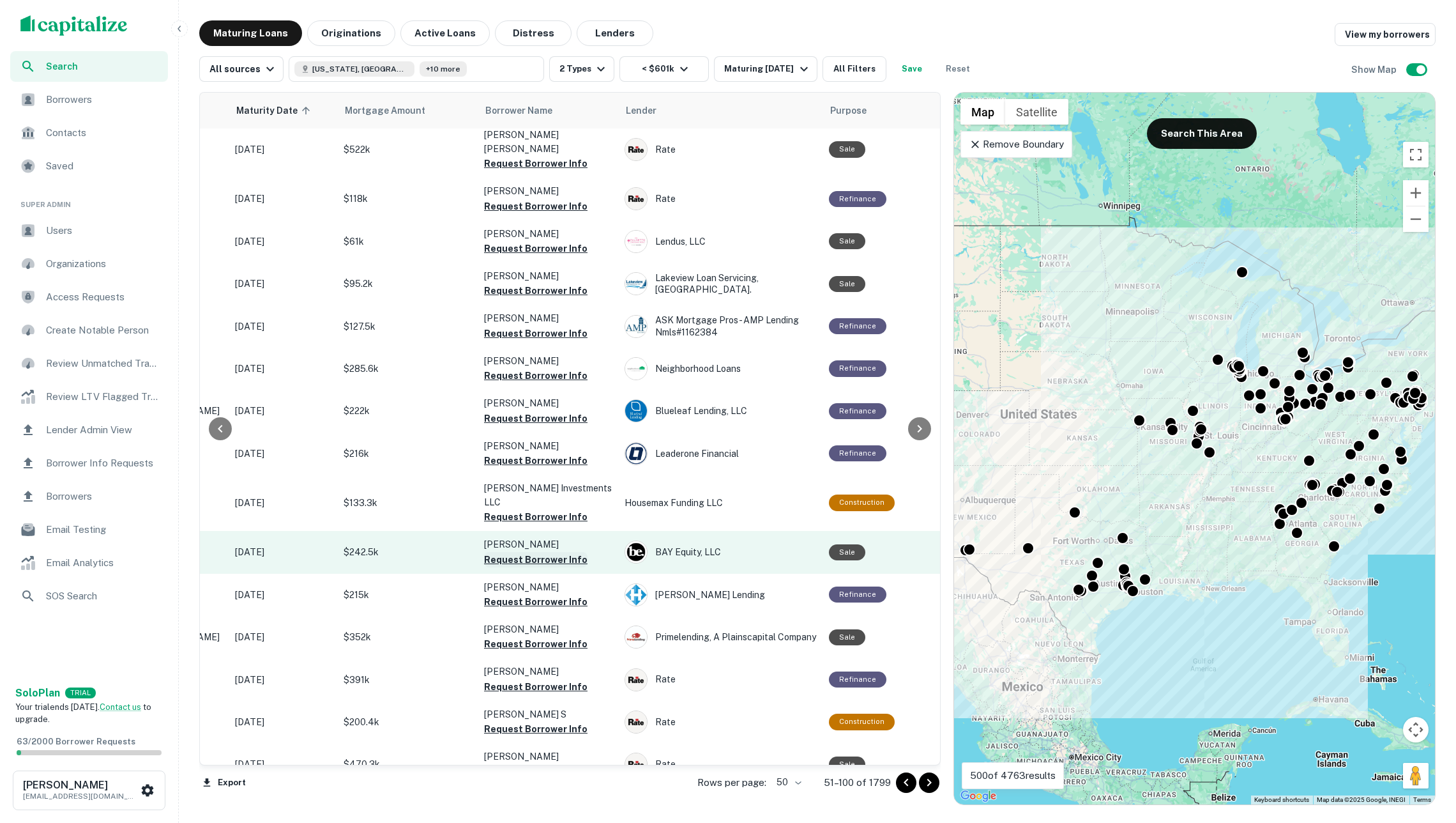
scroll to position [1442, 187]
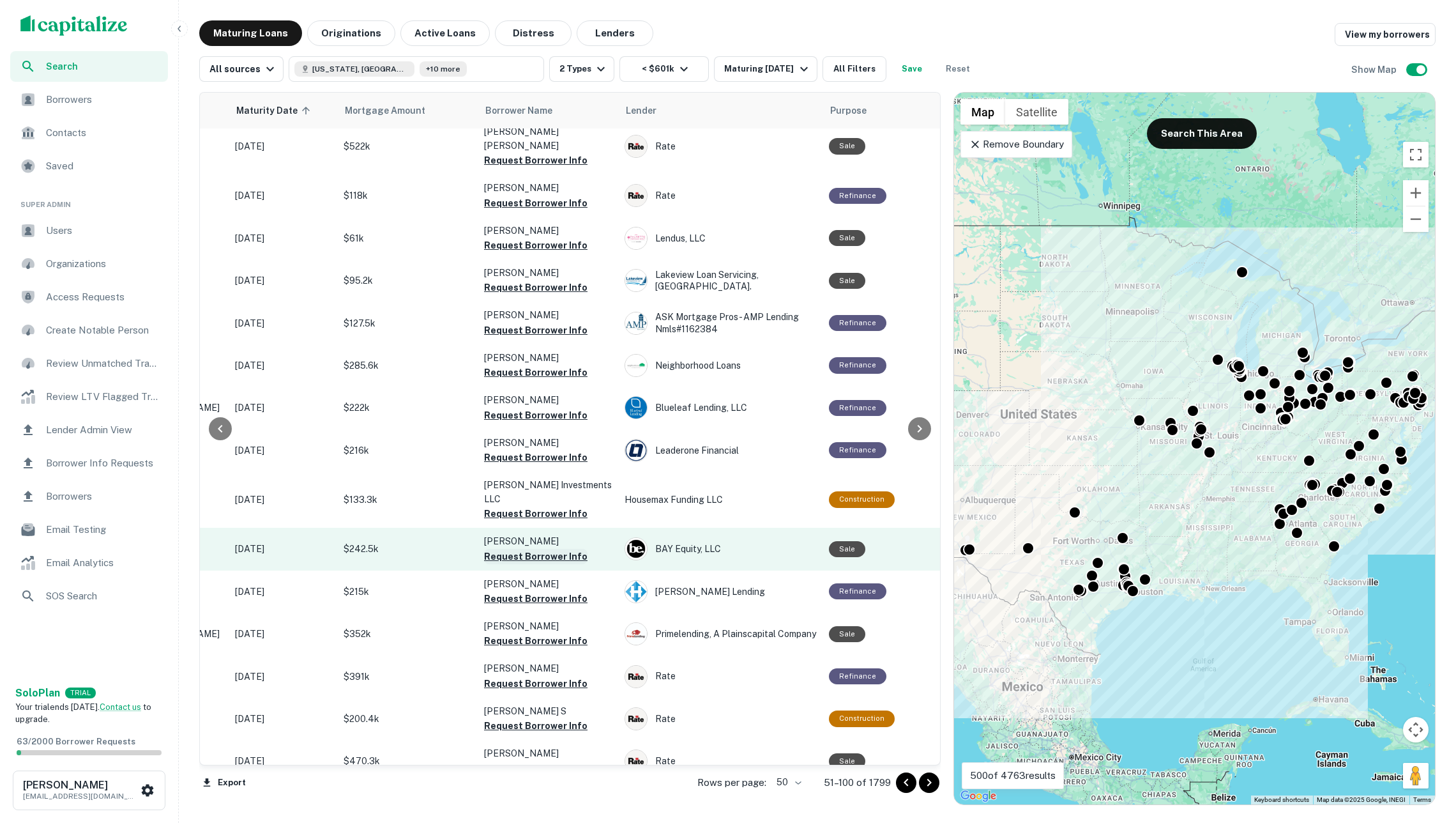
click at [529, 548] on button "Request Borrower Info" at bounding box center [535, 556] width 103 height 15
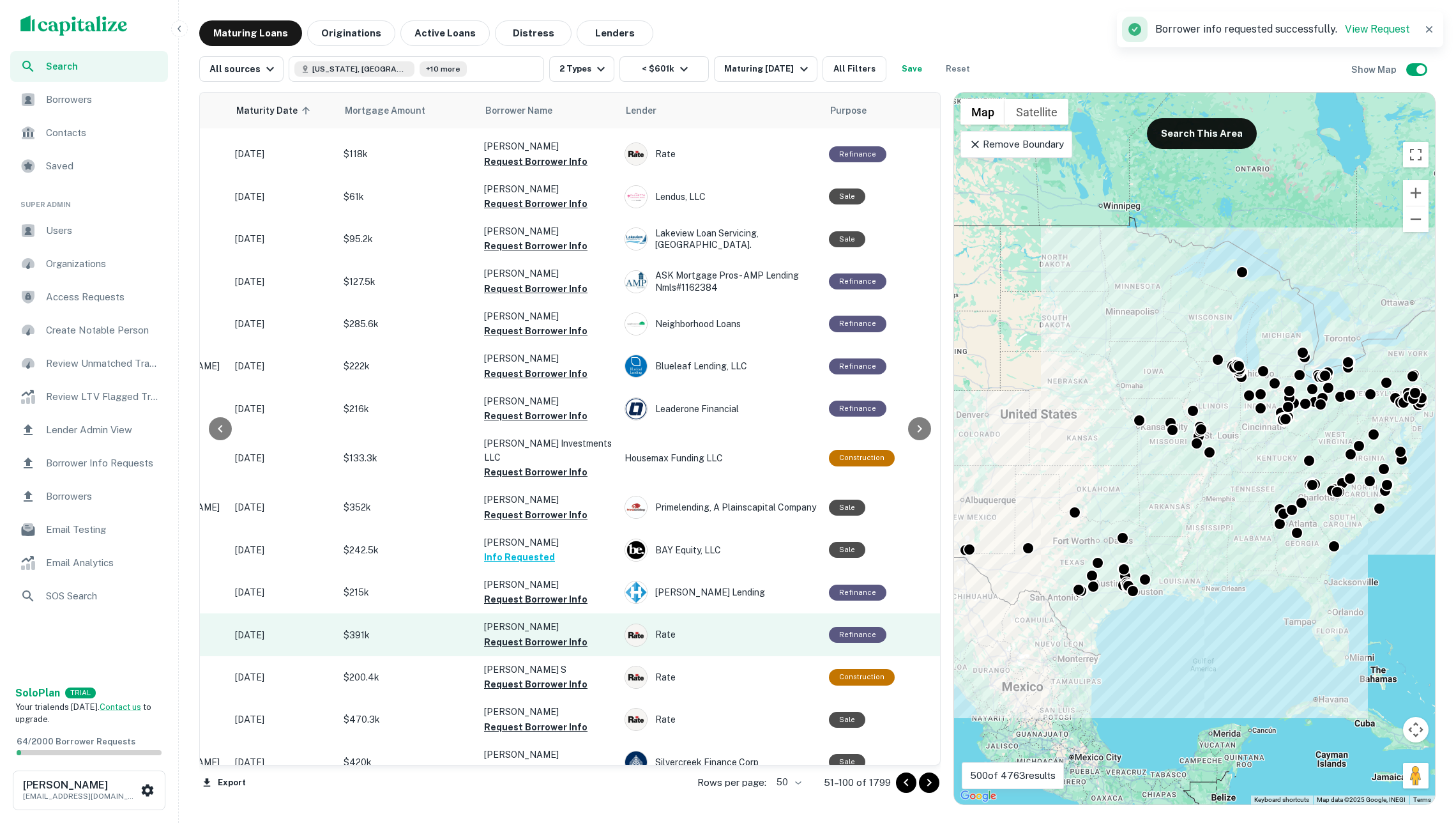
scroll to position [1483, 187]
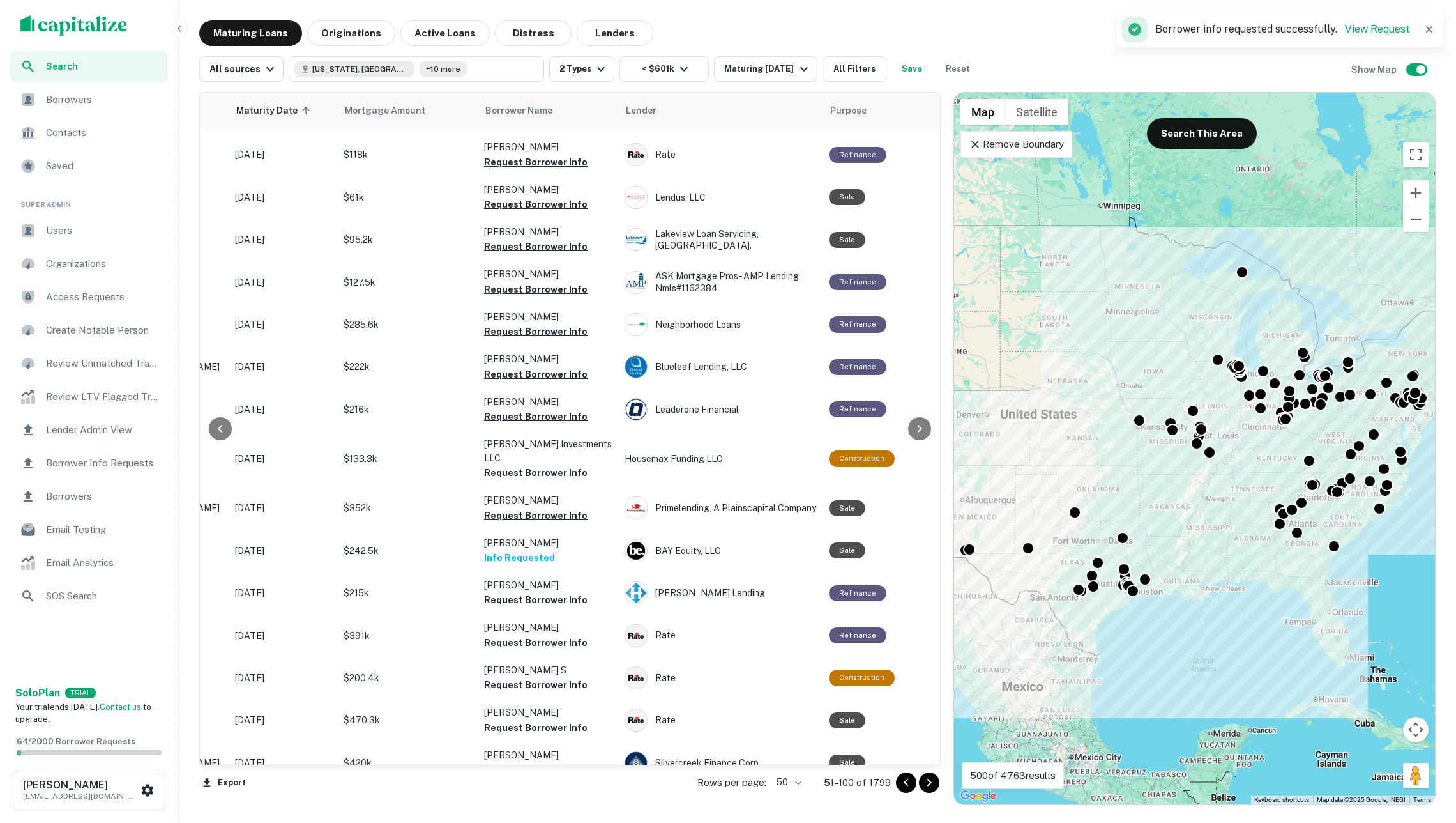
click at [567, 804] on button "Request Borrower Info" at bounding box center [535, 811] width 103 height 15
click at [929, 781] on icon "Go to next page" at bounding box center [929, 783] width 5 height 8
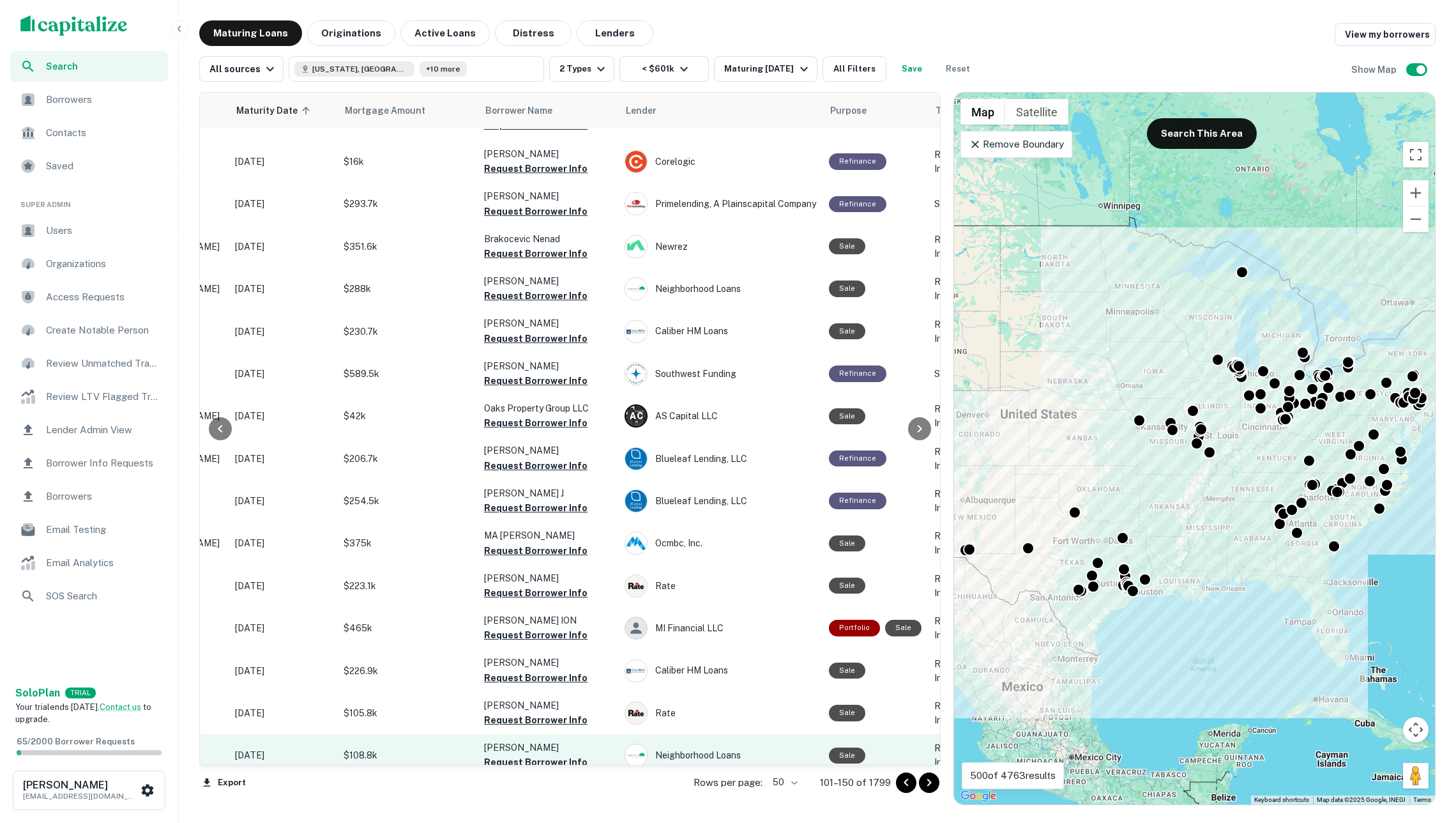
scroll to position [1496, 187]
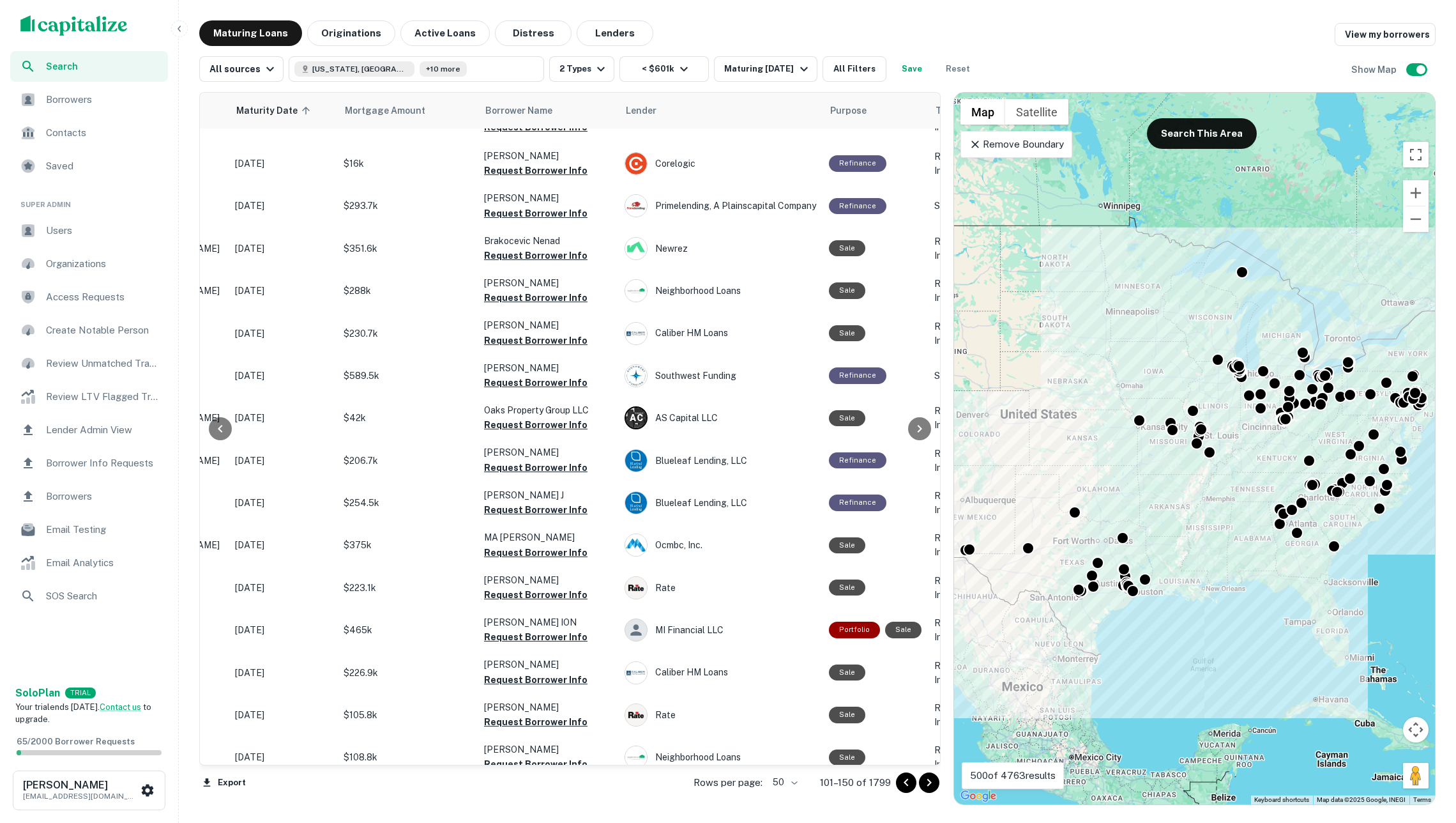
click at [929, 782] on icon "Go to next page" at bounding box center [929, 783] width 5 height 8
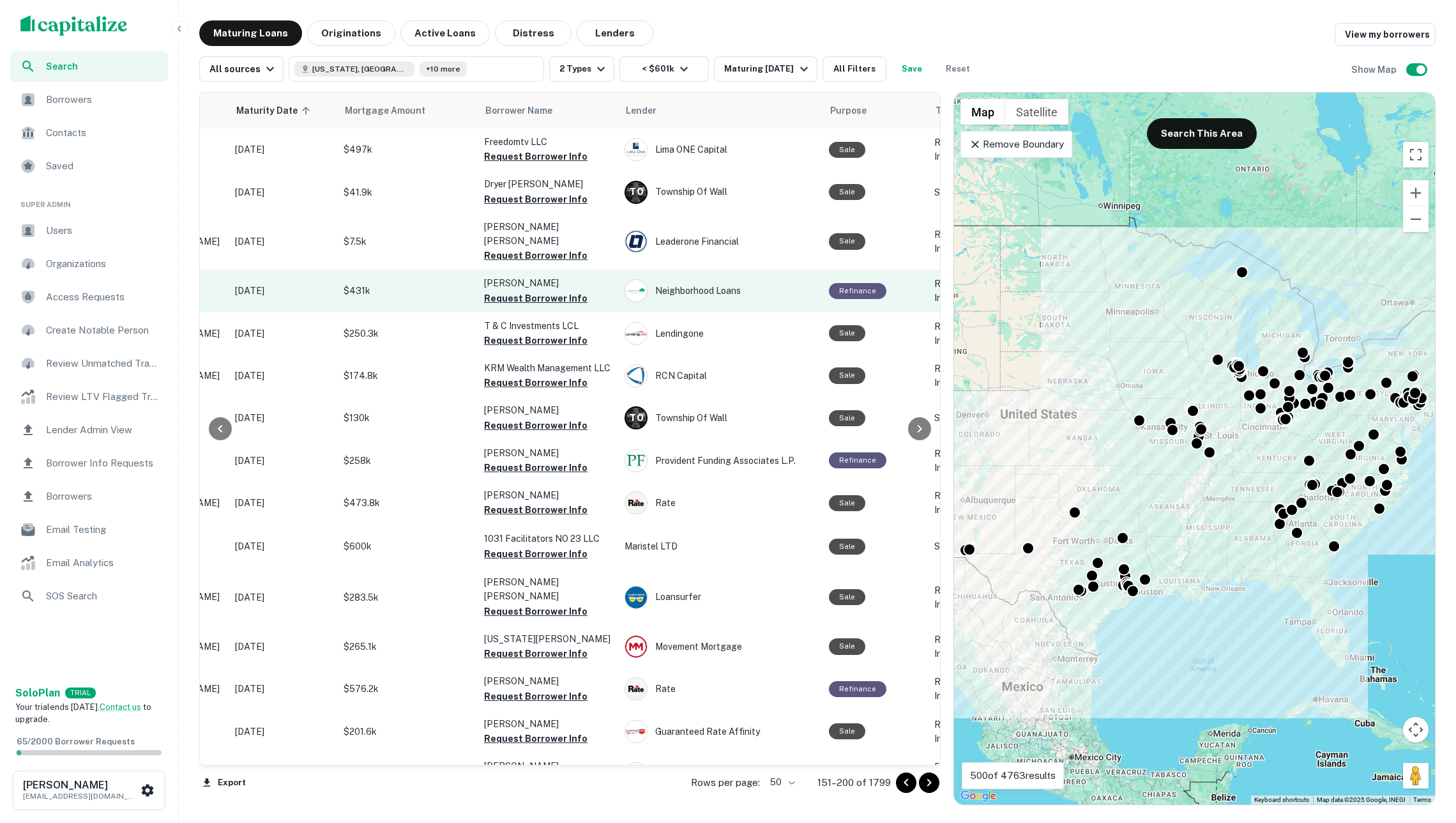
scroll to position [0, 187]
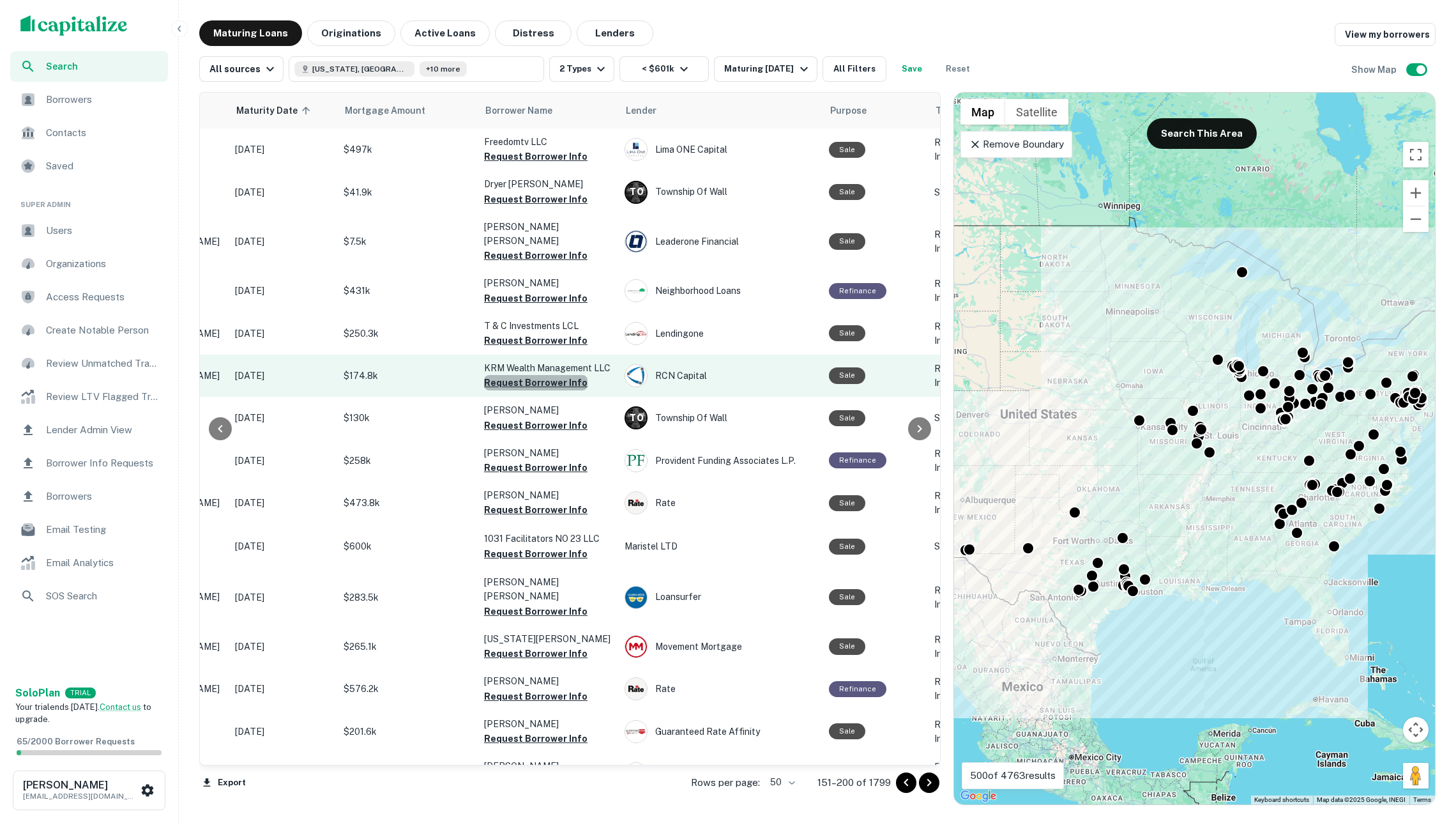
click at [546, 375] on button "Request Borrower Info" at bounding box center [535, 382] width 103 height 15
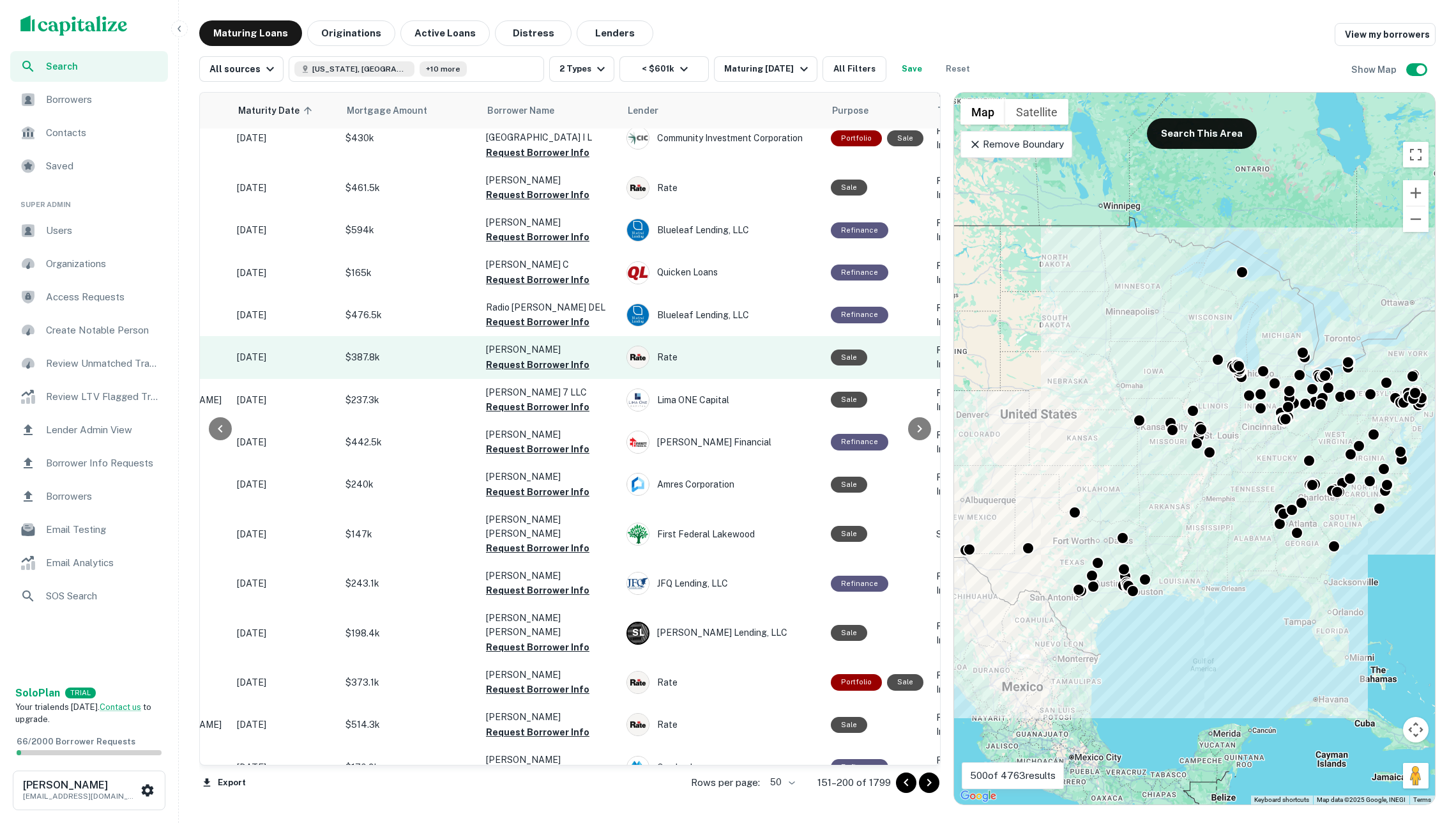
scroll to position [1130, 184]
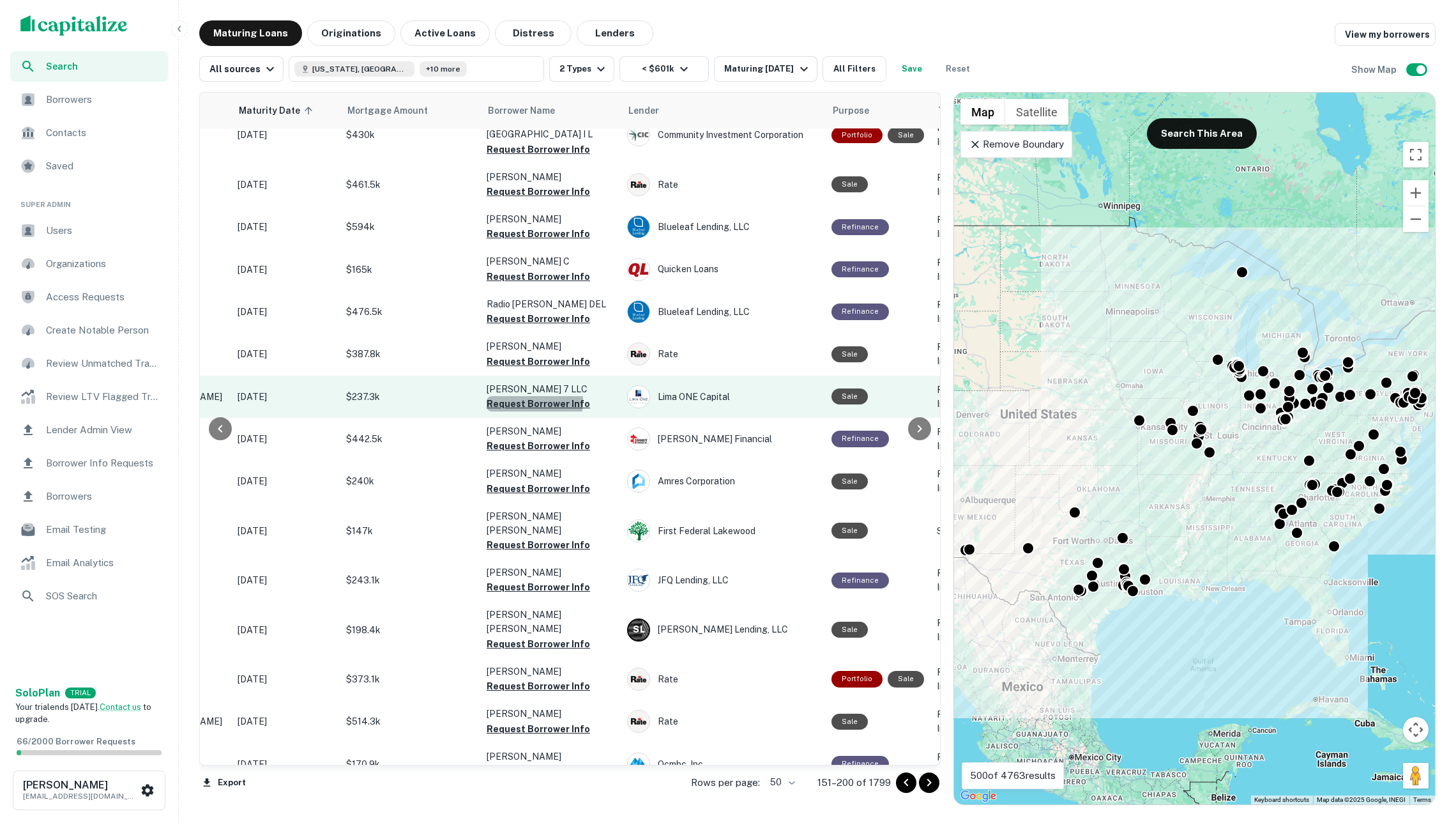
click at [515, 396] on button "Request Borrower Info" at bounding box center [538, 403] width 103 height 15
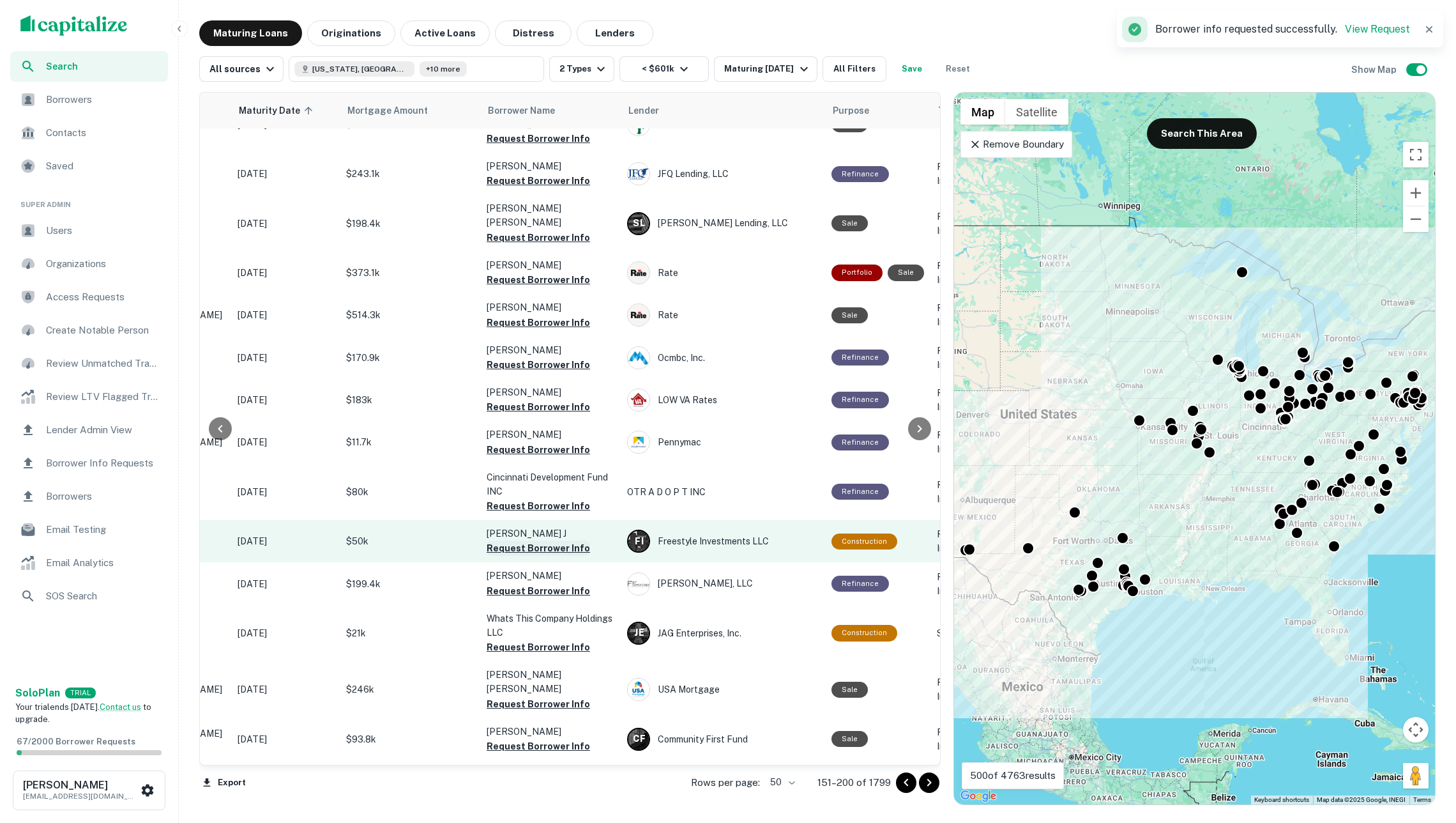
scroll to position [0, 0]
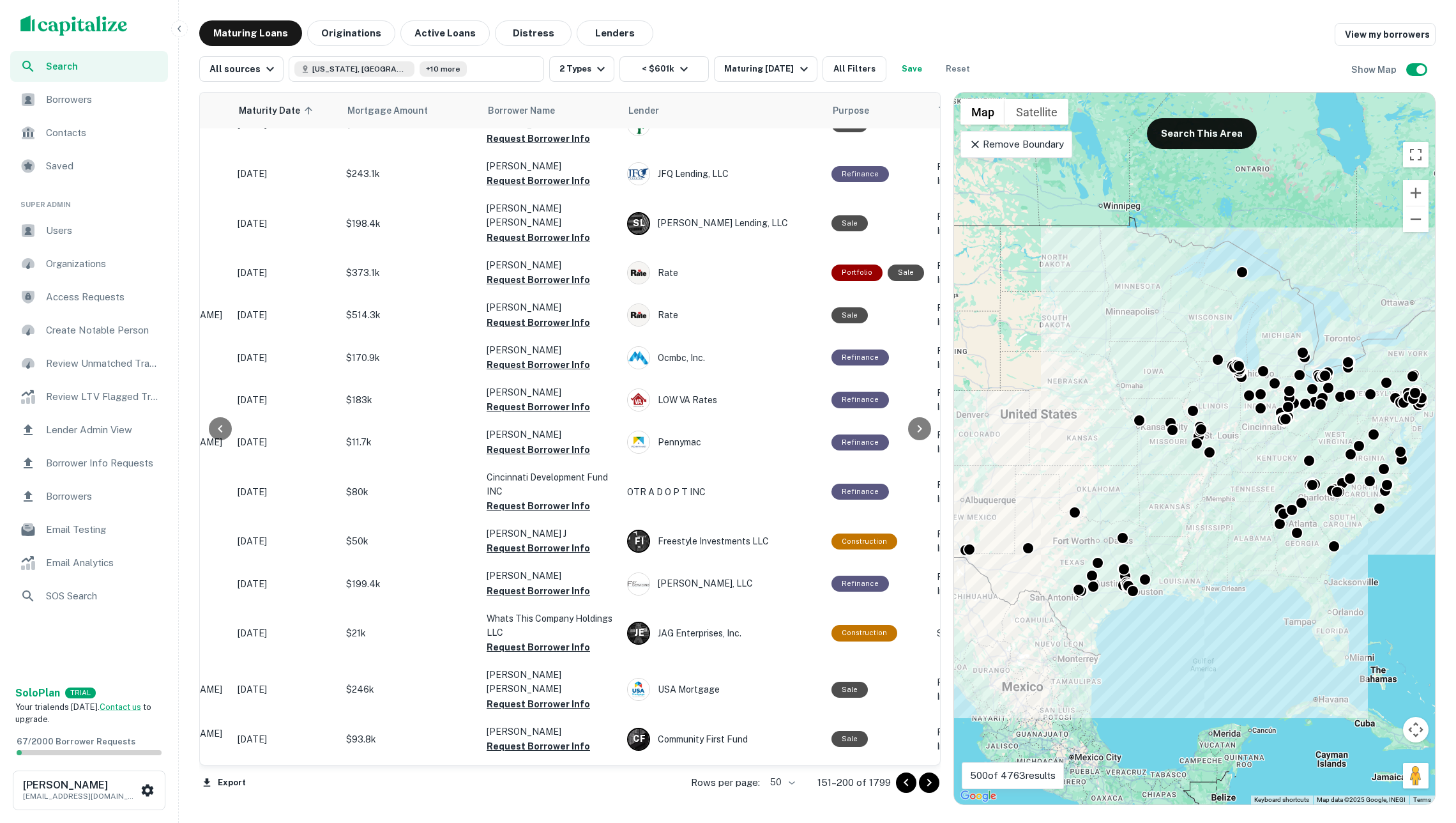
click at [932, 778] on icon "Go to next page" at bounding box center [929, 782] width 15 height 15
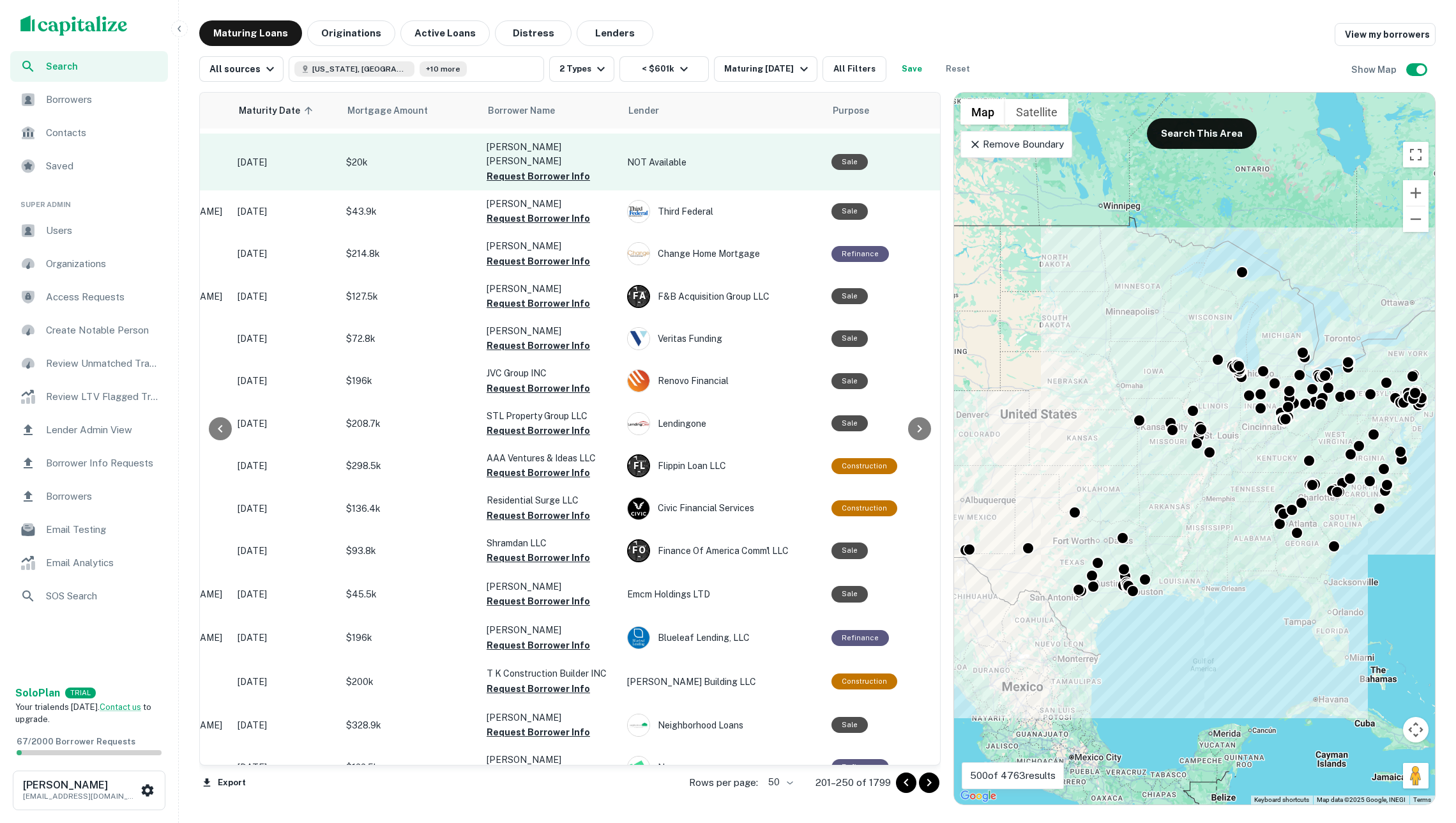
scroll to position [1524, 184]
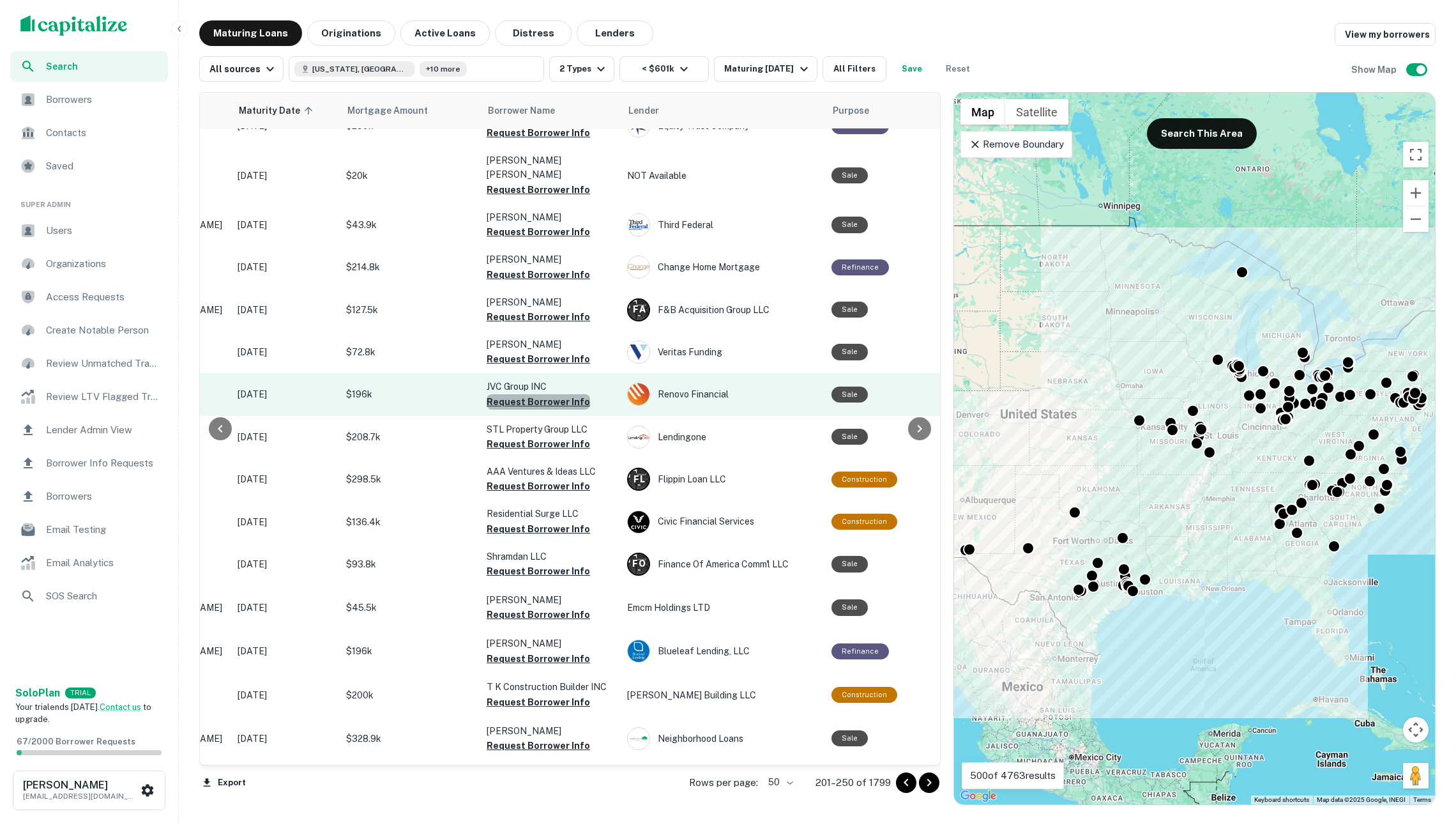
click at [568, 394] on button "Request Borrower Info" at bounding box center [538, 402] width 103 height 15
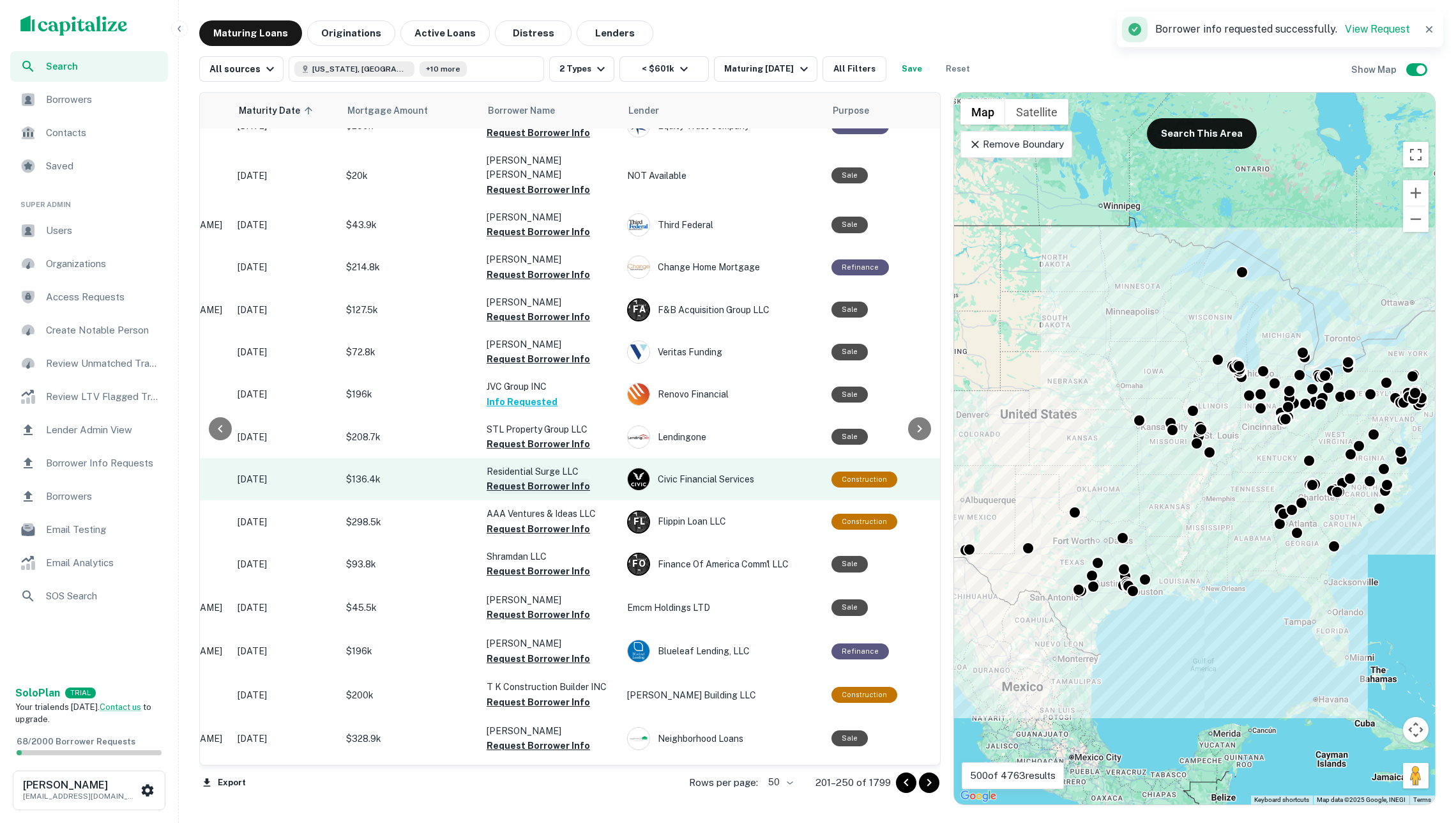
click at [566, 479] on button "Request Borrower Info" at bounding box center [538, 486] width 103 height 15
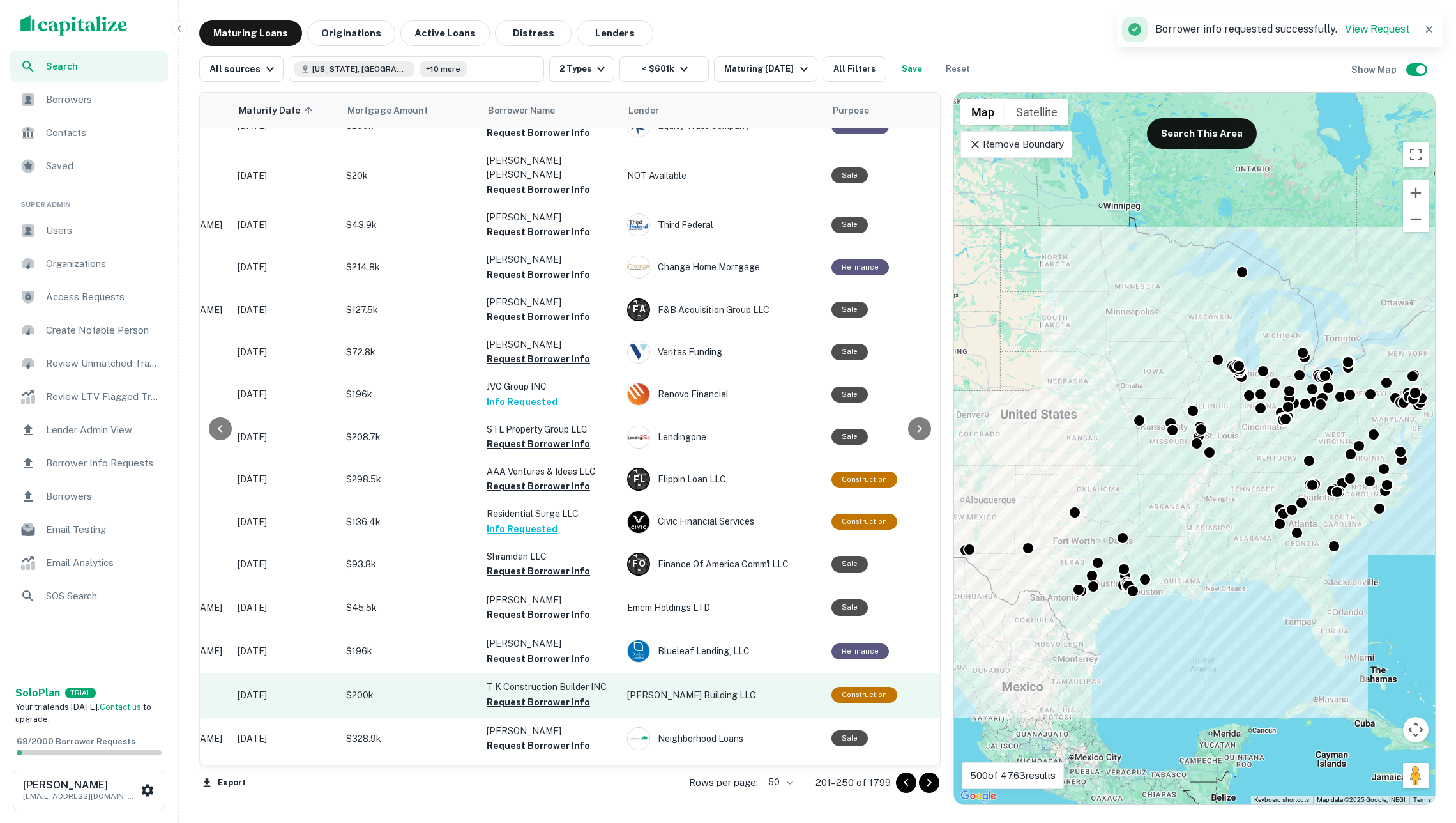
scroll to position [0, 0]
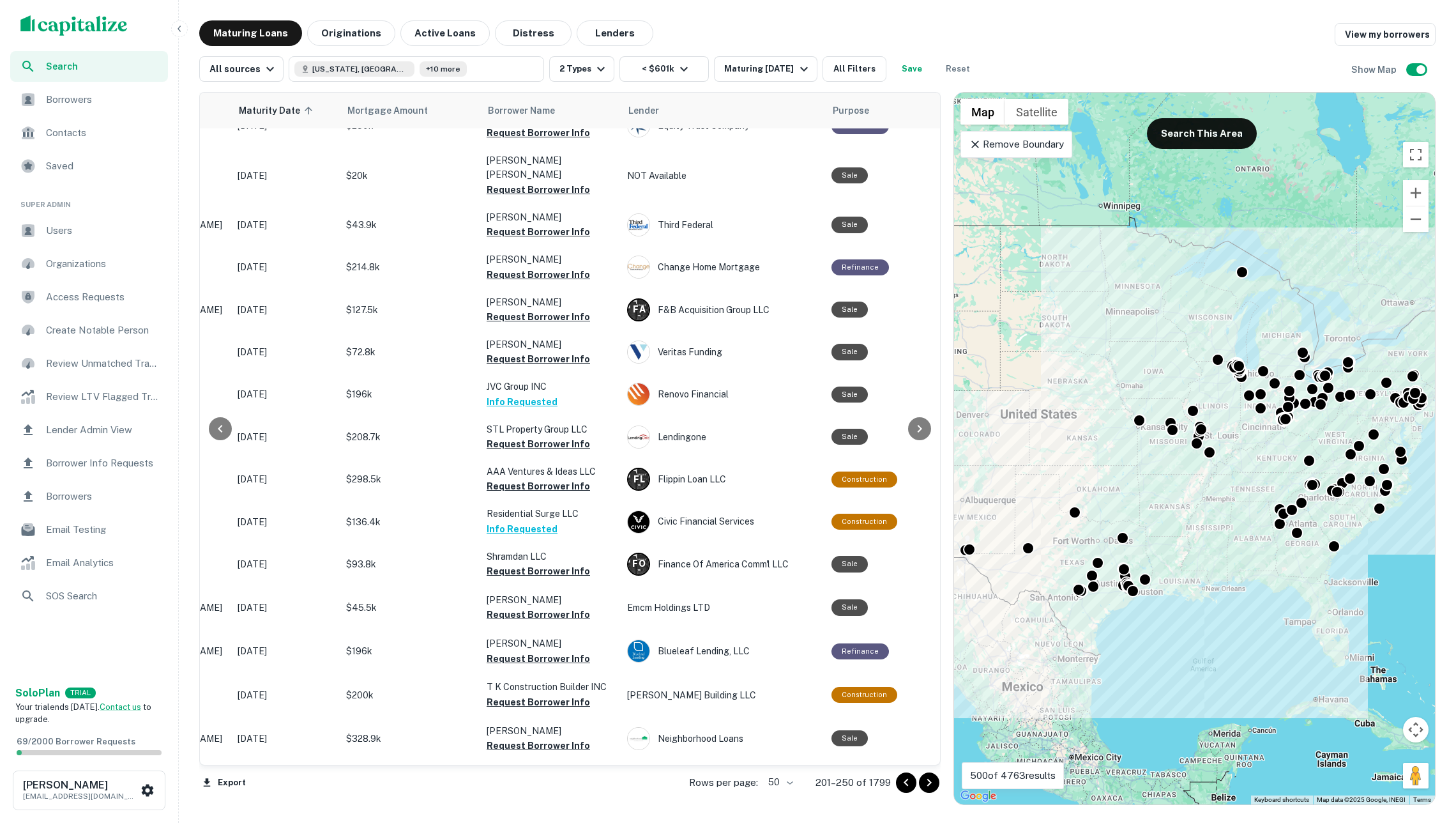
click at [563, 822] on button "Request Borrower Info" at bounding box center [538, 830] width 103 height 15
click at [930, 784] on icon "Go to next page" at bounding box center [929, 782] width 15 height 15
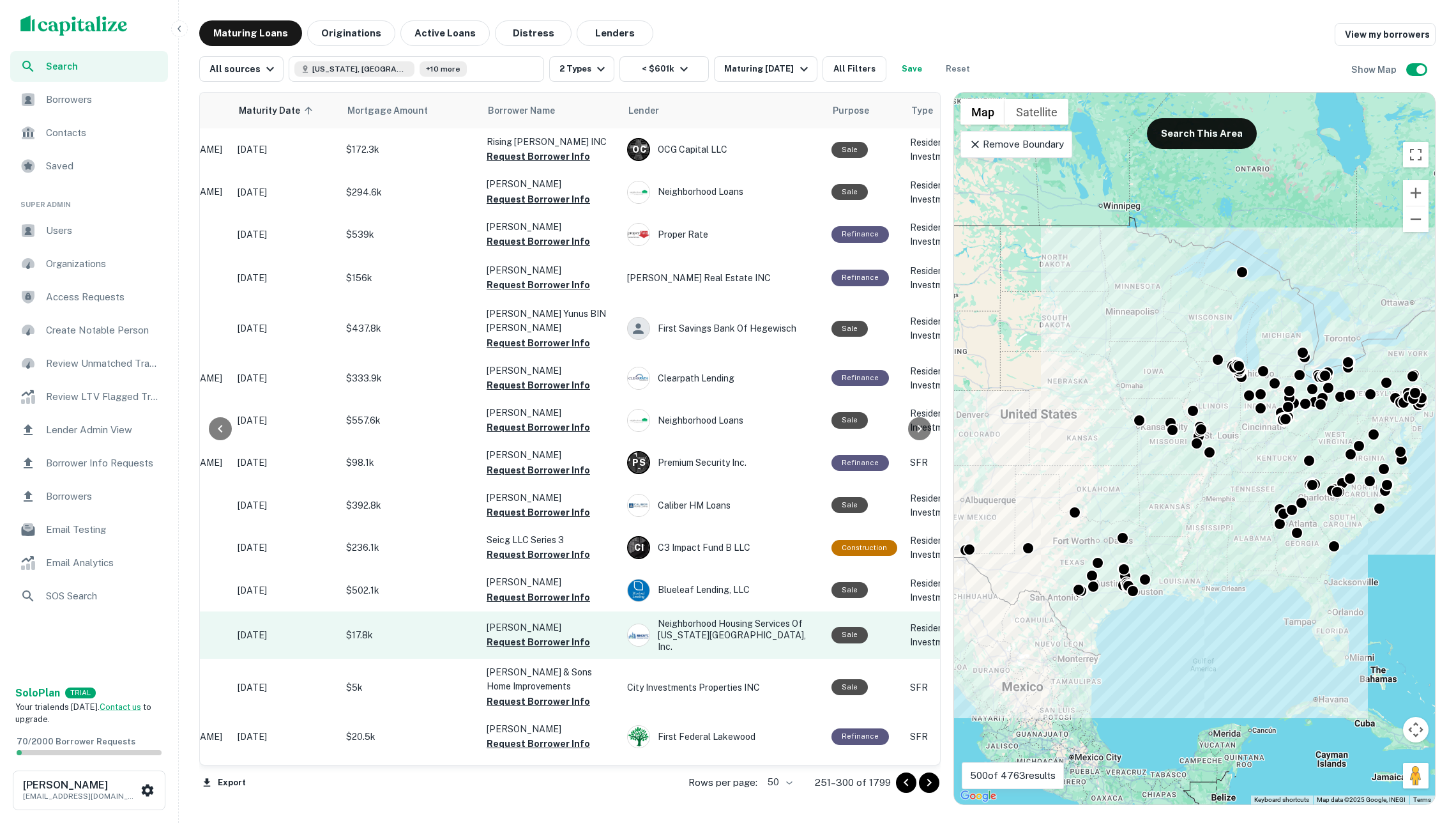
scroll to position [0, 184]
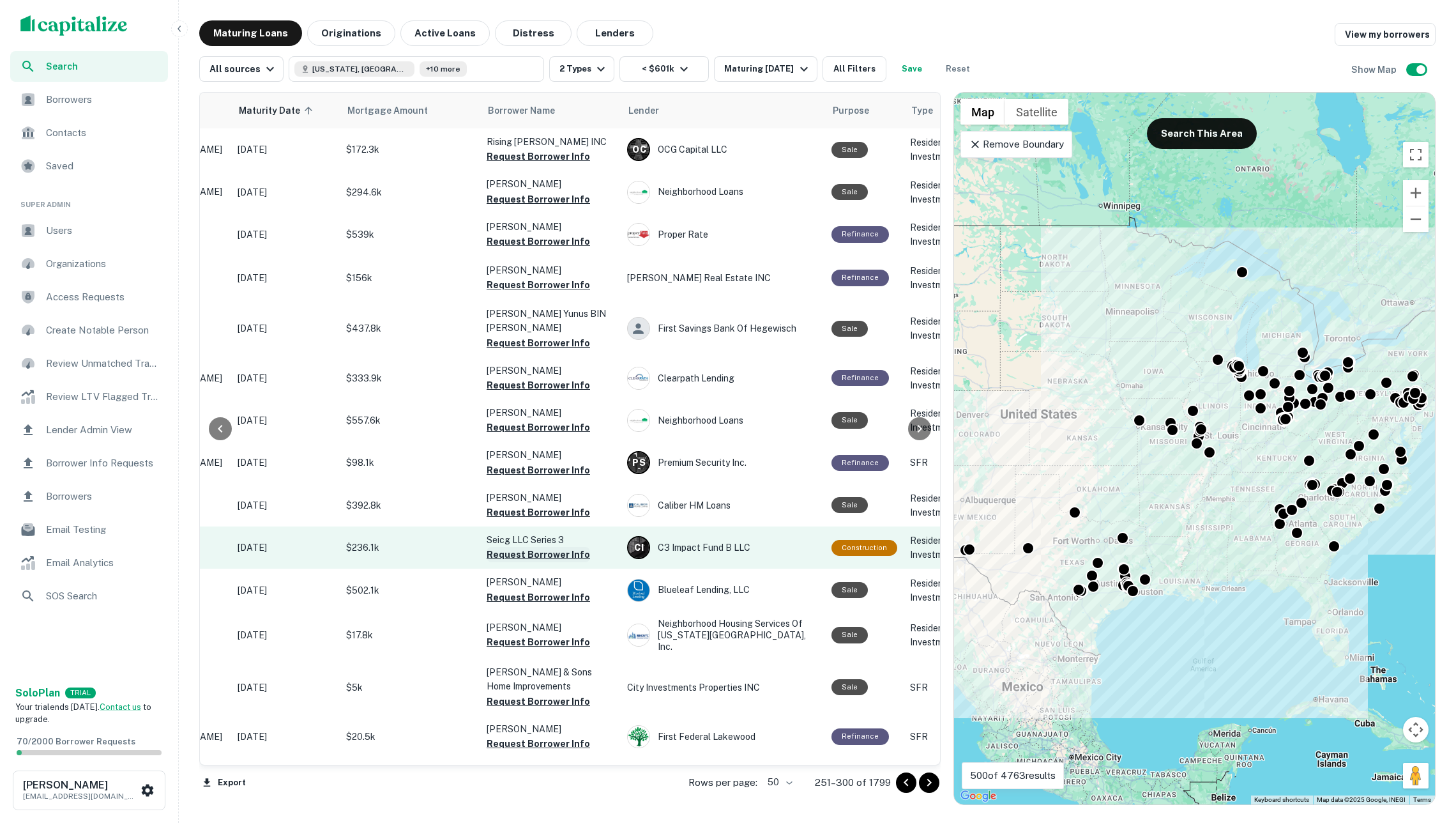
click at [540, 548] on button "Request Borrower Info" at bounding box center [538, 554] width 103 height 15
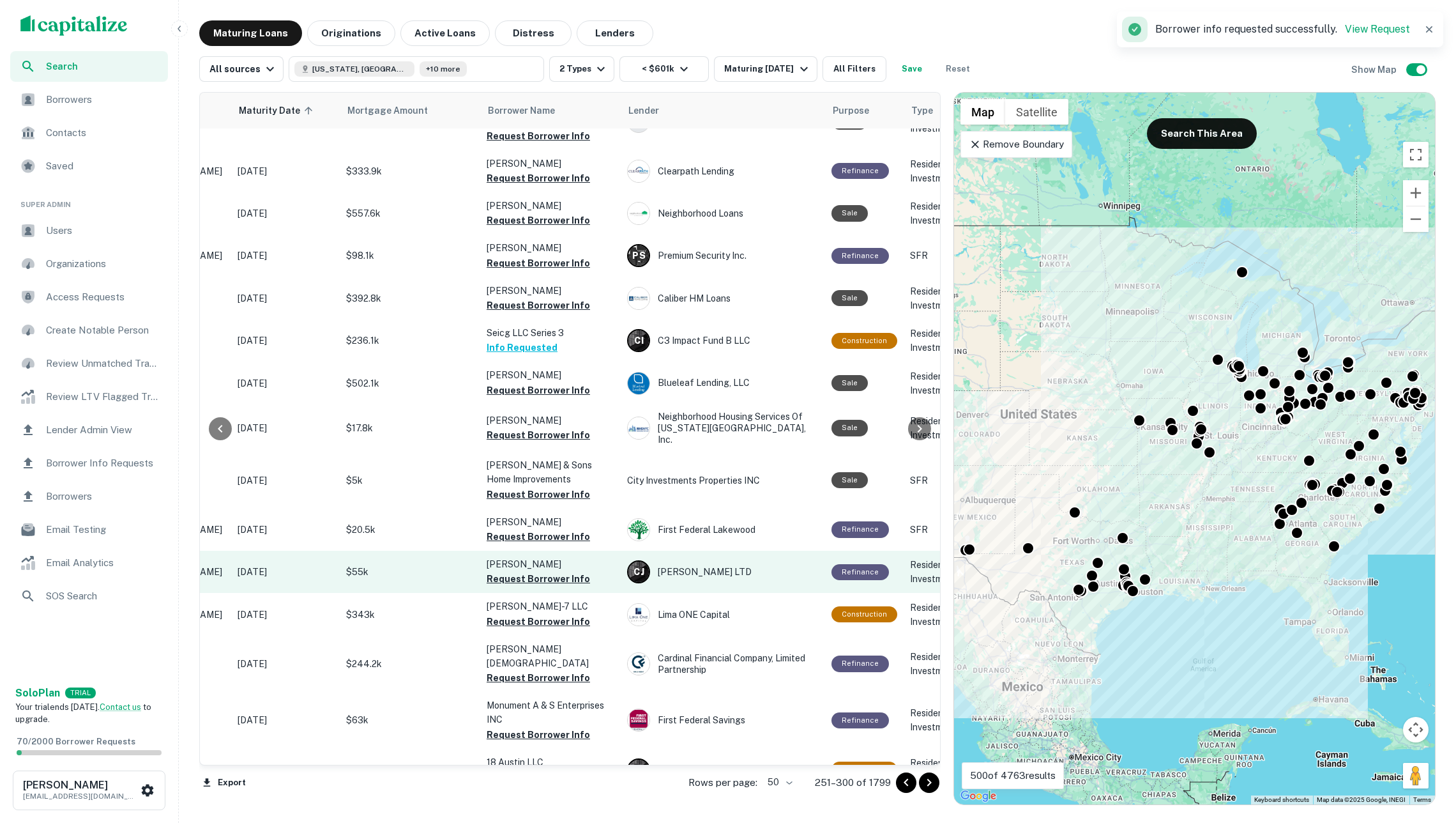
scroll to position [225, 184]
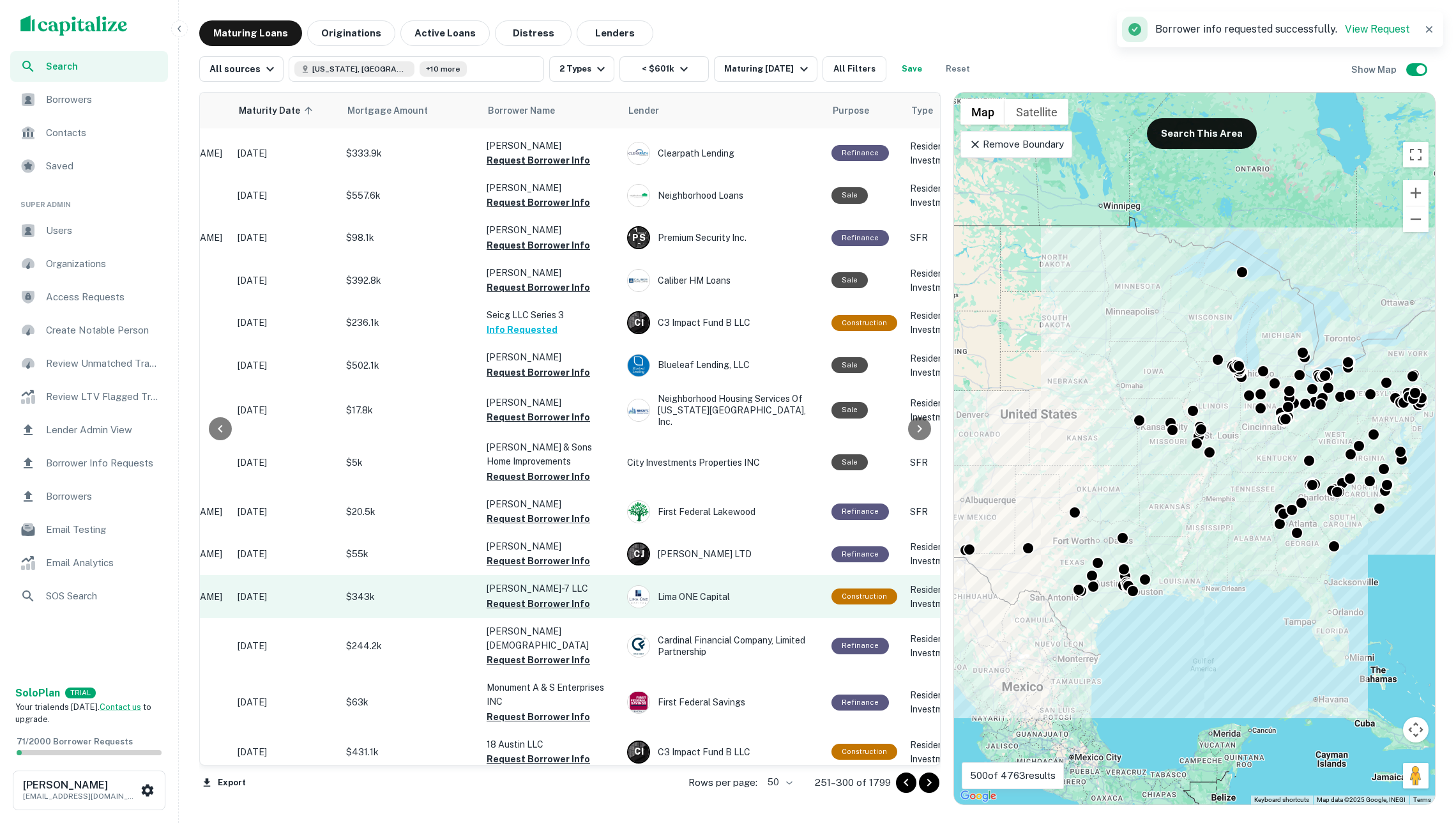
click at [561, 596] on button "Request Borrower Info" at bounding box center [538, 603] width 103 height 15
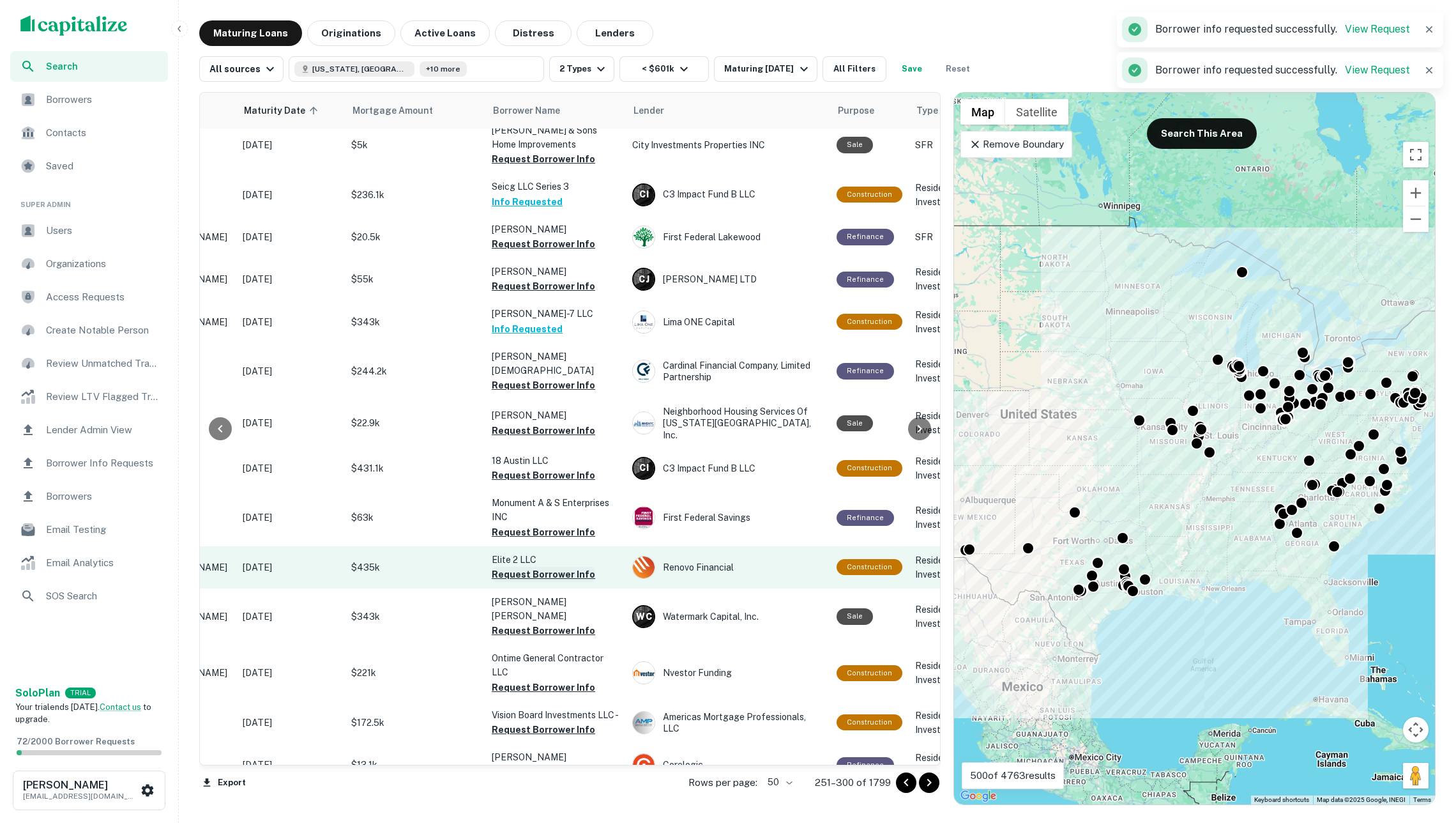
scroll to position [506, 180]
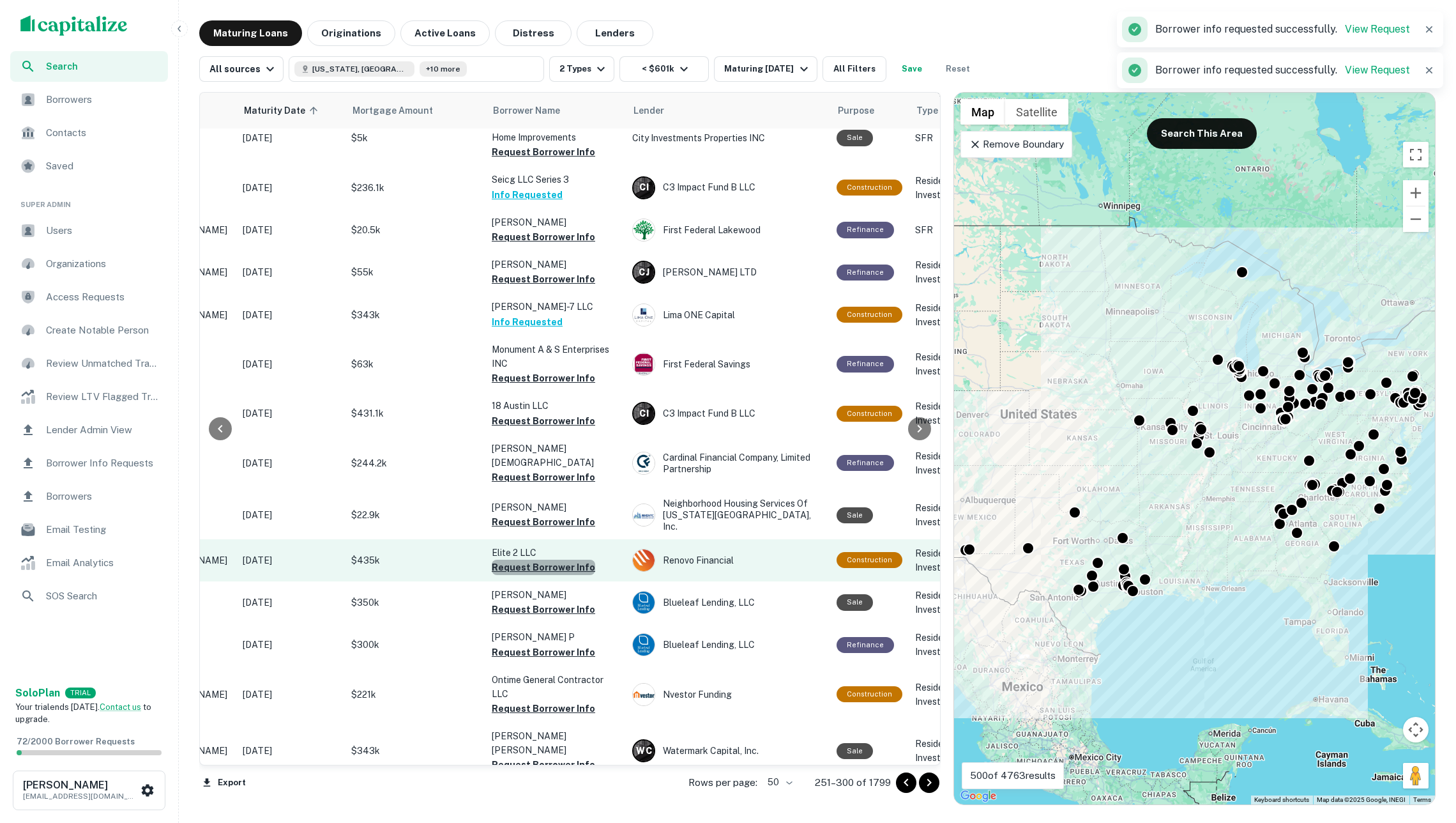
click at [565, 560] on button "Request Borrower Info" at bounding box center [543, 567] width 103 height 15
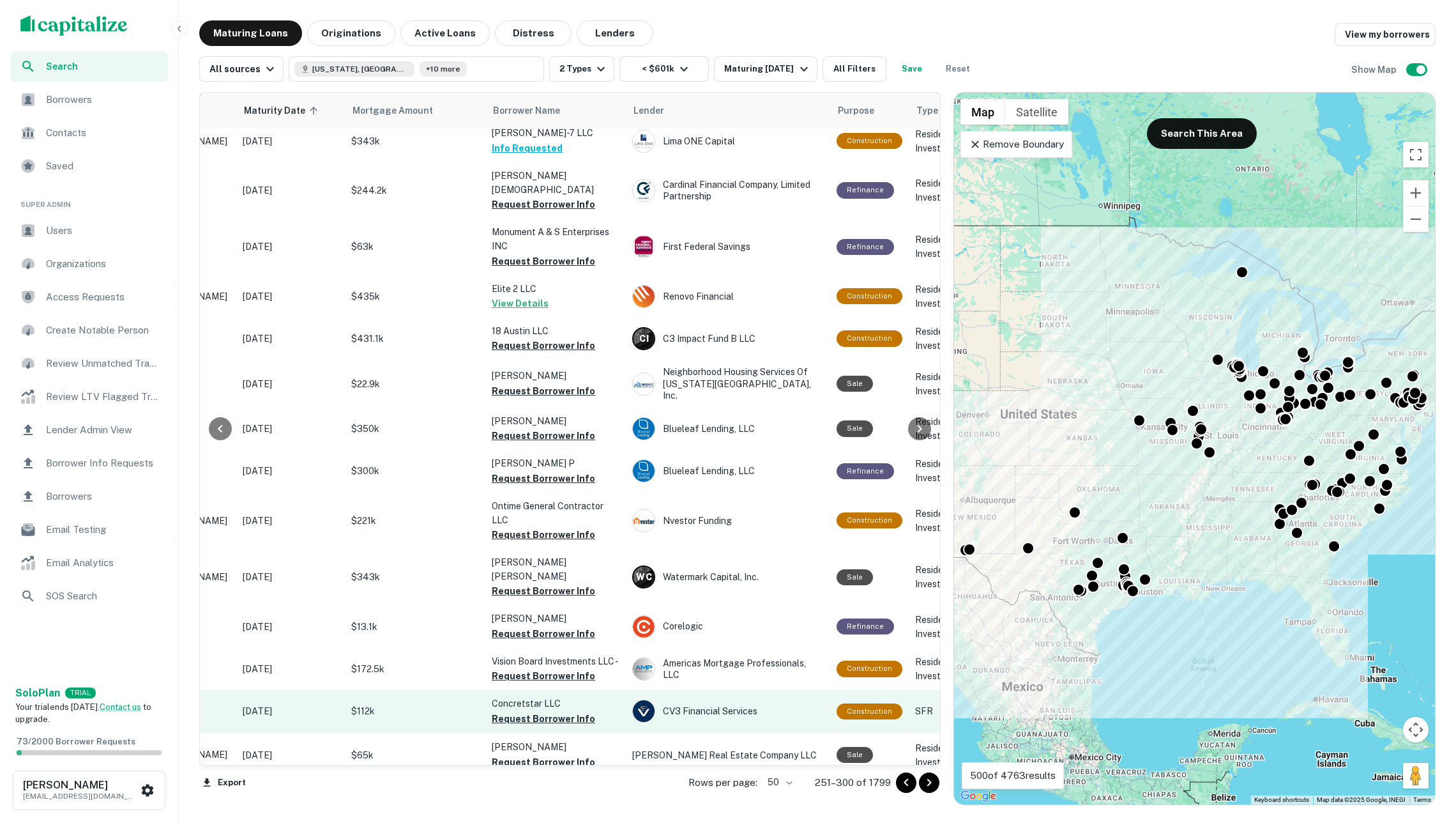
scroll to position [683, 180]
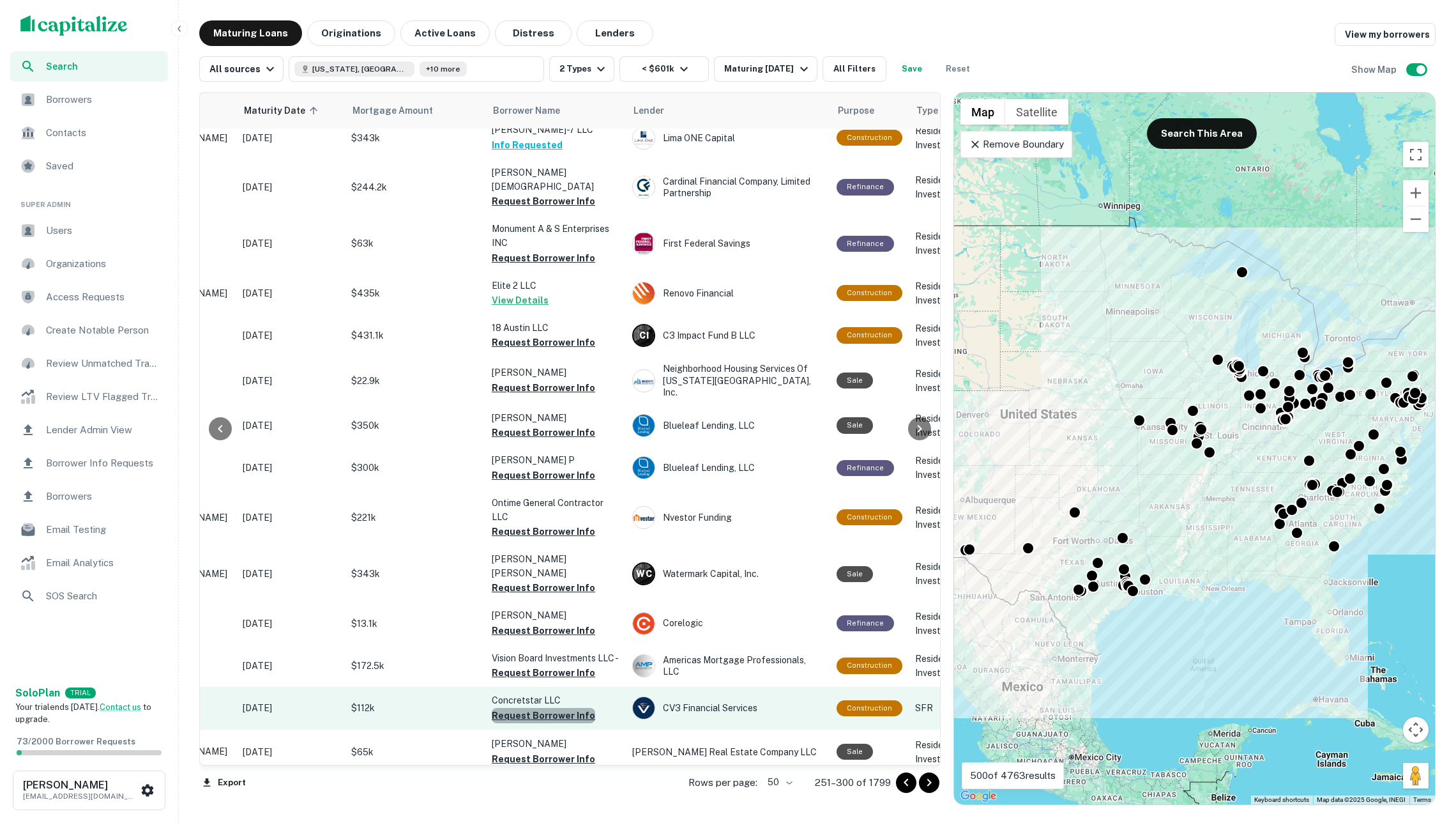
click at [565, 708] on button "Request Borrower Info" at bounding box center [543, 715] width 103 height 15
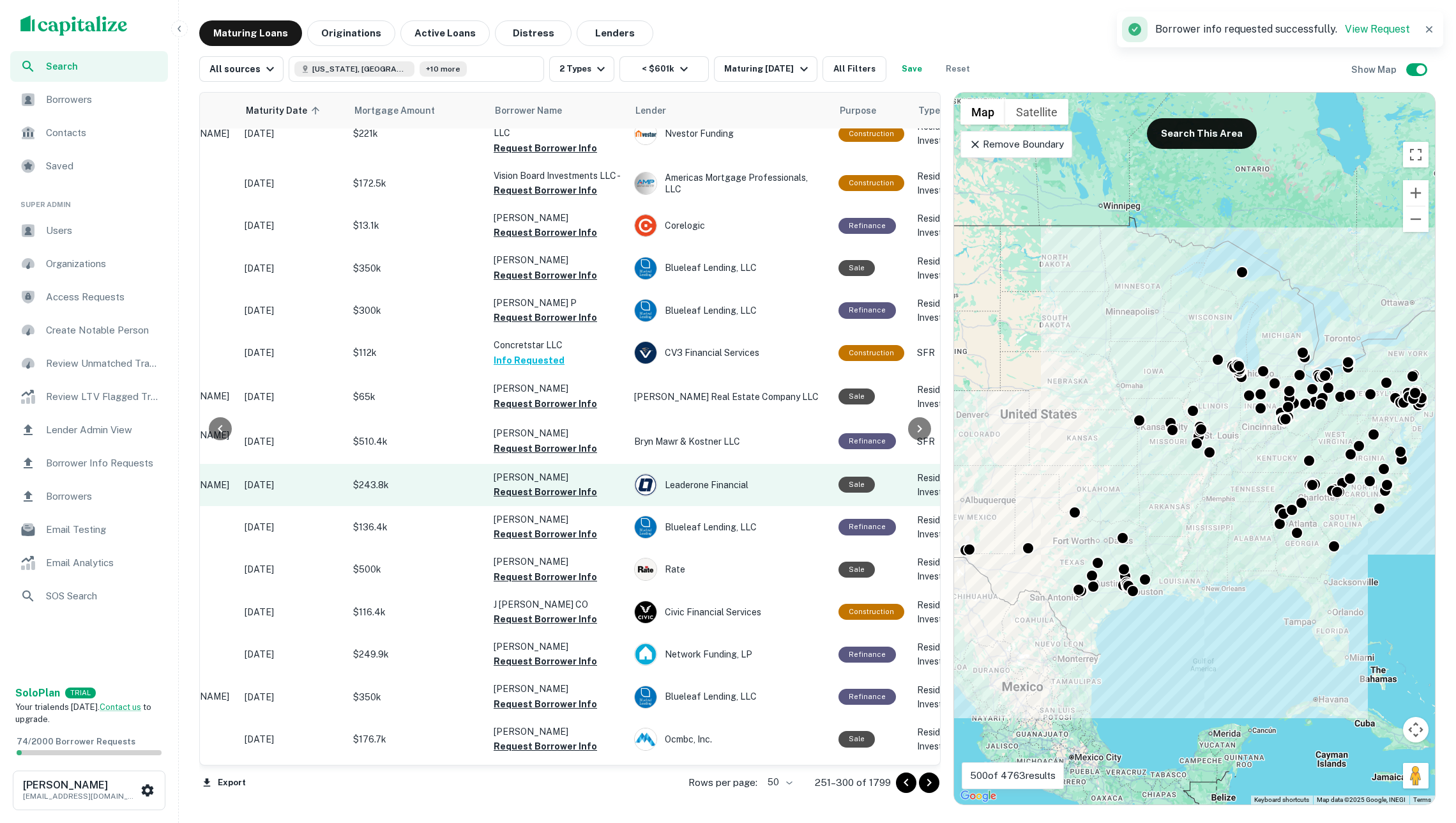
scroll to position [1041, 178]
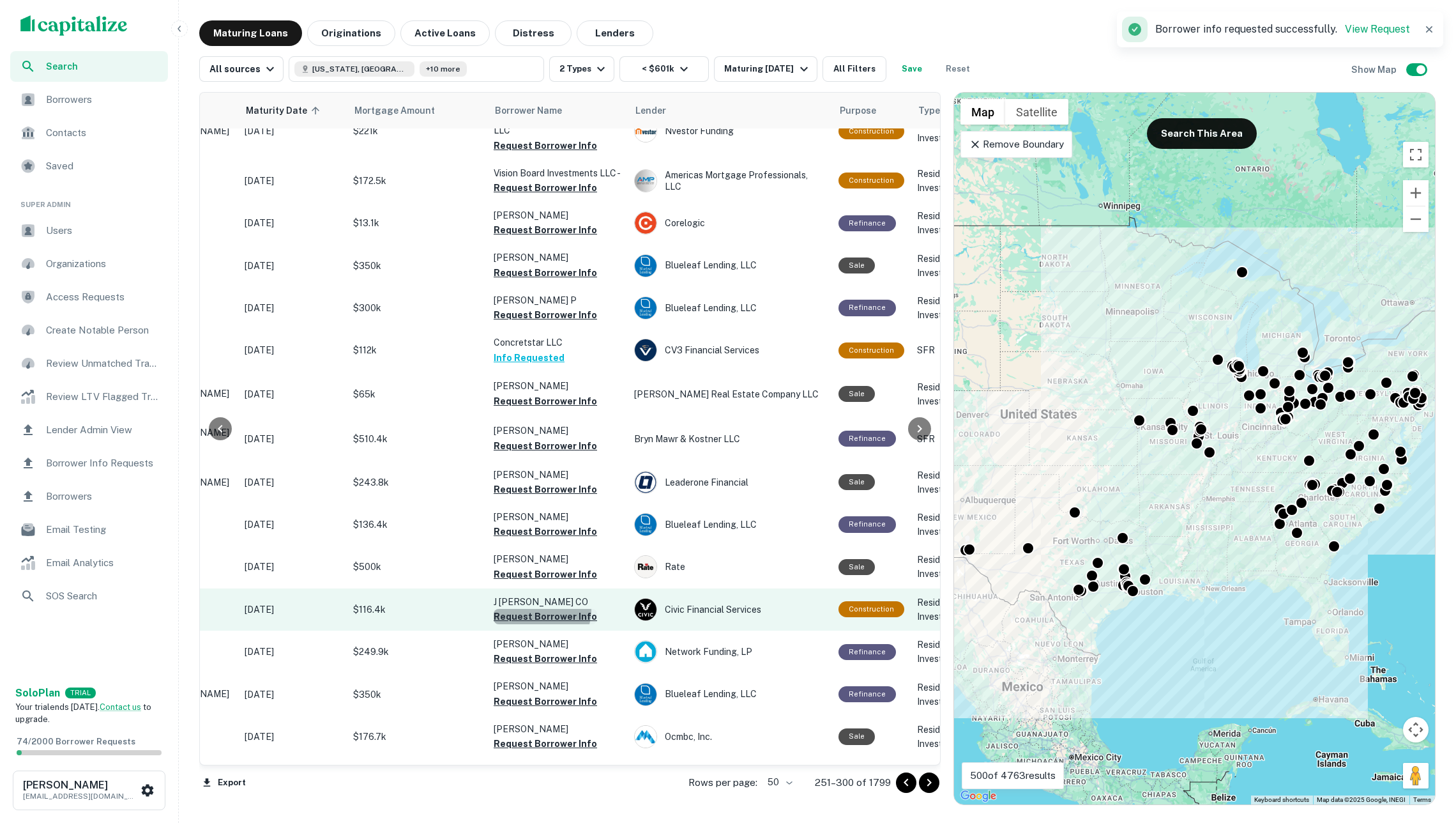
click at [540, 609] on button "Request Borrower Info" at bounding box center [545, 616] width 103 height 15
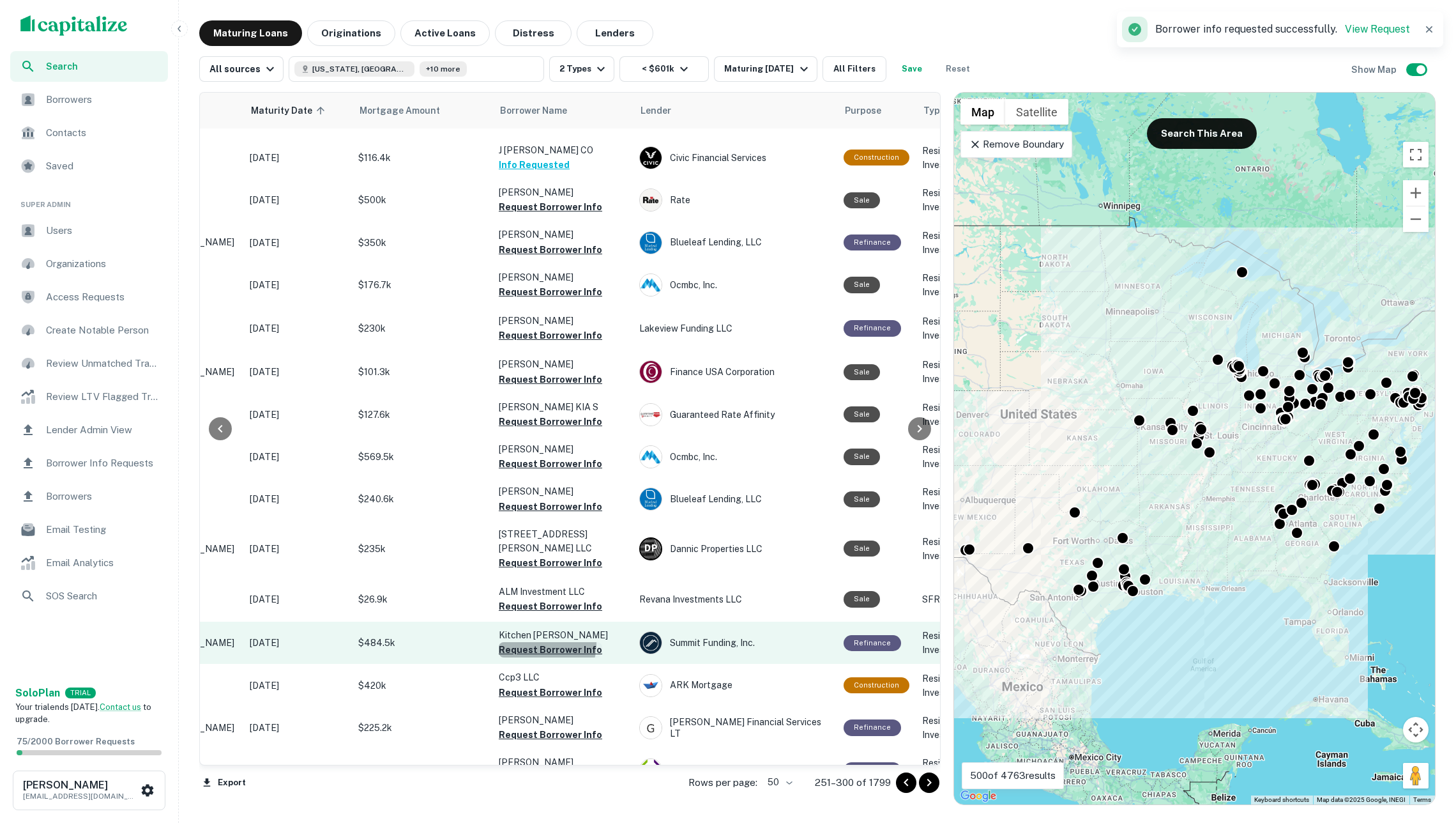
click at [530, 622] on td "Kitchen [PERSON_NAME] K Request Borrower Info" at bounding box center [562, 643] width 140 height 42
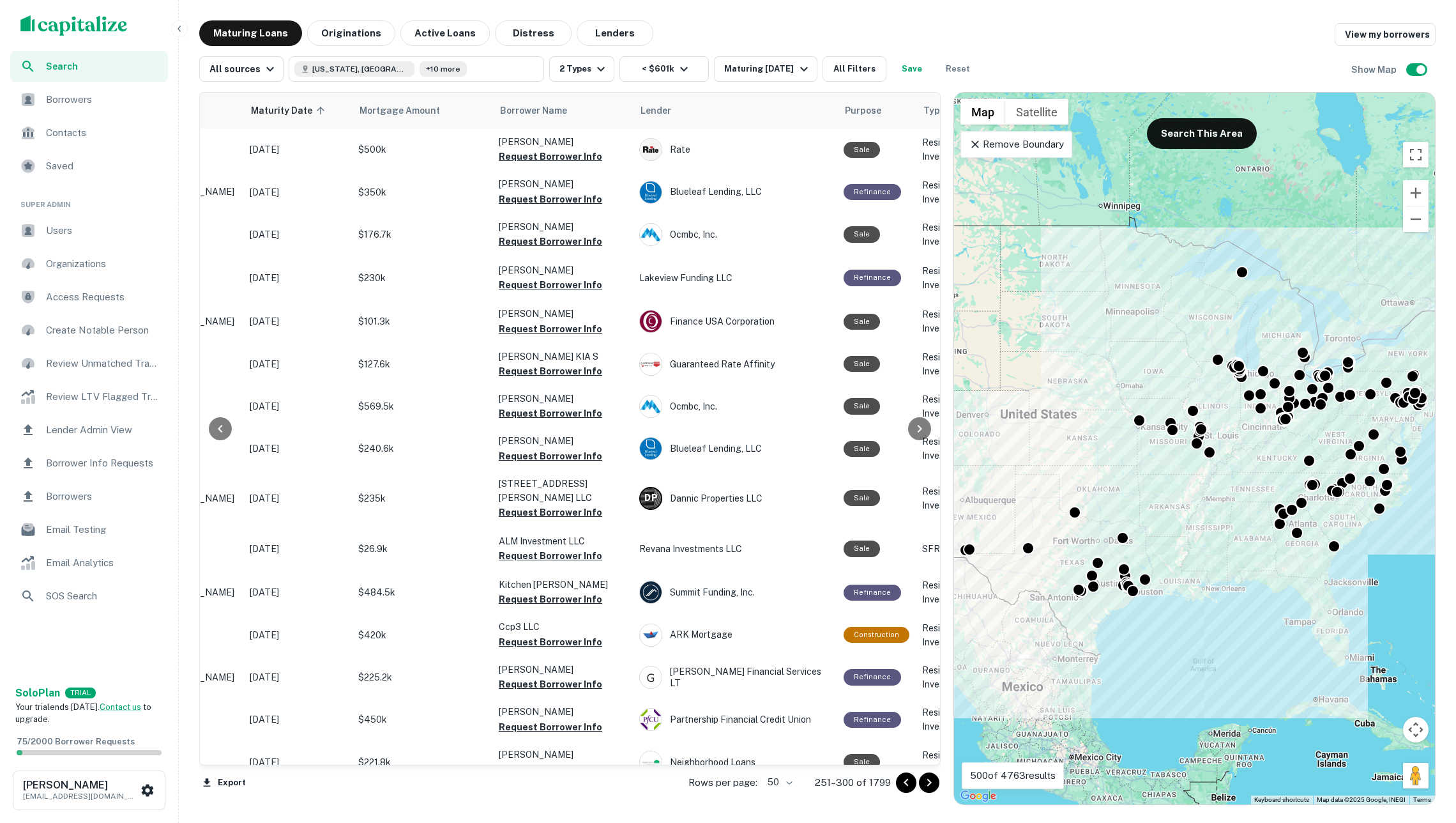
scroll to position [1542, 172]
click at [923, 778] on icon "Go to next page" at bounding box center [929, 782] width 15 height 15
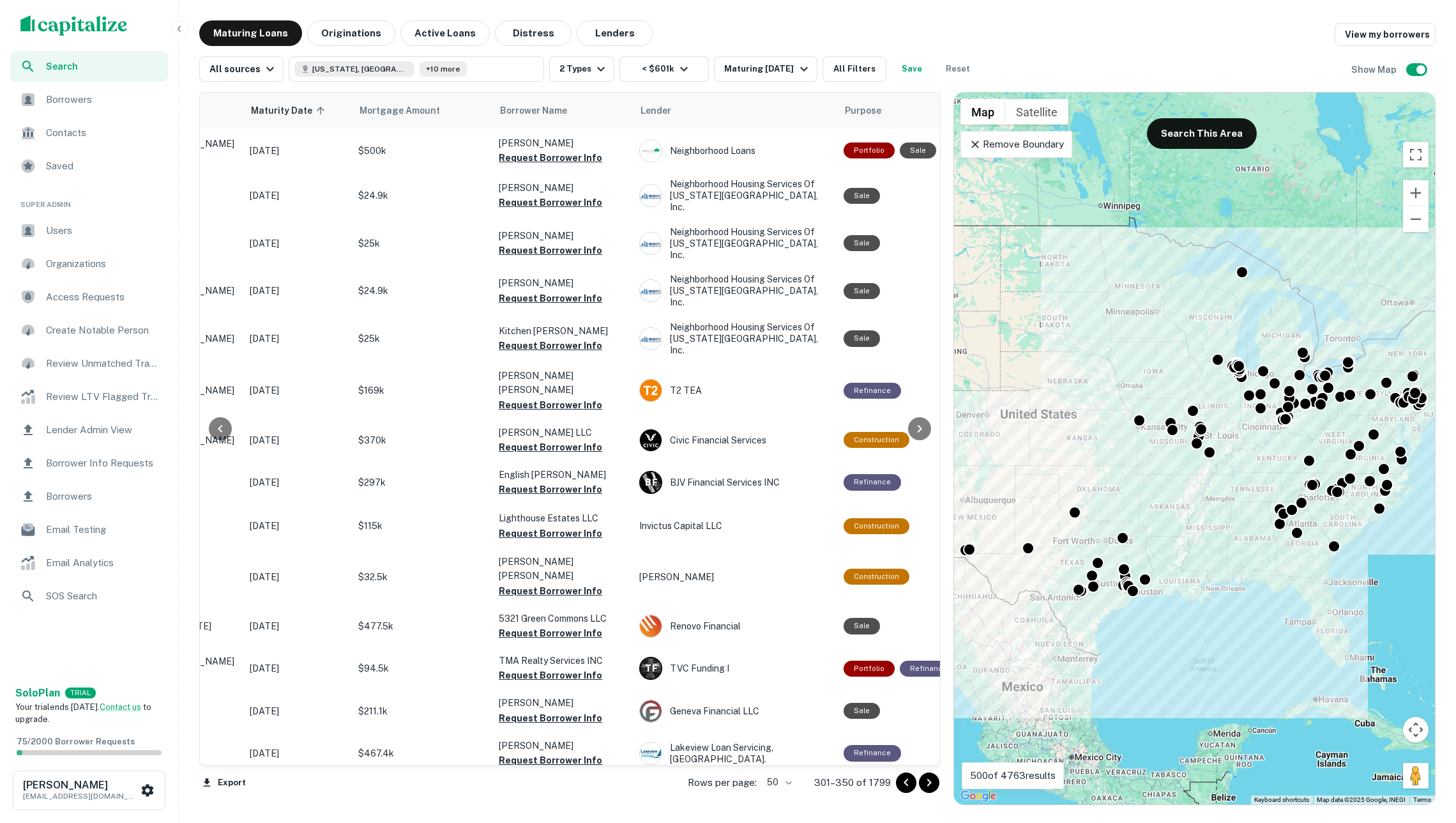
scroll to position [322, 170]
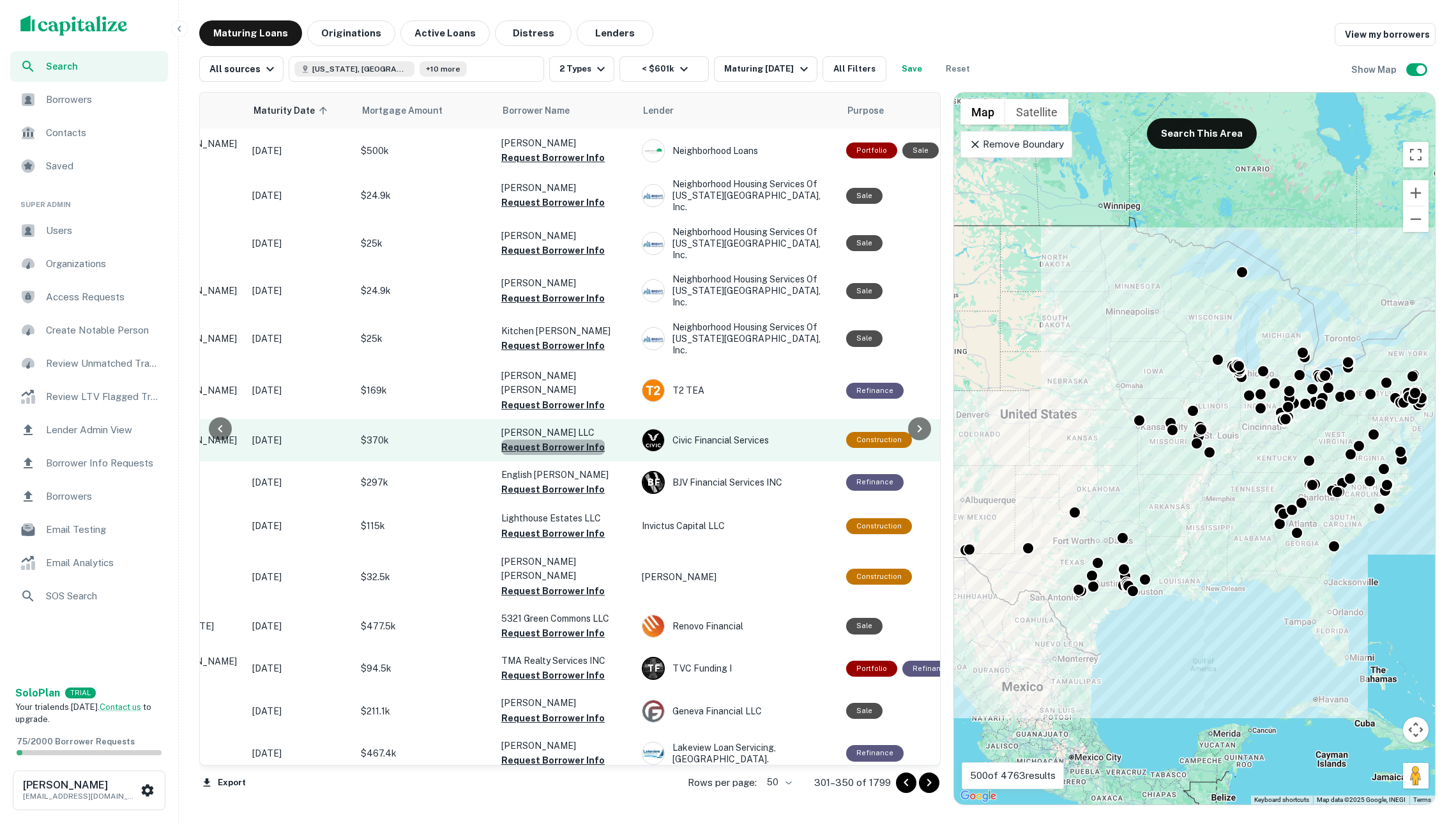
click at [562, 439] on button "Request Borrower Info" at bounding box center [553, 446] width 103 height 15
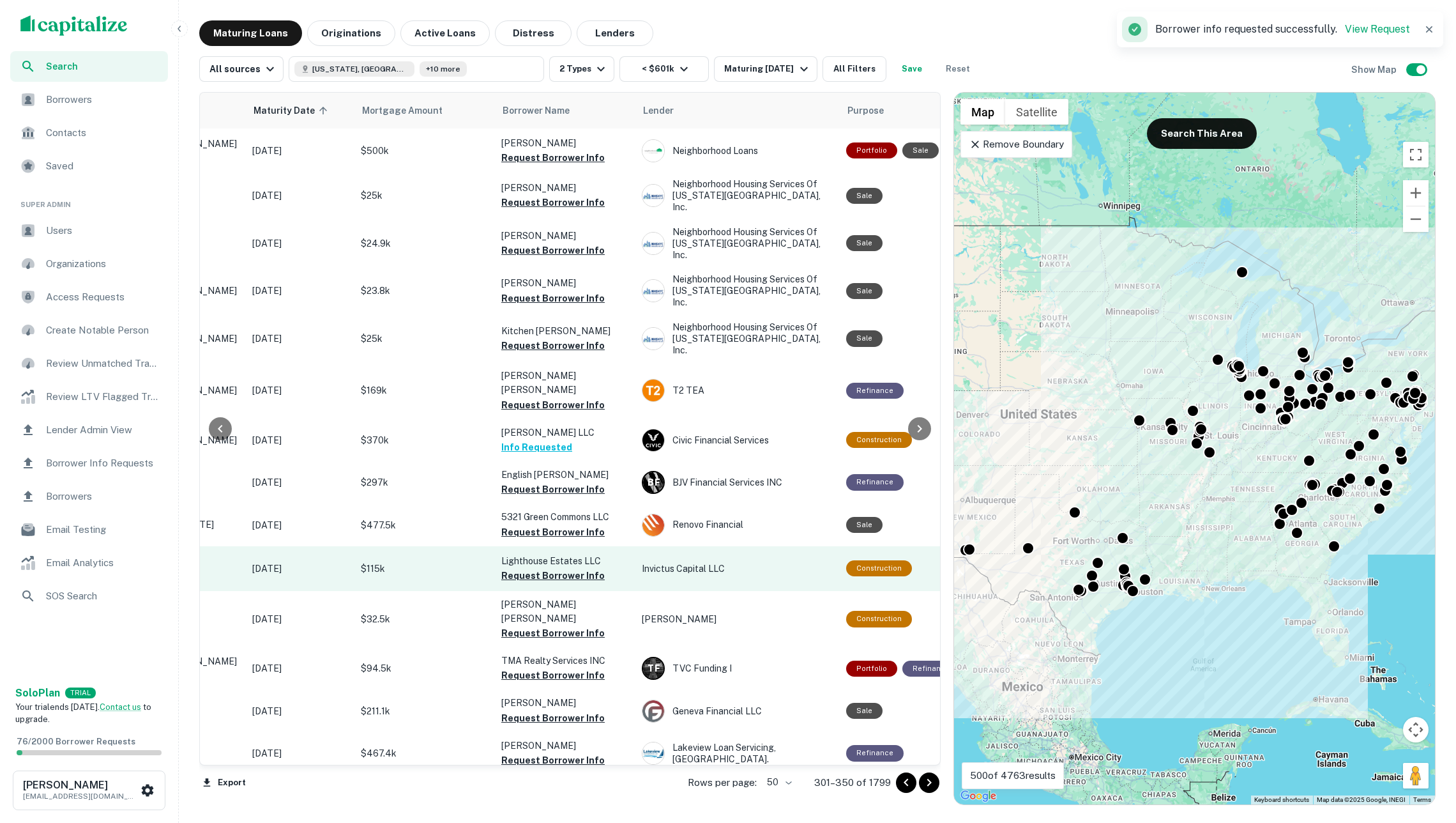
drag, startPoint x: 580, startPoint y: 510, endPoint x: 573, endPoint y: 506, distance: 8.1
click at [580, 568] on button "Request Borrower Info" at bounding box center [553, 575] width 103 height 15
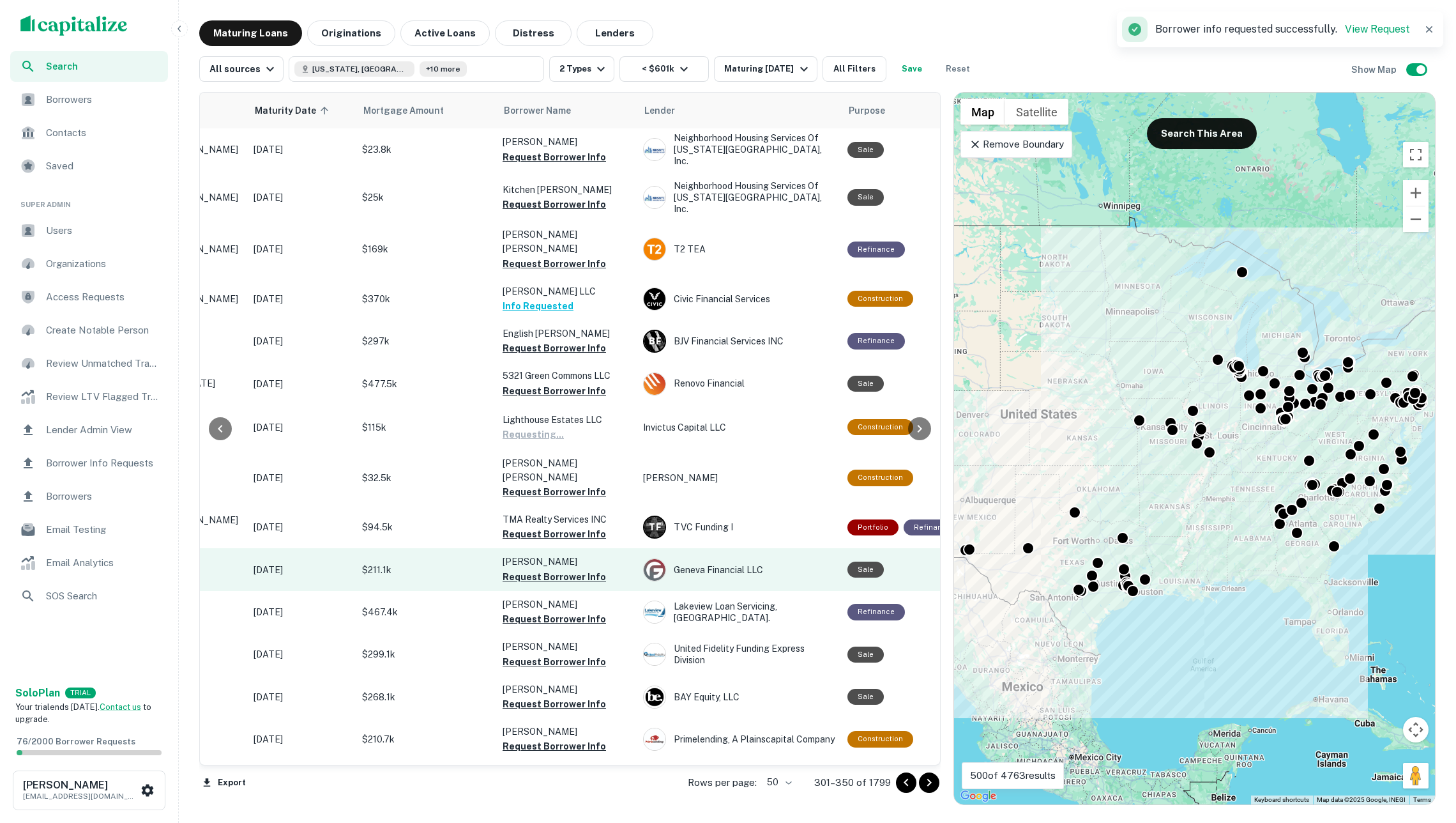
scroll to position [464, 165]
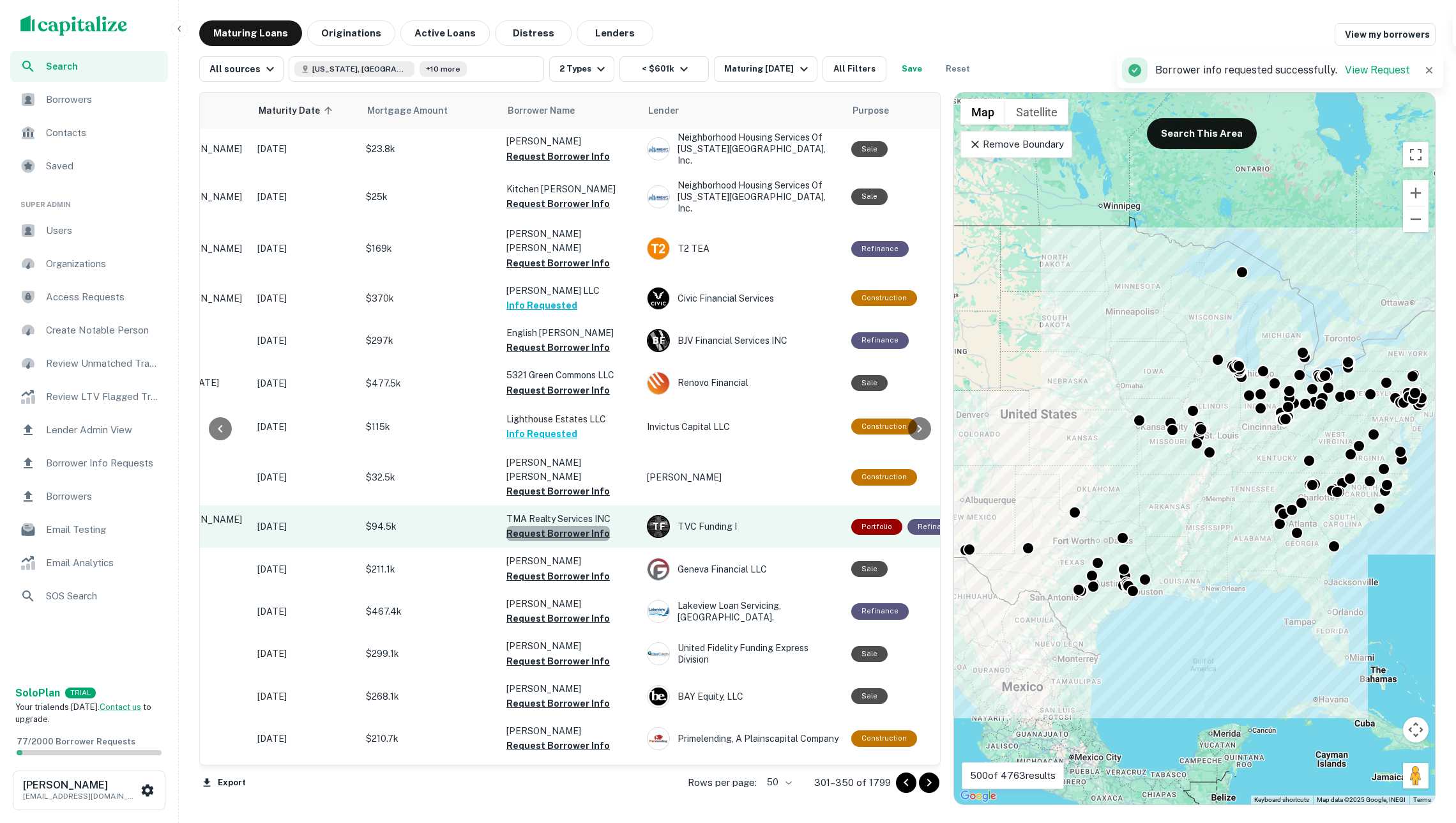
click at [576, 525] on button "Request Borrower Info" at bounding box center [558, 533] width 103 height 15
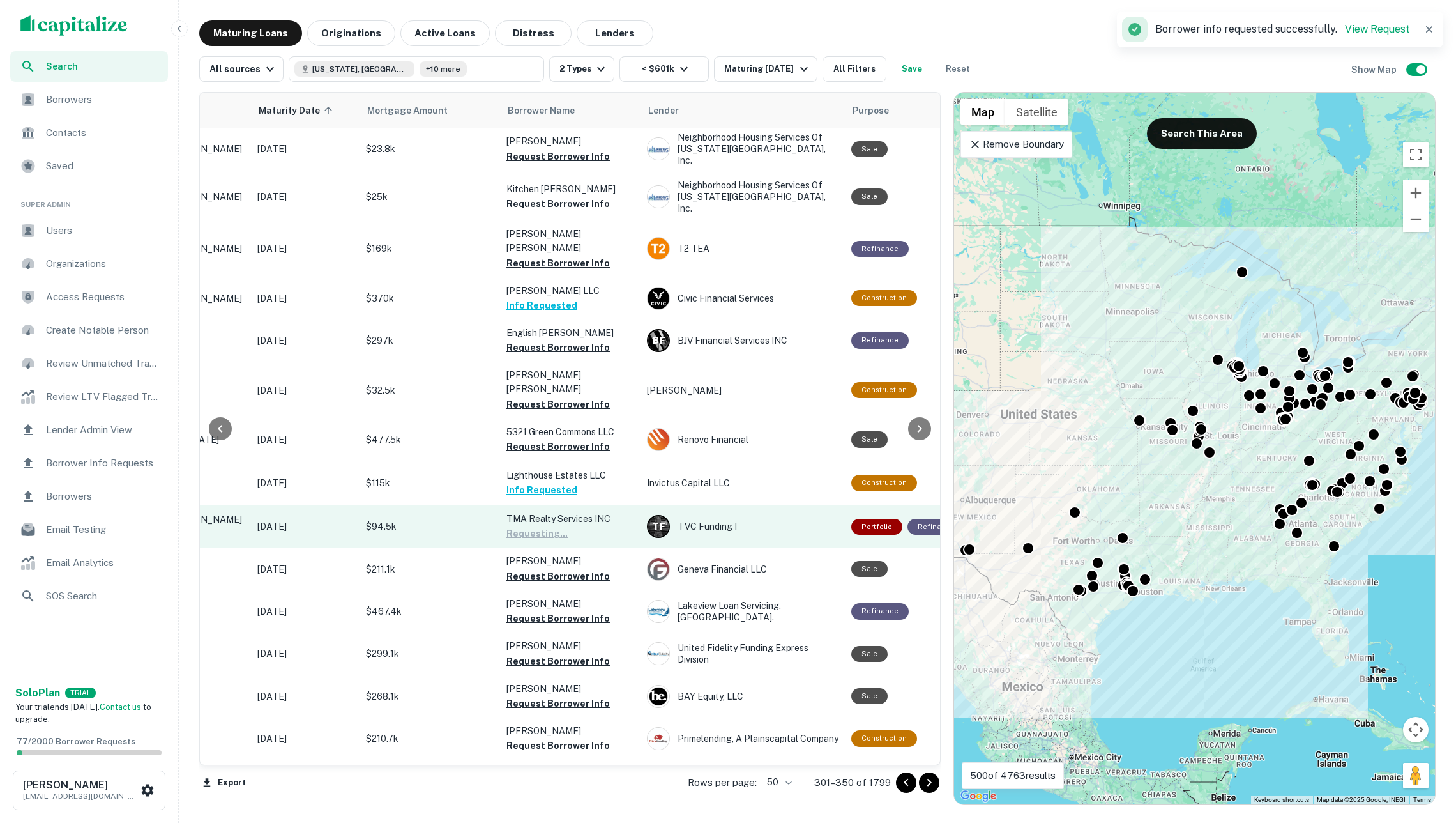
scroll to position [556, 165]
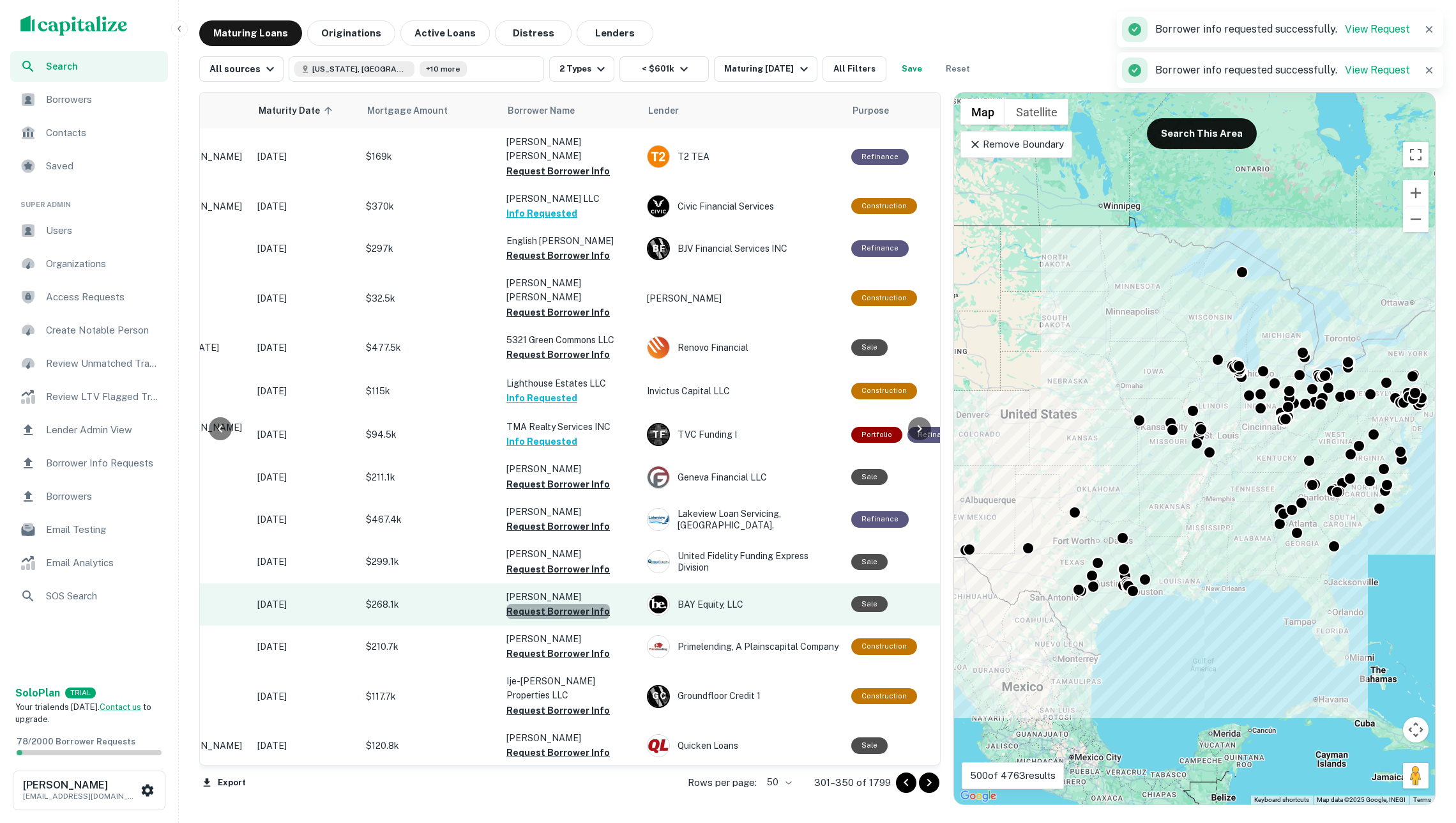
click at [585, 604] on button "Request Borrower Info" at bounding box center [558, 611] width 103 height 15
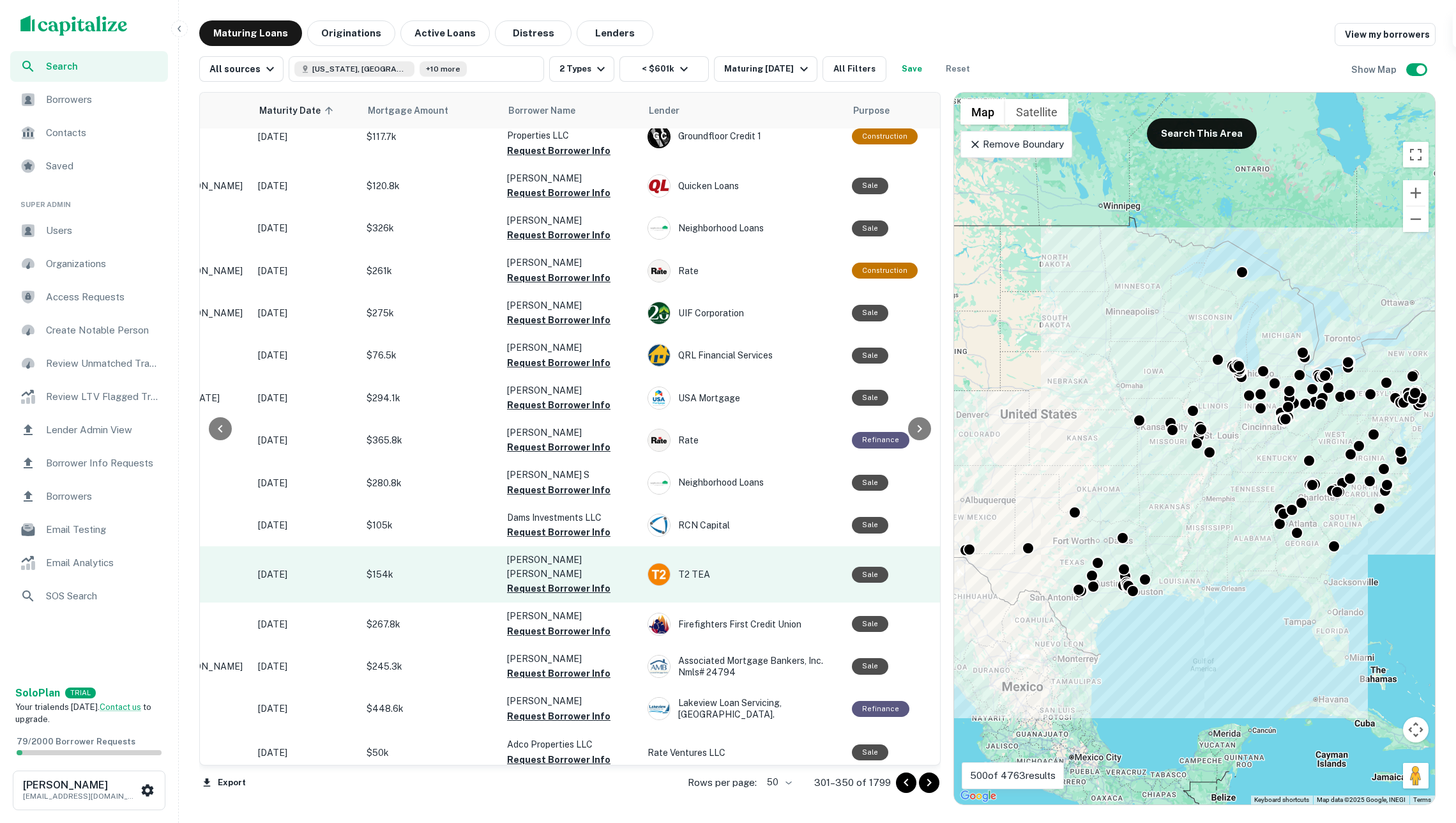
scroll to position [1114, 164]
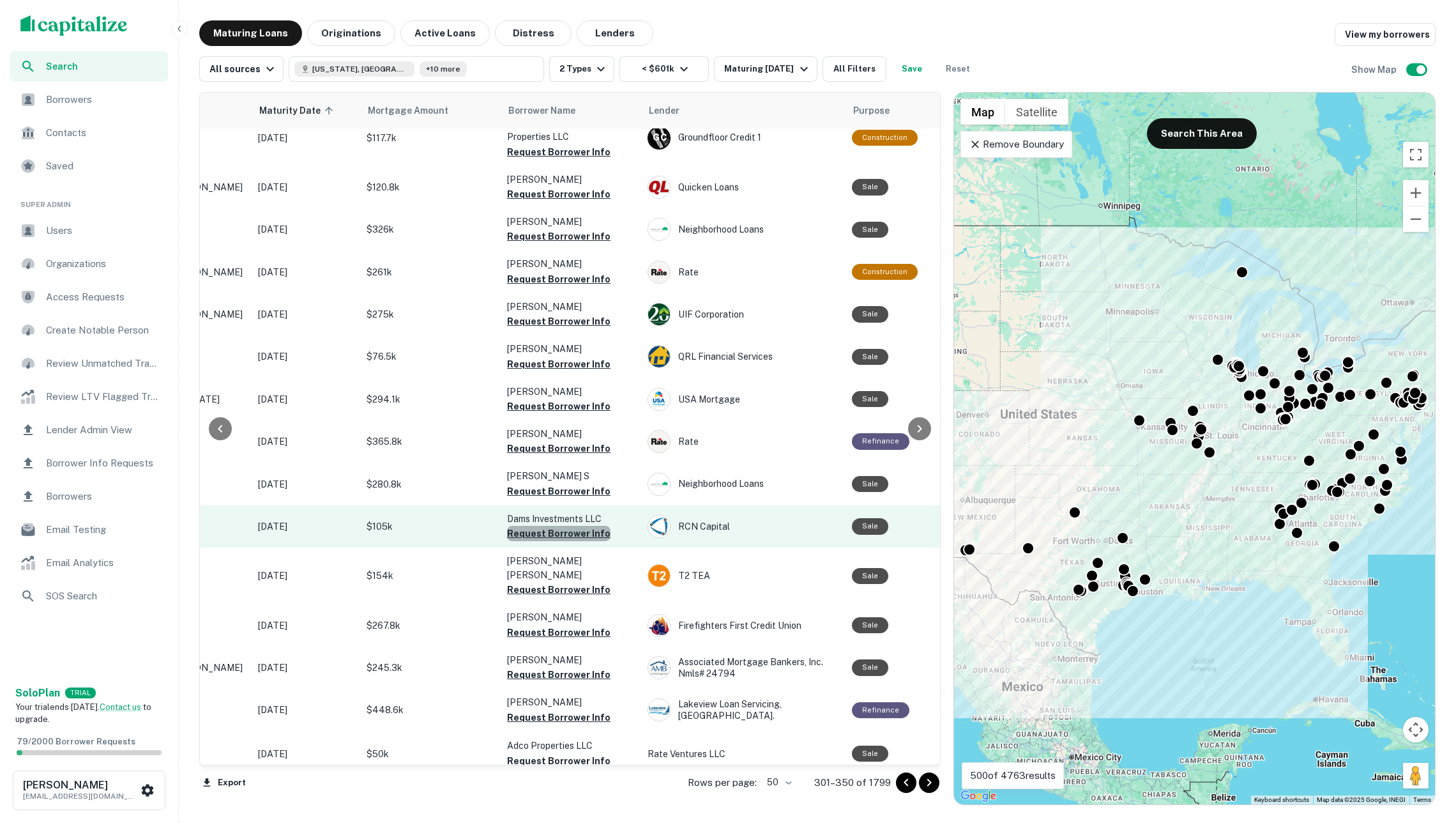
click at [568, 525] on button "Request Borrower Info" at bounding box center [558, 533] width 103 height 15
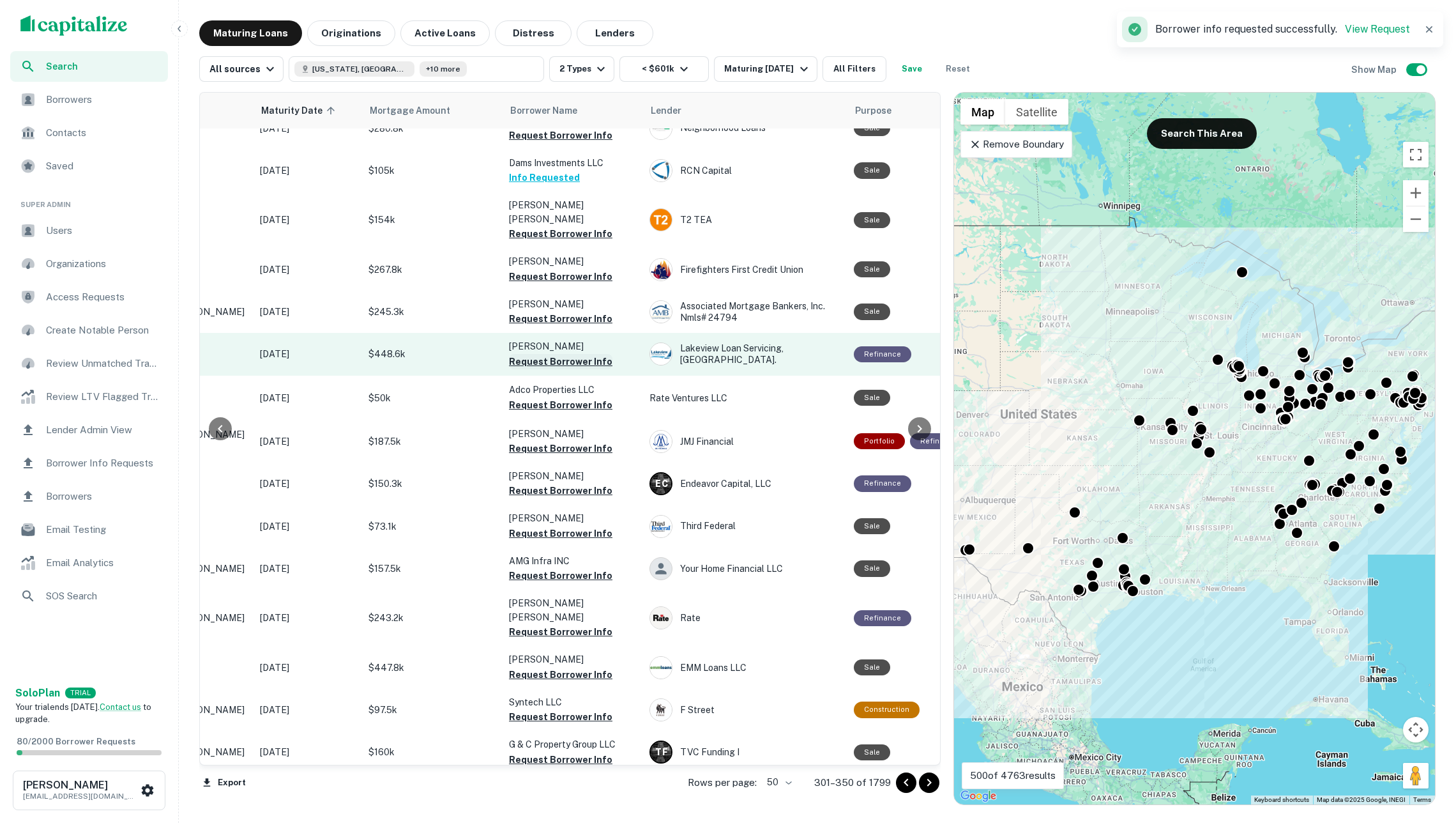
scroll to position [1469, 162]
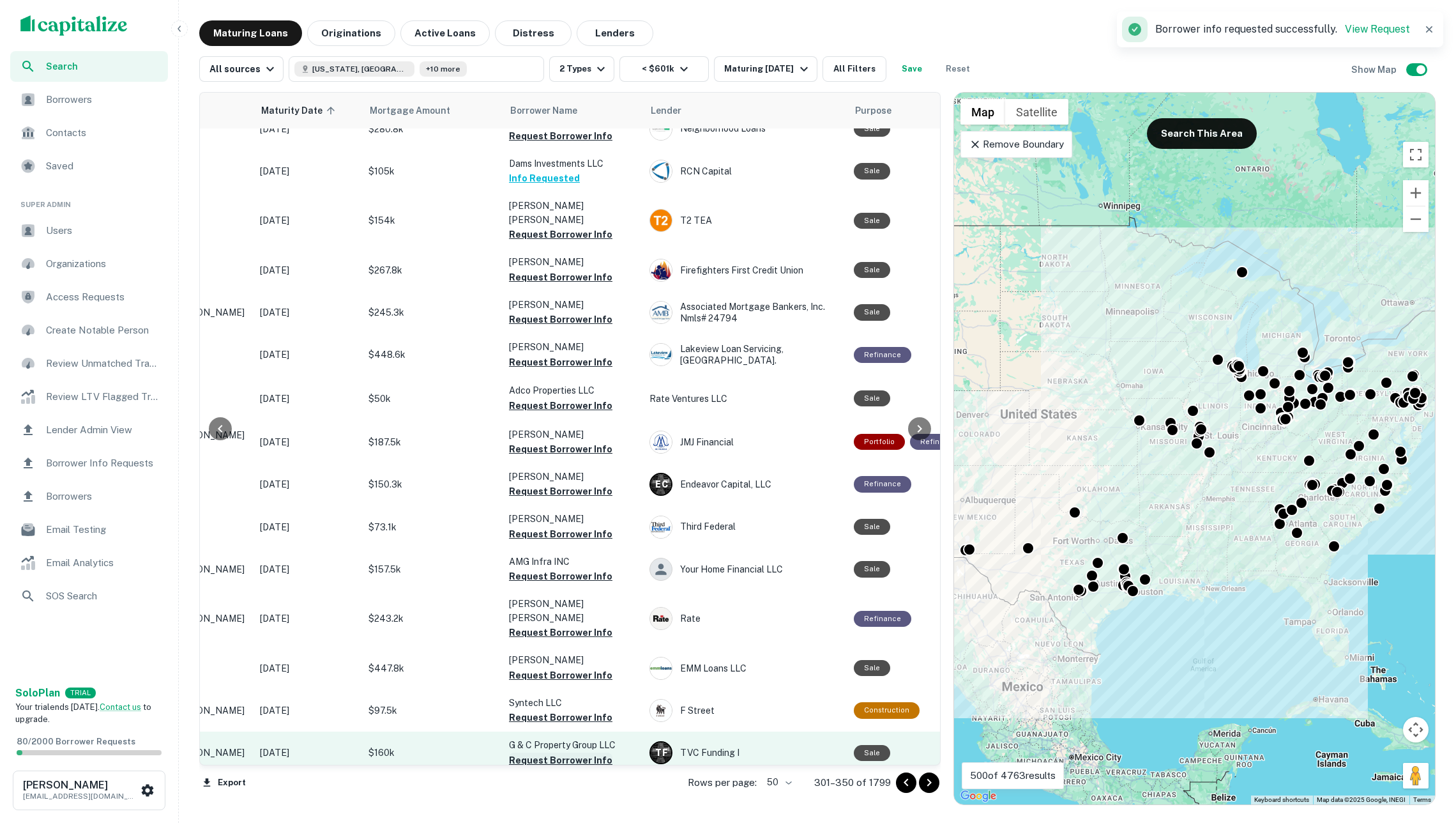
click at [590, 753] on button "Request Borrower Info" at bounding box center [560, 760] width 103 height 15
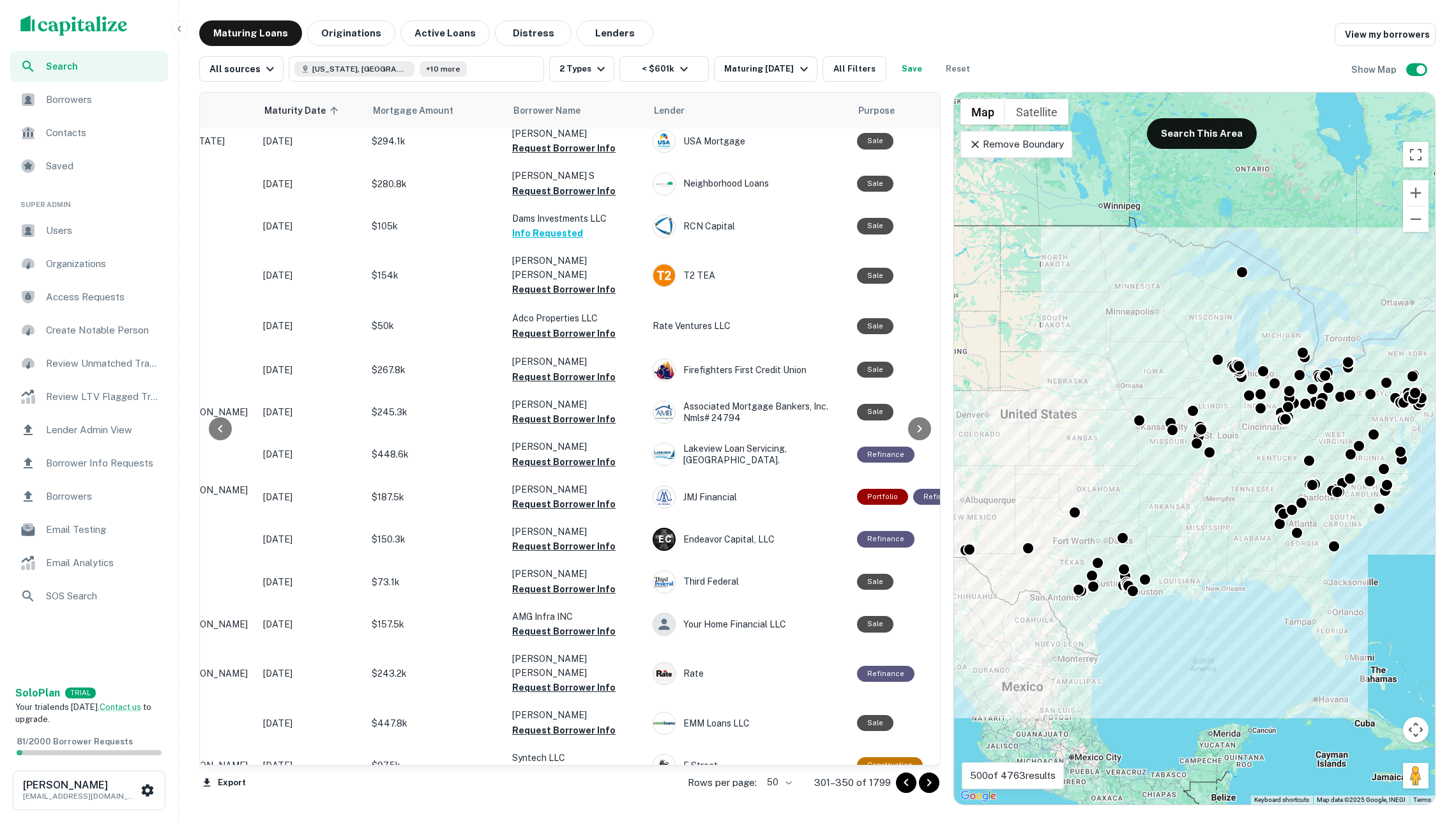
scroll to position [1401, 159]
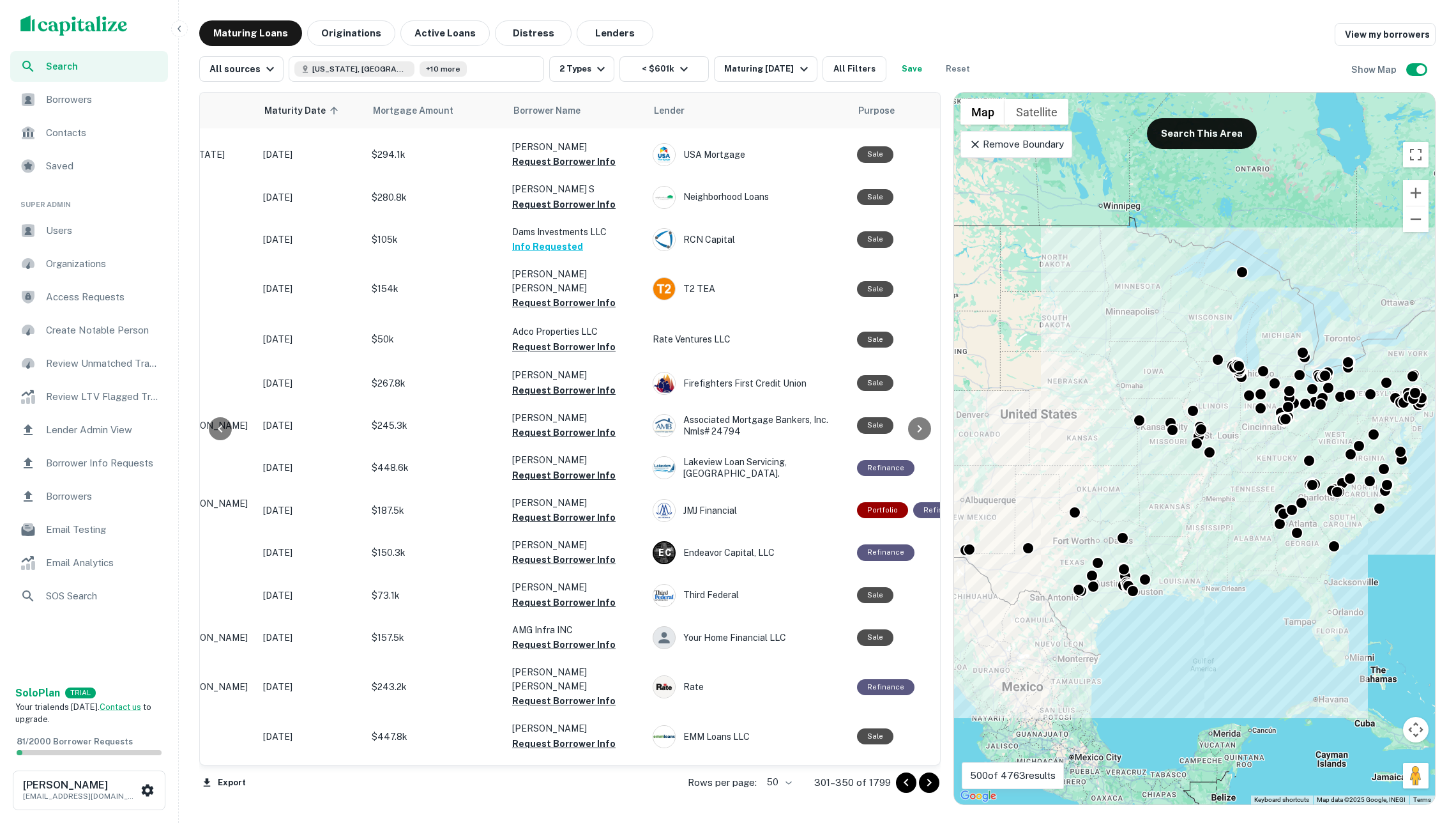
click at [929, 775] on icon "Go to next page" at bounding box center [929, 782] width 15 height 15
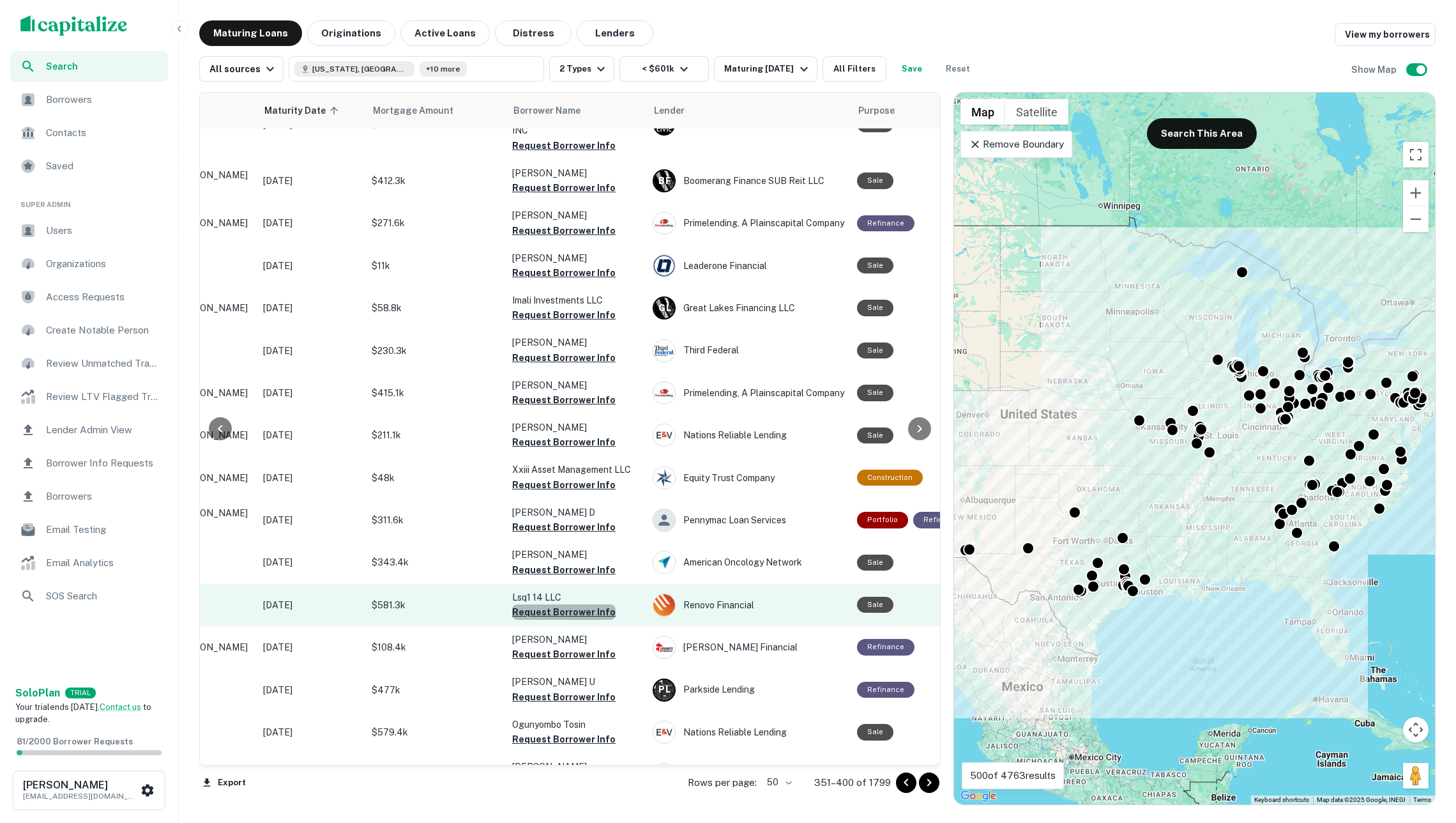
click at [600, 604] on button "Request Borrower Info" at bounding box center [563, 612] width 103 height 15
